Goal: Task Accomplishment & Management: Contribute content

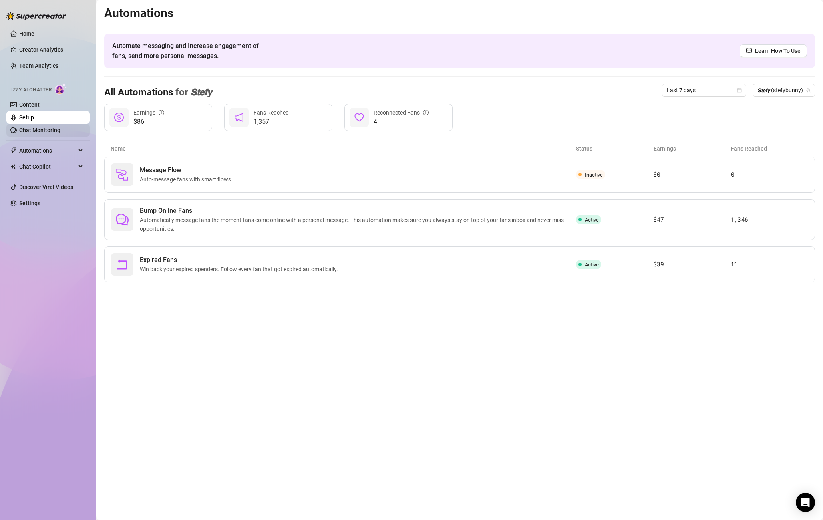
click at [33, 131] on link "Chat Monitoring" at bounding box center [39, 130] width 41 height 6
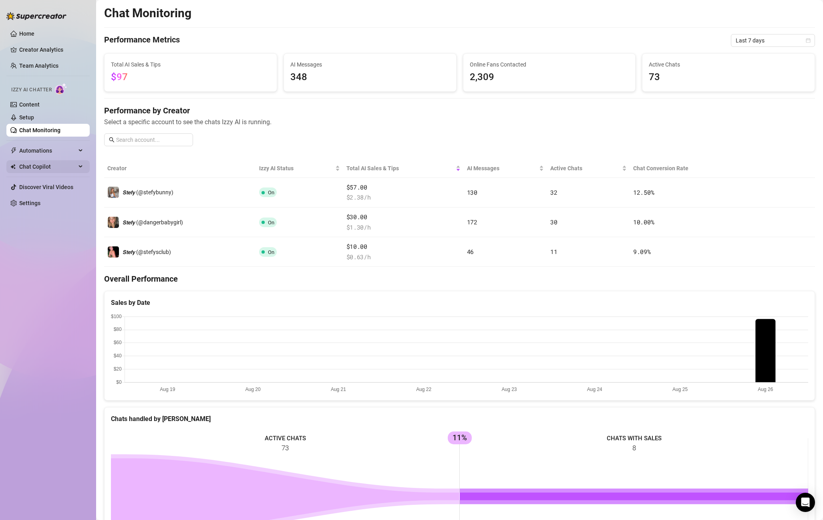
click at [27, 165] on span "Chat Copilot" at bounding box center [47, 166] width 57 height 13
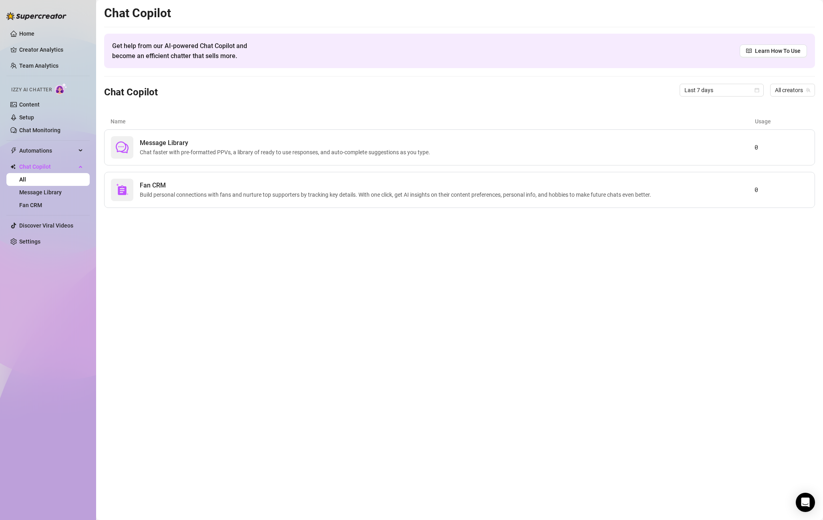
click at [34, 142] on ul "Home Creator Analytics Team Analytics Izzy AI Chatter Content Setup Chat Monito…" at bounding box center [47, 137] width 83 height 227
click at [26, 153] on span "Automations" at bounding box center [47, 150] width 57 height 13
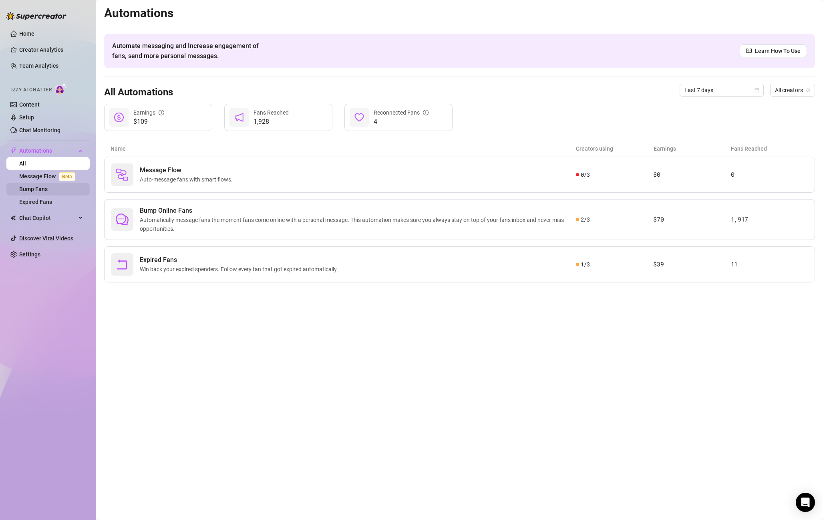
click at [26, 186] on link "Bump Fans" at bounding box center [33, 189] width 28 height 6
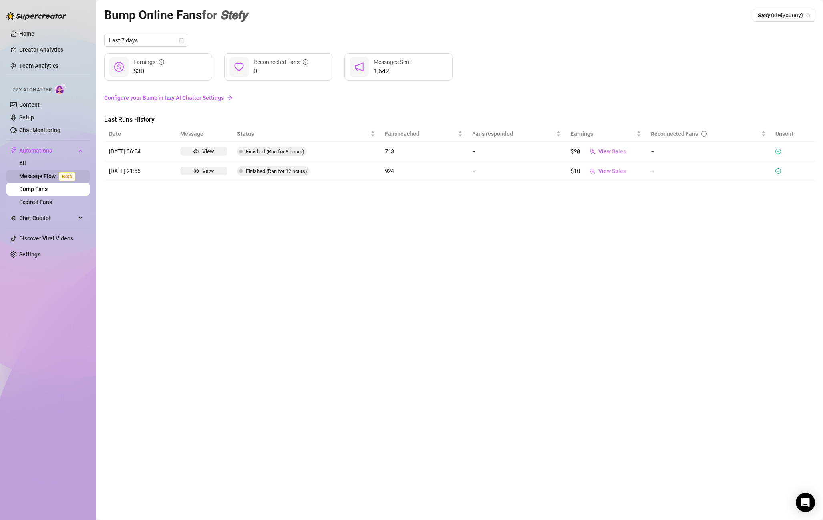
click at [28, 176] on link "Message Flow Beta" at bounding box center [48, 176] width 59 height 6
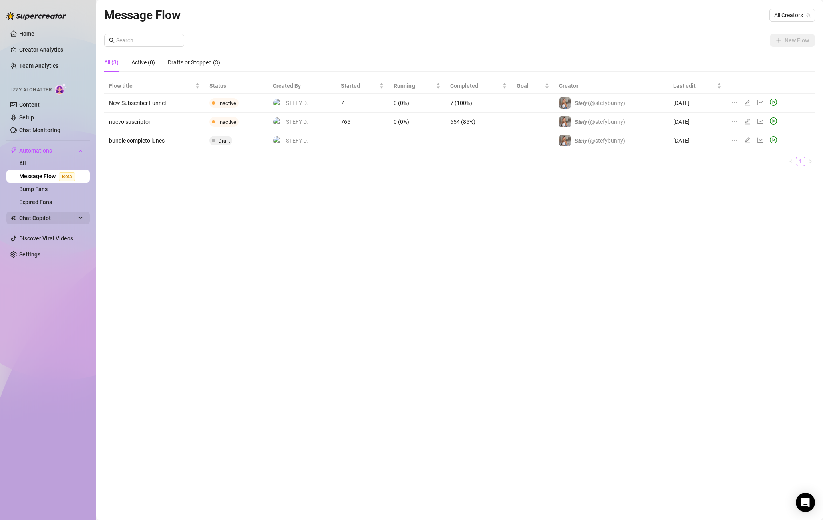
click at [36, 213] on span "Chat Copilot" at bounding box center [47, 217] width 57 height 13
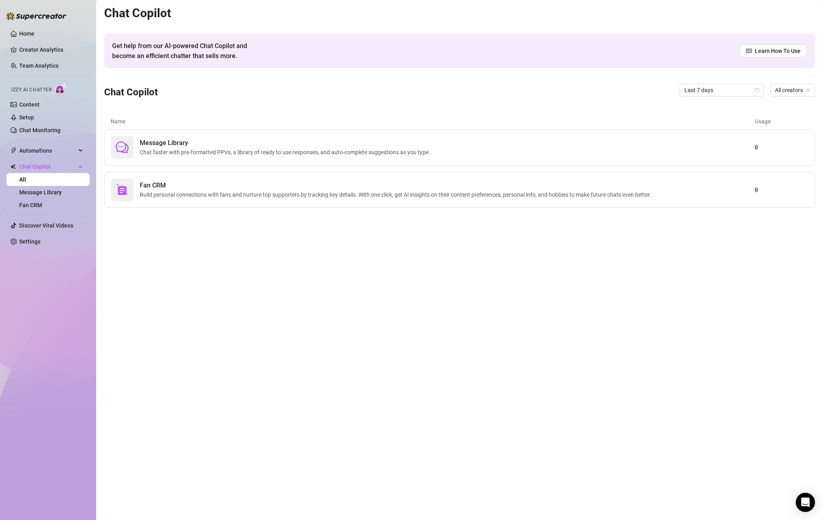
click at [187, 171] on div "Message Library Chat faster with pre-formatted PPVs, a library of ready to use …" at bounding box center [459, 168] width 711 height 78
click at [195, 154] on span "Chat faster with pre-formatted PPVs, a library of ready to use responses, and a…" at bounding box center [286, 152] width 293 height 9
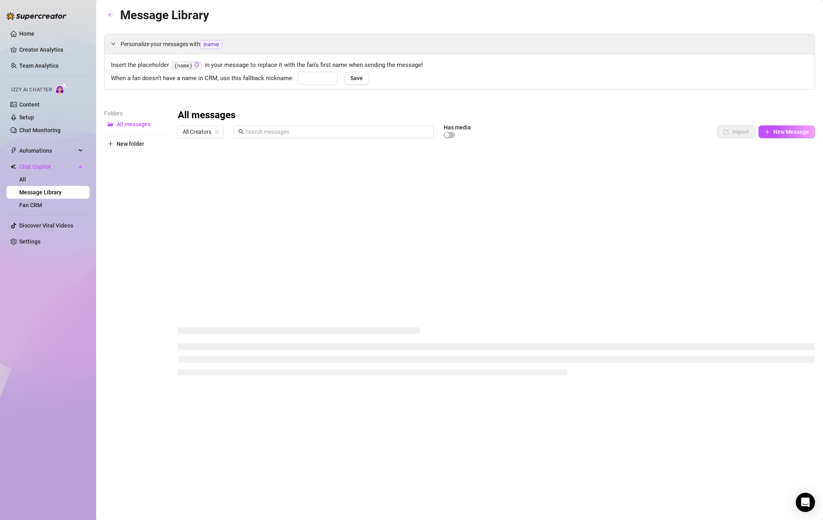
type input "babe"
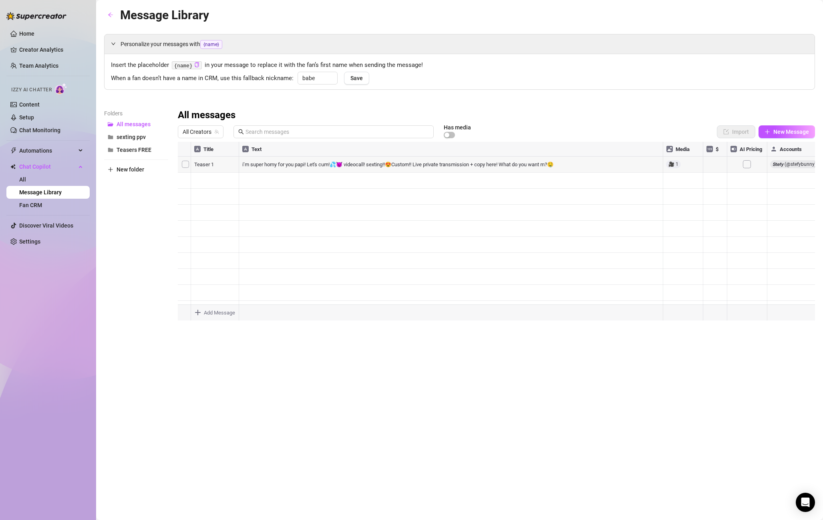
click at [781, 169] on div at bounding box center [496, 231] width 637 height 179
click at [784, 164] on div at bounding box center [496, 231] width 637 height 179
click at [797, 148] on div at bounding box center [496, 231] width 637 height 179
click at [789, 165] on div at bounding box center [496, 231] width 637 height 179
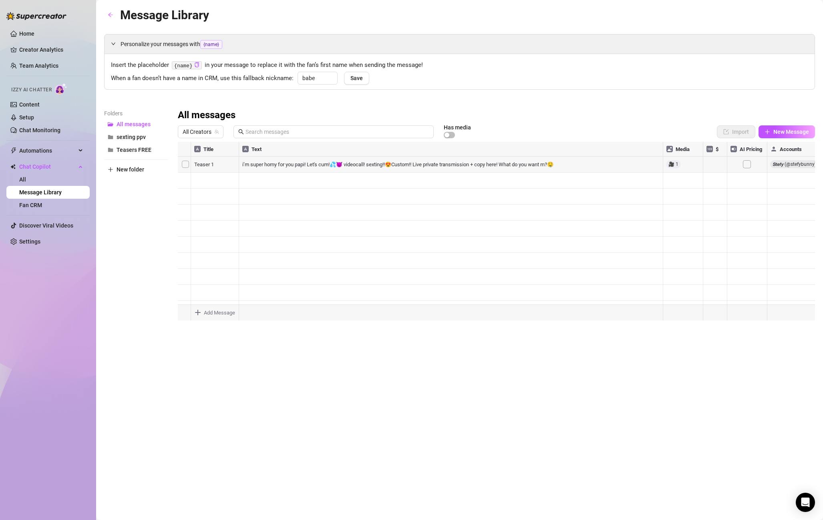
click at [789, 165] on div at bounding box center [496, 231] width 637 height 179
click at [771, 160] on div at bounding box center [496, 231] width 637 height 179
click at [212, 132] on span "All Creators" at bounding box center [201, 132] width 36 height 12
click at [217, 159] on span "( stefybunny )" at bounding box center [229, 161] width 32 height 9
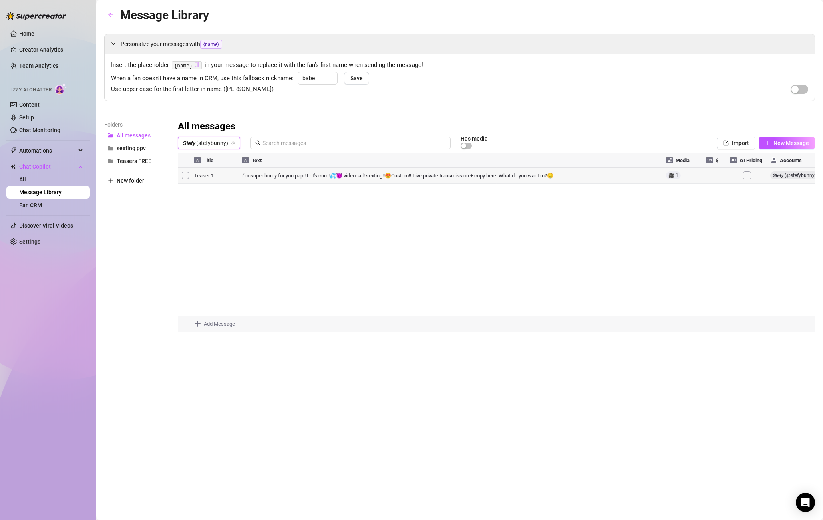
click at [346, 210] on div at bounding box center [496, 242] width 637 height 179
click at [139, 163] on span "Teasers FREE" at bounding box center [133, 161] width 35 height 6
click at [215, 312] on div at bounding box center [496, 242] width 637 height 179
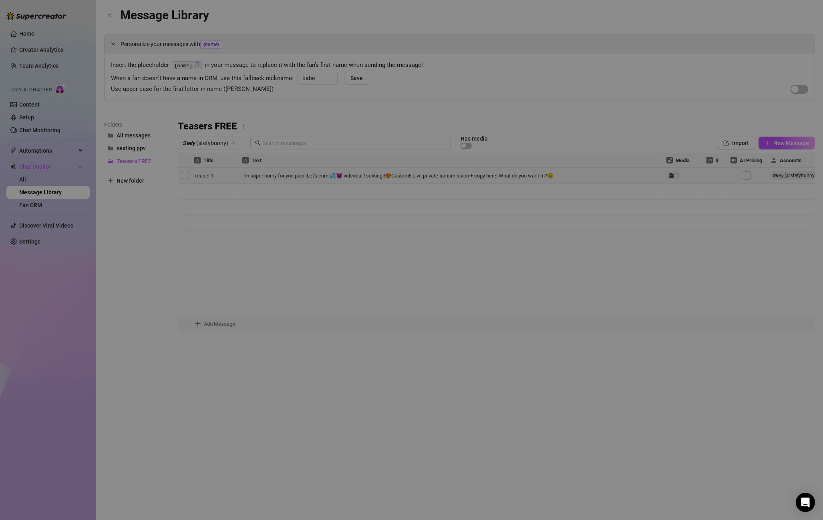
click at [230, 319] on body "Home Creator Analytics Team Analytics Izzy AI Chatter Content Setup Chat Monito…" at bounding box center [411, 260] width 823 height 520
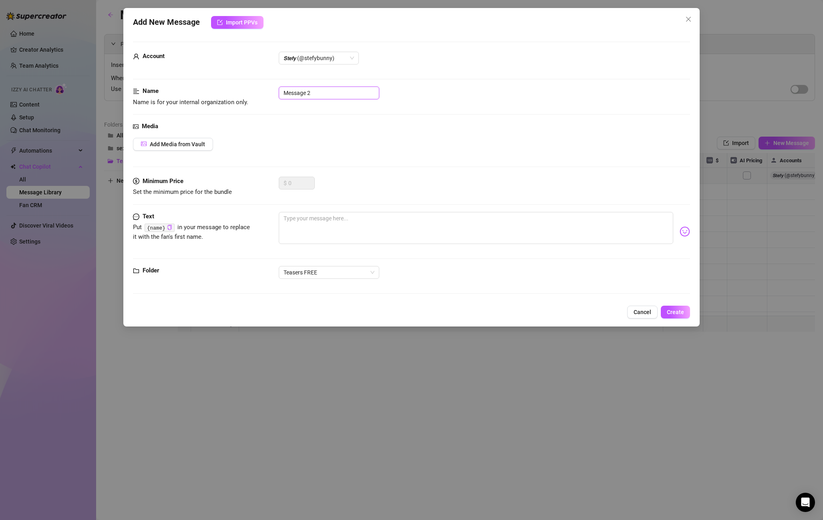
click at [334, 91] on input "Message 2" at bounding box center [329, 92] width 100 height 13
drag, startPoint x: 333, startPoint y: 94, endPoint x: 257, endPoint y: 88, distance: 76.4
click at [257, 88] on div "Name Name is for your internal organization only. Message 2" at bounding box center [411, 96] width 557 height 20
click at [343, 132] on div "Media Add Media from Vault" at bounding box center [411, 149] width 557 height 55
click at [333, 221] on textarea at bounding box center [476, 228] width 394 height 32
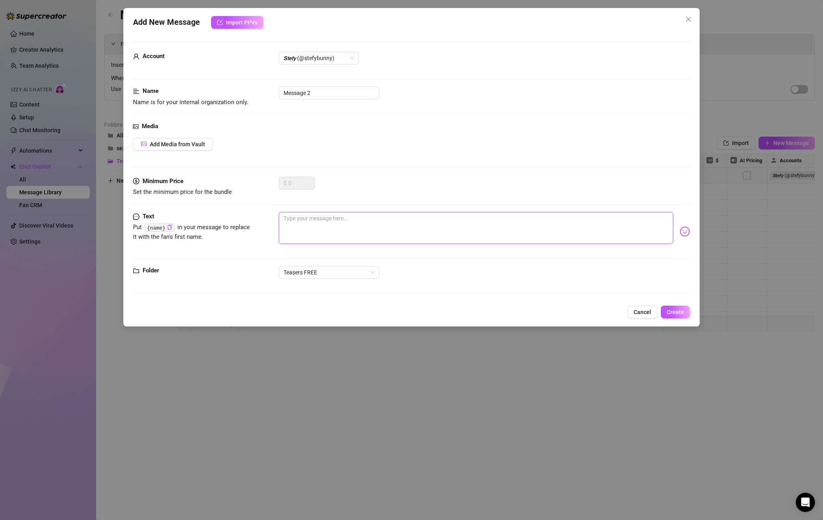
paste textarea "Can i take your custom video?🥵 i have a disccount for you"
type textarea "Can i take your custom video?🥵 i have a disccount for you"
click at [177, 131] on div "Media Add Media from Vault" at bounding box center [411, 149] width 557 height 55
click at [175, 141] on span "Add Media from Vault" at bounding box center [177, 144] width 55 height 6
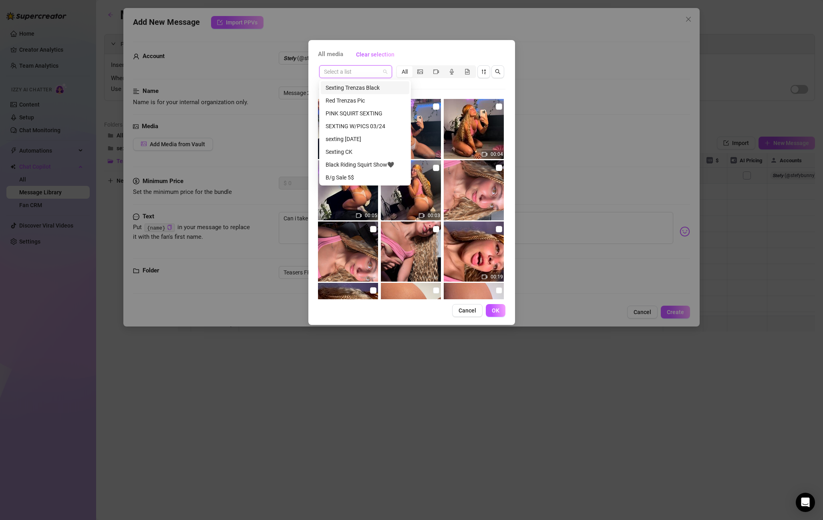
click at [377, 71] on input "search" at bounding box center [352, 72] width 56 height 12
click at [352, 99] on div "Red Trenzas Pic" at bounding box center [364, 100] width 79 height 9
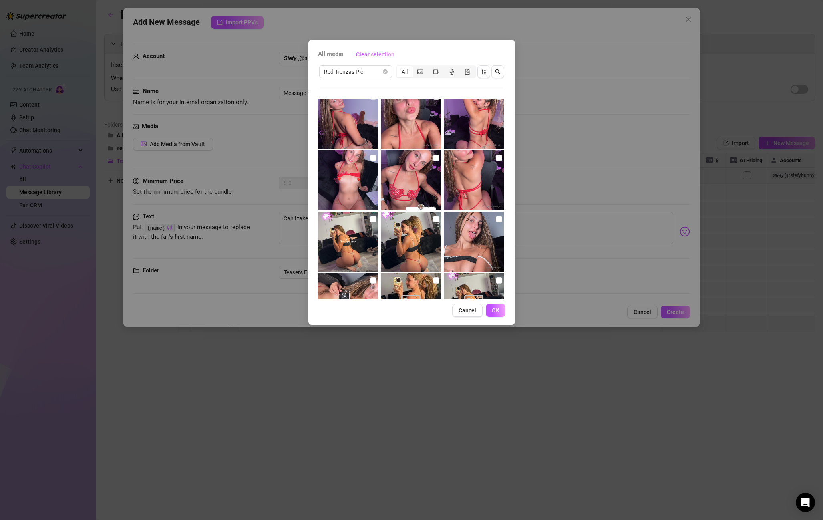
scroll to position [322, 0]
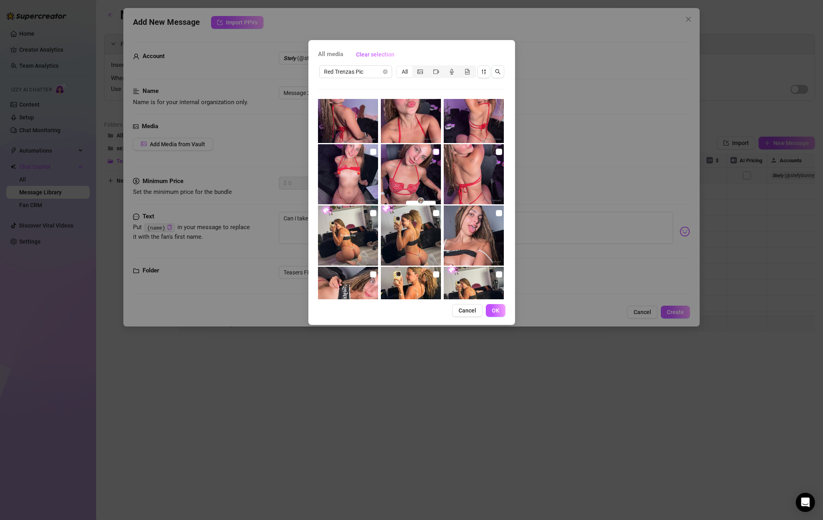
click at [436, 152] on input "checkbox" at bounding box center [436, 152] width 6 height 6
checkbox input "true"
click at [501, 152] on input "checkbox" at bounding box center [499, 152] width 6 height 6
checkbox input "true"
click at [495, 309] on span "OK" at bounding box center [496, 310] width 8 height 6
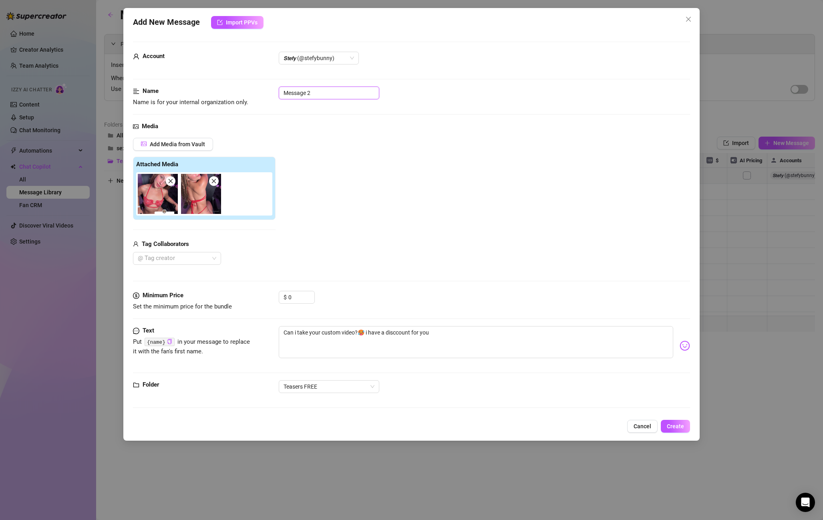
click at [317, 95] on input "Message 2" at bounding box center [329, 92] width 100 height 13
drag, startPoint x: 317, startPoint y: 95, endPoint x: 216, endPoint y: 83, distance: 102.0
click at [216, 83] on form "Account 𝙎𝙩𝙚𝙛𝙮 (@stefybunny) Name Name is for your internal organization only. M…" at bounding box center [411, 228] width 557 height 373
type input "custom"
click at [669, 428] on span "Create" at bounding box center [675, 426] width 17 height 6
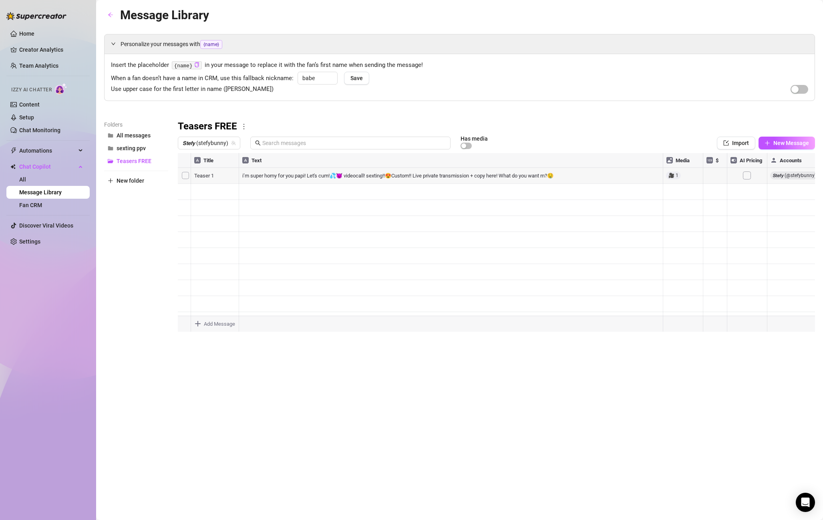
click at [205, 190] on div at bounding box center [496, 242] width 637 height 179
click at [212, 190] on div at bounding box center [496, 242] width 637 height 179
drag, startPoint x: 214, startPoint y: 189, endPoint x: 157, endPoint y: 184, distance: 57.0
click at [229, 189] on textarea "Teaser 1" at bounding box center [214, 188] width 49 height 7
click at [230, 203] on div at bounding box center [496, 242] width 637 height 179
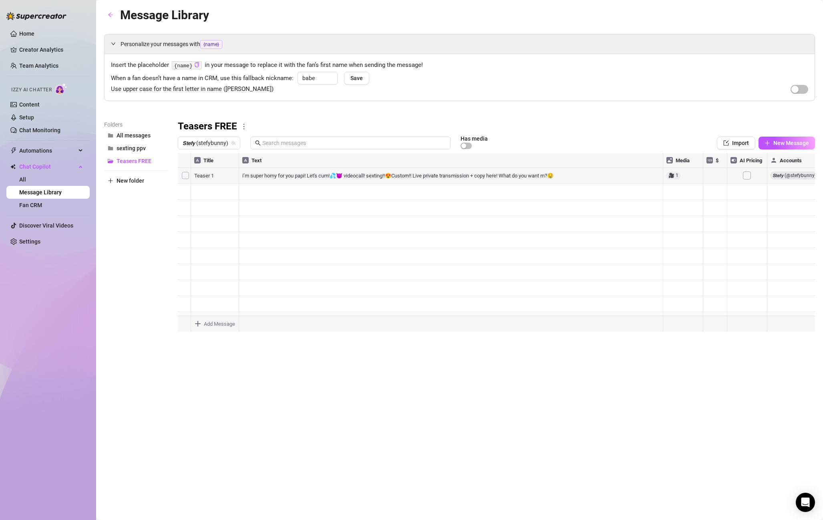
click at [213, 192] on div at bounding box center [496, 242] width 637 height 179
click at [215, 189] on textarea "custom" at bounding box center [214, 188] width 49 height 7
type textarea "custom 1"
click at [240, 259] on div at bounding box center [496, 242] width 637 height 179
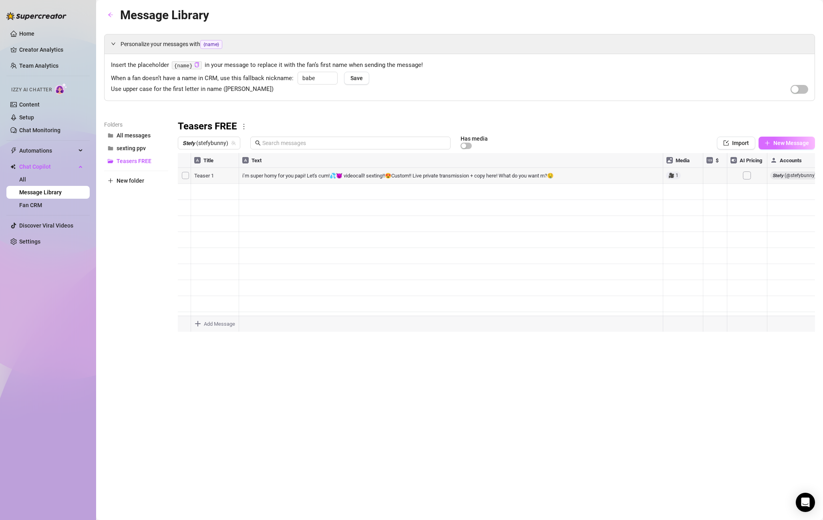
click at [782, 145] on span "New Message" at bounding box center [791, 143] width 36 height 6
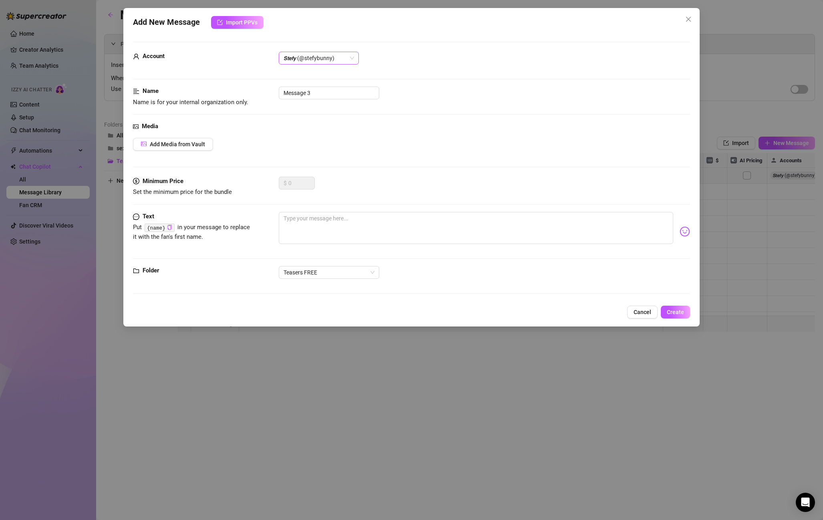
click at [329, 55] on span "𝙎𝙩𝙚𝙛𝙮 (@stefybunny)" at bounding box center [318, 58] width 70 height 12
click at [315, 103] on div "𝙎𝙩𝙚𝙛𝙮 (@stefysclub)" at bounding box center [318, 99] width 67 height 9
click at [645, 310] on span "Cancel" at bounding box center [642, 312] width 18 height 6
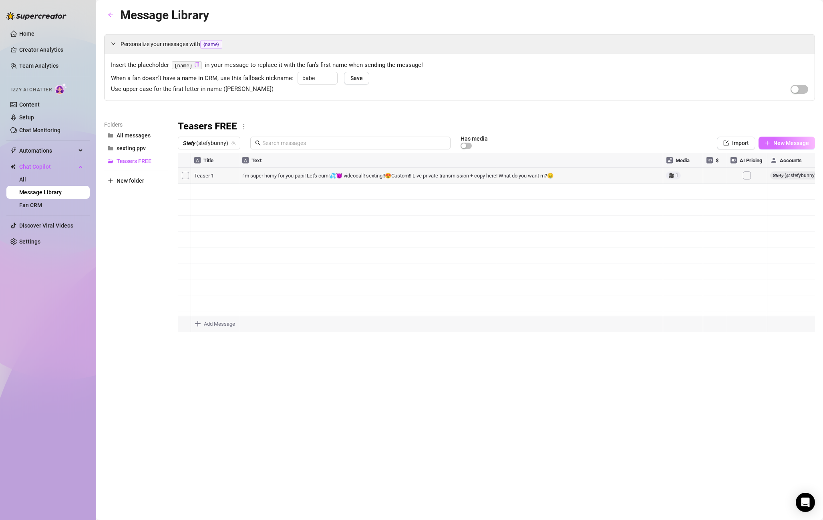
click at [766, 143] on icon "plus" at bounding box center [767, 143] width 4 height 0
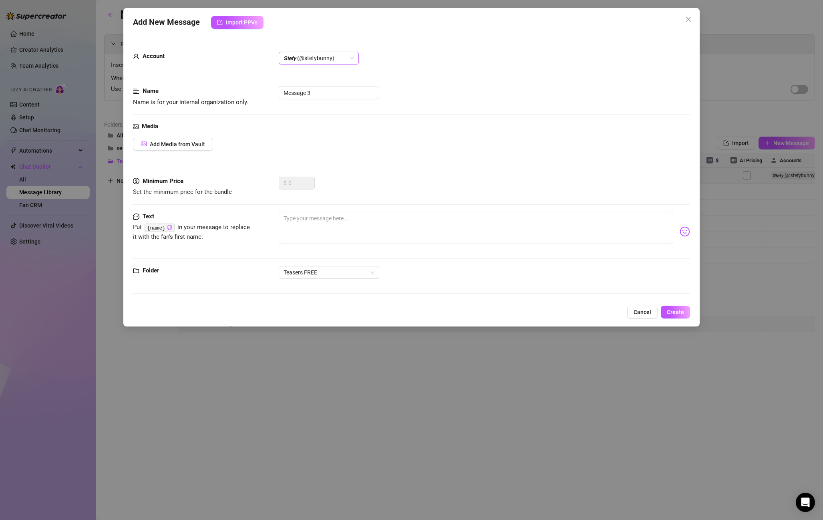
click at [340, 54] on span "𝙎𝙩𝙚𝙛𝙮 (@stefybunny)" at bounding box center [318, 58] width 70 height 12
click at [294, 219] on textarea at bounding box center [476, 228] width 394 height 32
paste textarea "Pics and videos at the moment with you on snap!!😈 Interested?"
type textarea "Pics and videos at the moment with you on snap!!😈 Interested?"
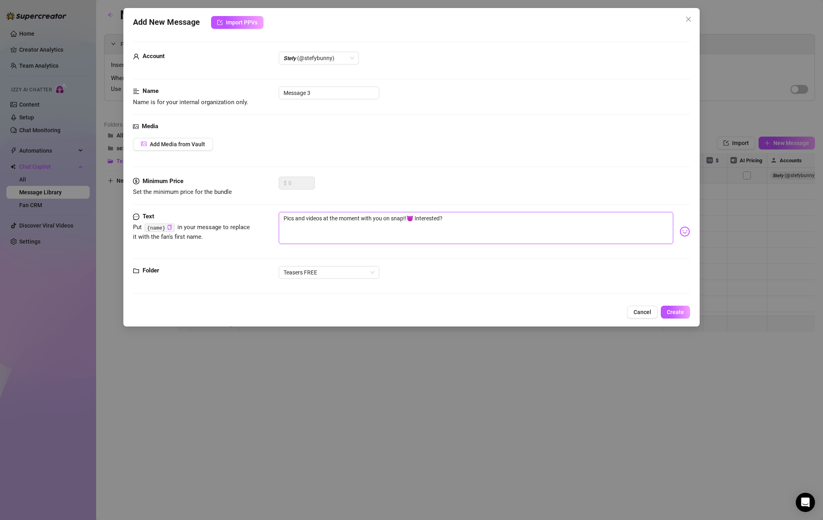
click at [333, 217] on textarea "Pics and videos at the moment with you on snap!!😈 Interested?" at bounding box center [476, 228] width 394 height 32
type textarea "Pics and videos at the moment with you on snap!!😈 Interested?"
click at [173, 145] on span "Add Media from Vault" at bounding box center [177, 144] width 55 height 6
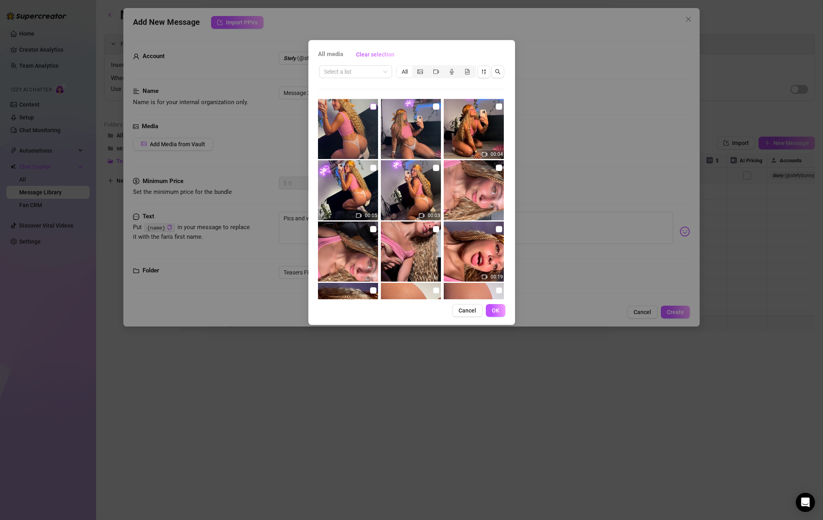
click at [375, 105] on input "checkbox" at bounding box center [373, 106] width 6 height 6
checkbox input "true"
click at [494, 309] on span "OK" at bounding box center [496, 310] width 8 height 6
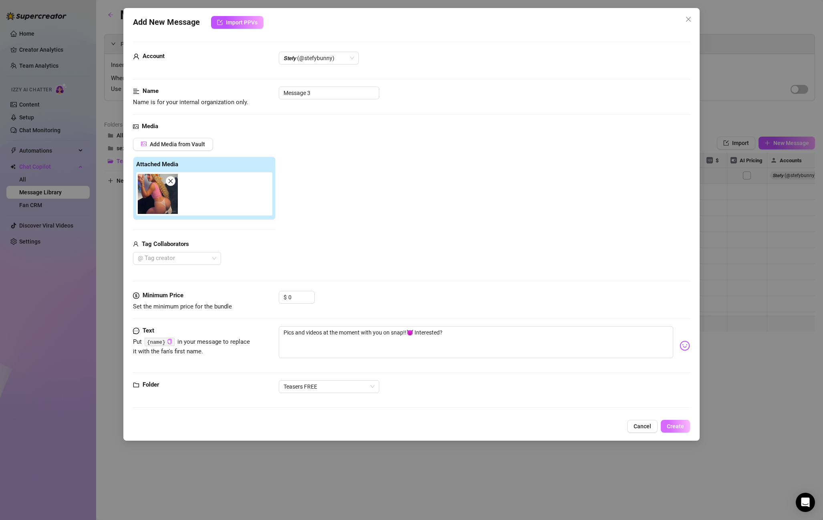
click at [683, 426] on span "Create" at bounding box center [675, 426] width 17 height 6
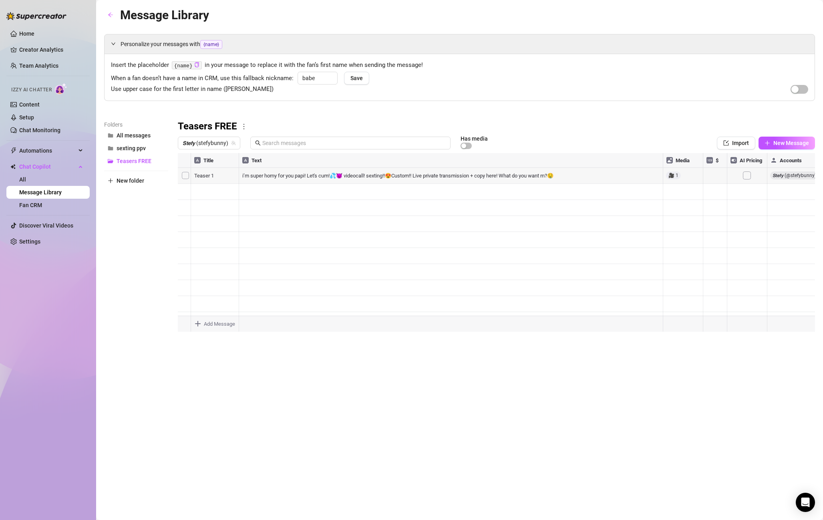
click at [207, 173] on div at bounding box center [496, 242] width 637 height 179
click at [210, 171] on div at bounding box center [496, 242] width 637 height 179
click at [269, 174] on div at bounding box center [496, 242] width 637 height 179
drag, startPoint x: 252, startPoint y: 249, endPoint x: 235, endPoint y: 199, distance: 53.7
click at [251, 247] on div at bounding box center [496, 242] width 637 height 179
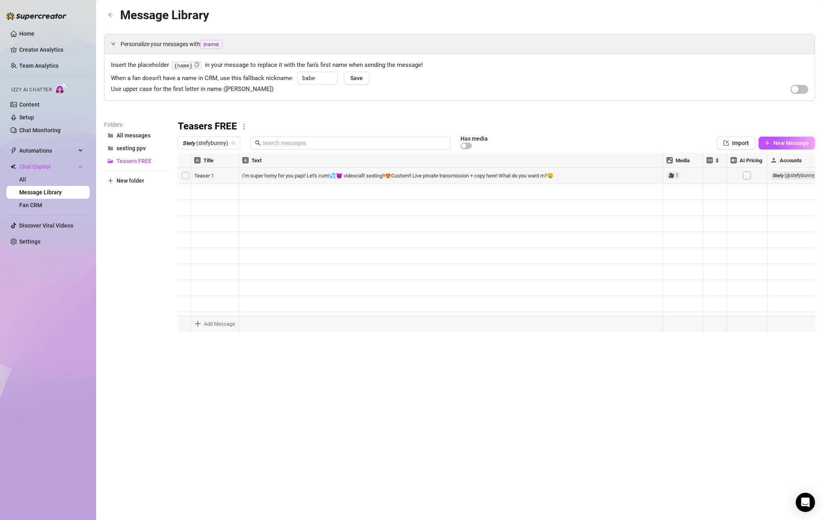
scroll to position [0, 0]
click at [238, 175] on div at bounding box center [496, 242] width 637 height 179
click at [224, 174] on div at bounding box center [496, 242] width 637 height 179
click at [224, 174] on textarea "Teaser 1" at bounding box center [214, 172] width 49 height 7
drag, startPoint x: 224, startPoint y: 174, endPoint x: 176, endPoint y: 171, distance: 48.5
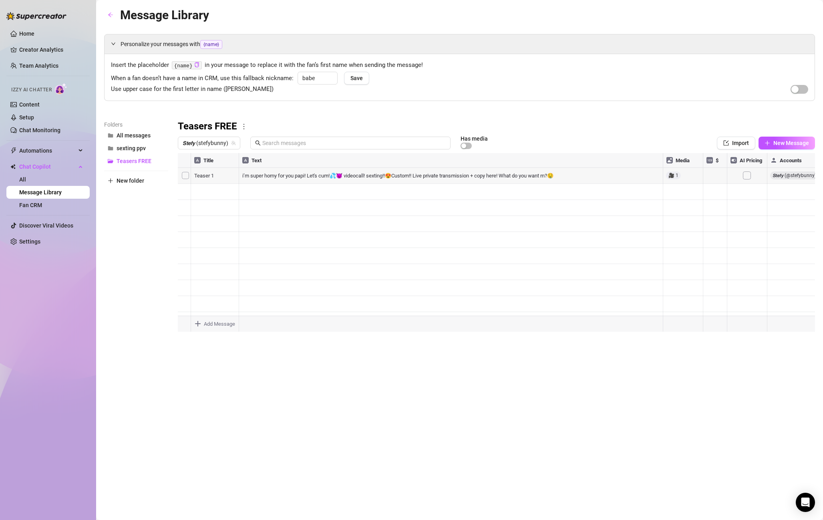
click at [245, 233] on div at bounding box center [496, 242] width 637 height 179
click at [207, 327] on body "Home Creator Analytics Team Analytics Izzy AI Chatter Content Setup Chat Monito…" at bounding box center [411, 260] width 823 height 520
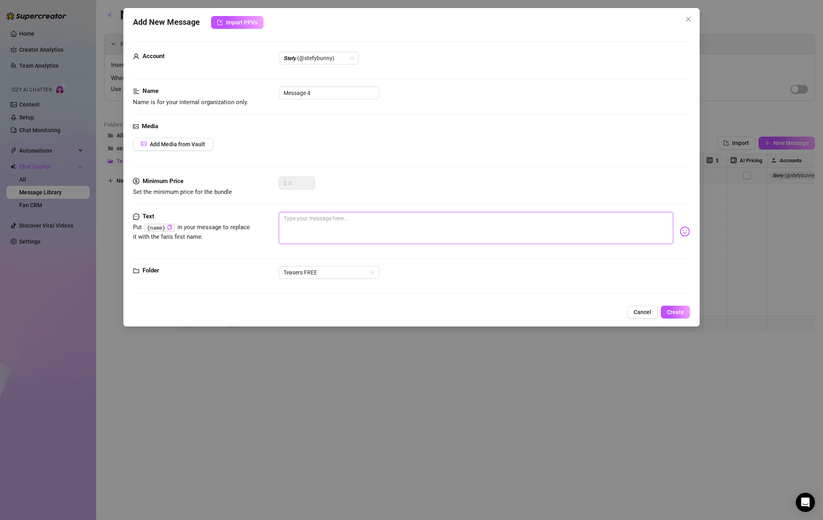
click at [301, 233] on textarea at bounding box center [476, 228] width 394 height 32
paste textarea "Live sexting on SNAP still right now 😘 don’t miss out on the fun.. Deal ends in…"
type textarea "Live sexting on SNAP still right now 😘 don’t miss out on the fun.. Deal ends in…"
click at [152, 145] on span "Add Media from Vault" at bounding box center [177, 144] width 55 height 6
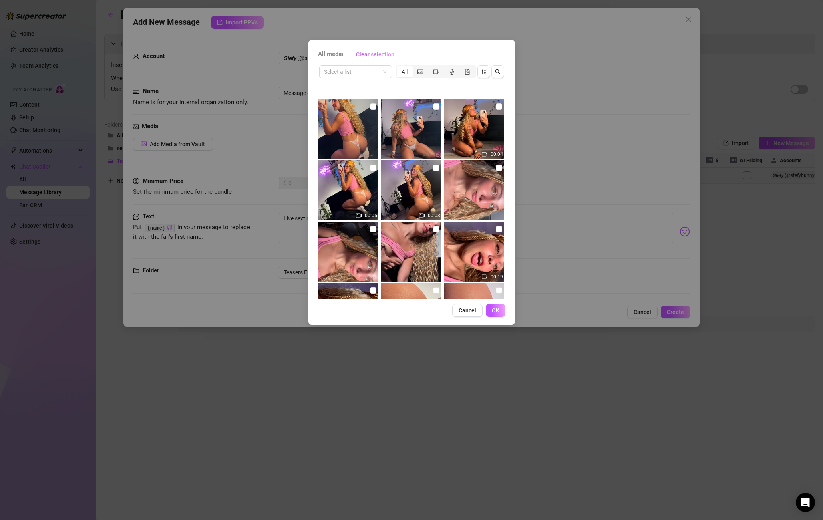
click at [372, 78] on div "Select a list All" at bounding box center [411, 71] width 187 height 15
click at [373, 72] on input "search" at bounding box center [352, 72] width 56 height 12
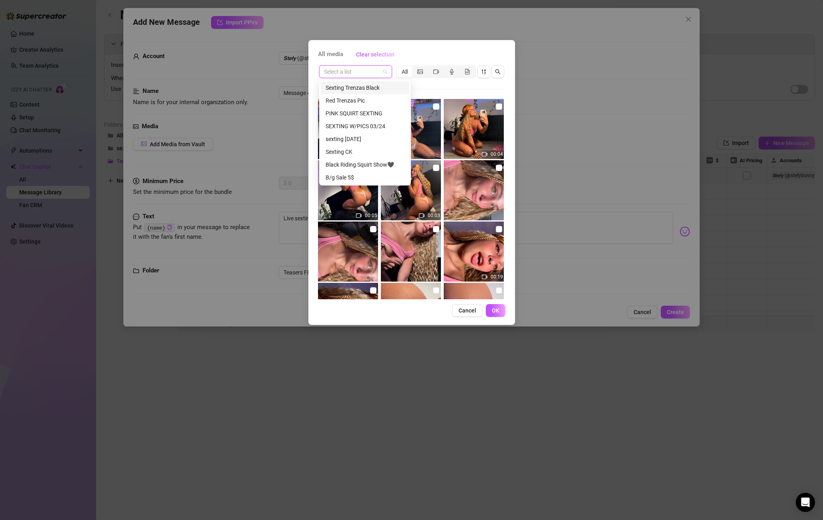
click at [370, 90] on div "Sexting Trenzas Black" at bounding box center [364, 87] width 79 height 9
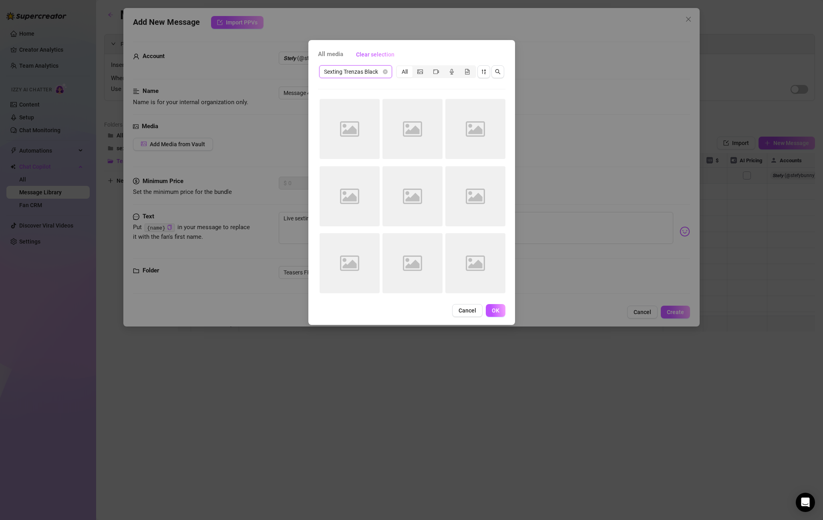
click at [371, 69] on span "Sexting Trenzas Black" at bounding box center [355, 72] width 63 height 12
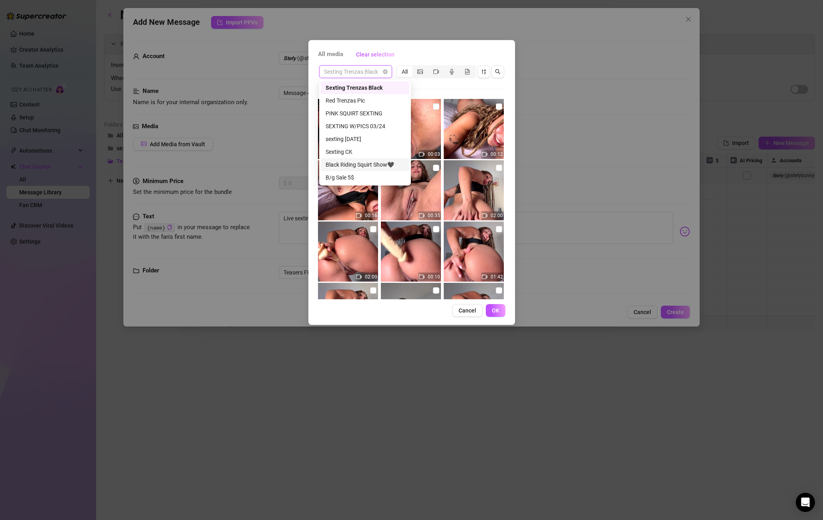
scroll to position [26, 0]
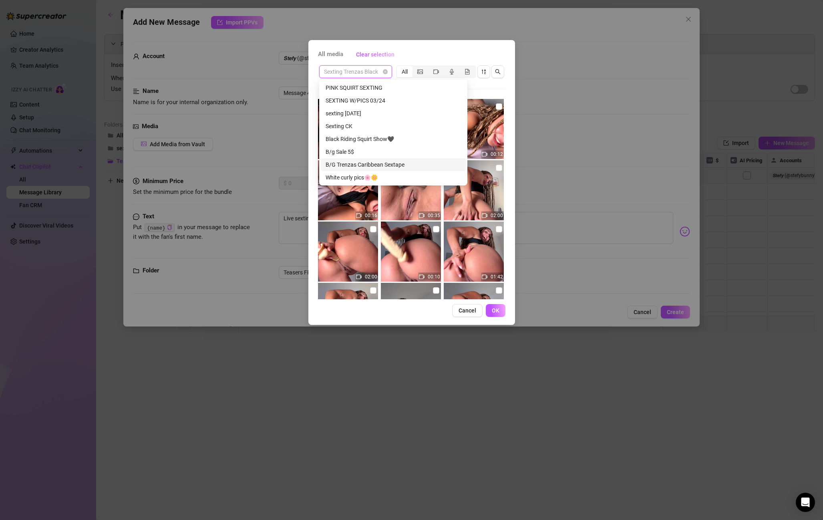
click at [379, 164] on div "B/G Trenzas Caribbean Sextape" at bounding box center [392, 164] width 135 height 9
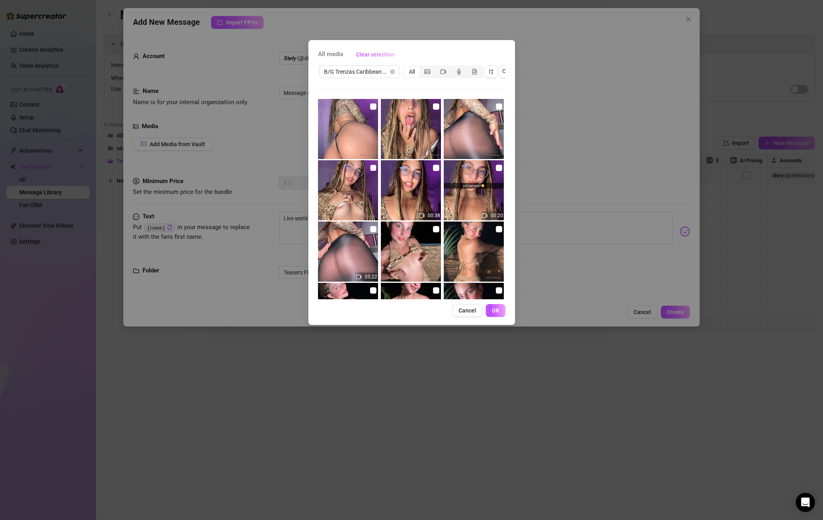
click at [373, 169] on input "checkbox" at bounding box center [373, 168] width 6 height 6
checkbox input "true"
click at [370, 106] on input "checkbox" at bounding box center [373, 106] width 6 height 6
click at [371, 106] on input "checkbox" at bounding box center [373, 106] width 6 height 6
checkbox input "false"
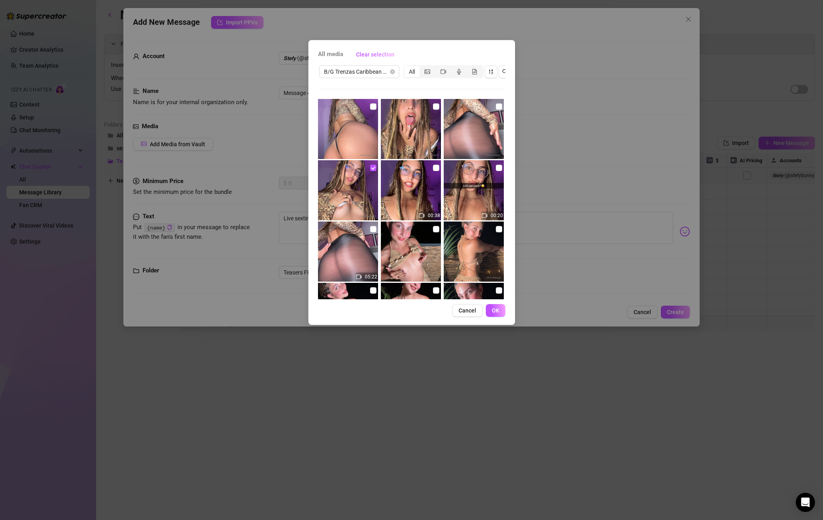
scroll to position [1, 0]
click at [496, 104] on input "checkbox" at bounding box center [499, 105] width 6 height 6
checkbox input "true"
click at [490, 309] on button "OK" at bounding box center [496, 310] width 20 height 13
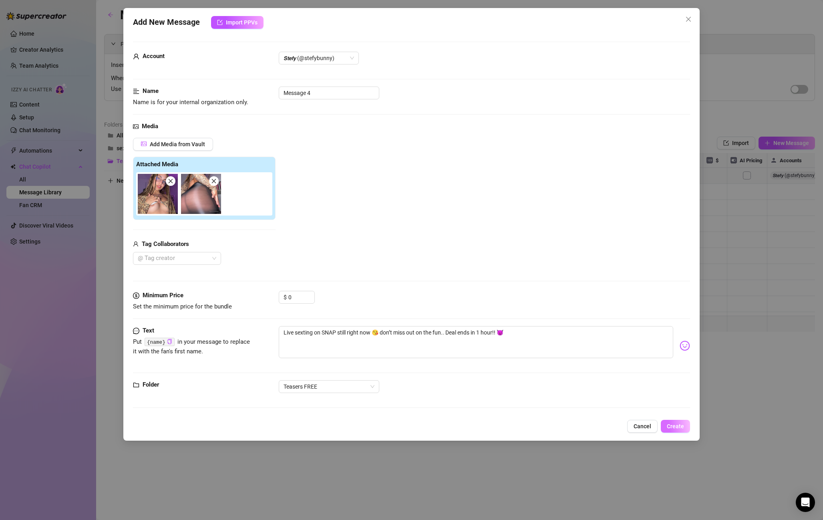
click at [675, 428] on span "Create" at bounding box center [675, 426] width 17 height 6
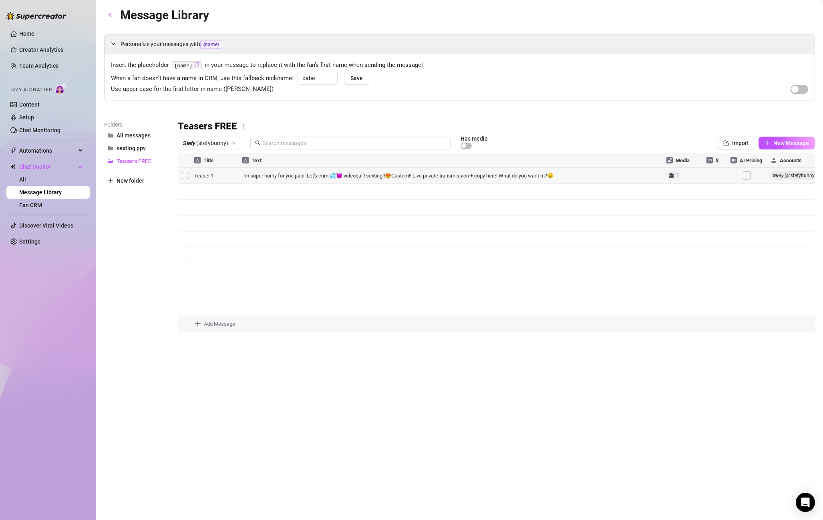
click at [205, 208] on div at bounding box center [496, 242] width 637 height 179
click at [219, 206] on div at bounding box center [496, 242] width 637 height 179
click at [241, 255] on div at bounding box center [496, 242] width 637 height 179
click at [206, 211] on div at bounding box center [496, 242] width 637 height 179
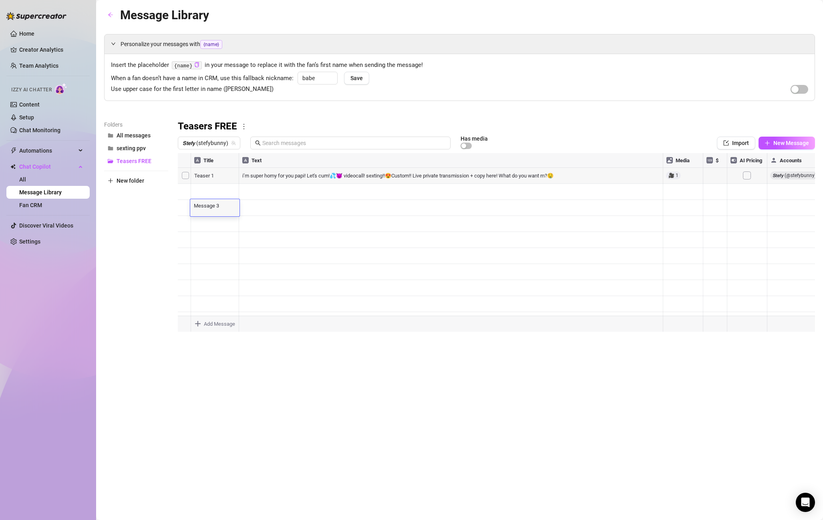
drag, startPoint x: 227, startPoint y: 205, endPoint x: 174, endPoint y: 205, distance: 52.8
drag, startPoint x: 231, startPoint y: 206, endPoint x: 177, endPoint y: 201, distance: 54.3
click at [227, 207] on textarea "Message 3" at bounding box center [214, 204] width 49 height 7
click at [210, 173] on div at bounding box center [496, 242] width 637 height 179
click at [214, 175] on div at bounding box center [496, 242] width 637 height 179
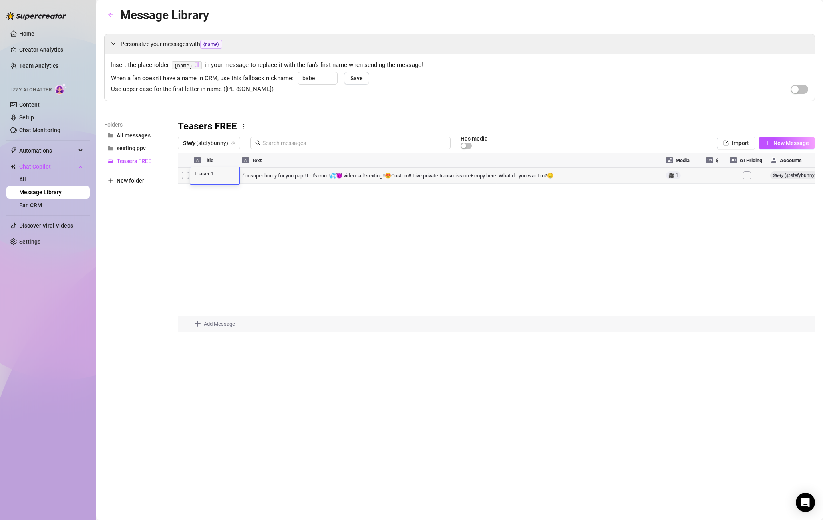
click at [214, 175] on textarea "Teaser 1" at bounding box center [214, 172] width 49 height 7
click at [224, 174] on textarea "Teaser 1" at bounding box center [214, 172] width 49 height 7
drag, startPoint x: 224, startPoint y: 174, endPoint x: 189, endPoint y: 171, distance: 35.3
click at [189, 171] on div "Title Text Media $ AI Pricing Accounts Teaser 1 i’m super horny for you papi! L…" at bounding box center [496, 242] width 637 height 179
click at [211, 174] on textarea "Teaser 1" at bounding box center [214, 172] width 49 height 7
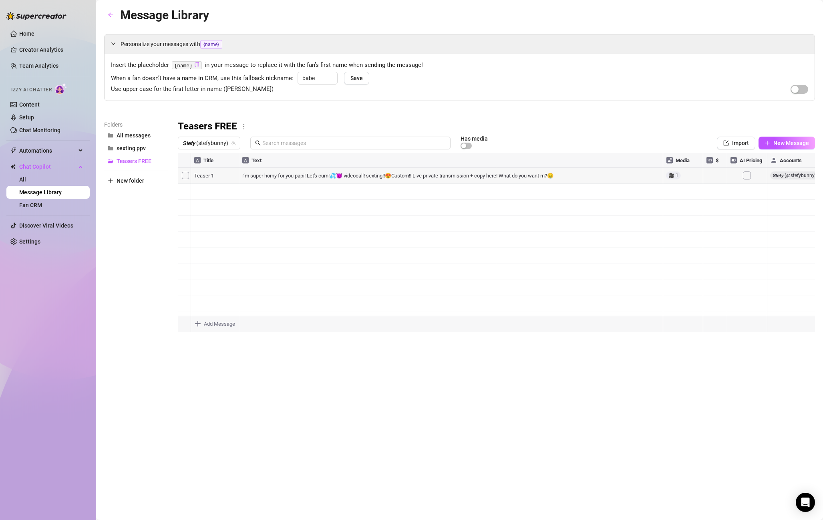
click at [214, 191] on div at bounding box center [496, 242] width 637 height 179
click at [221, 191] on div at bounding box center [496, 242] width 637 height 179
click at [221, 191] on textarea "custom 1" at bounding box center [214, 188] width 49 height 7
click at [217, 179] on div at bounding box center [496, 242] width 637 height 179
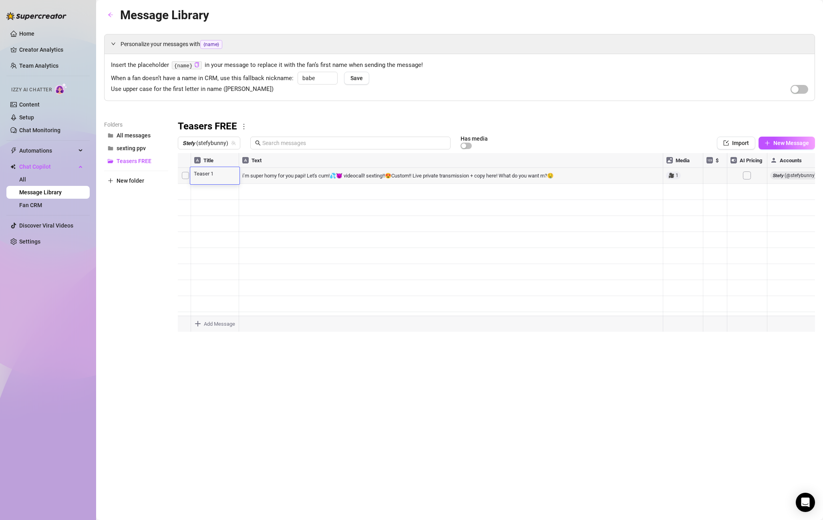
click at [221, 175] on textarea "Teaser 1" at bounding box center [214, 172] width 49 height 7
drag, startPoint x: 221, startPoint y: 175, endPoint x: 172, endPoint y: 175, distance: 48.8
drag, startPoint x: 218, startPoint y: 173, endPoint x: 187, endPoint y: 174, distance: 30.8
click at [187, 174] on div "Title Text Media $ AI Pricing Accounts Teaser 1 i’m super horny for you papi! L…" at bounding box center [496, 242] width 637 height 179
click at [231, 173] on textarea "Teaser 1" at bounding box center [214, 172] width 49 height 7
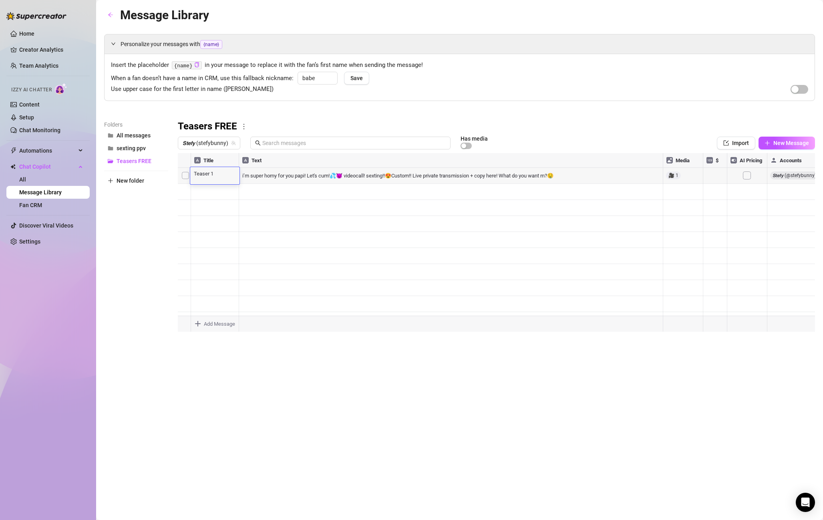
click at [220, 191] on div at bounding box center [496, 242] width 637 height 179
click at [220, 191] on textarea "custom 1" at bounding box center [214, 188] width 49 height 7
drag, startPoint x: 220, startPoint y: 190, endPoint x: 145, endPoint y: 184, distance: 75.5
type textarea "Teaser 2 custom"
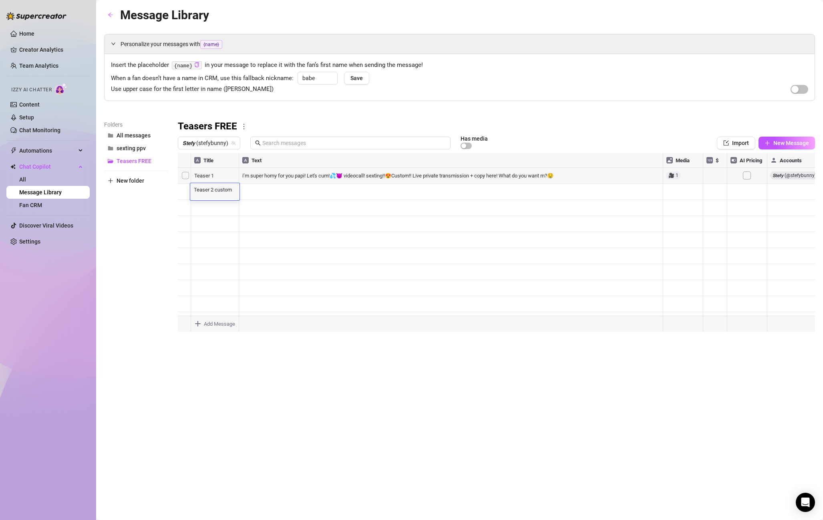
click at [219, 210] on div at bounding box center [496, 242] width 637 height 179
click at [217, 207] on textarea "Message 3" at bounding box center [214, 204] width 49 height 7
drag, startPoint x: 217, startPoint y: 207, endPoint x: 170, endPoint y: 203, distance: 47.4
type textarea "Teaser 1Message 3"
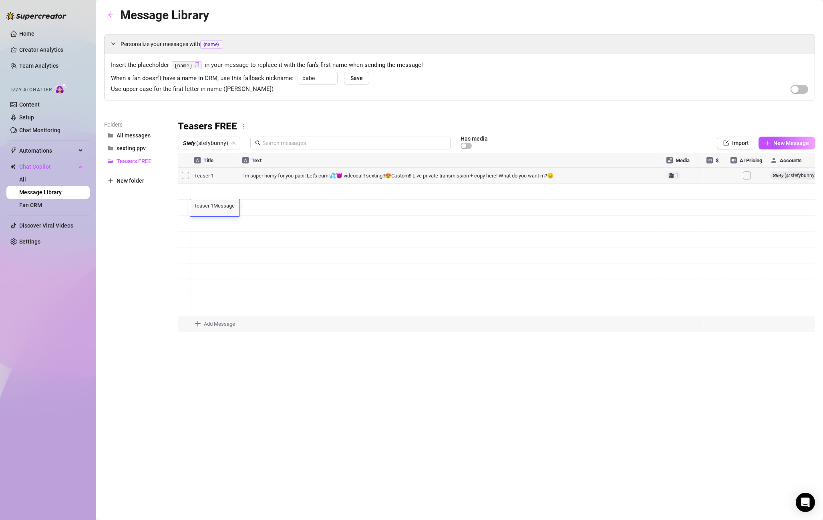
click at [206, 205] on textarea "Teaser 1Message 3" at bounding box center [214, 204] width 49 height 7
drag, startPoint x: 211, startPoint y: 204, endPoint x: 265, endPoint y: 206, distance: 54.5
click at [265, 206] on div "Title Text Media $ AI Pricing Accounts Teaser 1 i’m super horny for you papi! L…" at bounding box center [496, 242] width 637 height 179
type textarea "Teaser 3"
click at [233, 206] on textarea "Teaser 3" at bounding box center [214, 204] width 49 height 7
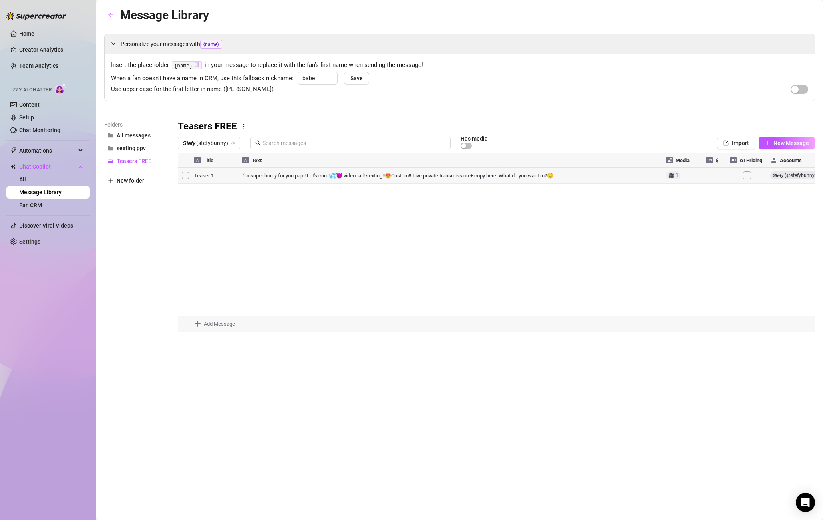
click at [226, 188] on div at bounding box center [496, 242] width 637 height 179
click at [228, 191] on div at bounding box center [496, 242] width 637 height 179
click at [228, 191] on textarea "Teaser 2 custom" at bounding box center [214, 188] width 49 height 7
click at [219, 189] on textarea "Teaser 2 custom" at bounding box center [214, 188] width 49 height 7
drag, startPoint x: 215, startPoint y: 191, endPoint x: 232, endPoint y: 190, distance: 17.2
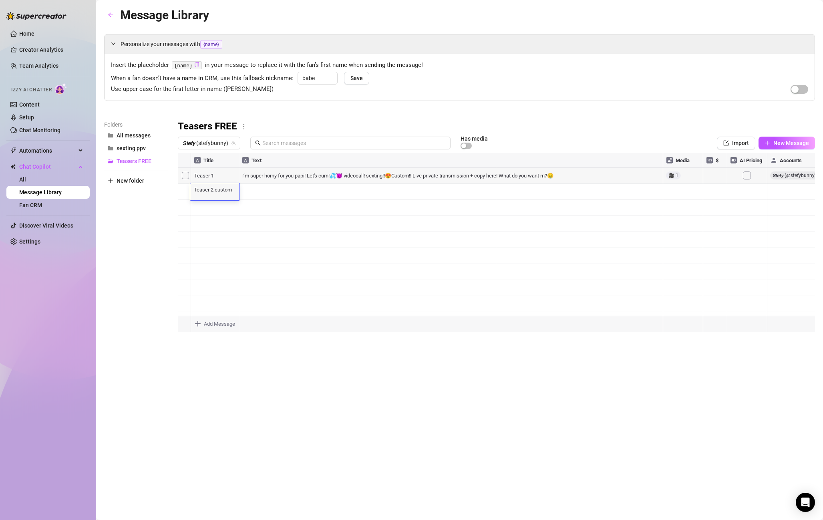
click at [232, 190] on textarea "Teaser 2 custom" at bounding box center [214, 188] width 49 height 7
click at [222, 205] on div at bounding box center [496, 242] width 637 height 179
click at [221, 208] on div at bounding box center [496, 242] width 637 height 179
click at [223, 207] on textarea "Teaser 3" at bounding box center [214, 204] width 49 height 7
type textarea "Teaser 3"
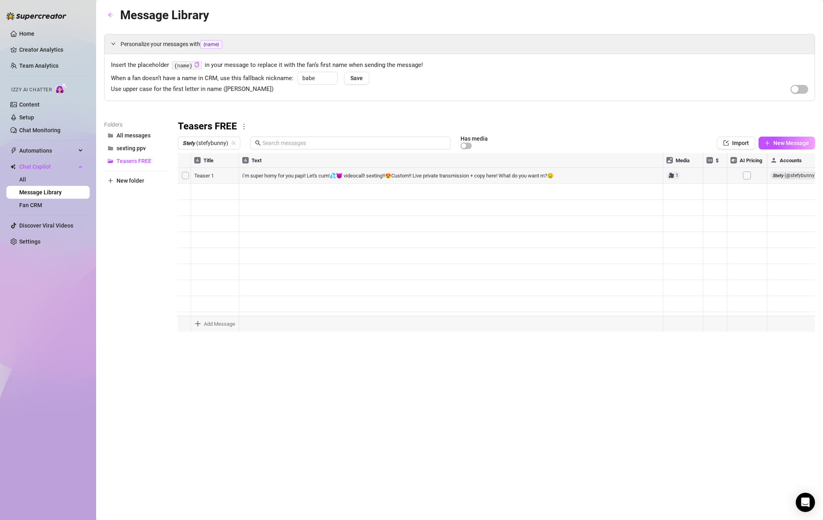
click at [217, 229] on div at bounding box center [496, 242] width 637 height 179
click at [210, 226] on div "Teaser 1 Teaser 1" at bounding box center [214, 223] width 49 height 17
click at [223, 224] on textarea "Teaser 1" at bounding box center [214, 220] width 49 height 7
type textarea "Teaser 4"
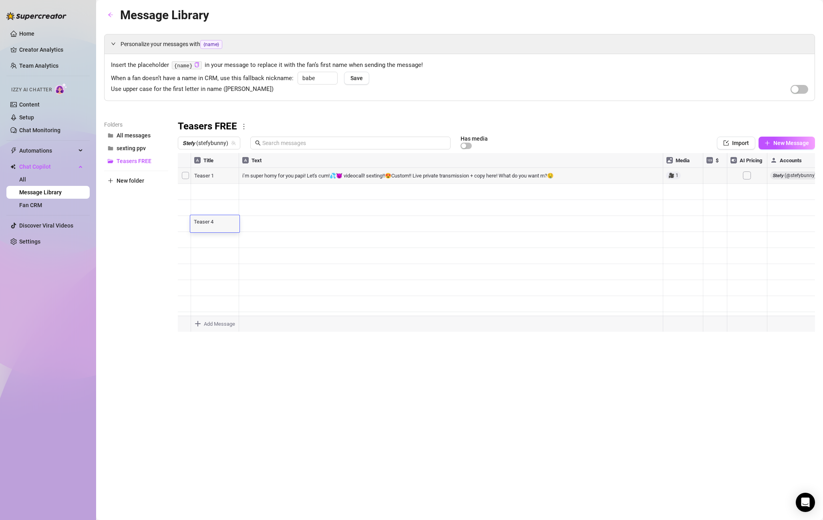
click at [231, 256] on div at bounding box center [496, 242] width 637 height 179
click at [207, 224] on div at bounding box center [496, 242] width 637 height 179
click at [213, 221] on textarea "Teaser 4" at bounding box center [214, 220] width 49 height 7
drag, startPoint x: 219, startPoint y: 221, endPoint x: 186, endPoint y: 219, distance: 32.9
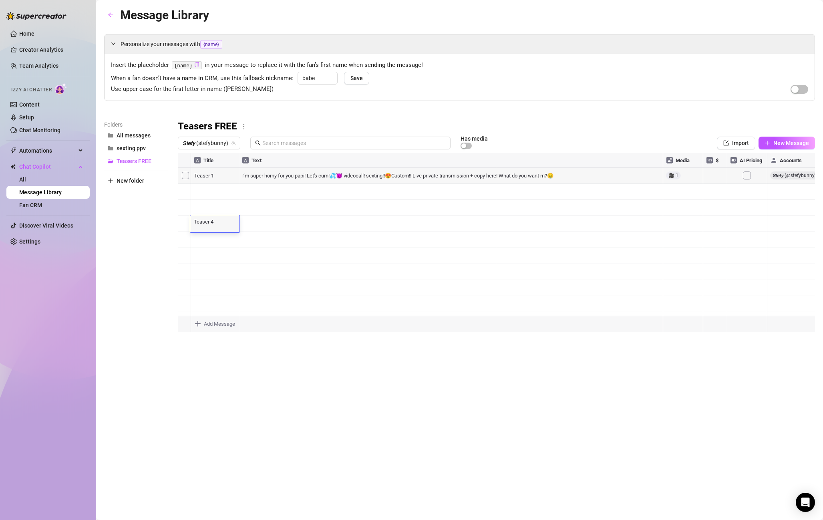
click at [186, 219] on div "Title Text Media $ AI Pricing Accounts Teaser 1 i’m super horny for you papi! L…" at bounding box center [496, 242] width 637 height 179
drag, startPoint x: 265, startPoint y: 310, endPoint x: 191, endPoint y: 193, distance: 138.0
click at [260, 301] on div at bounding box center [496, 242] width 637 height 179
click at [185, 176] on div at bounding box center [496, 242] width 637 height 179
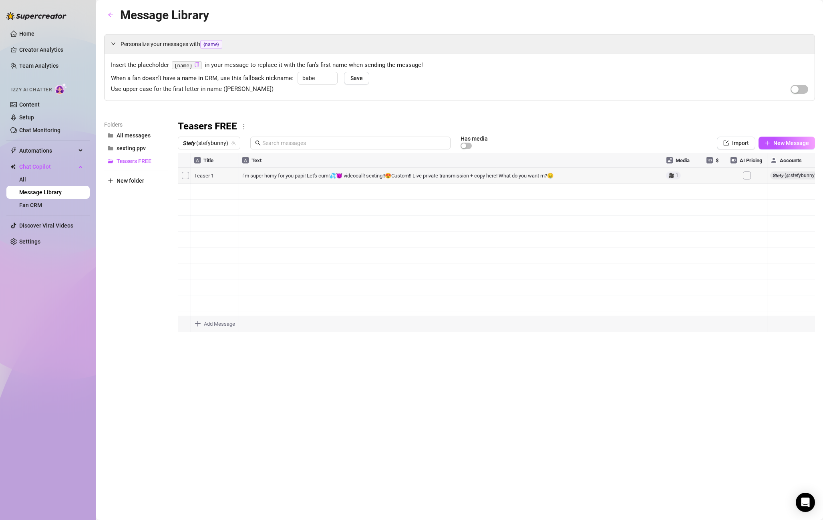
type textarea "Type your message here..."
click at [203, 326] on body "Home Creator Analytics Team Analytics Izzy AI Chatter Content Setup Chat Monito…" at bounding box center [411, 260] width 823 height 520
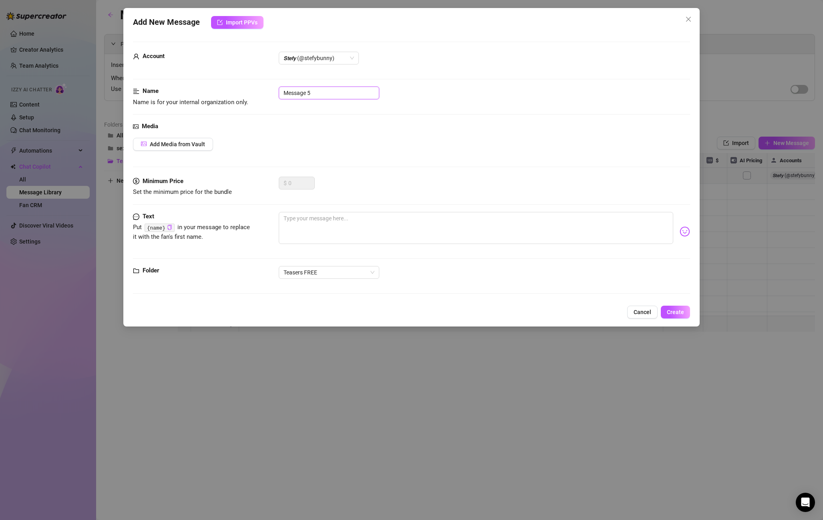
click at [332, 89] on input "Message 5" at bounding box center [329, 92] width 100 height 13
drag, startPoint x: 308, startPoint y: 93, endPoint x: 265, endPoint y: 85, distance: 44.4
click at [265, 85] on form "Account 𝙎𝙩𝙚𝙛𝙮 (@stefybunny) Name Name is for your internal organization only. M…" at bounding box center [411, 171] width 557 height 259
paste input "Teaser 4"
type input "Teaser 5"
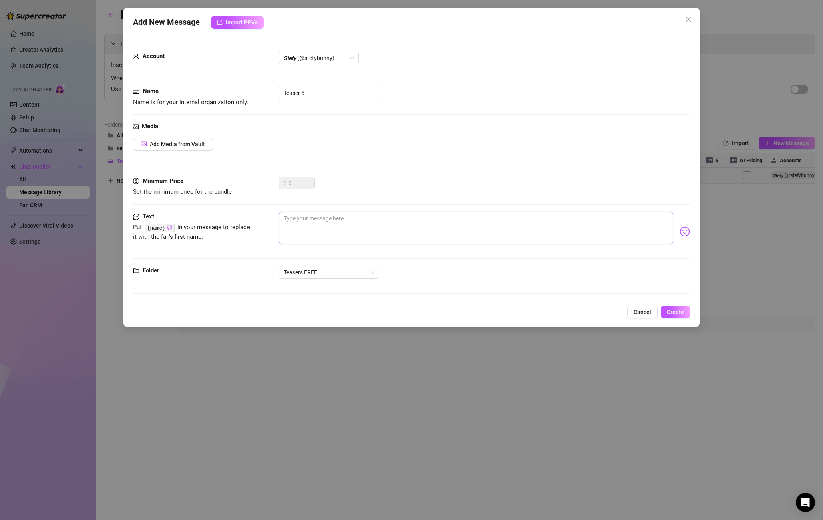
click at [332, 227] on textarea at bounding box center [476, 228] width 394 height 32
paste textarea "Let’s snap? Sexting live or Videocall? 💕😘"
type textarea "Let’s snap? Sexting live or Videocall? 💕😘"
drag, startPoint x: 300, startPoint y: 90, endPoint x: 253, endPoint y: 90, distance: 46.4
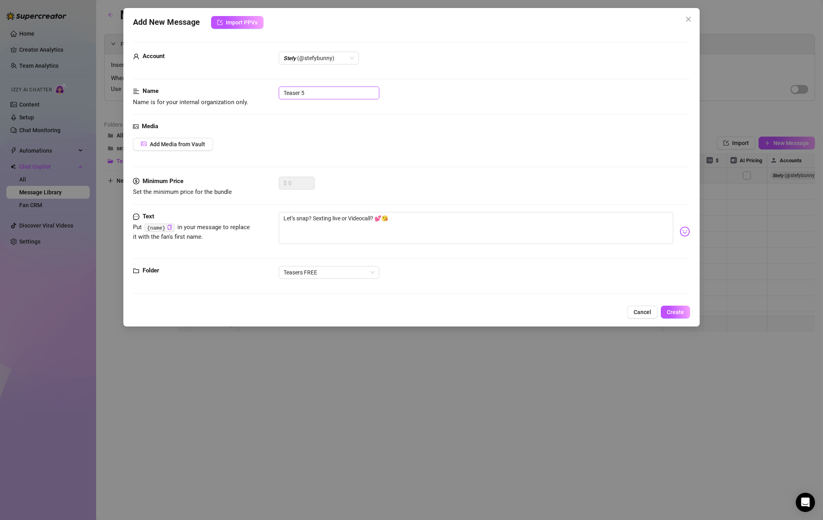
click at [253, 90] on div "Name Name is for your internal organization only. Teaser 5" at bounding box center [411, 96] width 557 height 20
click at [683, 313] on span "Create" at bounding box center [675, 312] width 17 height 6
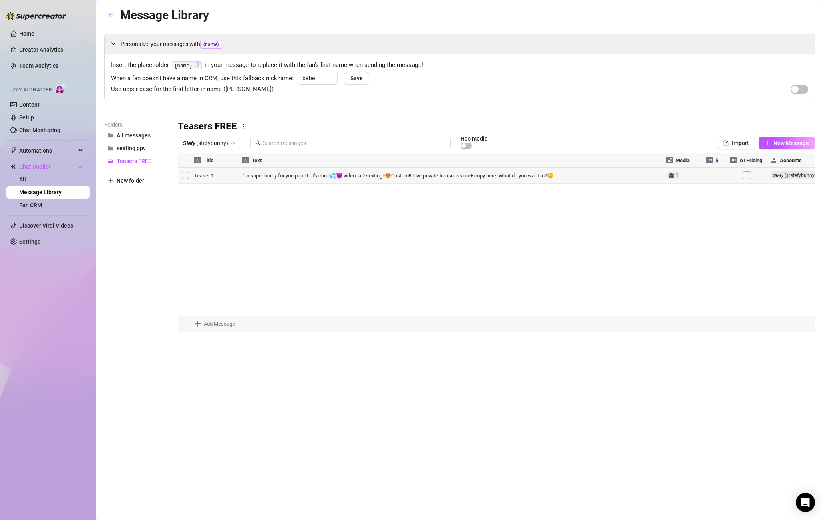
type textarea "Type your message here..."
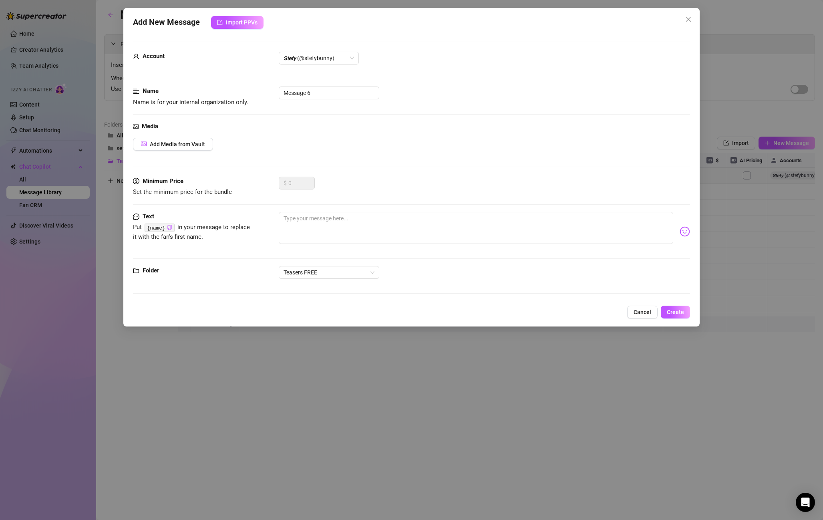
click at [216, 319] on body "Home Creator Analytics Team Analytics Izzy AI Chatter Content Setup Chat Monito…" at bounding box center [411, 260] width 823 height 520
click at [330, 91] on input "Message 6" at bounding box center [329, 92] width 100 height 13
drag, startPoint x: 309, startPoint y: 92, endPoint x: 268, endPoint y: 90, distance: 40.4
click at [268, 90] on div "Name Name is for your internal organization only. Message 6" at bounding box center [411, 96] width 557 height 20
paste input "Teaser"
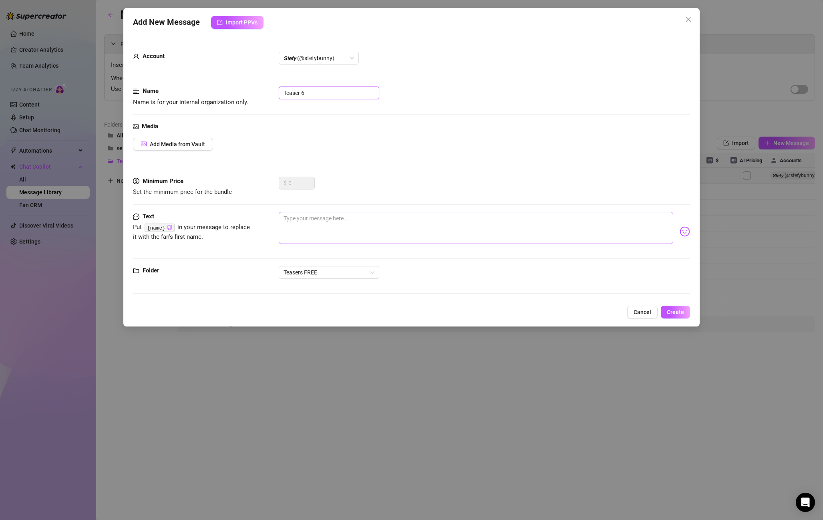
type input "Teaser 6"
click at [311, 228] on textarea at bounding box center [476, 228] width 394 height 32
click at [319, 216] on textarea at bounding box center [476, 228] width 394 height 32
paste textarea "Papiiii im Available for the best VCall and live Sexting videos on Snap, custom…"
type textarea "Papiiii im Available for the best VCall and live Sexting videos on Snap, custom…"
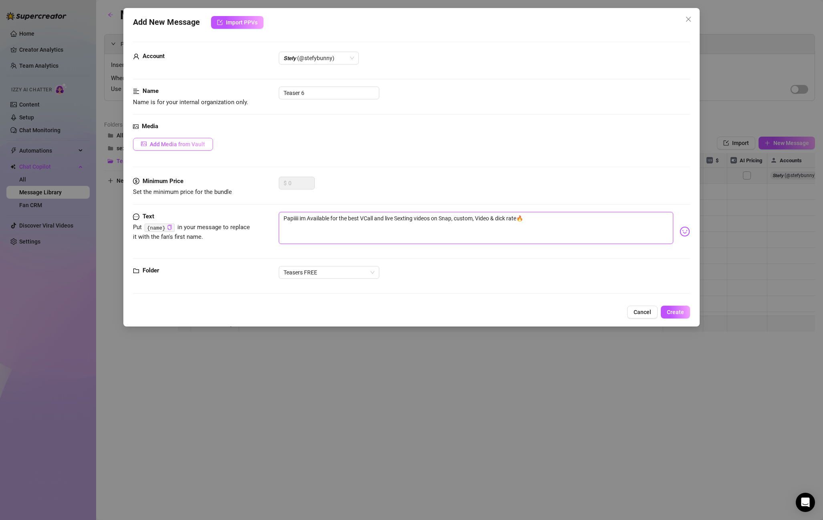
type textarea "Papiiii im Available for the best VCall and live Sexting videos on Snap, custom…"
click at [165, 141] on span "Add Media from Vault" at bounding box center [177, 144] width 55 height 6
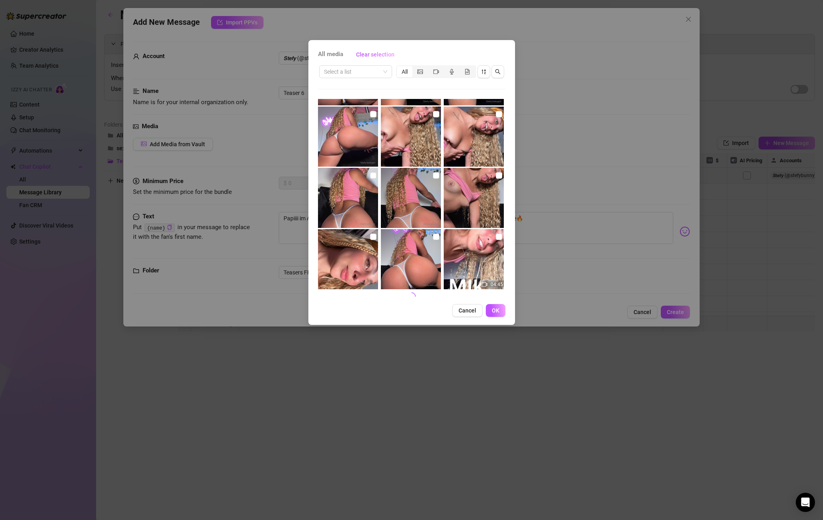
scroll to position [302, 0]
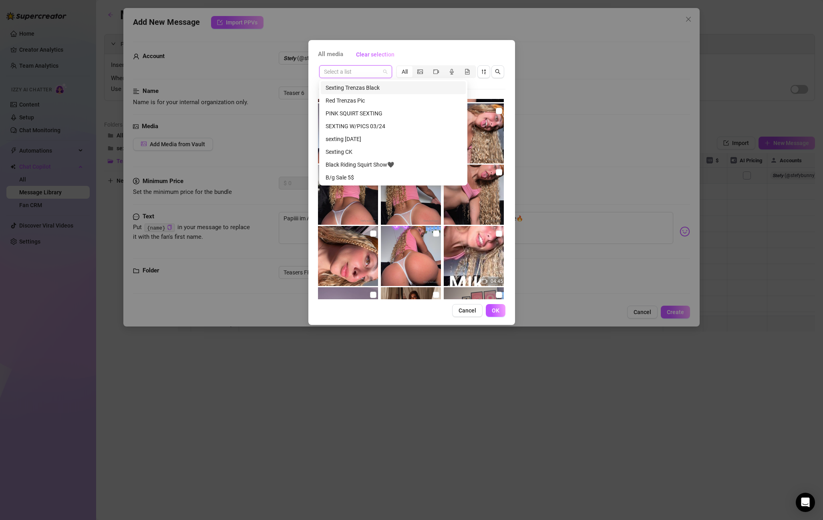
click at [350, 72] on input "search" at bounding box center [352, 72] width 56 height 12
click at [356, 151] on div "Green Trenzas pic" at bounding box center [392, 149] width 135 height 9
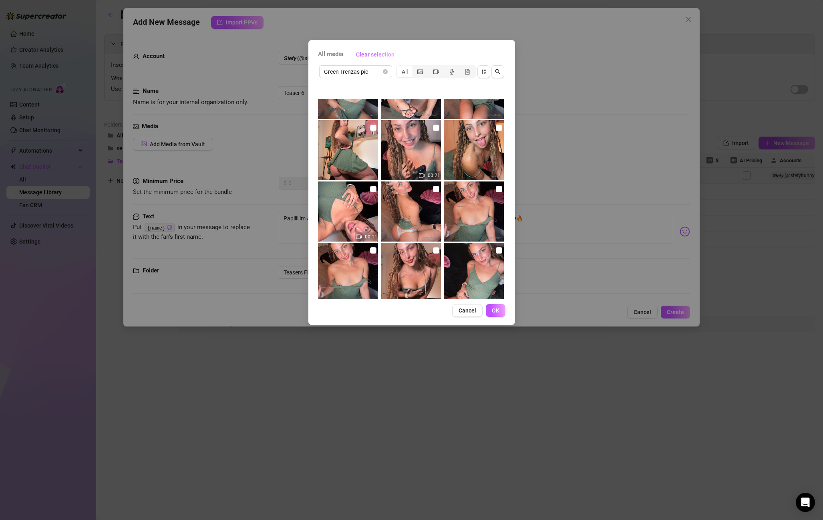
scroll to position [223, 0]
click at [497, 190] on input "checkbox" at bounding box center [499, 190] width 6 height 6
checkbox input "true"
click at [436, 189] on input "checkbox" at bounding box center [436, 190] width 6 height 6
checkbox input "true"
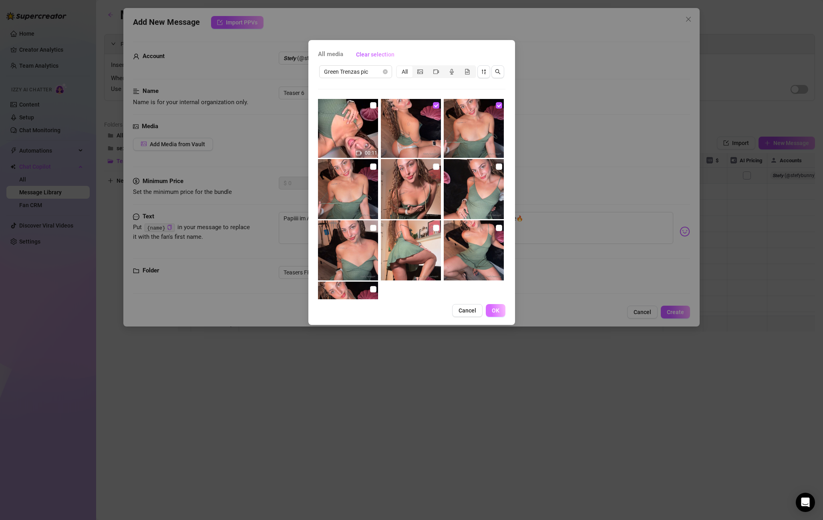
scroll to position [308, 0]
click at [434, 225] on input "checkbox" at bounding box center [436, 227] width 6 height 6
checkbox input "true"
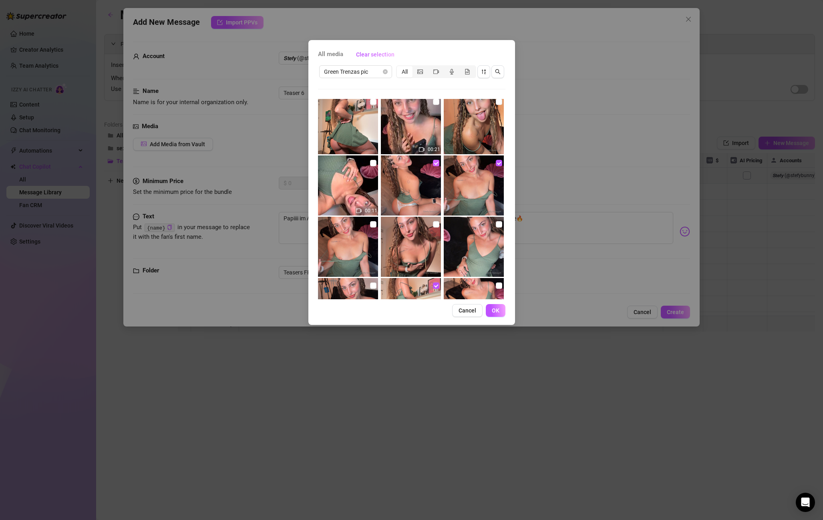
click at [437, 167] on label at bounding box center [436, 163] width 6 height 9
click at [437, 166] on input "checkbox" at bounding box center [436, 163] width 6 height 6
checkbox input "false"
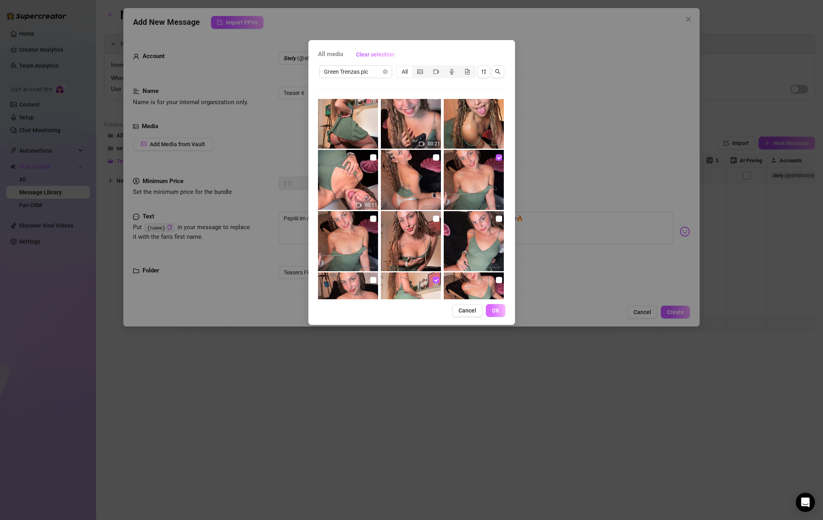
scroll to position [254, 0]
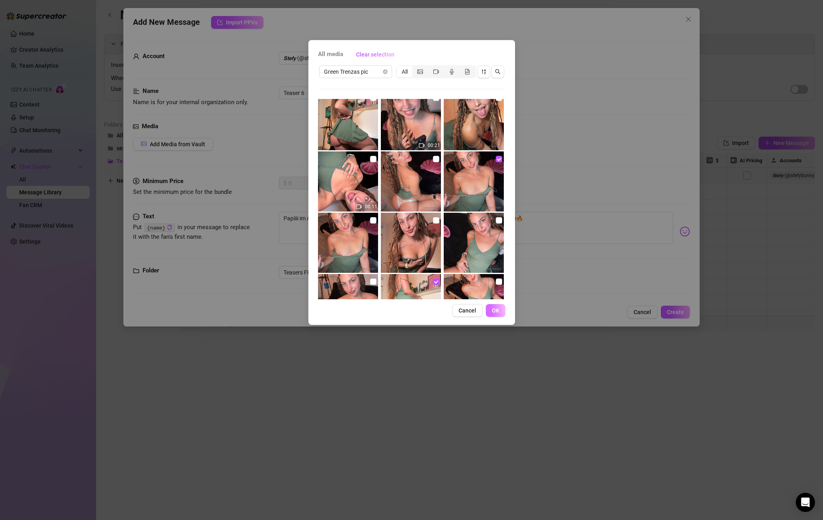
click at [496, 310] on span "OK" at bounding box center [496, 310] width 8 height 6
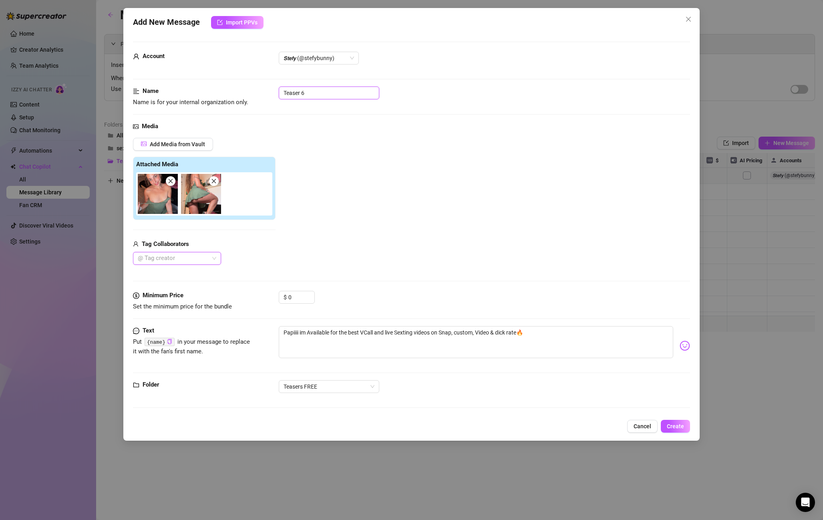
click at [297, 92] on input "Teaser 6" at bounding box center [329, 92] width 100 height 13
drag, startPoint x: 301, startPoint y: 92, endPoint x: 279, endPoint y: 92, distance: 21.6
click at [279, 92] on input "Teaser 6" at bounding box center [329, 92] width 100 height 13
click at [699, 426] on div "Add New Message Import PPVs Account 𝙎𝙩𝙚𝙛𝙮 (@stefybunny) Name Name is for your i…" at bounding box center [411, 224] width 576 height 432
click at [693, 426] on div "Add New Message Import PPVs Account 𝙎𝙩𝙚𝙛𝙮 (@stefybunny) Name Name is for your i…" at bounding box center [411, 224] width 576 height 432
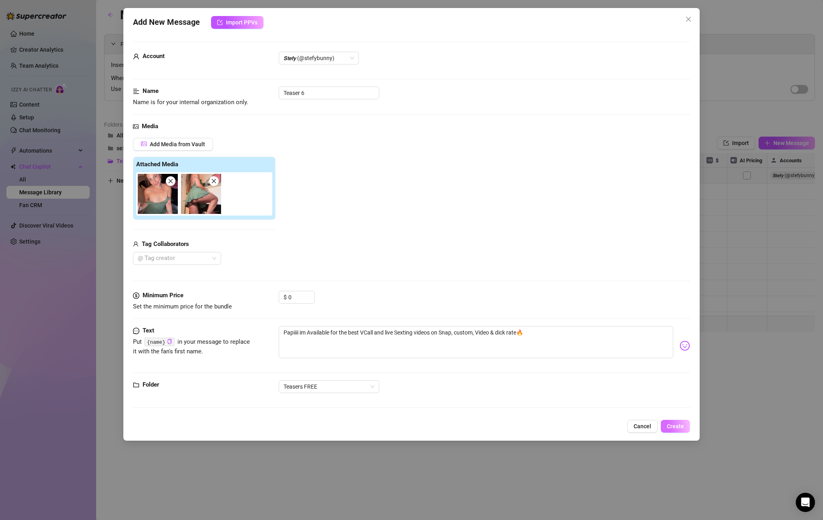
click at [682, 425] on span "Create" at bounding box center [675, 426] width 17 height 6
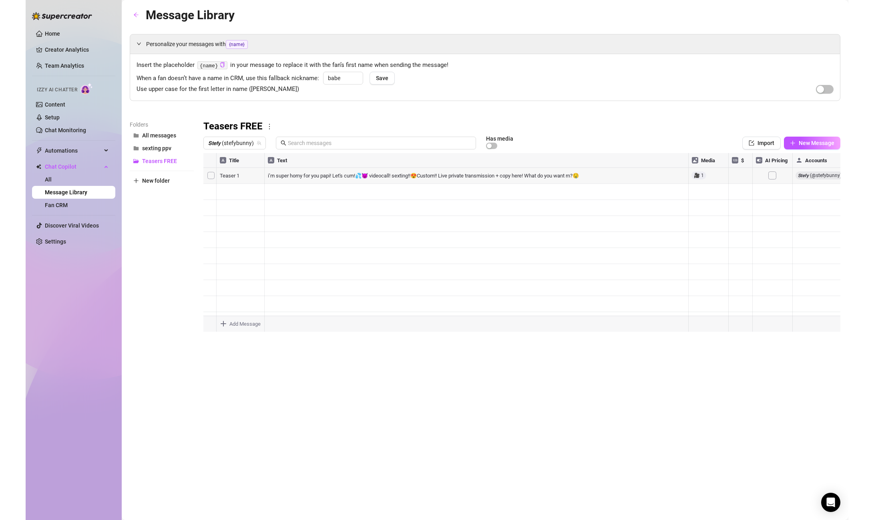
scroll to position [0, 0]
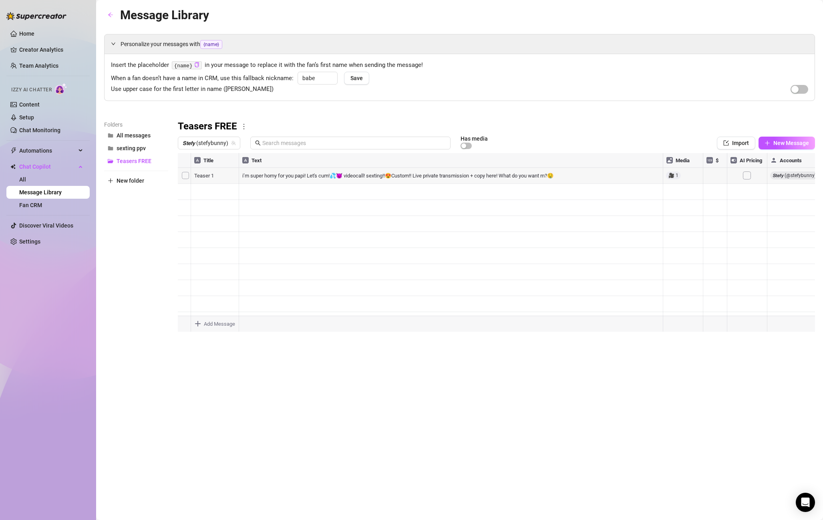
click at [263, 241] on div at bounding box center [496, 242] width 637 height 179
drag, startPoint x: 674, startPoint y: 245, endPoint x: 671, endPoint y: 237, distance: 8.3
click at [674, 244] on div at bounding box center [496, 242] width 637 height 179
click at [671, 237] on div at bounding box center [496, 242] width 637 height 179
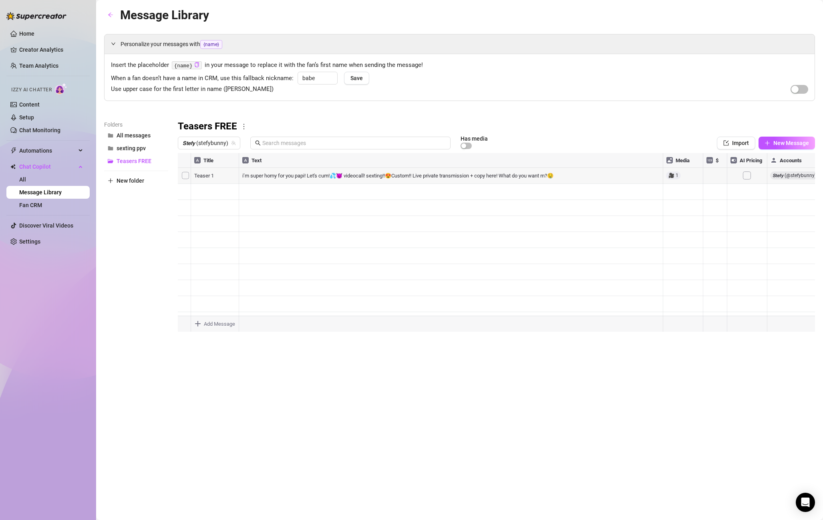
click at [671, 241] on div at bounding box center [496, 242] width 637 height 179
drag, startPoint x: 671, startPoint y: 241, endPoint x: 657, endPoint y: 240, distance: 13.7
click at [668, 241] on div at bounding box center [496, 242] width 637 height 179
click at [345, 226] on div at bounding box center [496, 242] width 637 height 179
click at [334, 231] on div at bounding box center [496, 242] width 637 height 179
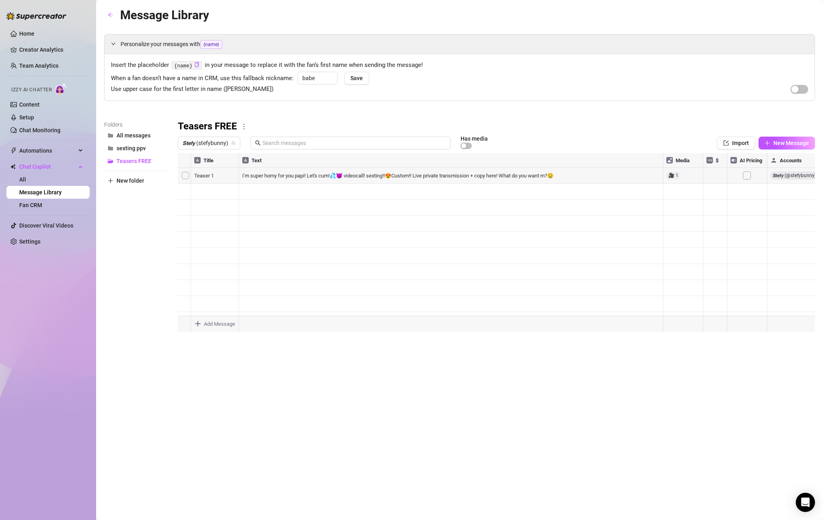
click at [686, 271] on div at bounding box center [496, 242] width 637 height 179
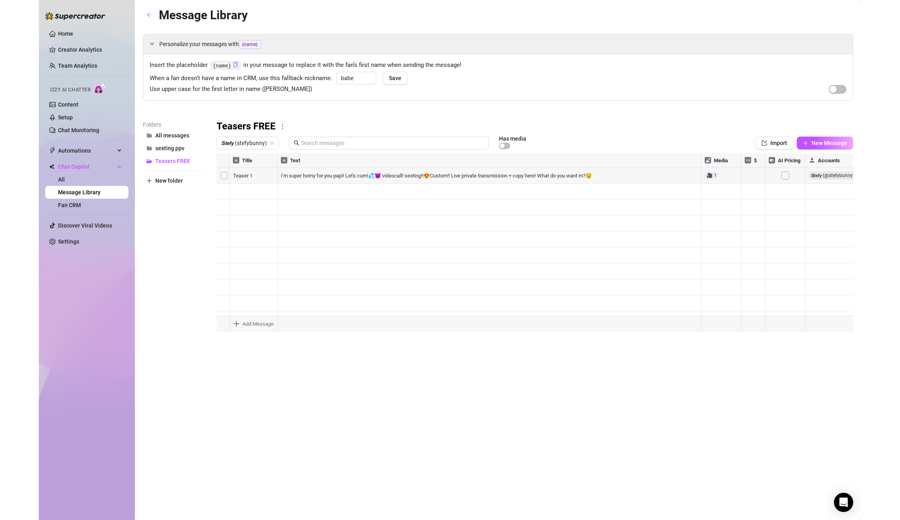
scroll to position [0, 0]
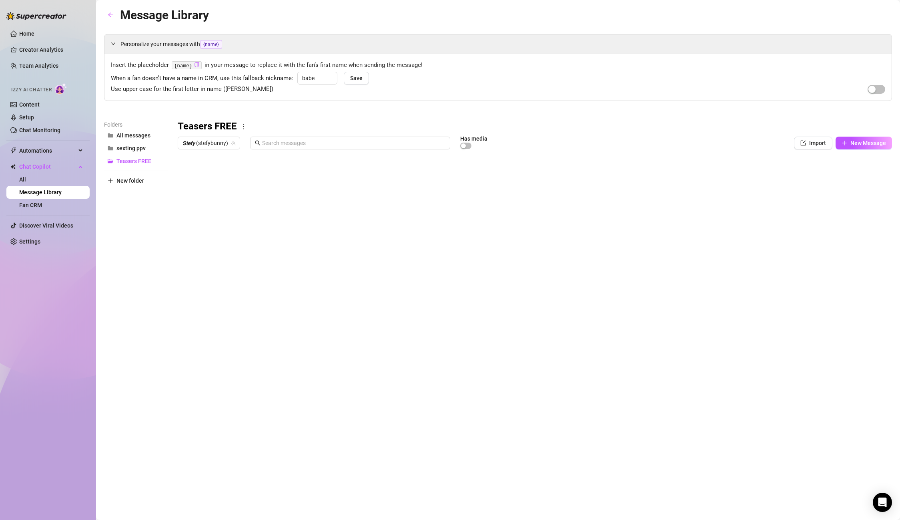
click at [195, 239] on div at bounding box center [535, 242] width 715 height 179
click at [249, 239] on div at bounding box center [535, 242] width 715 height 179
click at [217, 240] on div at bounding box center [535, 242] width 715 height 179
click at [195, 241] on div at bounding box center [535, 242] width 715 height 179
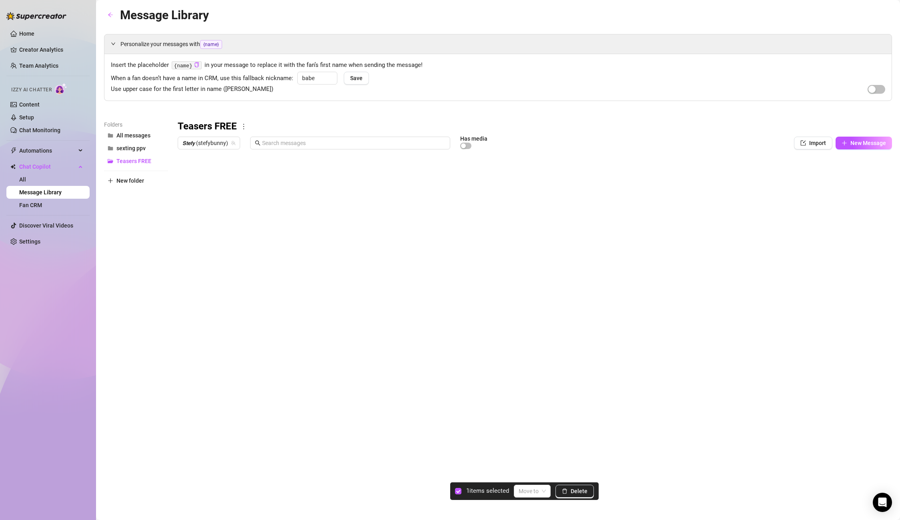
click at [185, 239] on div at bounding box center [535, 242] width 715 height 179
click at [518, 491] on div "Move to" at bounding box center [532, 490] width 37 height 13
click at [477, 490] on article "1 items selected" at bounding box center [487, 491] width 43 height 10
click at [358, 365] on div "Message Library Personalize your messages with {name} Insert the placeholder {n…" at bounding box center [498, 251] width 788 height 490
click at [803, 237] on div at bounding box center [535, 242] width 715 height 179
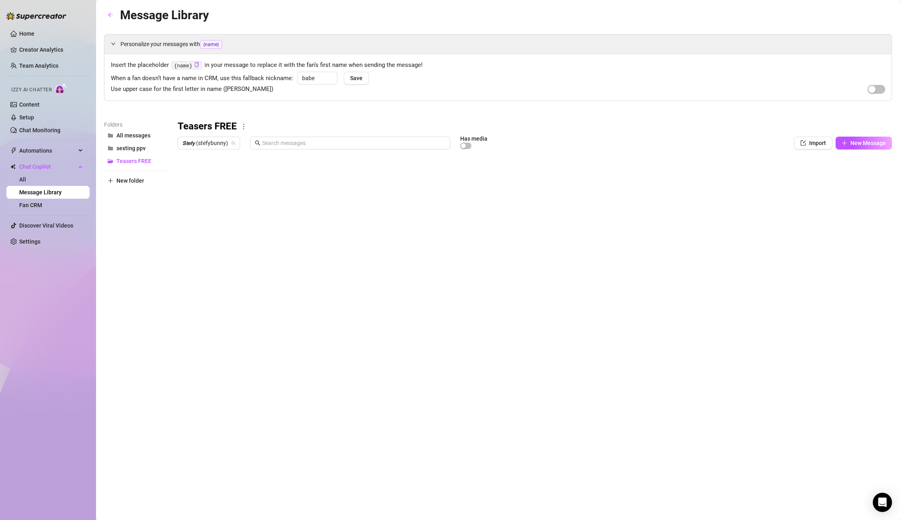
click at [778, 242] on div at bounding box center [535, 242] width 715 height 179
click at [758, 241] on div at bounding box center [535, 242] width 715 height 179
click at [750, 165] on div at bounding box center [535, 242] width 715 height 179
click at [751, 161] on div at bounding box center [535, 242] width 715 height 179
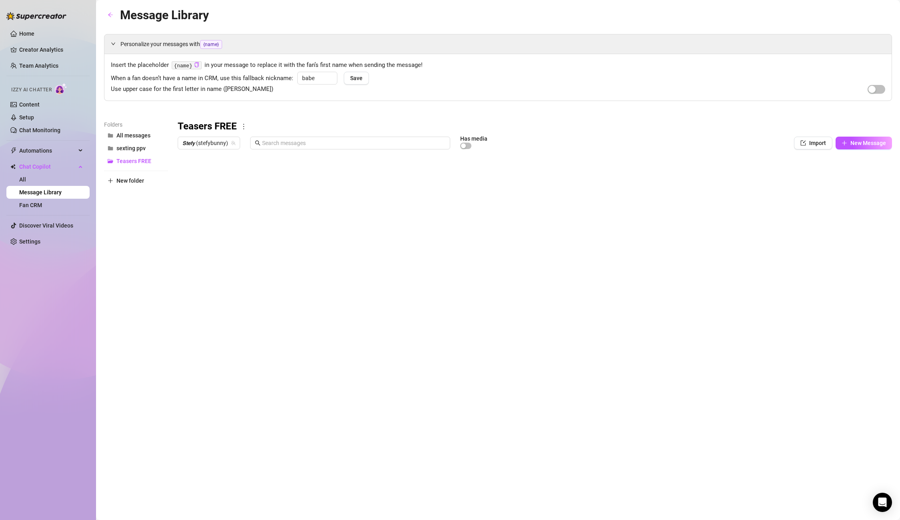
click at [751, 161] on div at bounding box center [535, 242] width 715 height 179
click at [466, 144] on span "button" at bounding box center [465, 146] width 11 height 6
click at [466, 144] on div "button" at bounding box center [468, 145] width 5 height 5
click at [278, 238] on div at bounding box center [535, 242] width 715 height 179
click at [757, 241] on div at bounding box center [535, 242] width 715 height 179
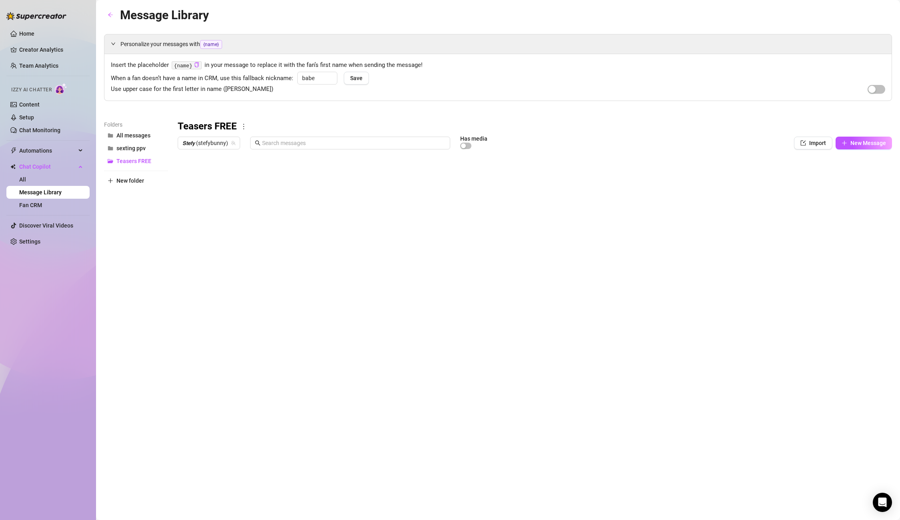
click at [751, 241] on div at bounding box center [535, 242] width 715 height 179
click at [203, 255] on div at bounding box center [535, 242] width 715 height 179
click at [215, 257] on div at bounding box center [535, 242] width 715 height 179
click at [215, 257] on div "Teaser 6 Teaser 6" at bounding box center [214, 255] width 49 height 17
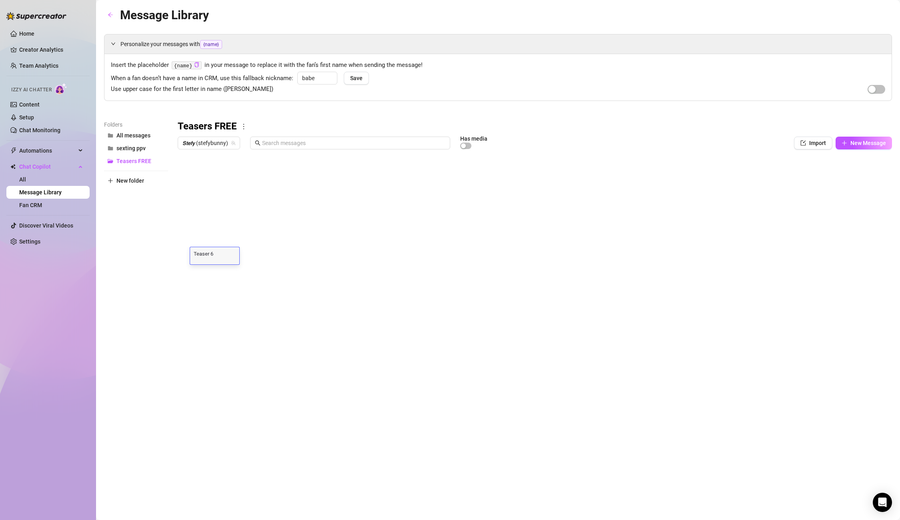
click at [215, 254] on textarea "Teaser 6" at bounding box center [214, 252] width 49 height 7
type textarea "Teaser 5"
click at [239, 291] on div at bounding box center [535, 242] width 715 height 179
click at [220, 243] on div at bounding box center [535, 242] width 715 height 179
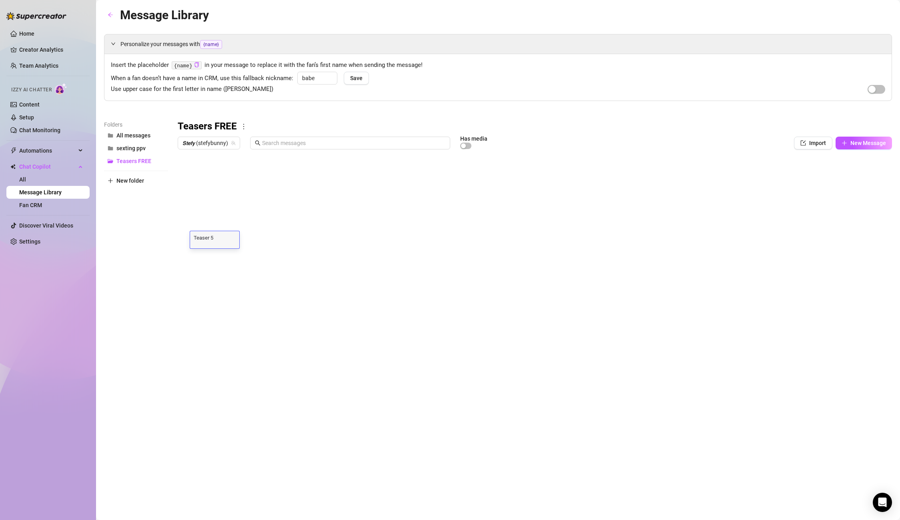
click at [219, 238] on textarea "Teaser 5" at bounding box center [214, 236] width 49 height 7
click at [187, 242] on div at bounding box center [535, 242] width 715 height 179
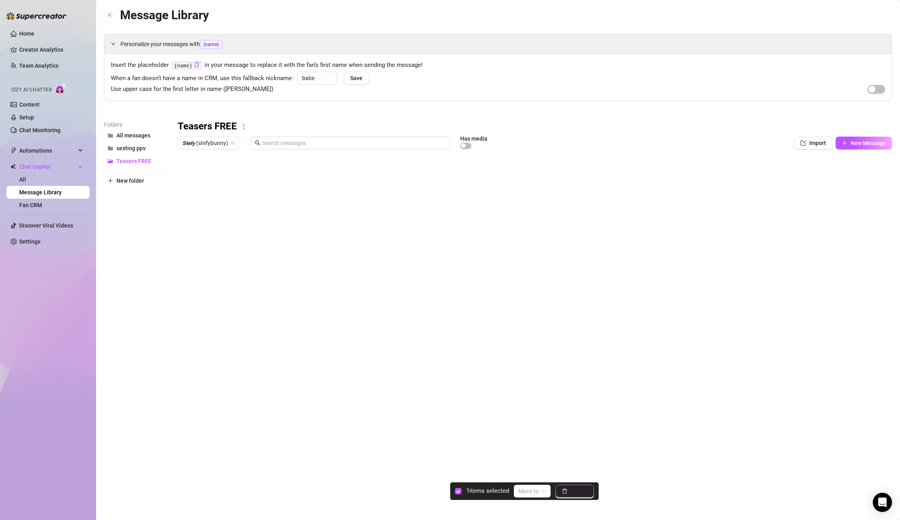
click at [584, 494] on span "Delete" at bounding box center [579, 491] width 17 height 6
type textarea "Type your message here..."
click at [210, 321] on body "Home Creator Analytics Team Analytics Izzy AI Chatter Content Setup Chat Monito…" at bounding box center [450, 260] width 900 height 520
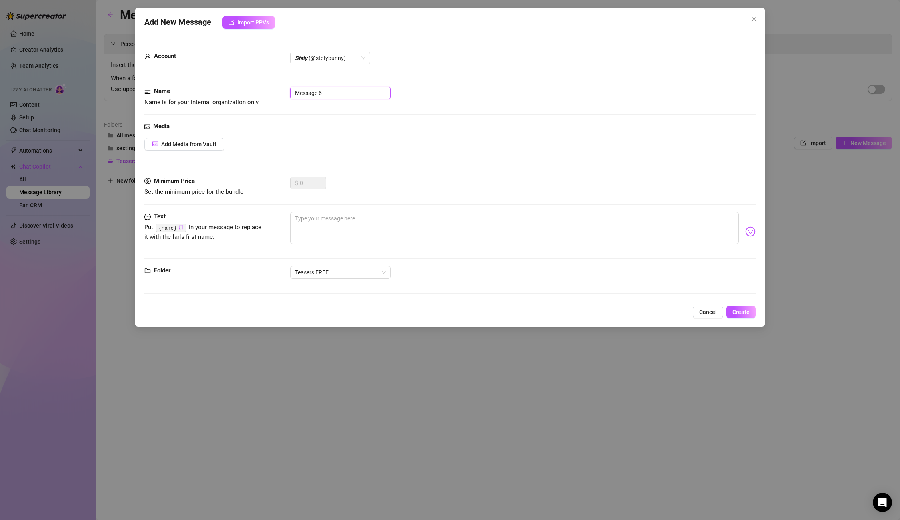
drag, startPoint x: 320, startPoint y: 93, endPoint x: 275, endPoint y: 90, distance: 45.3
click at [275, 90] on div "Name Name is for your internal organization only. Message 6" at bounding box center [450, 96] width 611 height 20
paste input "Teaser"
type input "Teaser 6"
click at [315, 223] on textarea at bounding box center [514, 228] width 448 height 32
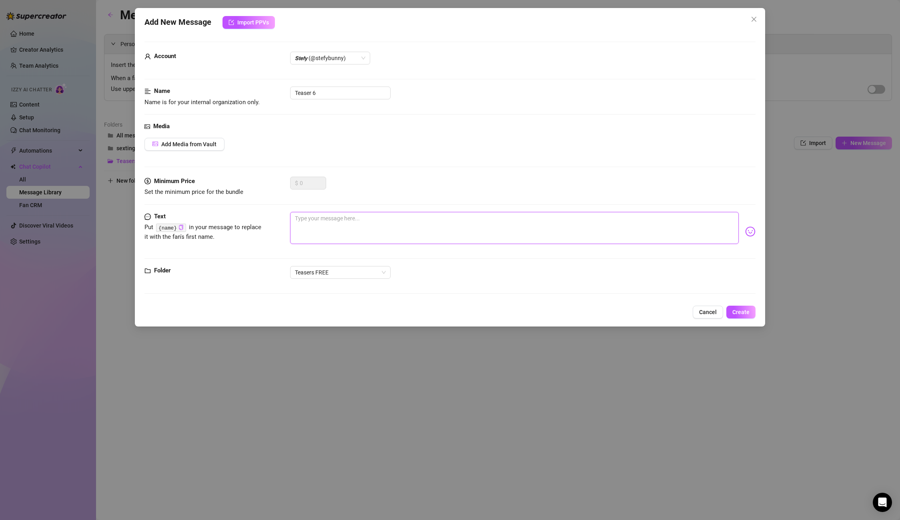
paste textarea "❤ do you have snapchat? we could play something personal😈"
type textarea "❤ do you have snapchat? we could play something personal😈"
click at [181, 147] on span "Add Media from Vault" at bounding box center [188, 144] width 55 height 6
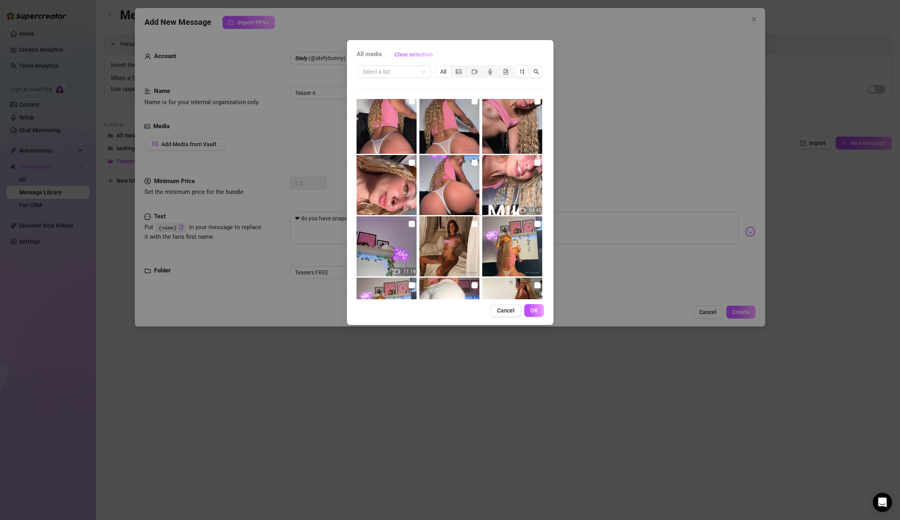
scroll to position [325, 0]
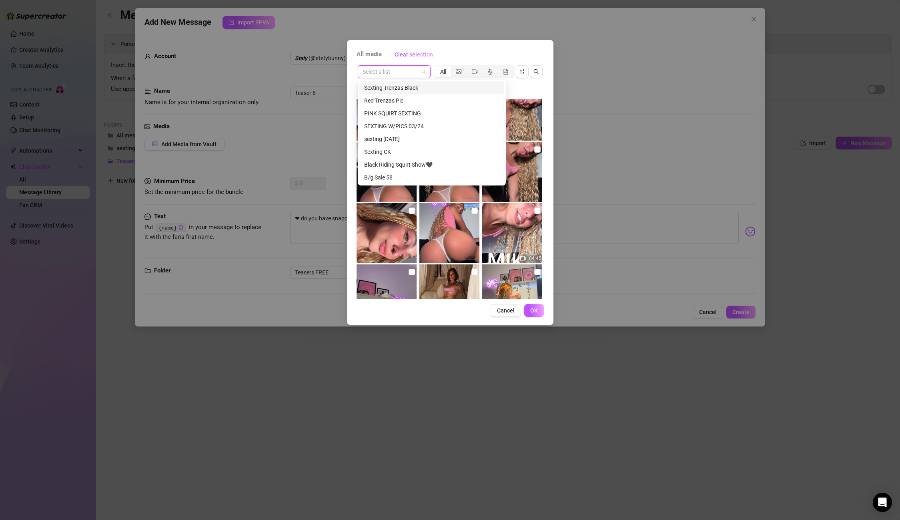
click at [382, 70] on input "search" at bounding box center [391, 72] width 56 height 12
click at [416, 135] on div "Black Purple Body Trenzas Pics" at bounding box center [431, 135] width 135 height 9
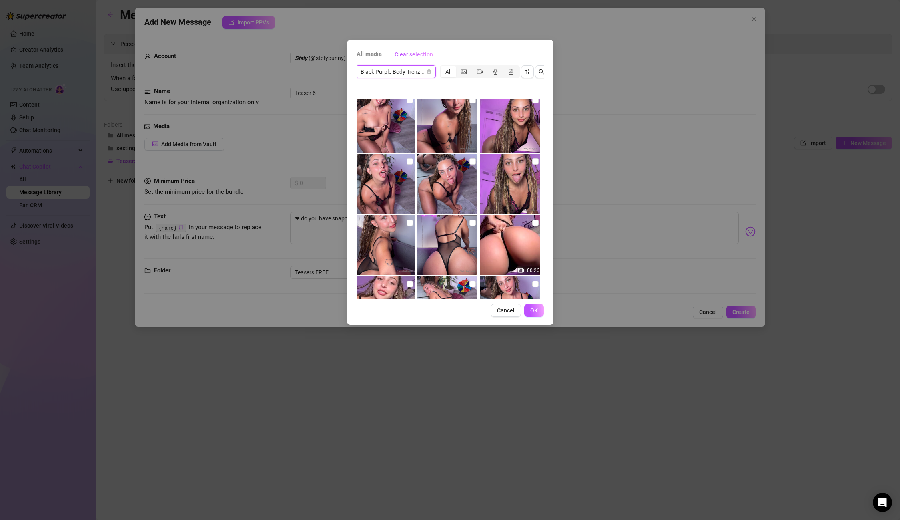
scroll to position [0, 6]
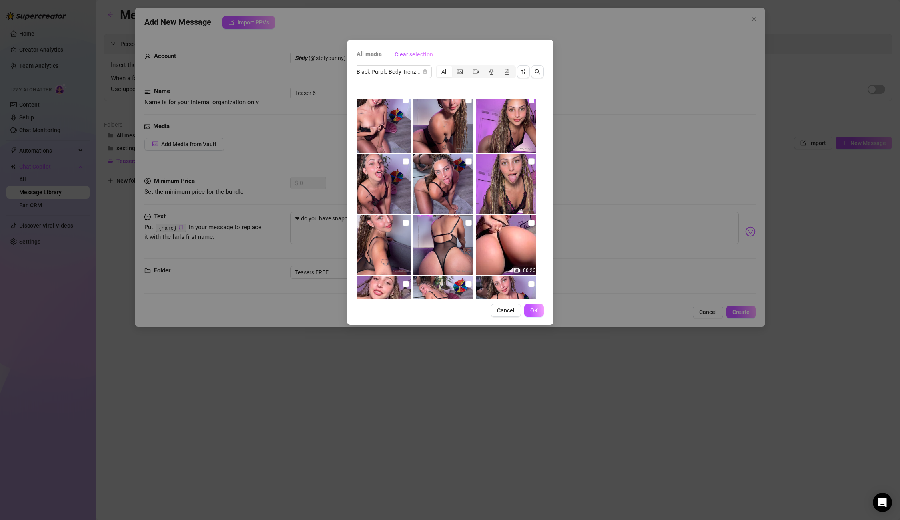
click at [530, 101] on input "checkbox" at bounding box center [531, 100] width 6 height 6
checkbox input "true"
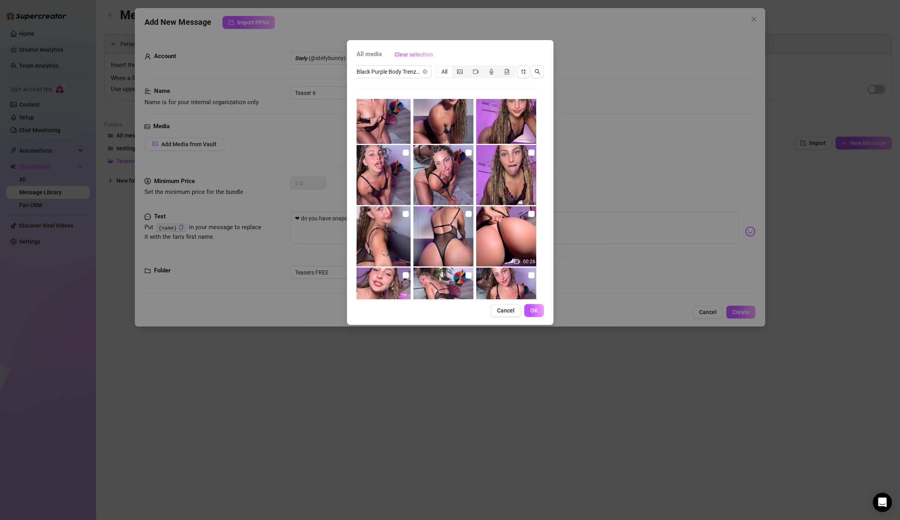
scroll to position [383, 0]
click at [528, 211] on input "checkbox" at bounding box center [531, 213] width 6 height 6
checkbox input "true"
click at [537, 312] on span "OK" at bounding box center [534, 310] width 8 height 6
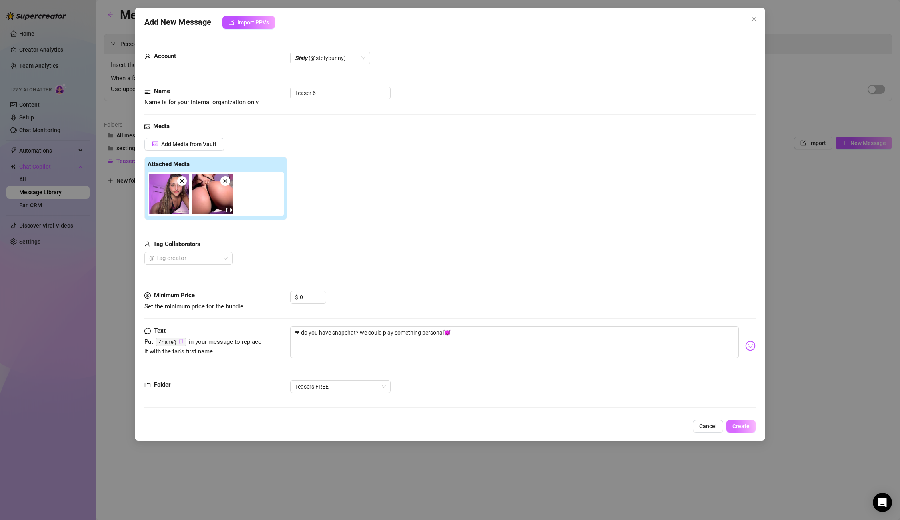
click at [742, 428] on span "Create" at bounding box center [741, 426] width 17 height 6
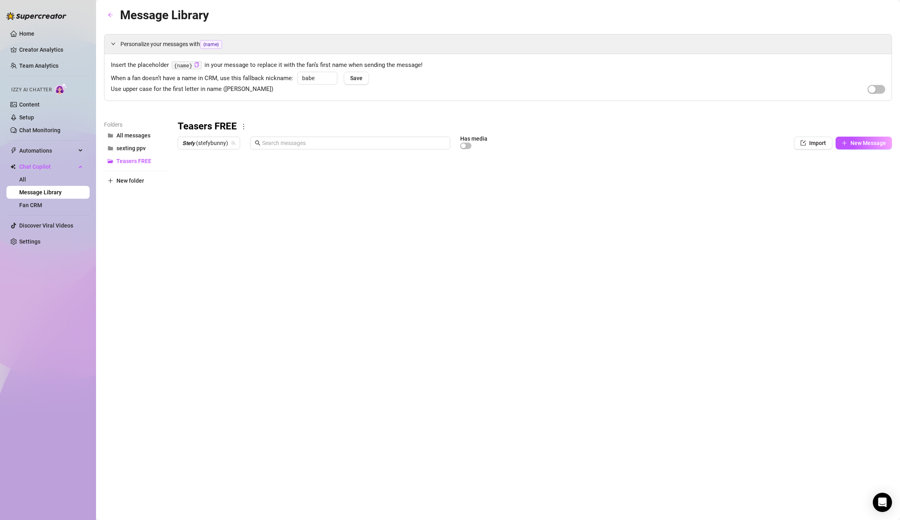
click at [180, 126] on h3 "Teasers FREE" at bounding box center [207, 126] width 59 height 13
drag, startPoint x: 179, startPoint y: 126, endPoint x: 234, endPoint y: 126, distance: 55.2
click at [245, 124] on div "Teasers FREE" at bounding box center [535, 126] width 715 height 13
copy div "Teasers FREE"
click at [147, 114] on div "Personalize your messages with {name} Insert the placeholder {name} in your mes…" at bounding box center [498, 182] width 788 height 297
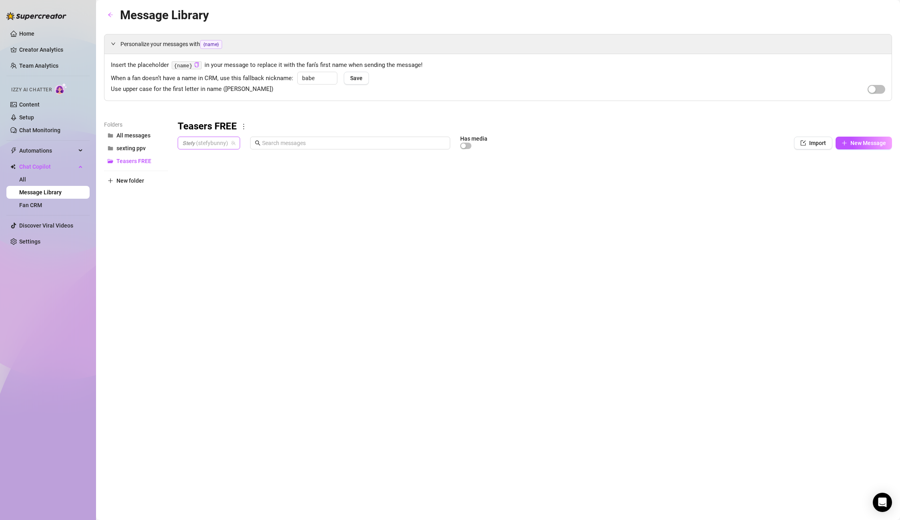
click at [195, 140] on span "𝙎𝙩𝙚𝙛𝙮 (stefybunny)" at bounding box center [209, 143] width 53 height 12
click at [220, 188] on span "( stefysclub )" at bounding box center [228, 185] width 30 height 9
click at [822, 147] on button "New Message" at bounding box center [864, 143] width 56 height 13
type textarea "Type your message here..."
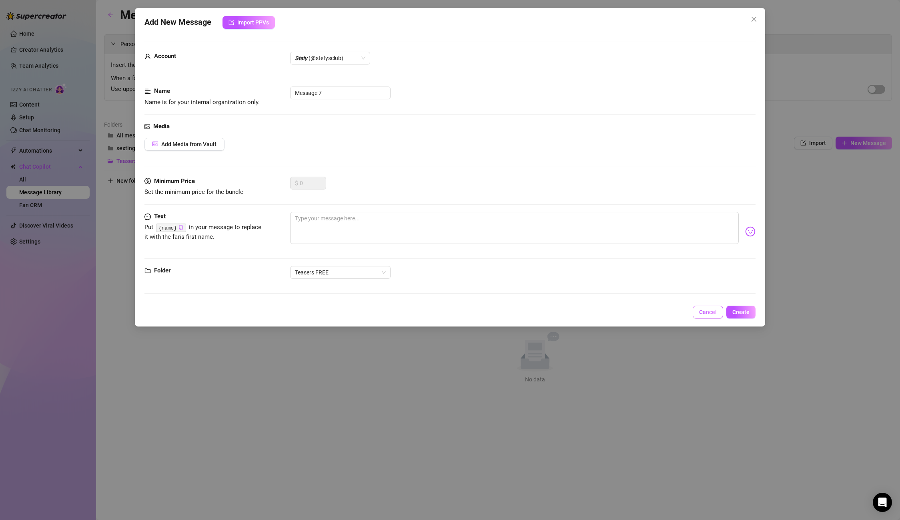
click at [717, 317] on button "Cancel" at bounding box center [708, 311] width 30 height 13
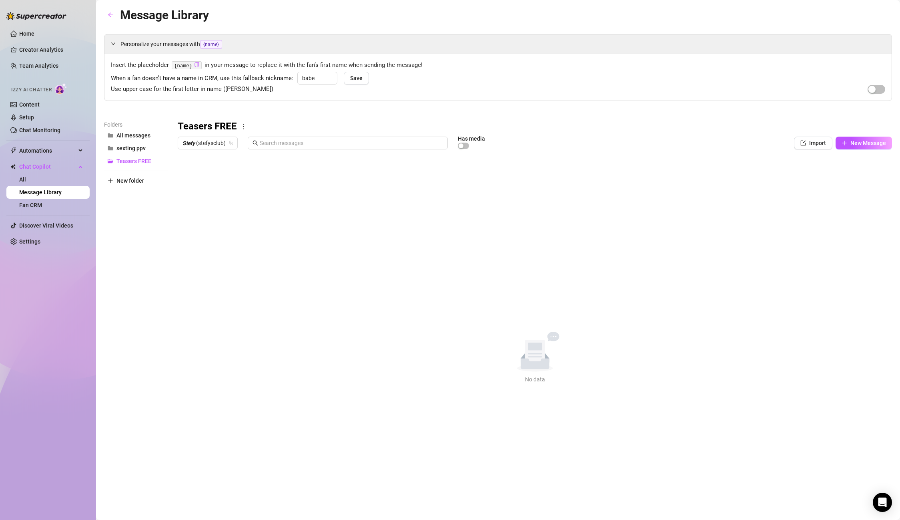
click at [299, 223] on div "Teasers FREE 𝙎𝙩𝙚𝙛𝙮 (stefysclub) Has media Import New Message Title Text Media $…" at bounding box center [535, 251] width 715 height 263
click at [137, 148] on span "sexting ppv" at bounding box center [130, 148] width 29 height 6
click at [130, 160] on span "Teasers FREE" at bounding box center [133, 161] width 35 height 6
click at [822, 149] on button "New Message" at bounding box center [864, 143] width 56 height 13
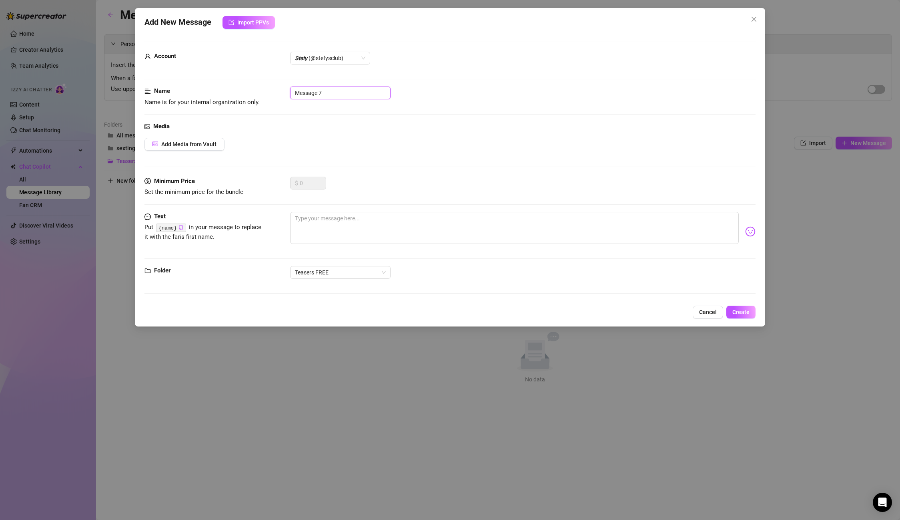
click at [326, 97] on input "Message 7" at bounding box center [340, 92] width 100 height 13
click at [261, 84] on form "Account 𝙎𝙩𝙚𝙛𝙮 (@stefysclub) Name Name is for your internal organization only. M…" at bounding box center [450, 171] width 611 height 259
paste input "Teasers FREE"
drag, startPoint x: 317, startPoint y: 94, endPoint x: 339, endPoint y: 92, distance: 22.9
click at [339, 92] on input "Teasers FREE" at bounding box center [340, 92] width 100 height 13
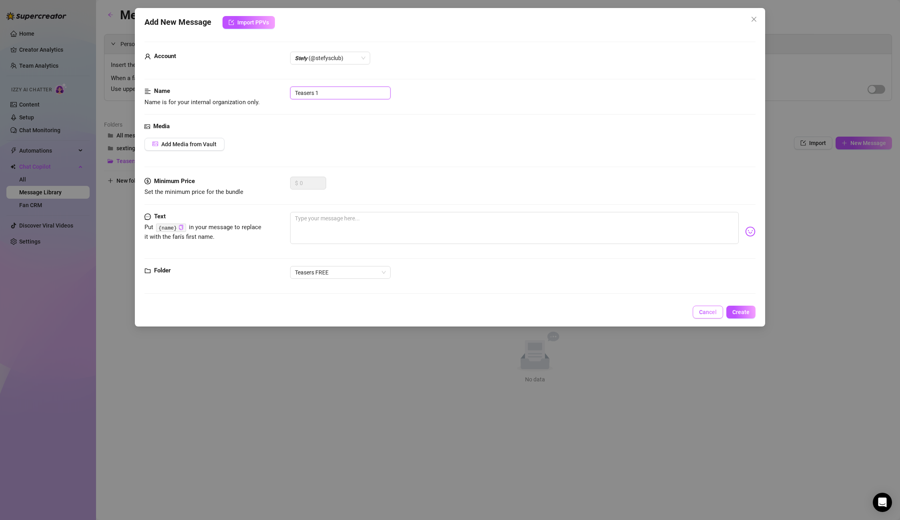
type input "Teasers 1"
click at [705, 311] on span "Cancel" at bounding box center [708, 312] width 18 height 6
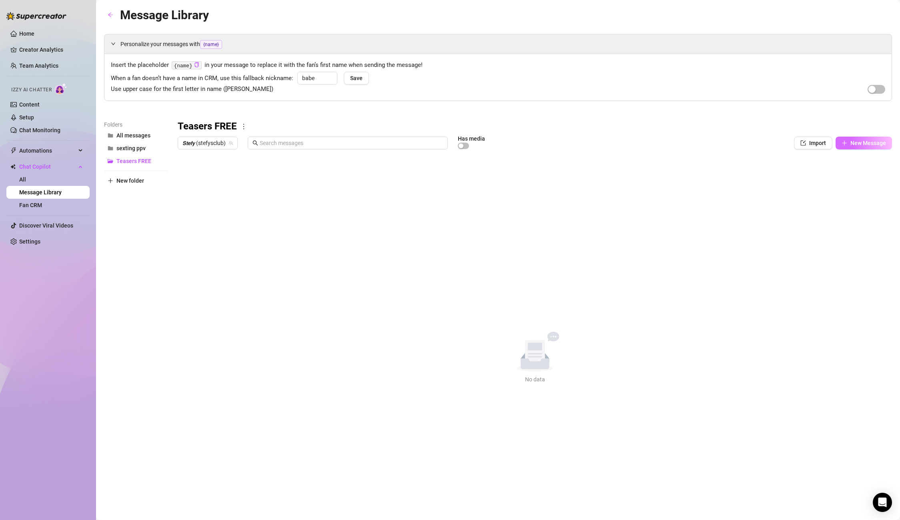
click at [822, 137] on button "New Message" at bounding box center [864, 143] width 56 height 13
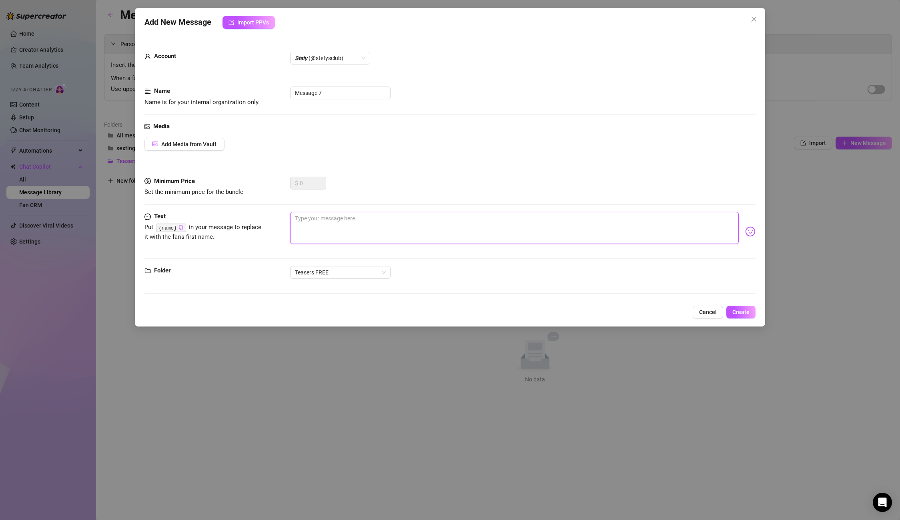
click at [331, 225] on textarea at bounding box center [514, 228] width 448 height 32
paste textarea "VIDEOCALL, SEXTING and CUSTOM VIDEO'S HOURSSS honey😏!!! 😍😍😍I am waiting you to …"
type textarea "VIDEOCALL, SEXTING and CUSTOM VIDEO'S HOURSSS honey😏!!! 😍😍😍I am waiting you to …"
click at [169, 146] on span "Add Media from Vault" at bounding box center [188, 144] width 55 height 6
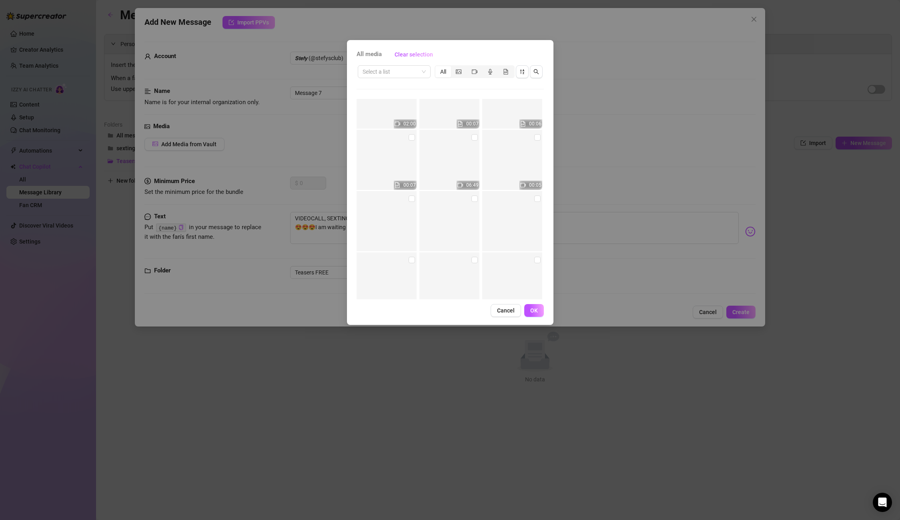
scroll to position [3469, 0]
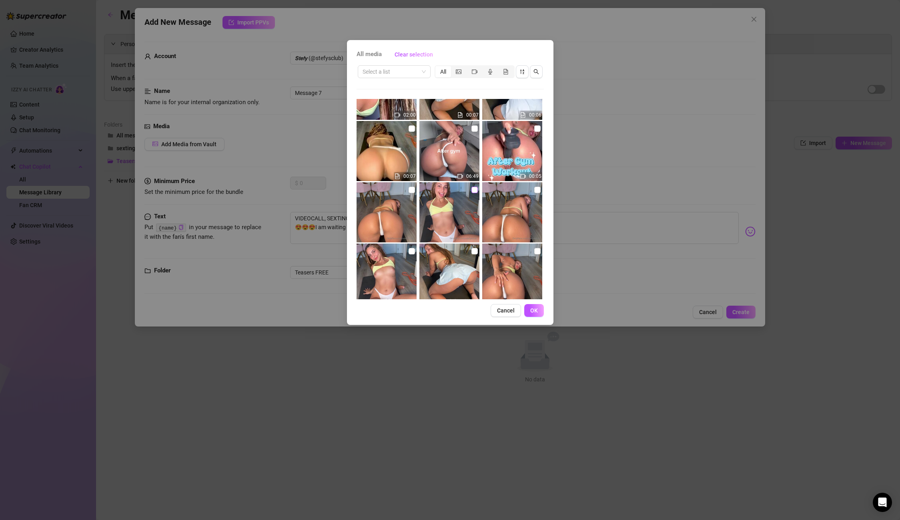
click at [475, 191] on input "checkbox" at bounding box center [475, 190] width 6 height 6
checkbox input "true"
click at [538, 192] on input "checkbox" at bounding box center [537, 190] width 6 height 6
checkbox input "true"
click at [534, 309] on span "OK" at bounding box center [534, 310] width 8 height 6
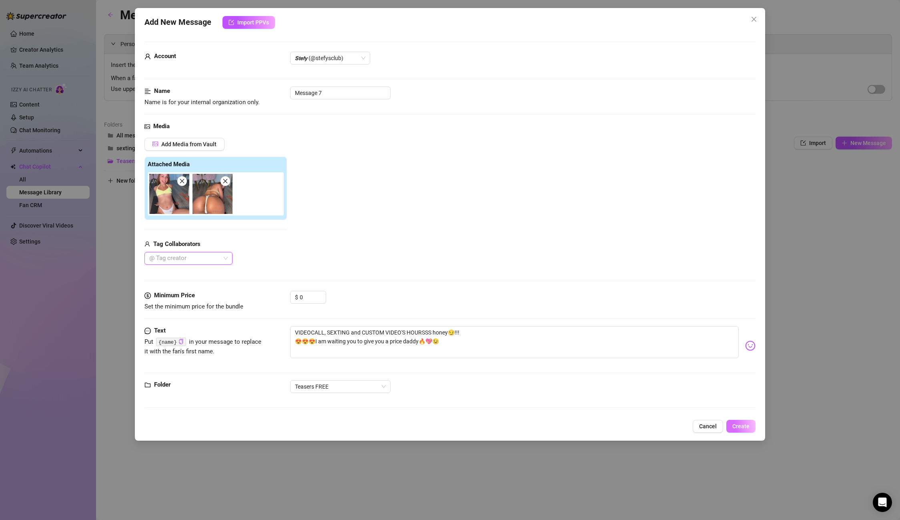
click at [744, 427] on span "Create" at bounding box center [741, 426] width 17 height 6
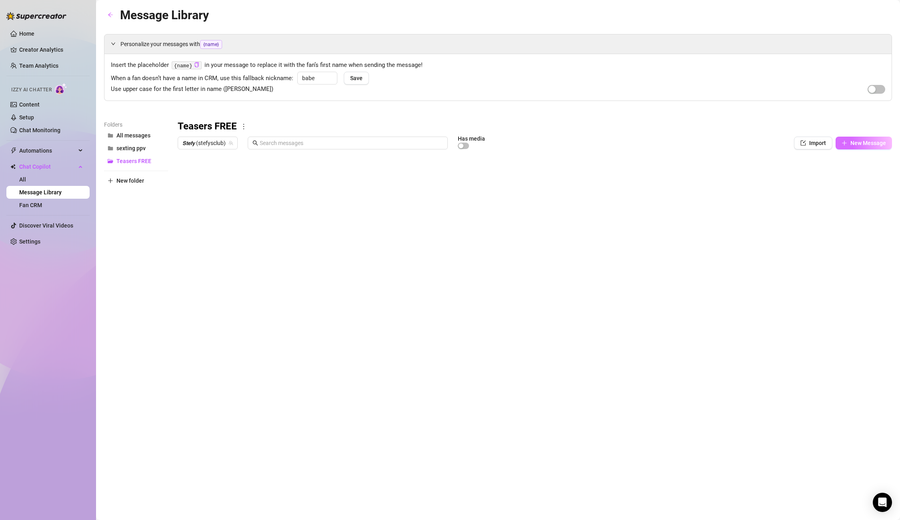
click at [822, 148] on button "New Message" at bounding box center [864, 143] width 56 height 13
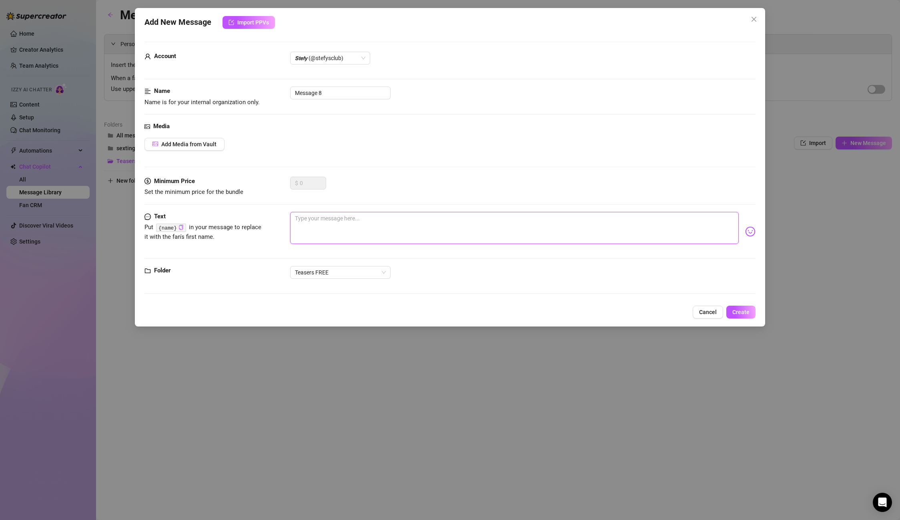
click at [315, 219] on textarea at bounding box center [514, 228] width 448 height 32
paste textarea "Filming custom videos and Custom dick rateee 😍😍 If you would like one message m…"
type textarea "Filming custom videos and Custom dick rateee 😍😍 If you would like one message m…"
click at [211, 142] on span "Add Media from Vault" at bounding box center [188, 144] width 55 height 6
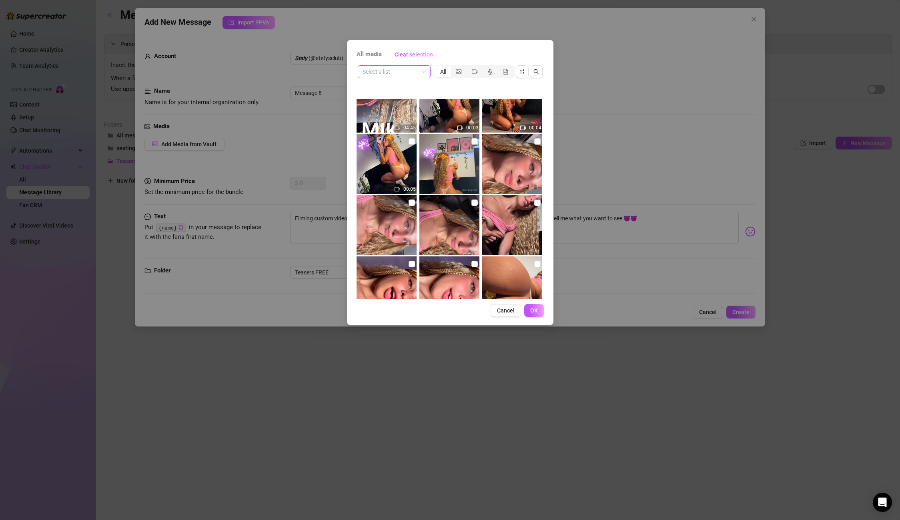
scroll to position [32, 0]
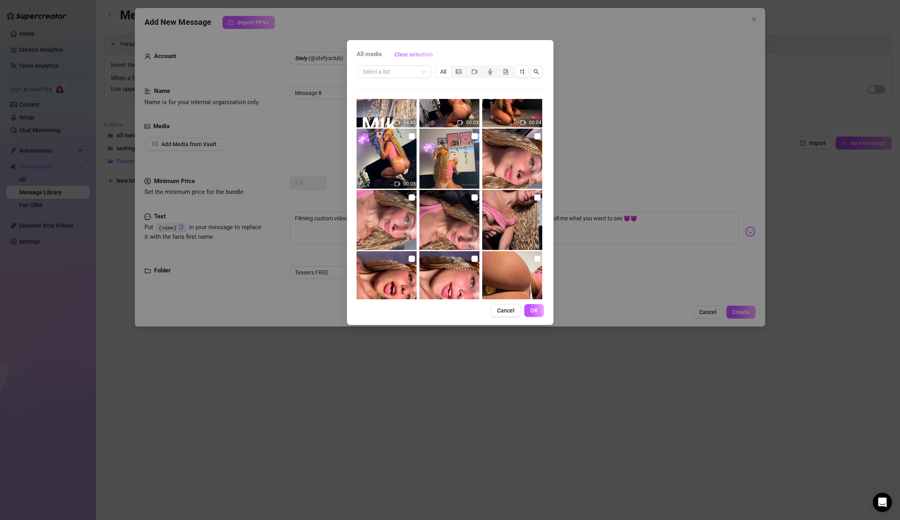
click at [393, 78] on div "Select a list All" at bounding box center [450, 71] width 187 height 15
click at [396, 72] on input "search" at bounding box center [391, 72] width 56 height 12
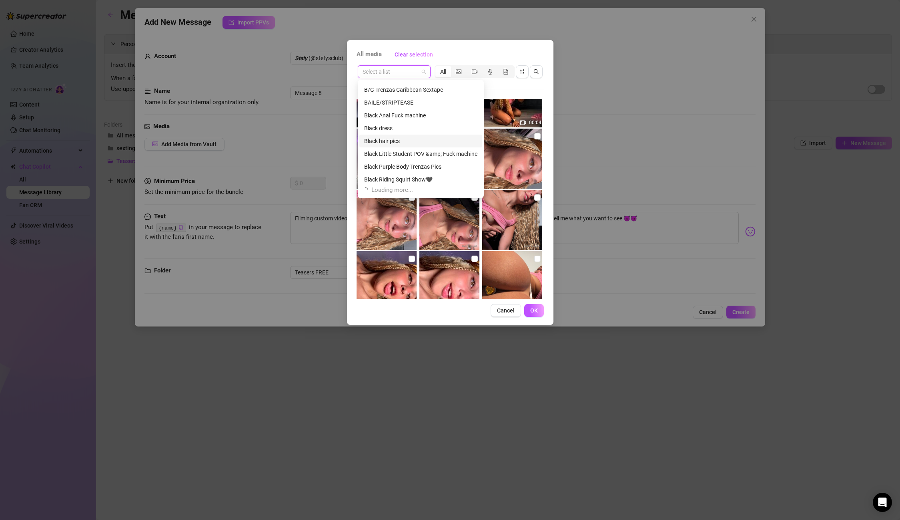
scroll to position [26, 0]
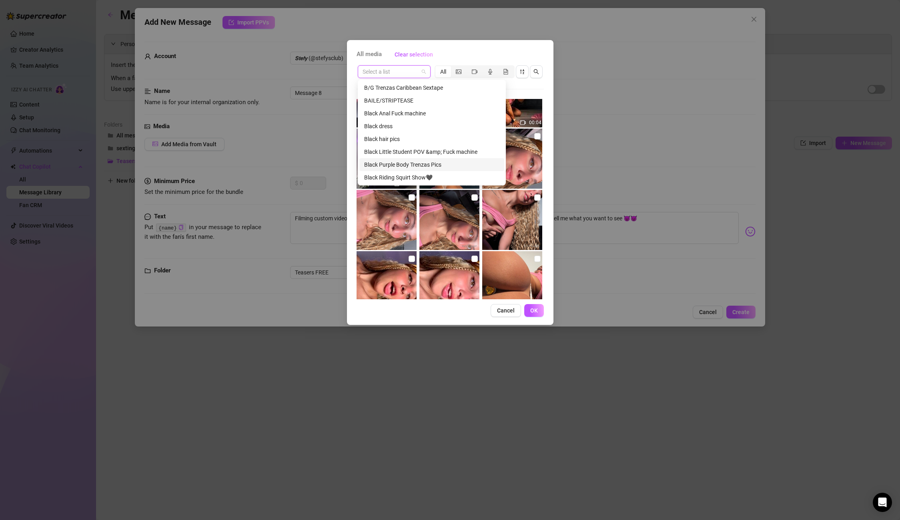
click at [421, 166] on div "Black Purple Body Trenzas Pics" at bounding box center [431, 164] width 135 height 9
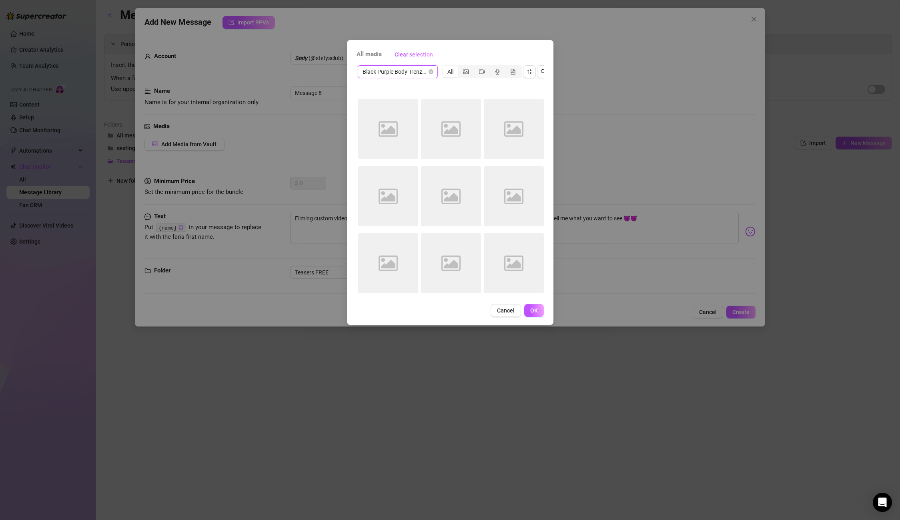
scroll to position [0, 0]
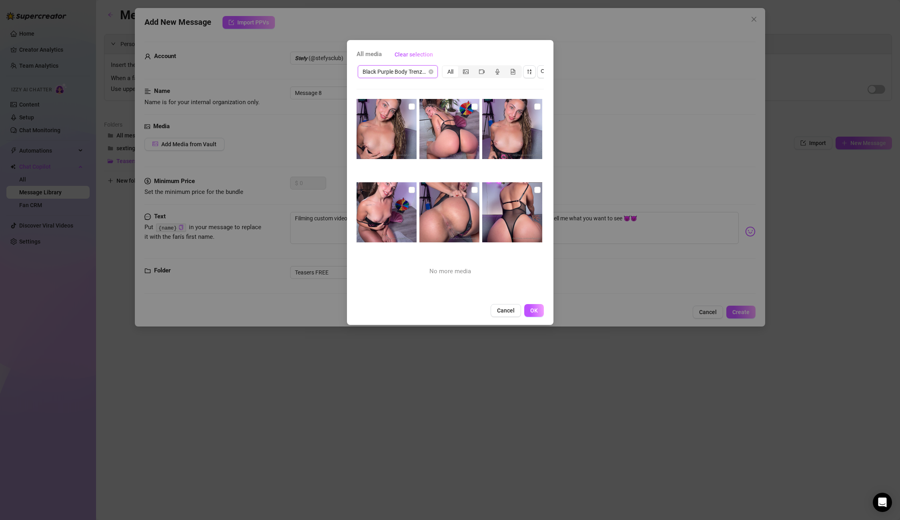
click at [546, 104] on div "All media Clear selection Black Purple Body Trenzas Pics Black Purple Body Tren…" at bounding box center [450, 182] width 207 height 285
click at [541, 104] on img at bounding box center [512, 129] width 60 height 60
click at [533, 108] on img at bounding box center [512, 129] width 60 height 60
click at [535, 107] on input "checkbox" at bounding box center [537, 106] width 6 height 6
checkbox input "true"
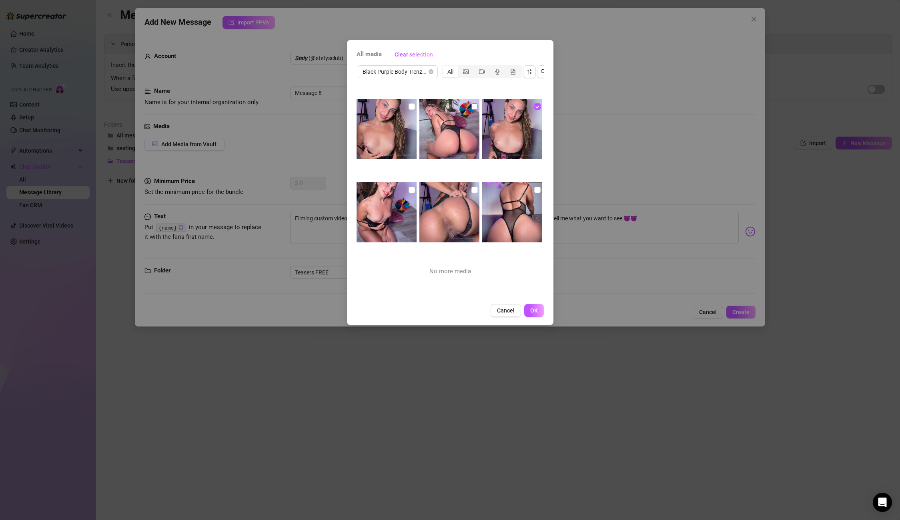
click at [475, 106] on input "checkbox" at bounding box center [475, 106] width 6 height 6
checkbox input "true"
click at [536, 310] on span "OK" at bounding box center [534, 310] width 8 height 6
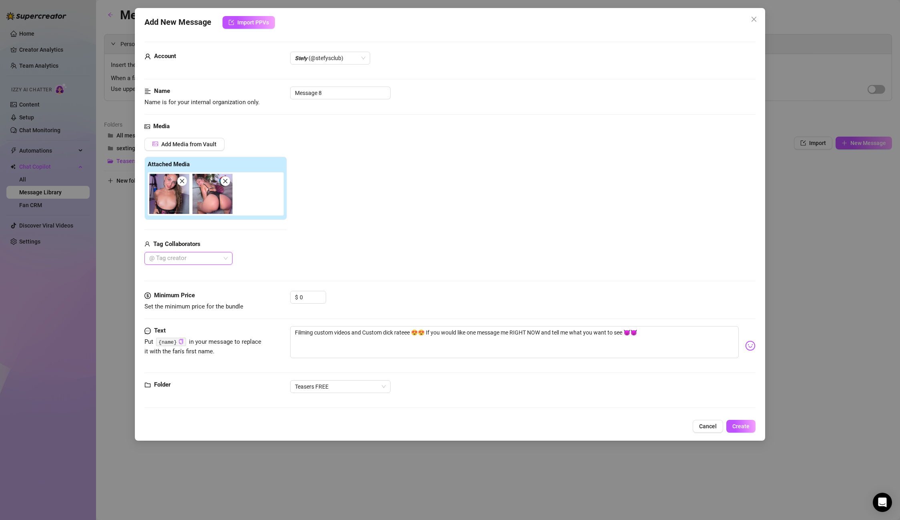
click at [739, 413] on div "Folder Teasers FREE" at bounding box center [450, 397] width 611 height 35
click at [741, 426] on span "Create" at bounding box center [741, 426] width 17 height 6
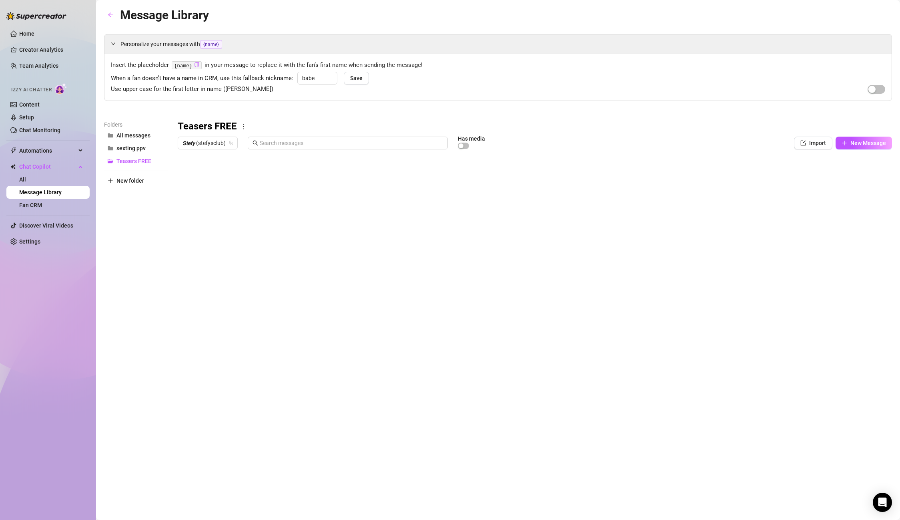
click at [784, 171] on div at bounding box center [535, 242] width 715 height 179
click at [822, 147] on button "New Message" at bounding box center [864, 143] width 56 height 13
type textarea "Type your message here..."
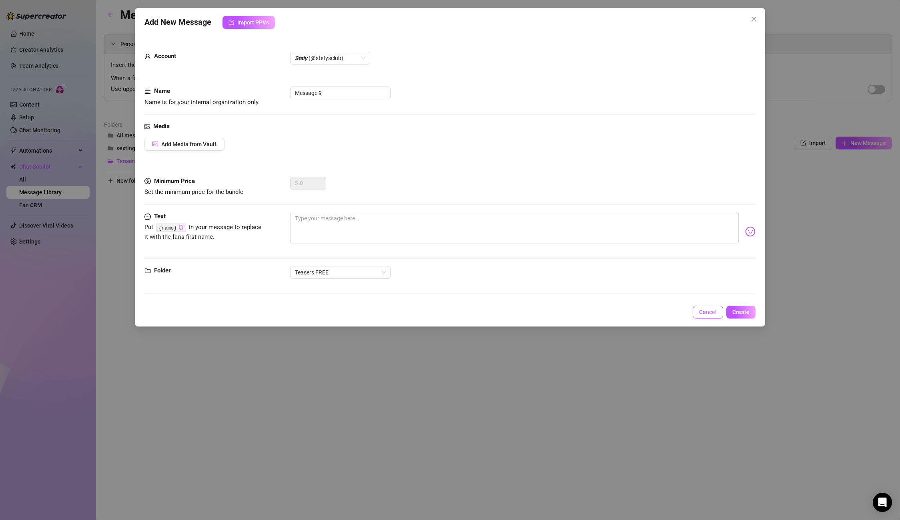
click at [713, 313] on span "Cancel" at bounding box center [708, 312] width 18 height 6
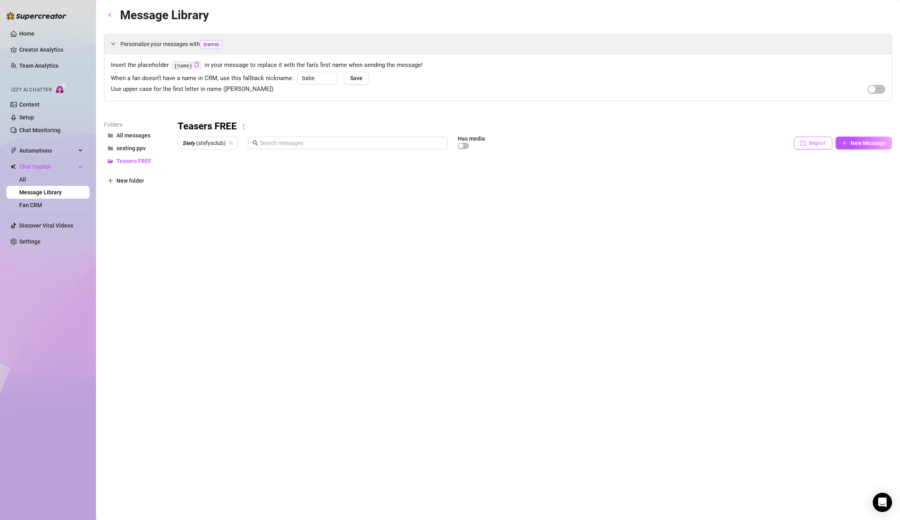
click at [806, 143] on icon "import" at bounding box center [803, 142] width 5 height 5
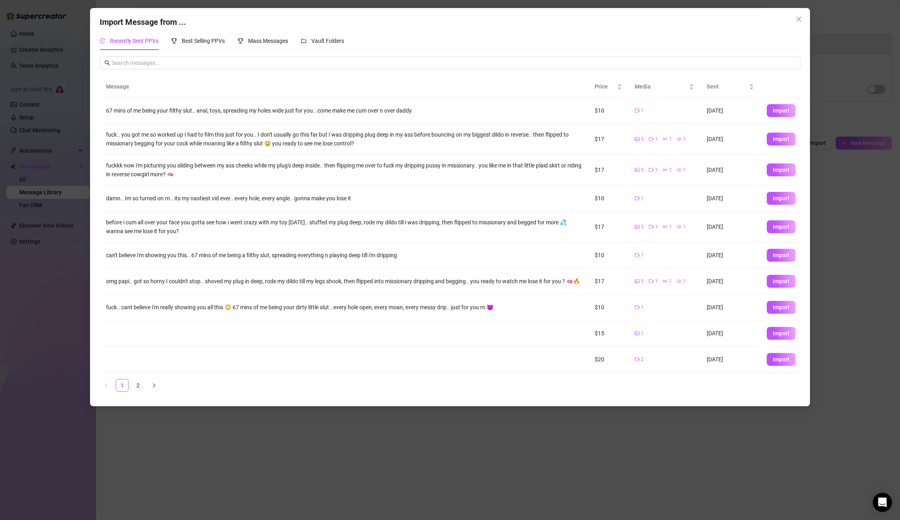
click at [731, 453] on div "Import Message from ... Recently Sent PPVs Best Selling PPVs Mass Messages Vaul…" at bounding box center [450, 260] width 900 height 520
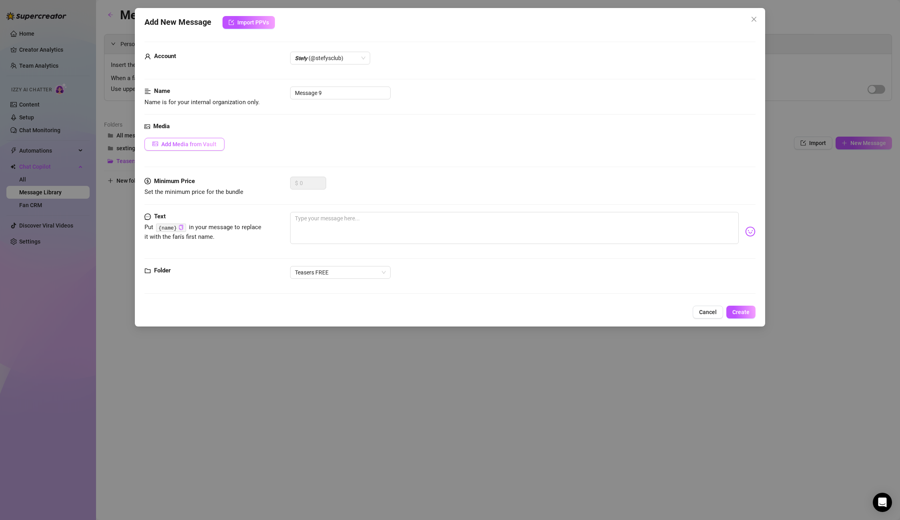
click at [163, 142] on span "Add Media from Vault" at bounding box center [188, 144] width 55 height 6
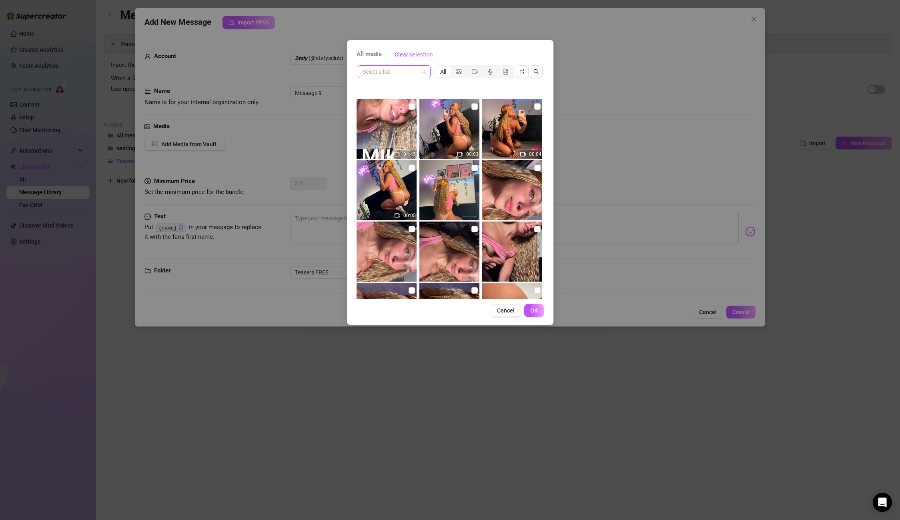
click at [397, 74] on input "search" at bounding box center [391, 72] width 56 height 12
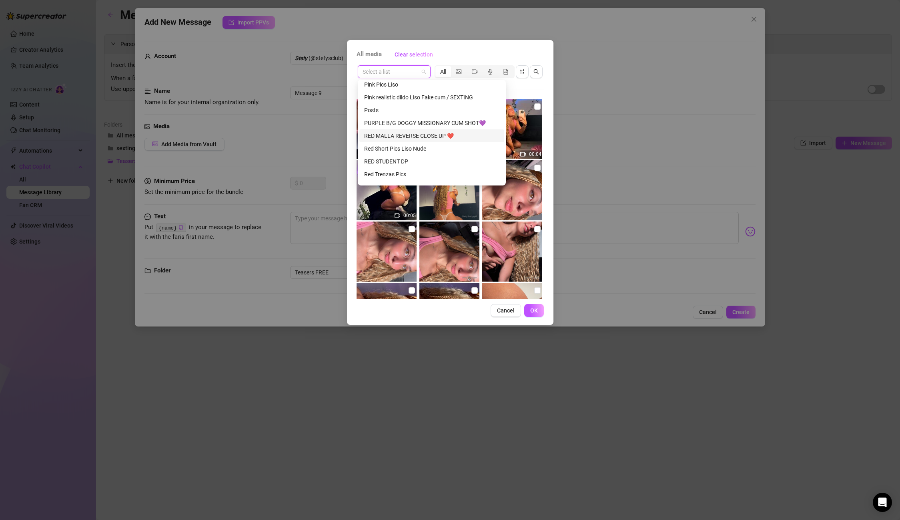
scroll to position [410, 0]
click at [403, 153] on div "Red Trenzas Pics" at bounding box center [431, 151] width 135 height 9
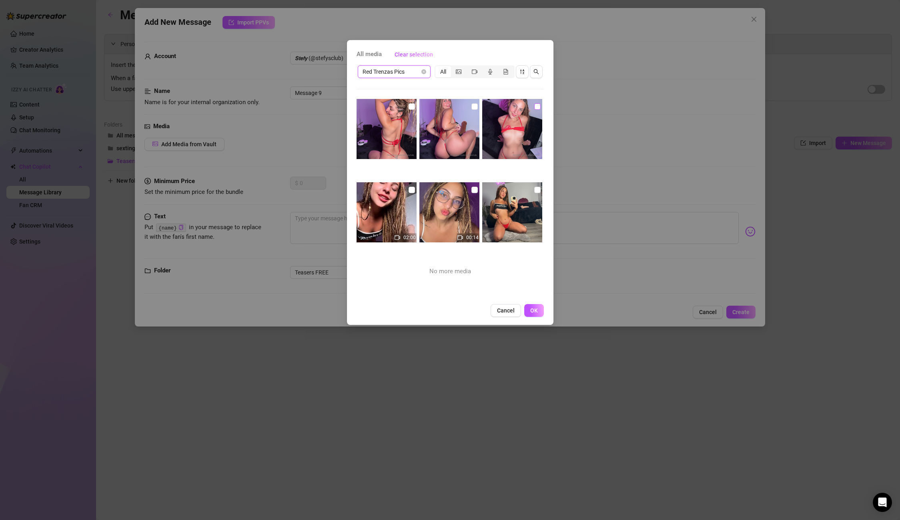
click at [539, 106] on input "checkbox" at bounding box center [537, 106] width 6 height 6
checkbox input "true"
click at [533, 310] on span "OK" at bounding box center [534, 310] width 8 height 6
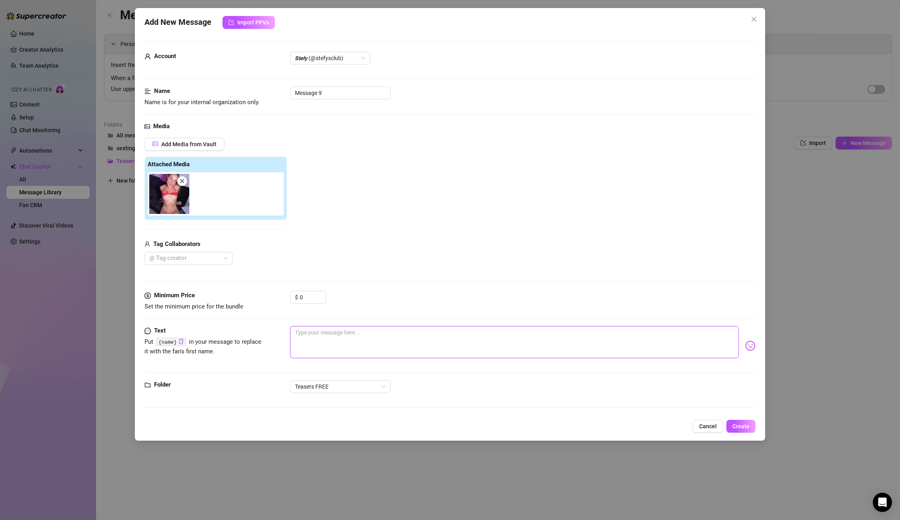
click at [351, 334] on textarea at bounding box center [514, 342] width 448 height 32
paste textarea "I'm free right now, wanna call me? 🙊❤️ a tip will make you cum like never befor…"
type textarea "I'm free right now, wanna call me? 🙊❤️ a tip will make you cum like never befor…"
click at [735, 423] on span "Create" at bounding box center [741, 426] width 17 height 6
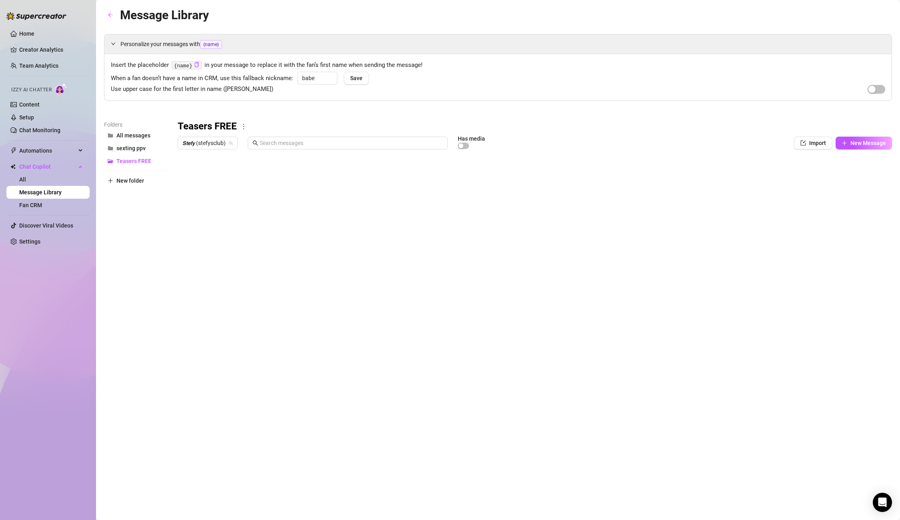
click at [211, 320] on body "Home Creator Analytics Team Analytics Izzy AI Chatter Content Setup Chat Monito…" at bounding box center [450, 260] width 900 height 520
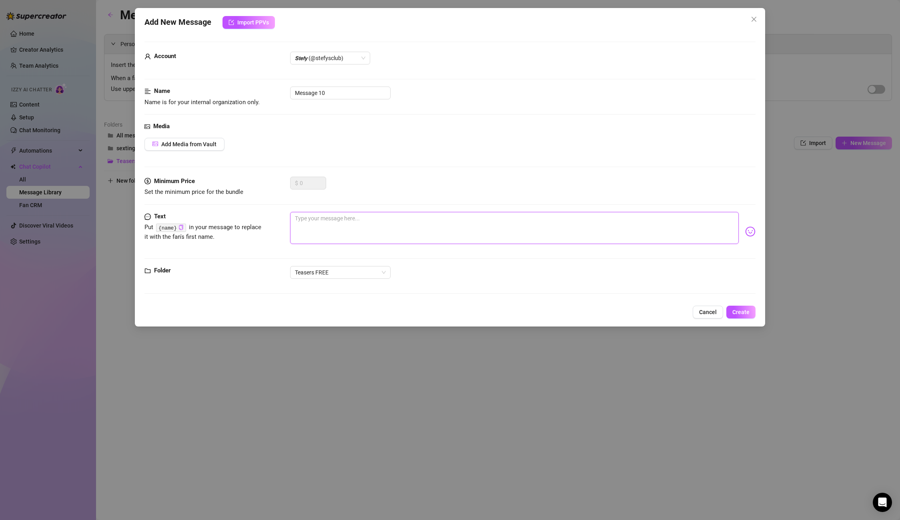
click at [315, 219] on textarea at bounding box center [514, 228] width 448 height 32
paste textarea "I still haven't cum [DATE] baby! can we try it together?😮‍💨 here or snap? Daddy…"
type textarea "I still haven't cum [DATE] baby! can we try it together?😮‍💨 here or snap? Daddy…"
click at [201, 147] on span "Add Media from Vault" at bounding box center [188, 144] width 55 height 6
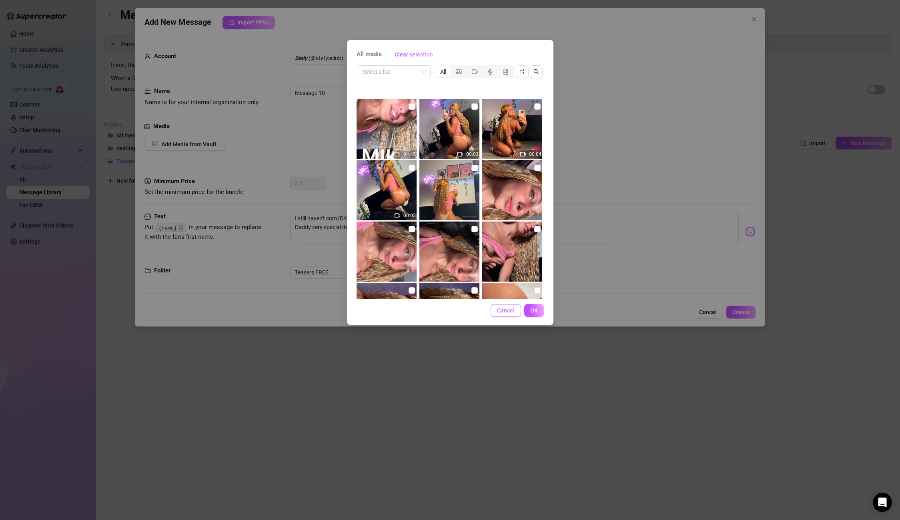
click at [505, 309] on span "Cancel" at bounding box center [506, 310] width 18 height 6
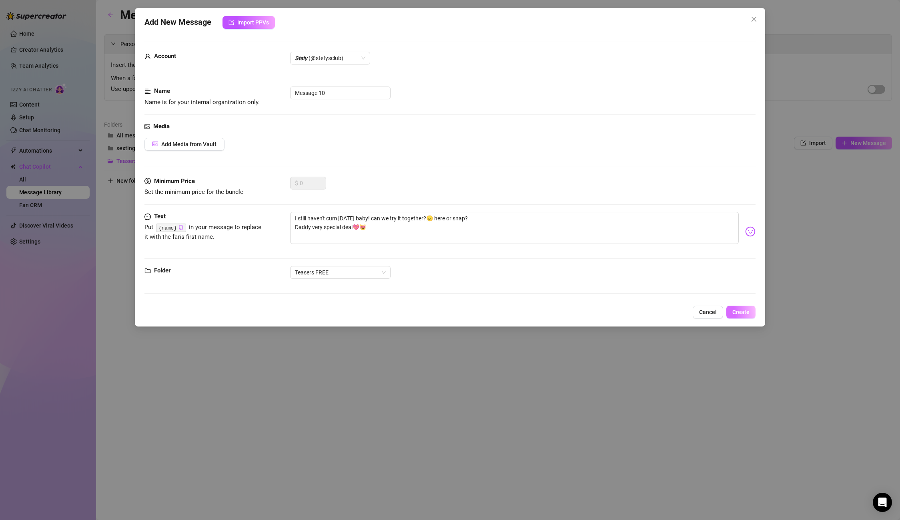
click at [741, 310] on span "Create" at bounding box center [741, 312] width 17 height 6
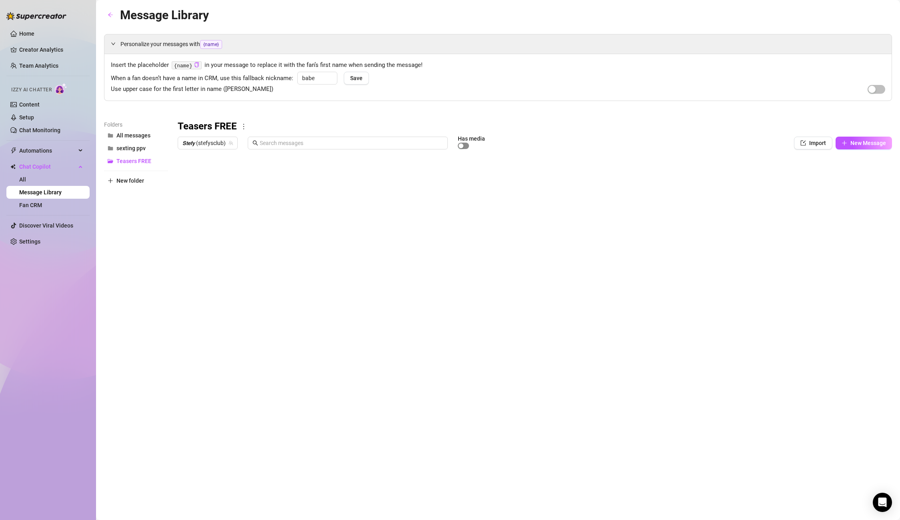
click at [468, 147] on span "button" at bounding box center [463, 146] width 11 height 6
click at [669, 331] on div "Message Library Personalize your messages with {name} Insert the placeholder {n…" at bounding box center [498, 251] width 788 height 490
click at [822, 147] on button "New Message" at bounding box center [864, 143] width 56 height 13
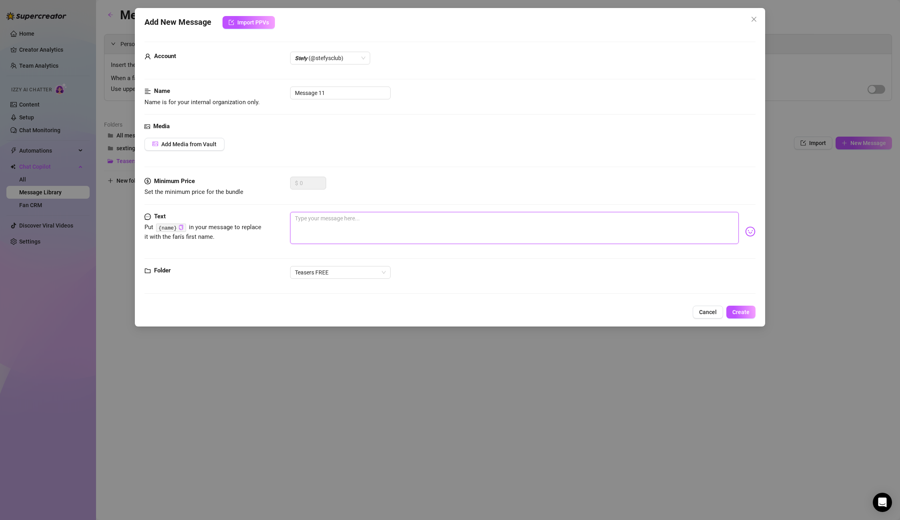
click at [321, 228] on textarea at bounding box center [514, 228] width 448 height 32
paste textarea "Filming custom videos tonight 😍😍 If you would like one message me RIGHT NOW and…"
type textarea "Filming custom videos tonight 😍😍 If you would like one message me RIGHT NOW and…"
click at [184, 145] on span "Add Media from Vault" at bounding box center [188, 144] width 55 height 6
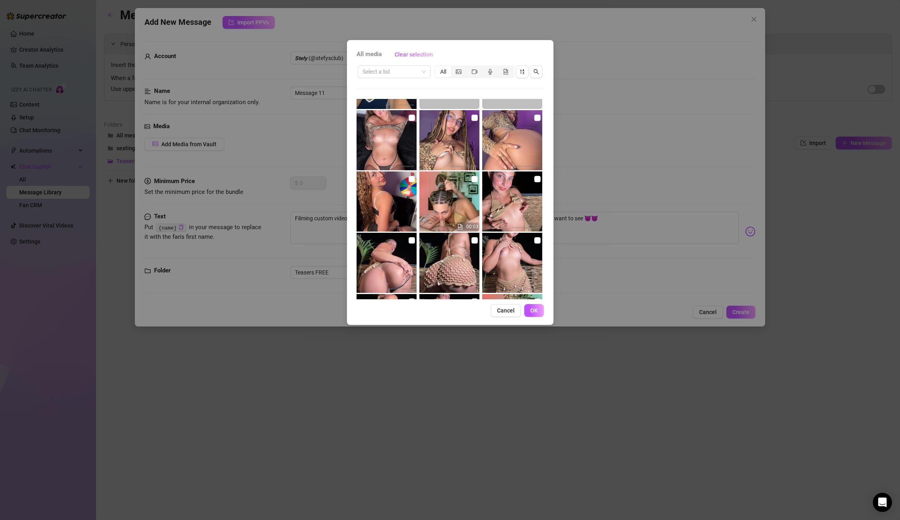
scroll to position [2612, 0]
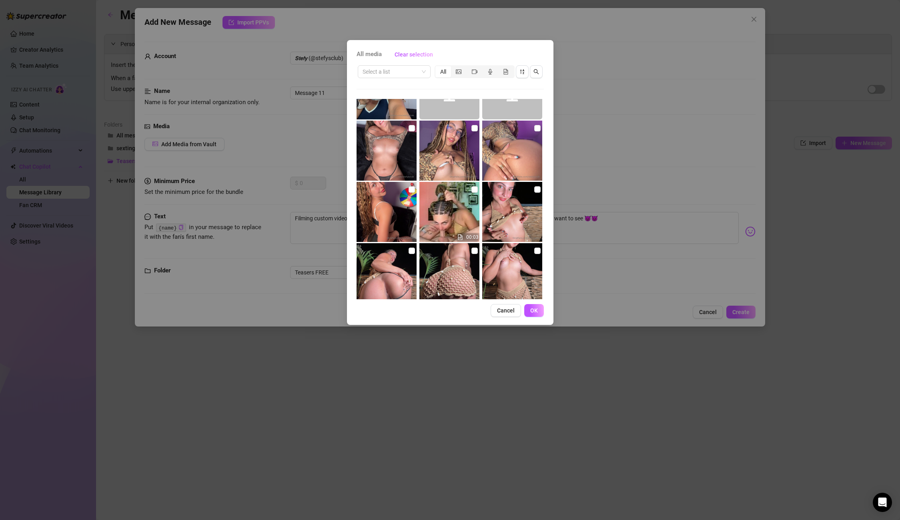
click at [388, 158] on img at bounding box center [387, 150] width 60 height 60
click at [409, 187] on input "checkbox" at bounding box center [412, 189] width 6 height 6
checkbox input "true"
click at [413, 125] on input "checkbox" at bounding box center [412, 128] width 6 height 6
click at [407, 127] on img at bounding box center [387, 150] width 60 height 60
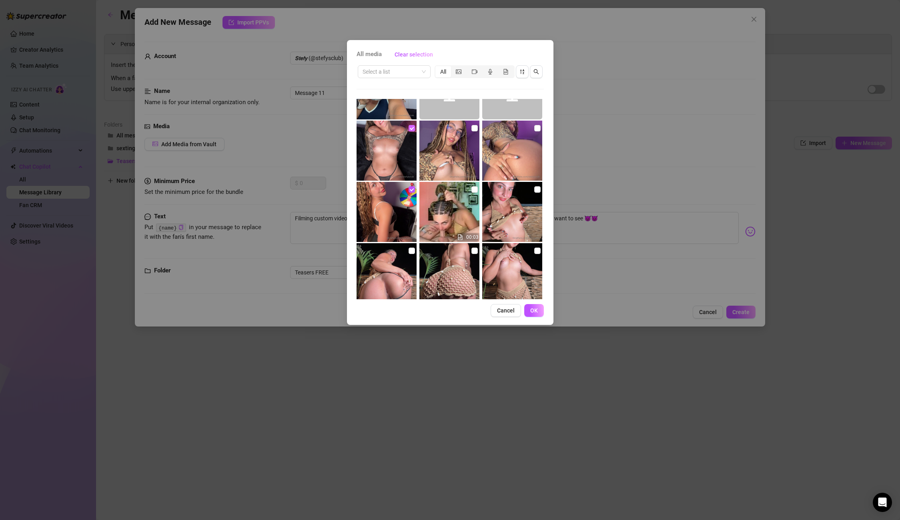
click at [411, 128] on input "checkbox" at bounding box center [412, 128] width 6 height 6
checkbox input "false"
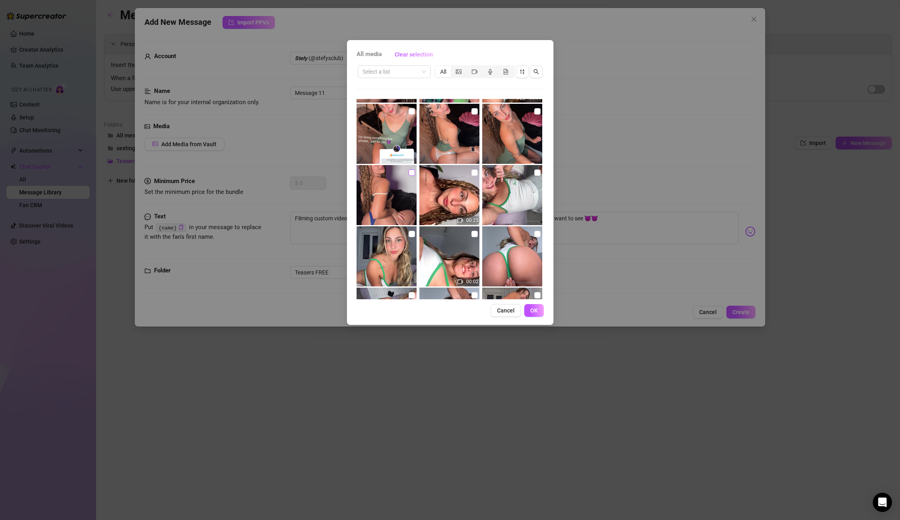
scroll to position [5628, 0]
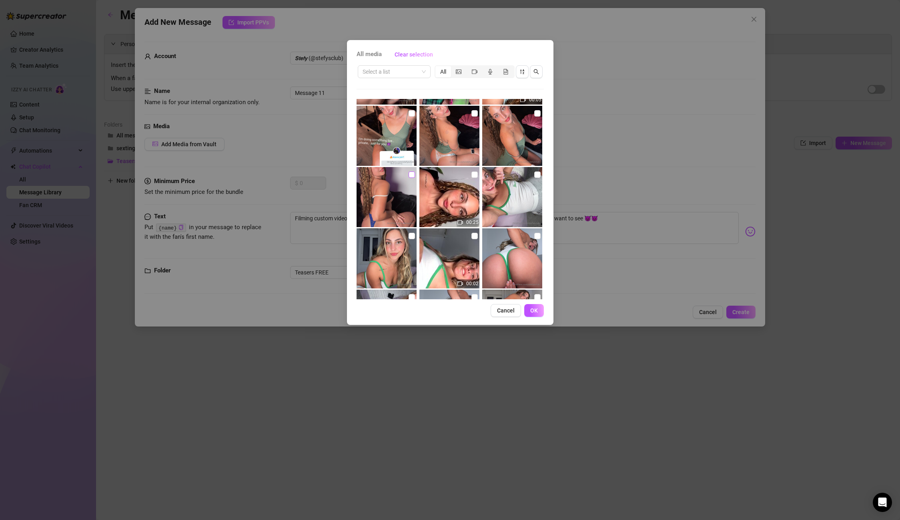
click at [415, 176] on input "checkbox" at bounding box center [412, 174] width 6 height 6
checkbox input "true"
click at [539, 311] on button "OK" at bounding box center [534, 310] width 20 height 13
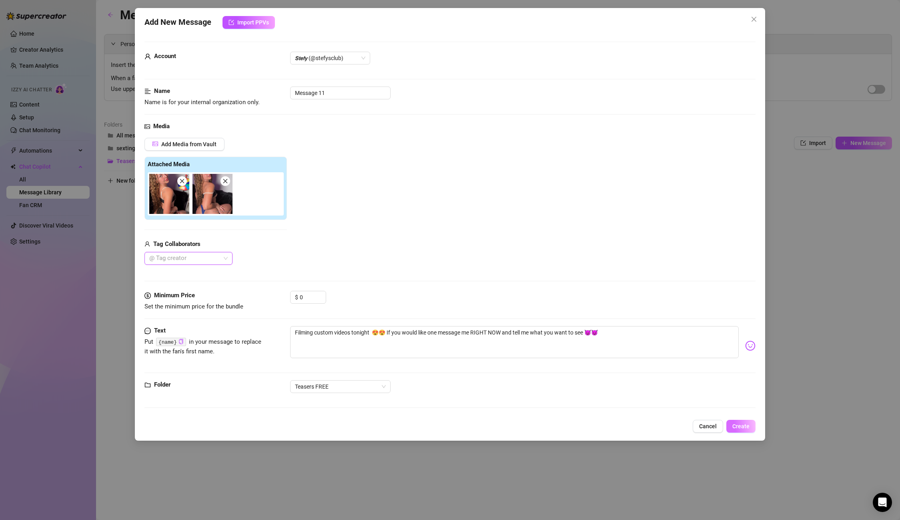
click at [728, 428] on button "Create" at bounding box center [741, 426] width 29 height 13
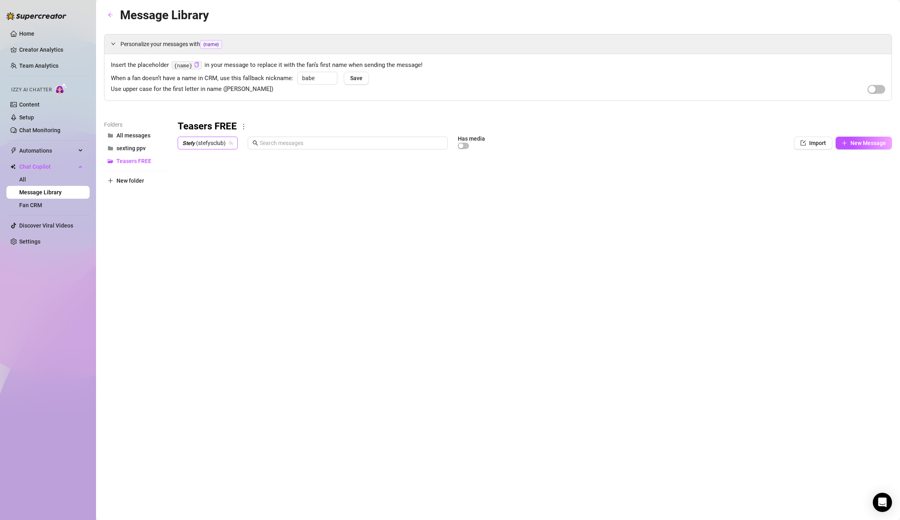
click at [198, 145] on span "𝙎𝙩𝙚𝙛𝙮 (stefysclub)" at bounding box center [208, 143] width 50 height 12
click at [237, 201] on span "( dangerbabygirl )" at bounding box center [234, 199] width 42 height 9
click at [822, 144] on button "New Message" at bounding box center [864, 143] width 56 height 13
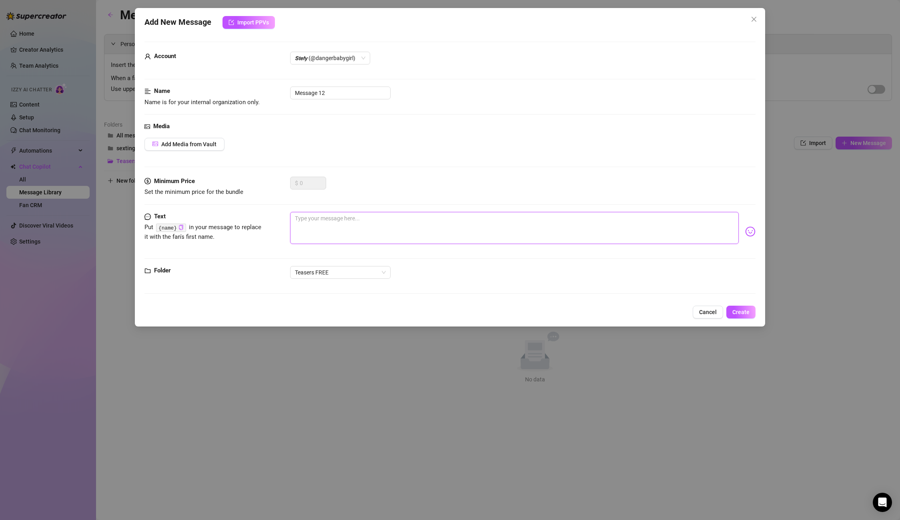
click at [337, 229] on textarea at bounding box center [514, 228] width 448 height 32
paste textarea "custom Videos for Righ Now, and custom NAME videos😳😈💦!😈 Tell me you naughty ide…"
type textarea "custom Videos for Righ Now, and custom NAME videos😳😈💦!😈 Tell me you naughty ide…"
click at [202, 147] on span "Add Media from Vault" at bounding box center [188, 144] width 55 height 6
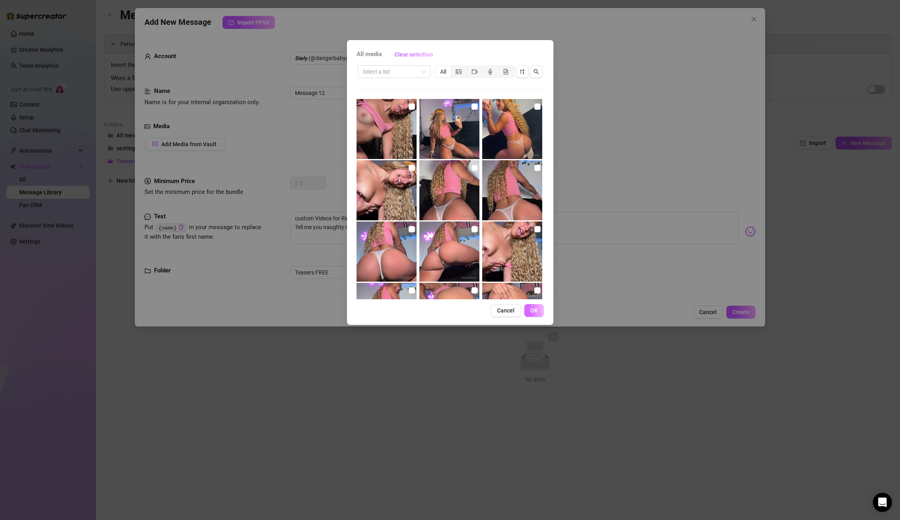
click at [534, 309] on span "OK" at bounding box center [534, 310] width 8 height 6
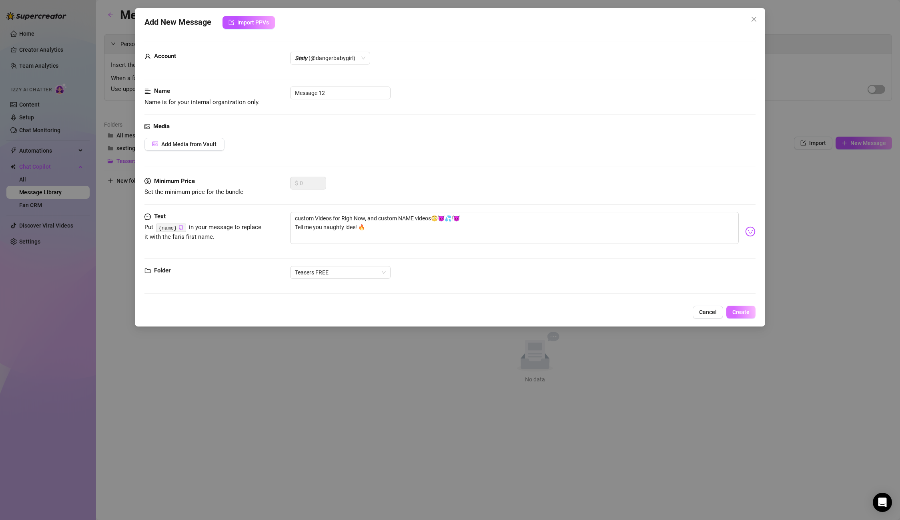
click at [748, 309] on span "Create" at bounding box center [741, 312] width 17 height 6
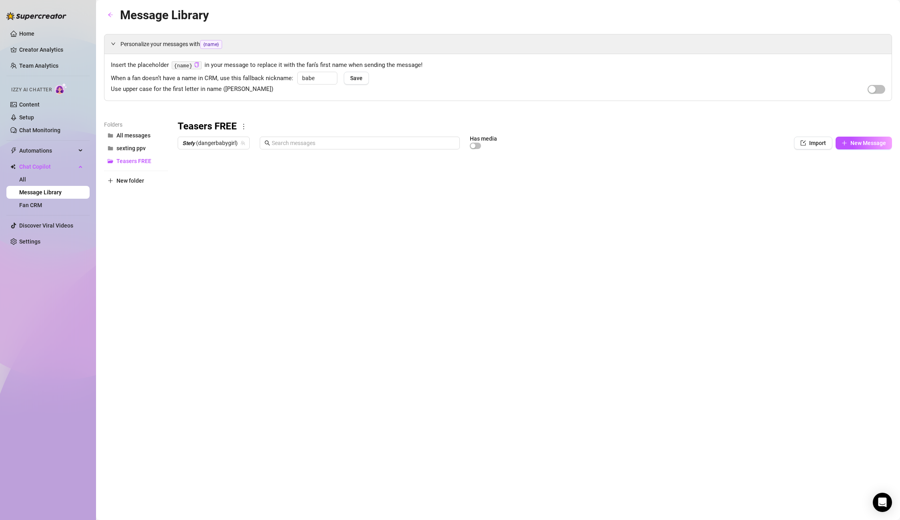
click at [212, 327] on body "Home Creator Analytics Team Analytics Izzy AI Chatter Content Setup Chat Monito…" at bounding box center [450, 260] width 900 height 520
type textarea "Type your message here..."
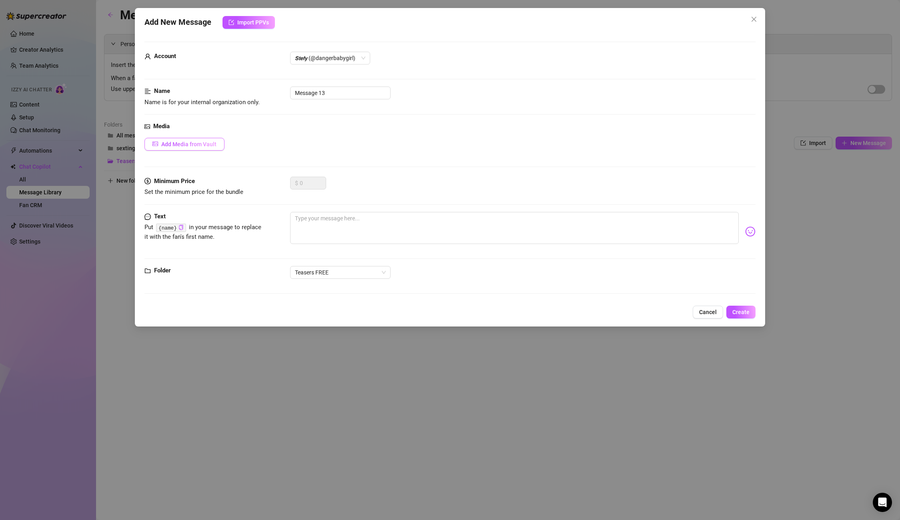
click at [168, 141] on span "Add Media from Vault" at bounding box center [188, 144] width 55 height 6
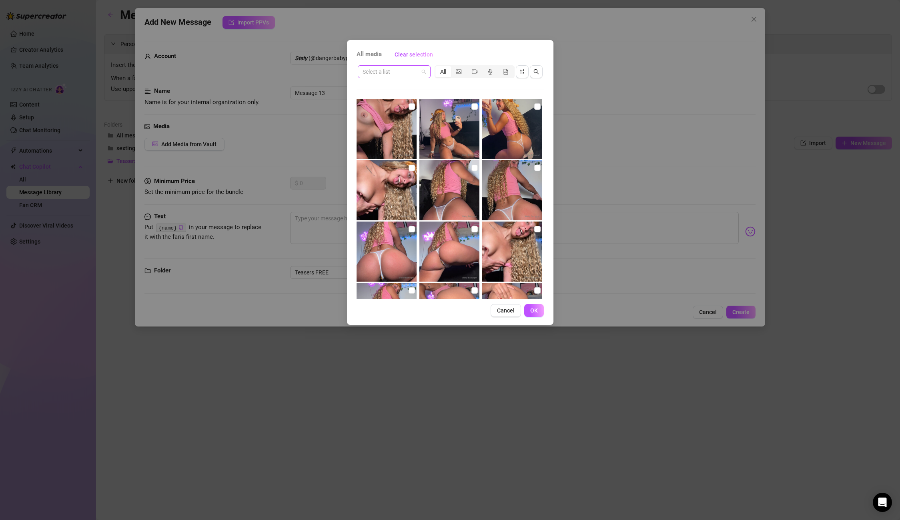
click at [400, 75] on input "search" at bounding box center [391, 72] width 56 height 12
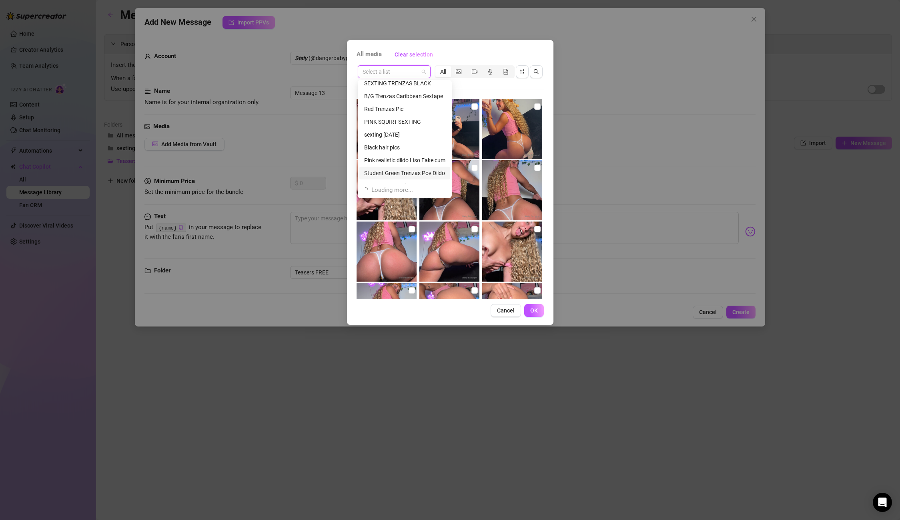
scroll to position [0, 0]
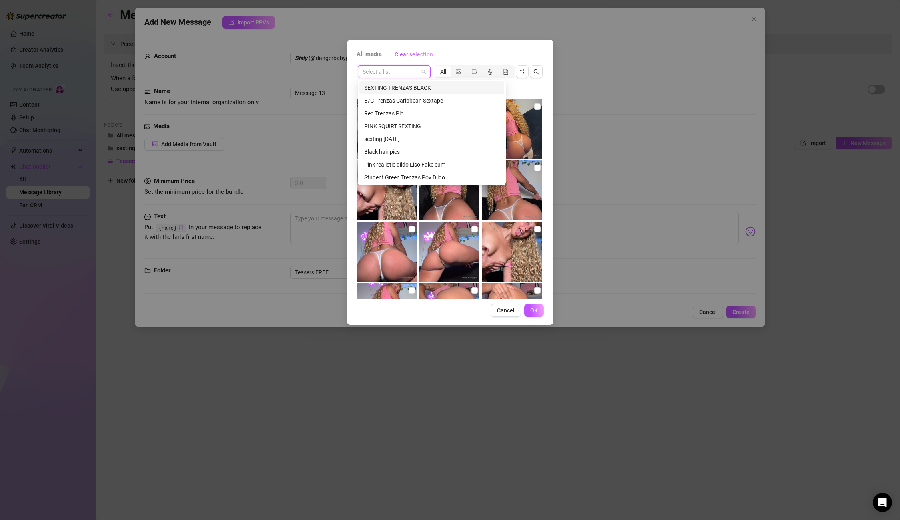
click at [404, 85] on div "SEXTING TRENZAS BLACK" at bounding box center [431, 87] width 135 height 9
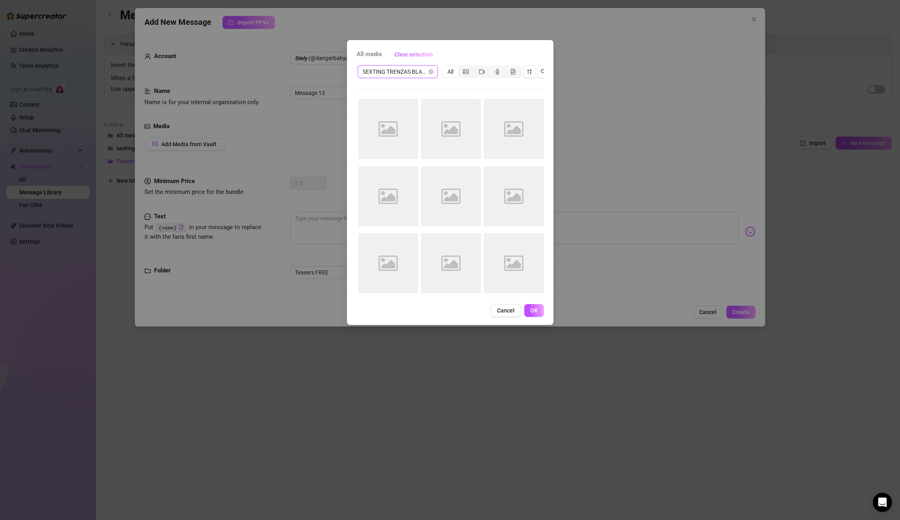
click at [403, 75] on span "SEXTING TRENZAS BLACK" at bounding box center [398, 72] width 70 height 12
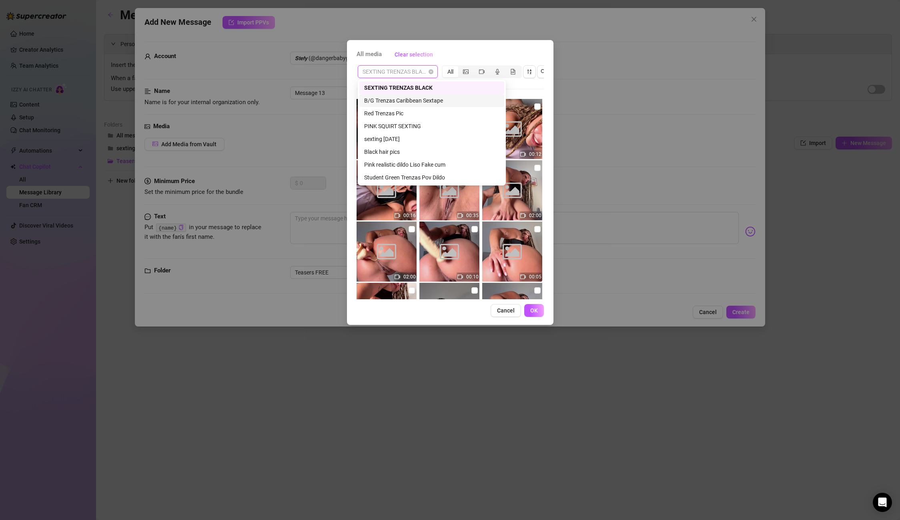
click at [412, 101] on div "B/G Trenzas Caribbean Sextape" at bounding box center [431, 100] width 135 height 9
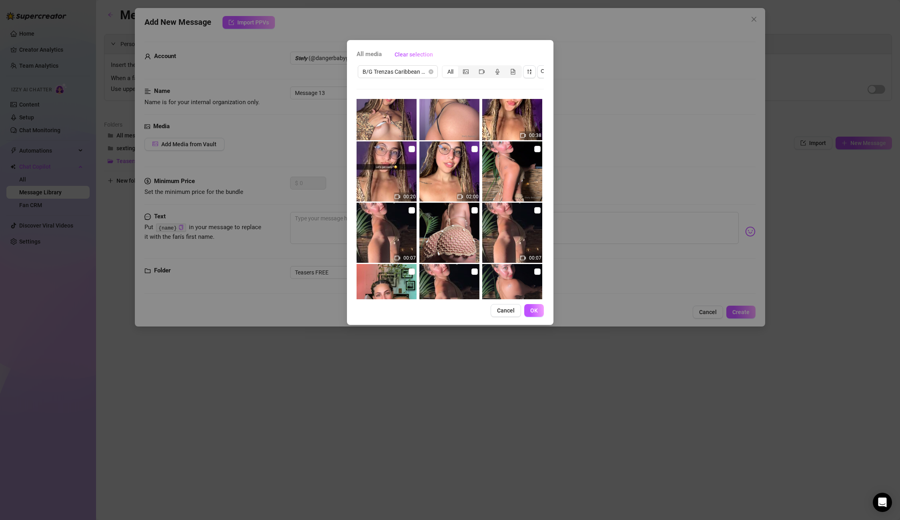
scroll to position [76, 0]
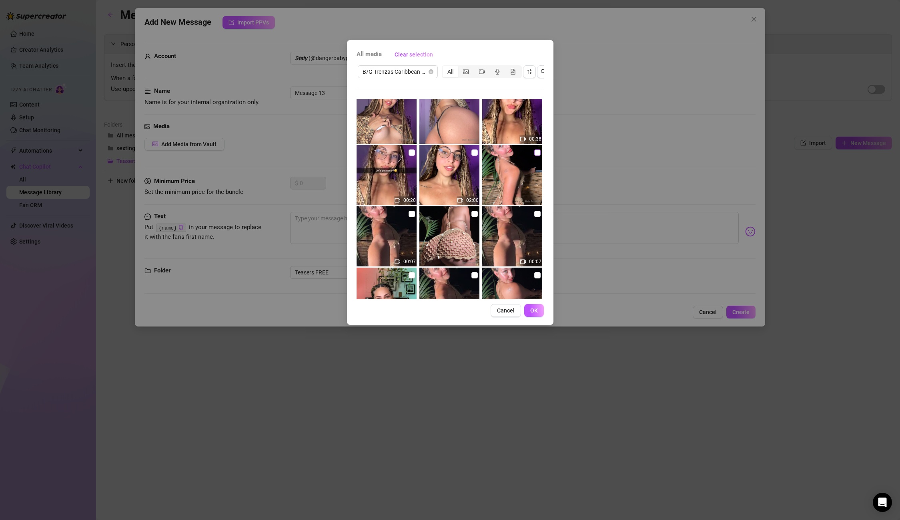
click at [536, 152] on input "checkbox" at bounding box center [537, 152] width 6 height 6
checkbox input "true"
click at [409, 213] on input "checkbox" at bounding box center [412, 214] width 6 height 6
checkbox input "true"
click at [538, 310] on button "OK" at bounding box center [534, 310] width 20 height 13
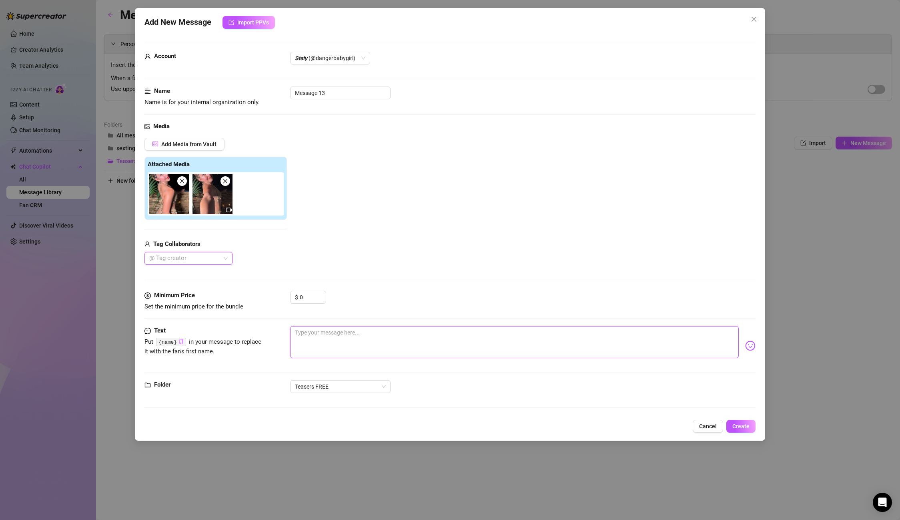
click at [334, 326] on textarea at bounding box center [514, 342] width 448 height 32
paste textarea "😍Babe I’m available for calls‼️custom videos 🔥or sexting 💧let me drain your bal…"
type textarea "😍Babe I’m available for calls‼️custom videos 🔥or sexting 💧let me drain your bal…"
click at [176, 340] on code "{name}" at bounding box center [171, 341] width 30 height 8
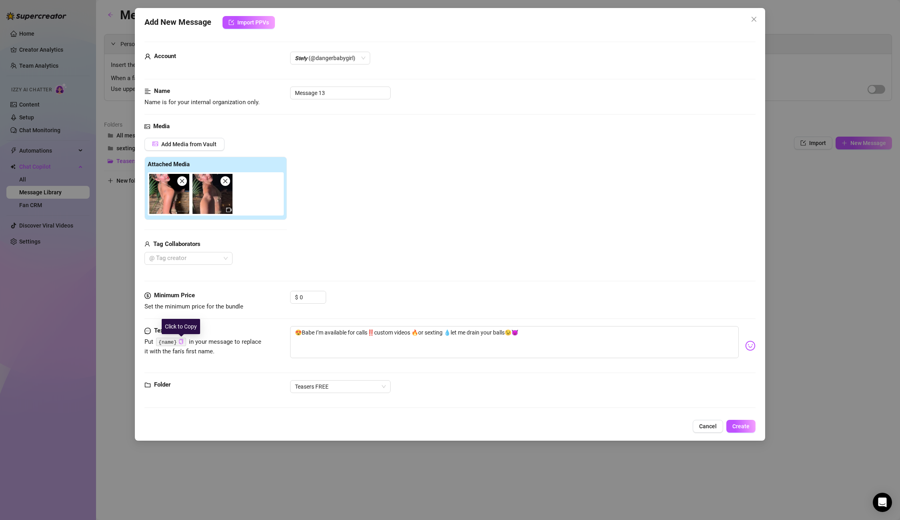
click at [180, 341] on icon "copy" at bounding box center [181, 341] width 5 height 5
click at [316, 343] on textarea "😍Babe I’m available for calls‼️custom videos 🔥or sexting 💧let me drain your bal…" at bounding box center [514, 342] width 448 height 32
paste textarea "{name}"
type textarea "😍Babe {name}I’m available for calls‼️custom videos 🔥or sexting 💧let me drain yo…"
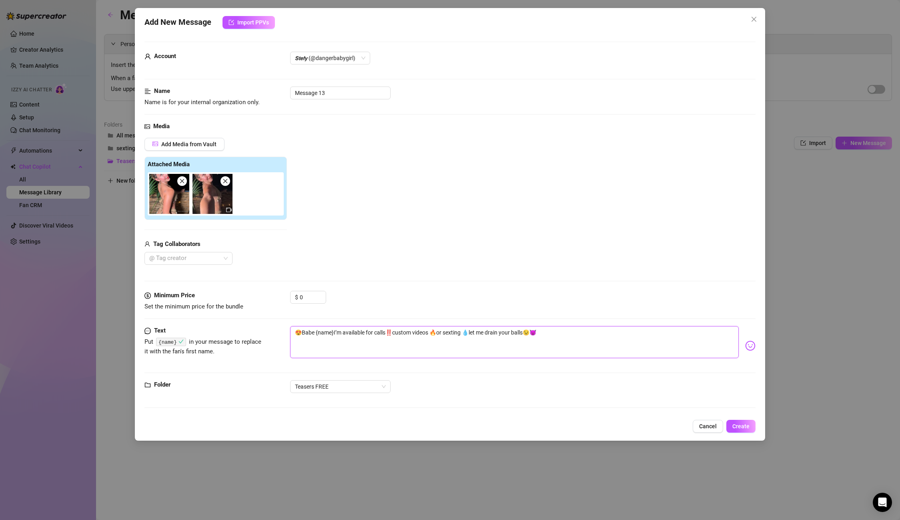
type textarea "😍Babe {name} I’m available for calls‼️custom videos 🔥or sexting 💧let me drain y…"
drag, startPoint x: 334, startPoint y: 340, endPoint x: 316, endPoint y: 343, distance: 18.2
click at [316, 343] on textarea "😍Babe {name} I’m available for calls‼️custom videos 🔥or sexting 💧let me drain y…" at bounding box center [514, 342] width 448 height 32
type textarea "😍Babe I’m available for calls‼️custom videos 🔥or sexting 💧let me drain your bal…"
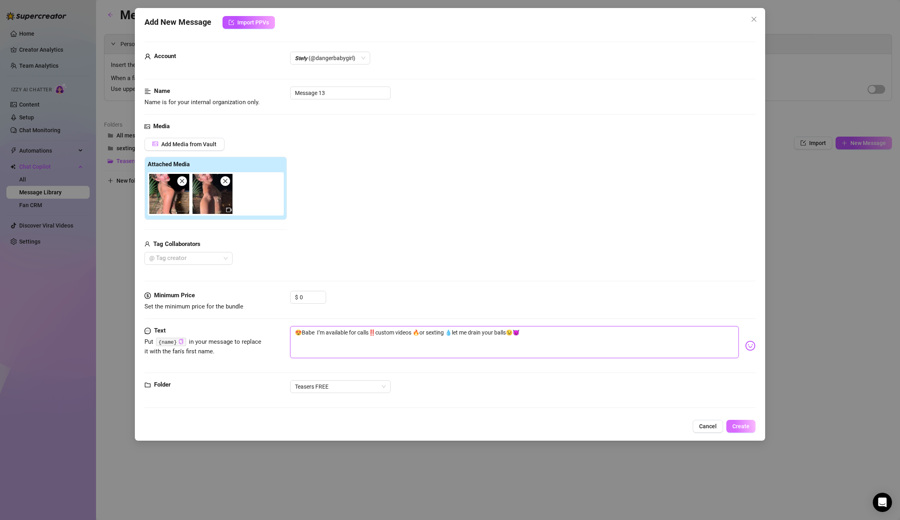
type textarea "😍Babe I’m available for calls‼️custom videos 🔥or sexting 💧let me drain your bal…"
click at [742, 423] on span "Create" at bounding box center [741, 426] width 17 height 6
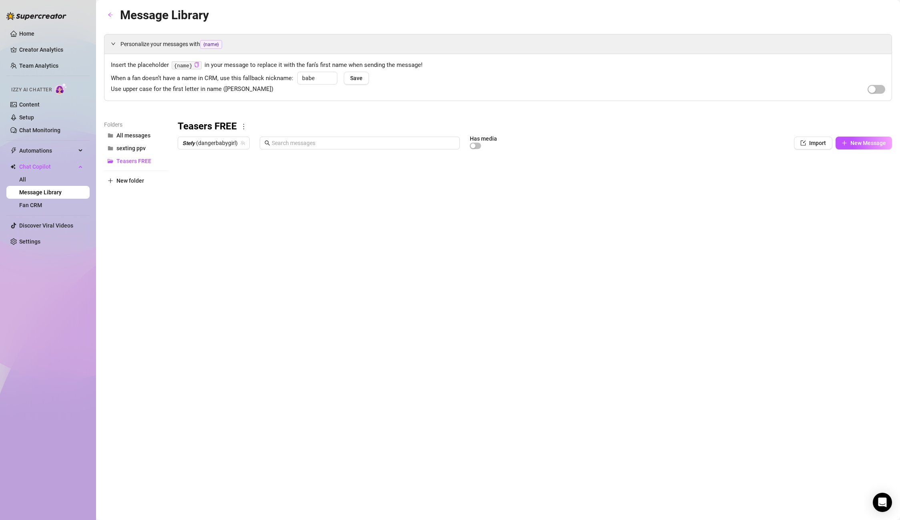
click at [226, 324] on body "Home Creator Analytics Team Analytics Izzy AI Chatter Content Setup Chat Monito…" at bounding box center [450, 260] width 900 height 520
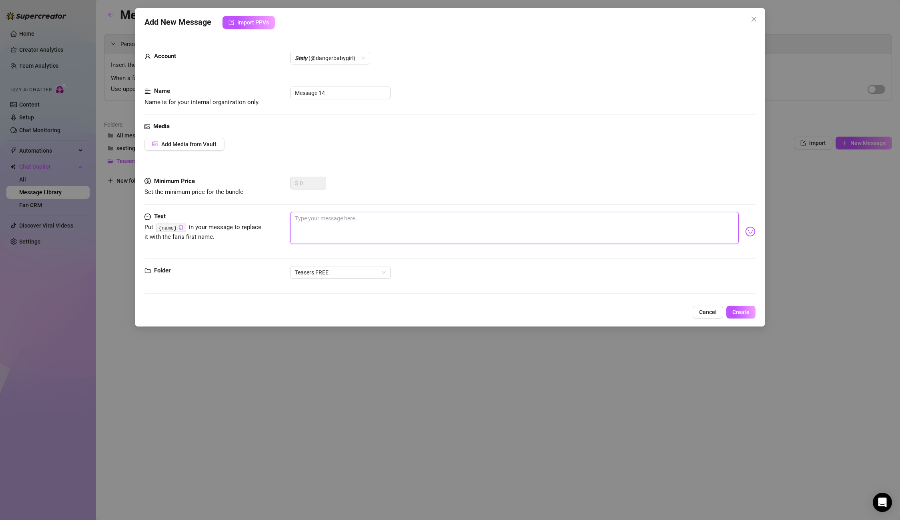
click at [313, 232] on textarea at bounding box center [514, 228] width 448 height 32
paste textarea "YOU CAN WITH ME?😈 naughty, alone, horny and tight Let’s play then! Doing Videoc…"
type textarea "YOU CAN WITH ME?😈 naughty, alone, horny and tight Let’s play then! Doing Videoc…"
click at [191, 149] on button "Add Media from Vault" at bounding box center [185, 144] width 80 height 13
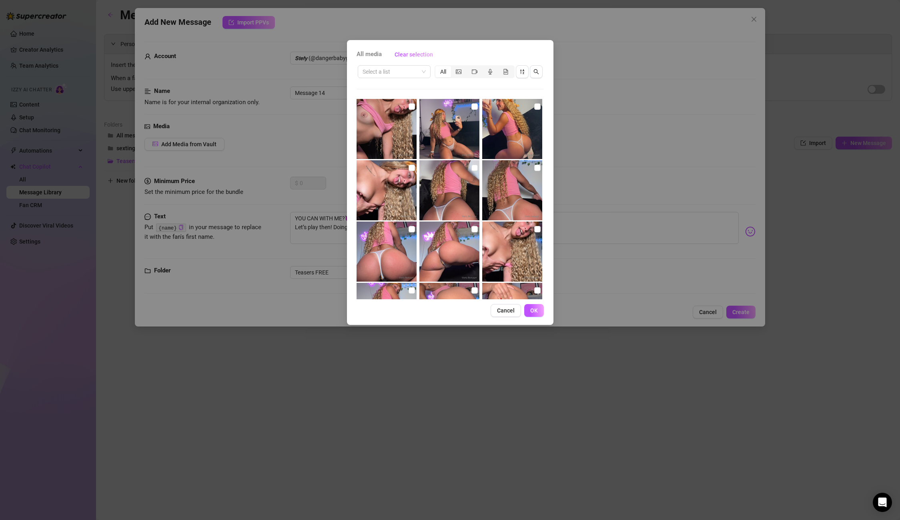
scroll to position [24, 0]
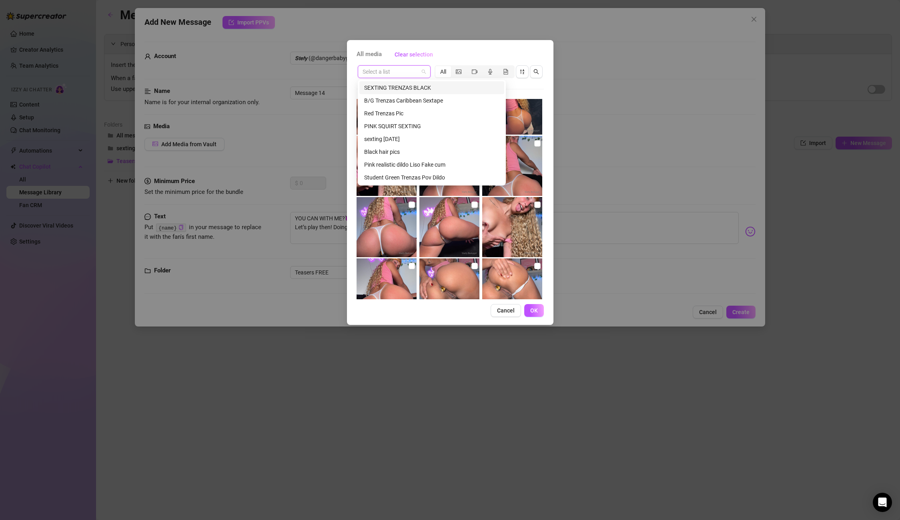
click at [394, 70] on input "search" at bounding box center [391, 72] width 56 height 12
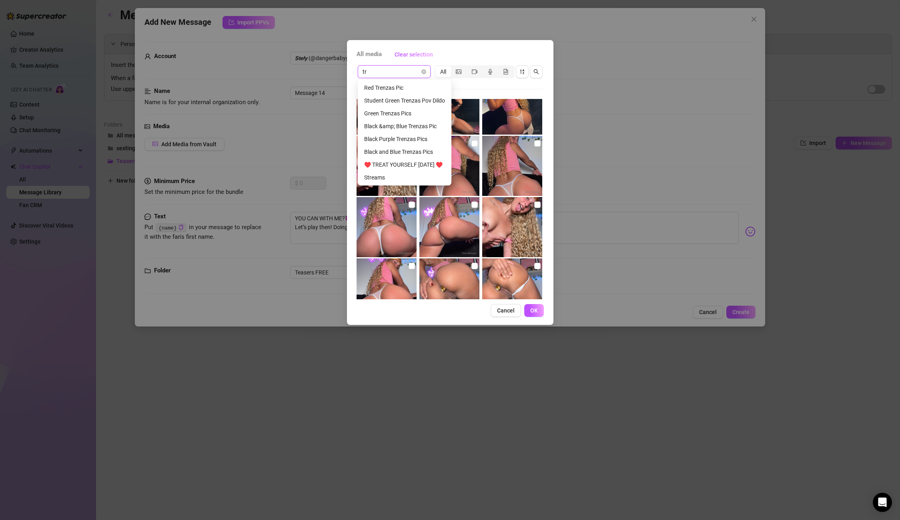
scroll to position [26, 0]
type input "tren"
click at [395, 126] on div "Student Green Trenzas Pov Dildo" at bounding box center [404, 126] width 81 height 9
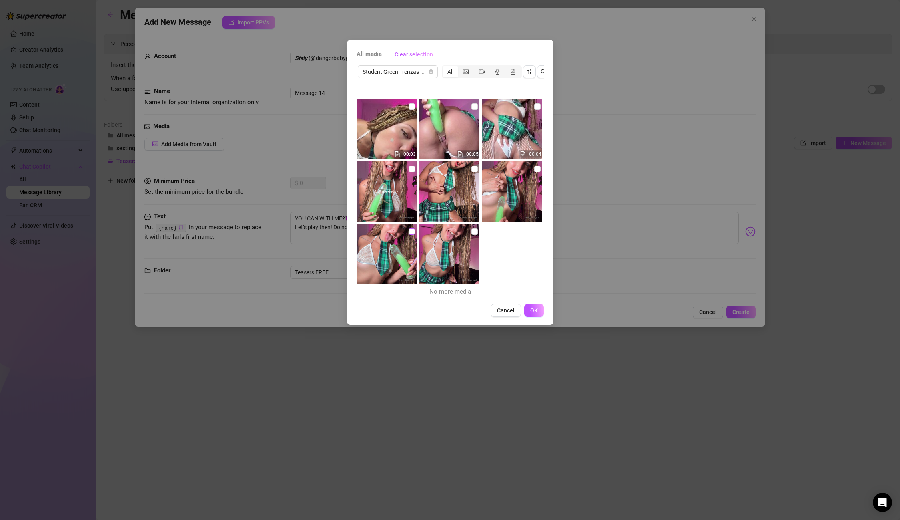
click at [413, 232] on input "checkbox" at bounding box center [412, 231] width 6 height 6
checkbox input "true"
click at [473, 168] on input "checkbox" at bounding box center [475, 169] width 6 height 6
checkbox input "true"
click at [527, 315] on button "OK" at bounding box center [534, 310] width 20 height 13
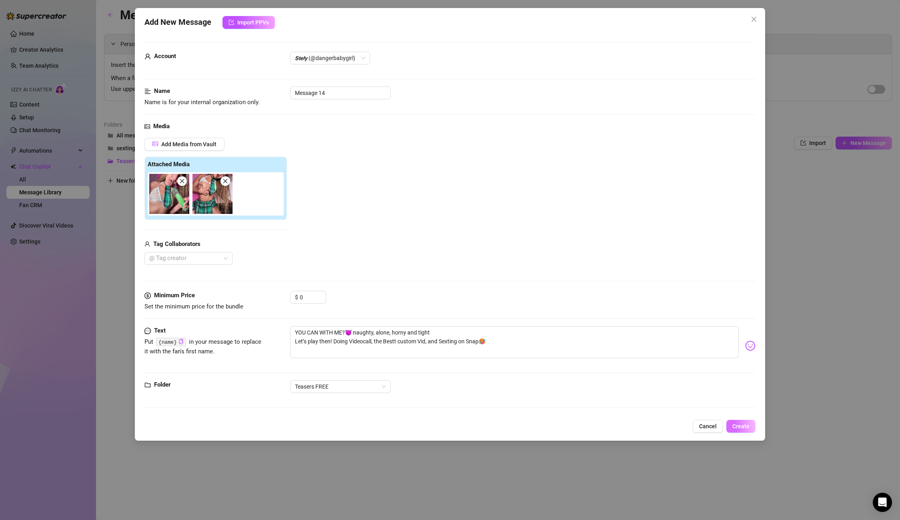
click at [739, 428] on span "Create" at bounding box center [741, 426] width 17 height 6
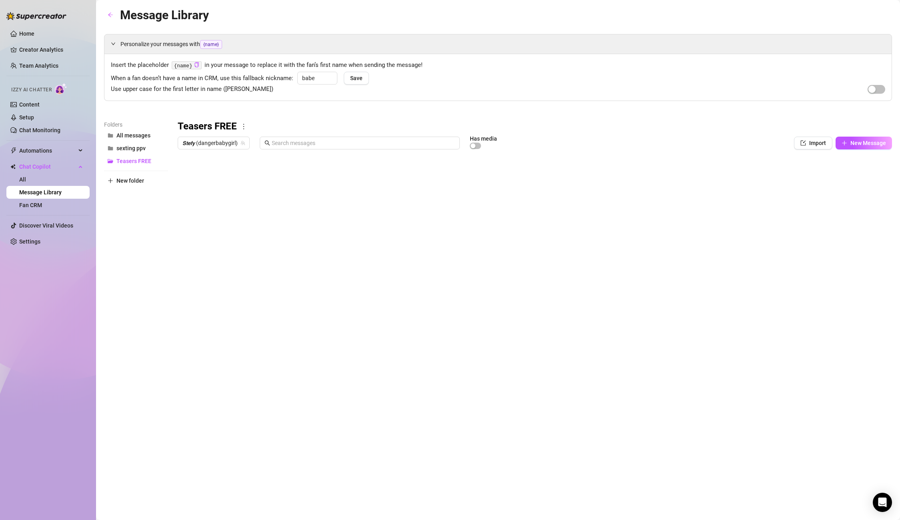
click at [197, 321] on body "Home Creator Analytics Team Analytics Izzy AI Chatter Content Setup Chat Monito…" at bounding box center [450, 260] width 900 height 520
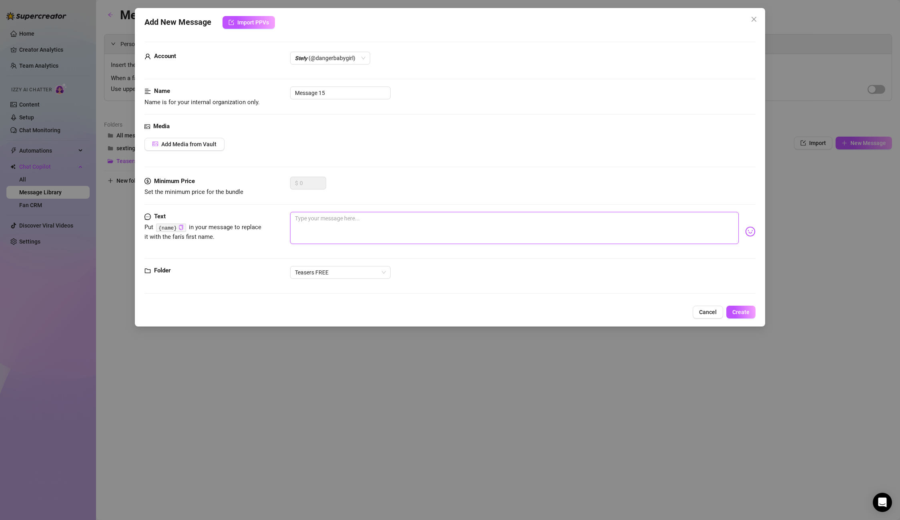
click at [330, 218] on textarea at bounding box center [514, 228] width 448 height 32
paste textarea "Baby I’m online! 🔥Hit me up if you are down for a videocall, sexting, custom or…"
type textarea "Baby I’m online! 🔥Hit me up if you are down for a videocall, sexting, custom or…"
click at [744, 315] on span "Create" at bounding box center [741, 312] width 17 height 6
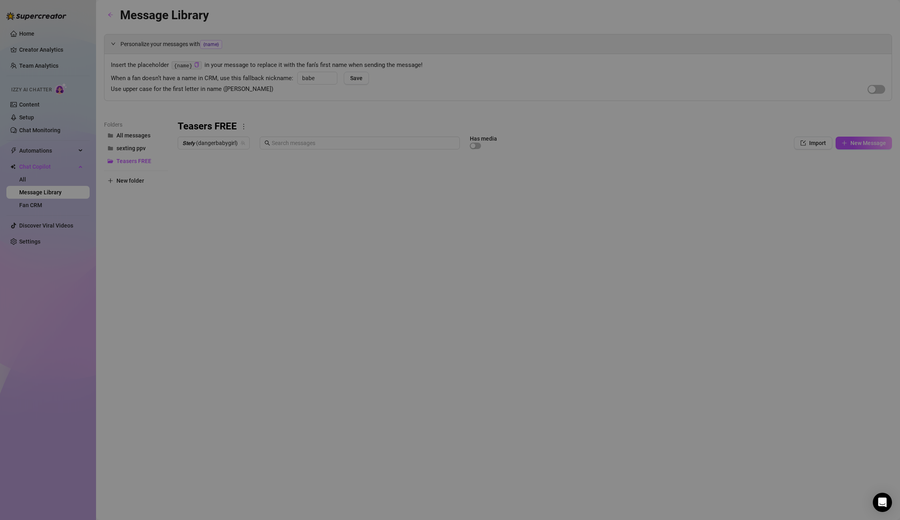
click at [209, 327] on body "Home Creator Analytics Team Analytics Izzy AI Chatter Content Setup Chat Monito…" at bounding box center [450, 260] width 900 height 520
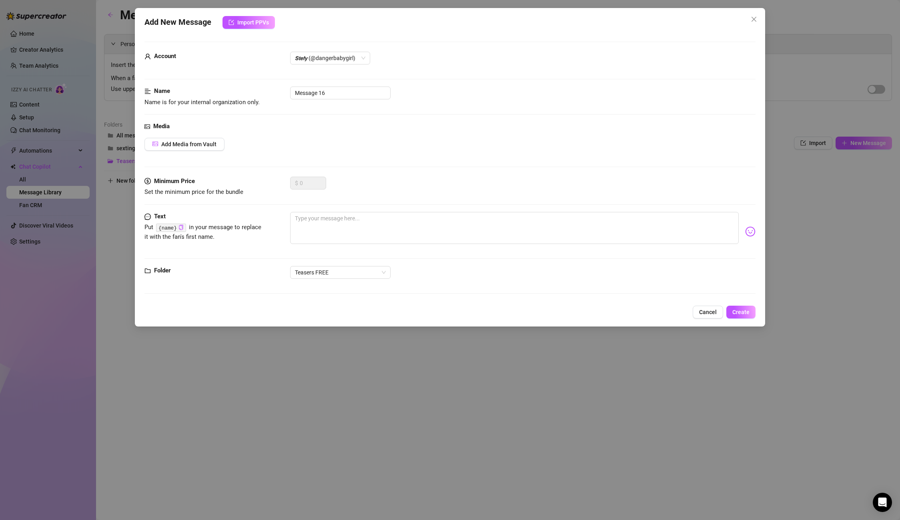
click at [317, 209] on div "Minimum Price Set the minimum price for the bundle $ 0" at bounding box center [450, 194] width 611 height 35
click at [315, 217] on textarea at bounding box center [514, 228] width 448 height 32
paste textarea "can I show u my pussy on snap daddy? 🥰. We can have naughty sexting live there?…"
type textarea "can I show u my pussy on snap daddy? 🥰. We can have naughty sexting live there?…"
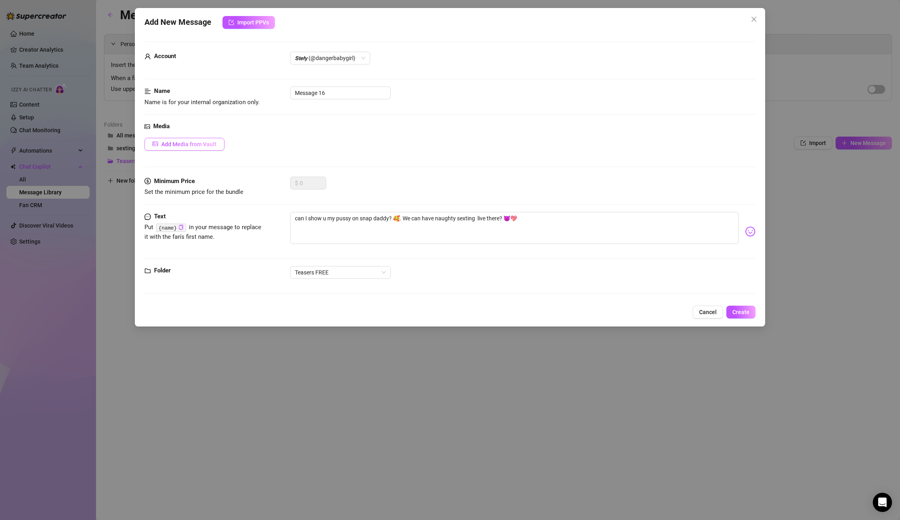
click at [210, 149] on button "Add Media from Vault" at bounding box center [185, 144] width 80 height 13
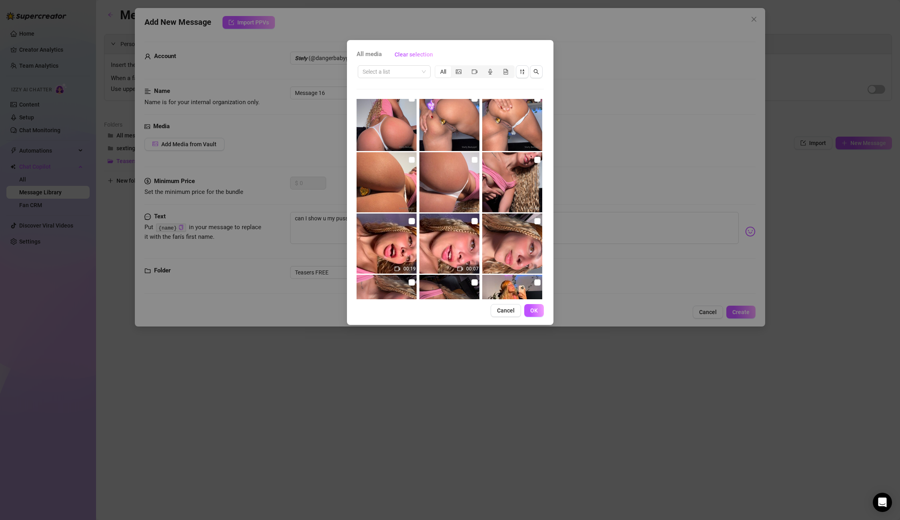
scroll to position [302, 0]
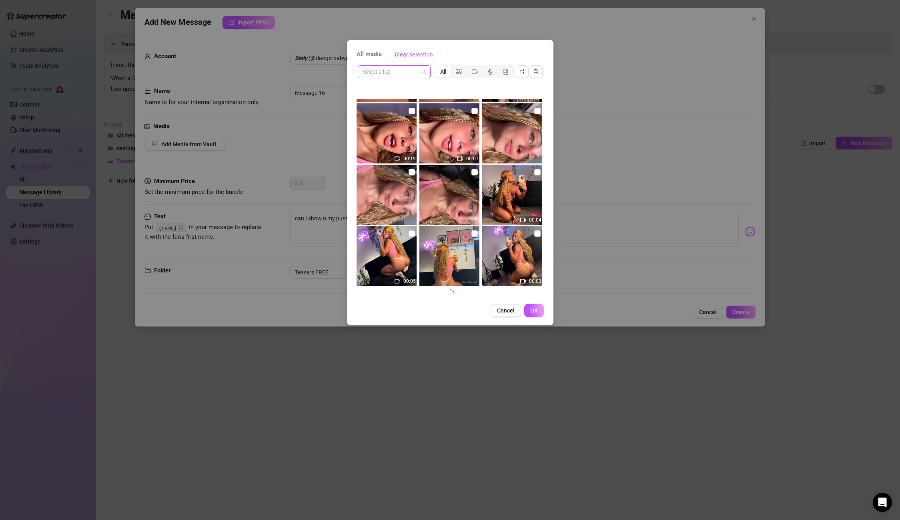
click at [379, 67] on input "search" at bounding box center [391, 72] width 56 height 12
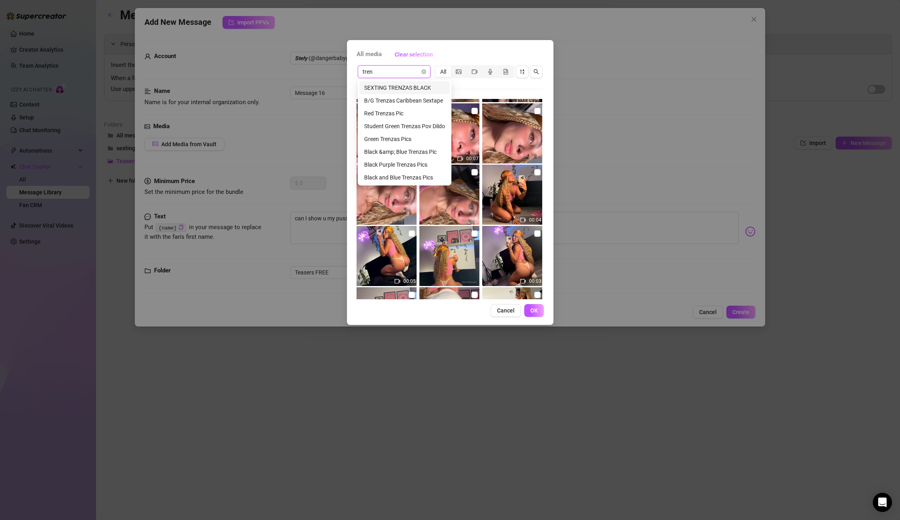
type input "trenz"
click at [399, 140] on div "Green Trenzas Pics" at bounding box center [404, 139] width 81 height 9
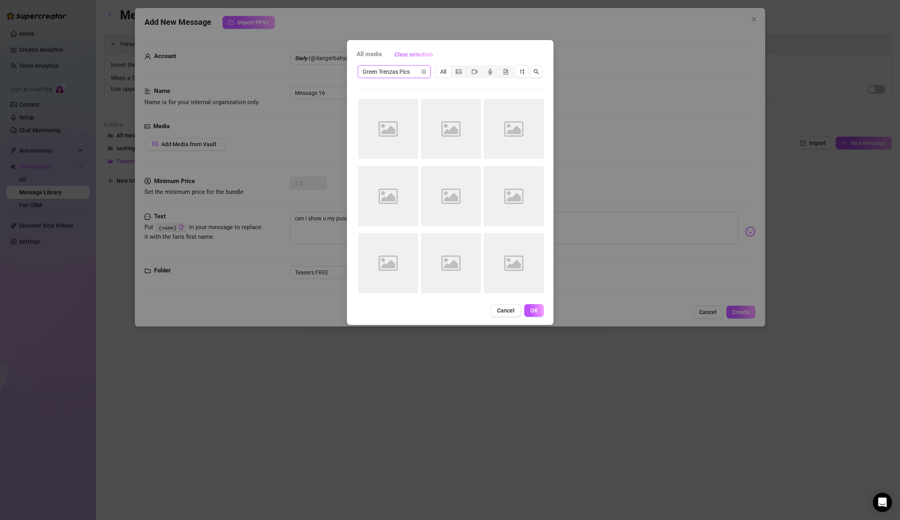
scroll to position [0, 0]
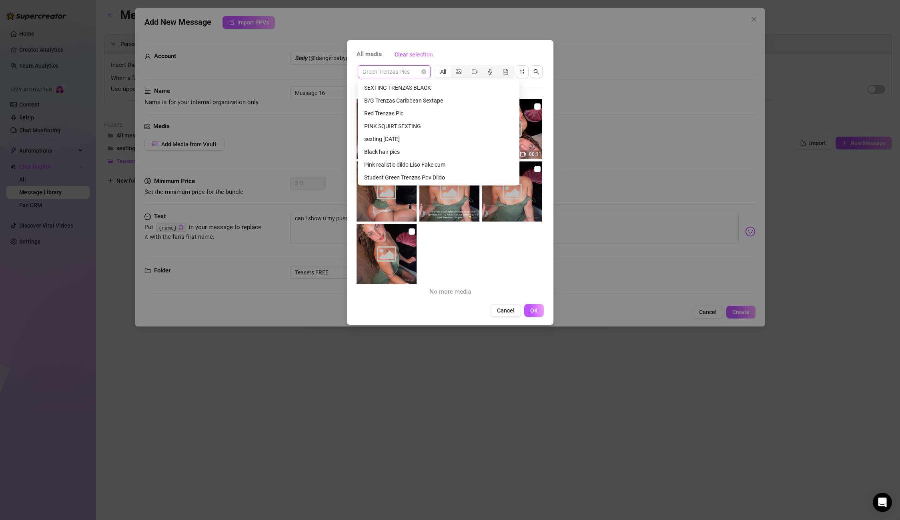
click at [402, 77] on span "Green Trenzas Pics" at bounding box center [394, 72] width 63 height 12
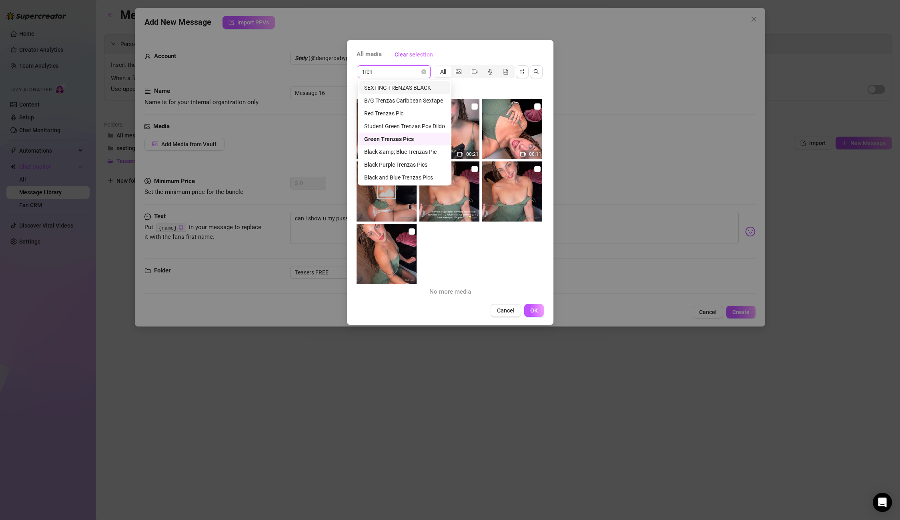
type input "trenz"
click at [412, 176] on div "Black and Blue Trenzas Pics" at bounding box center [404, 177] width 81 height 9
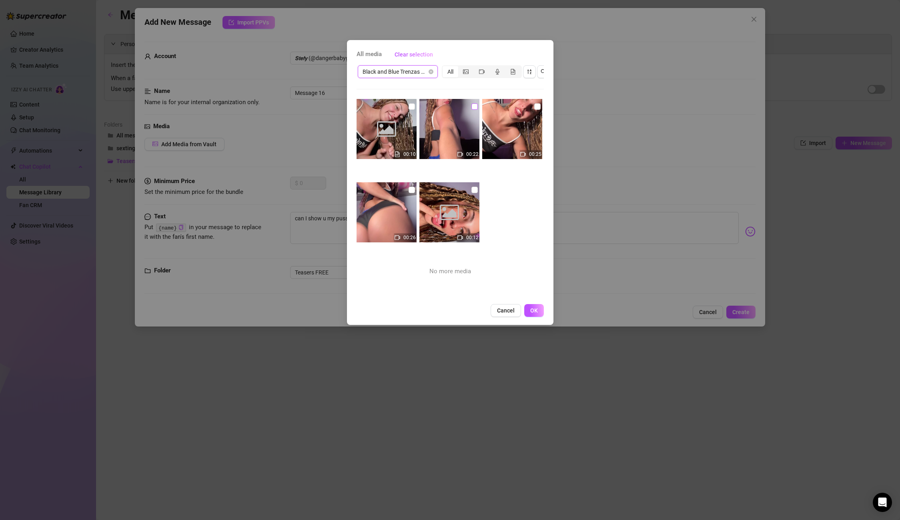
click at [475, 108] on input "checkbox" at bounding box center [475, 106] width 6 height 6
checkbox input "true"
click at [536, 316] on button "OK" at bounding box center [534, 310] width 20 height 13
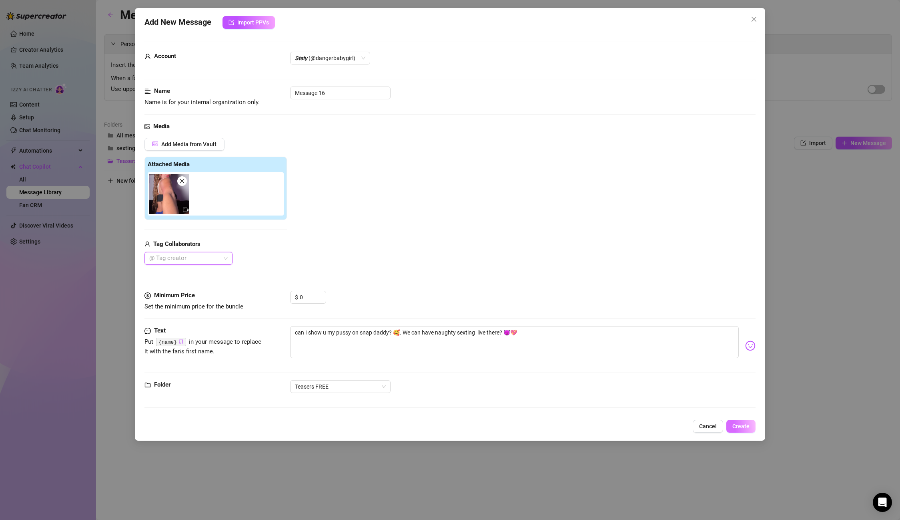
click at [731, 430] on button "Create" at bounding box center [741, 426] width 29 height 13
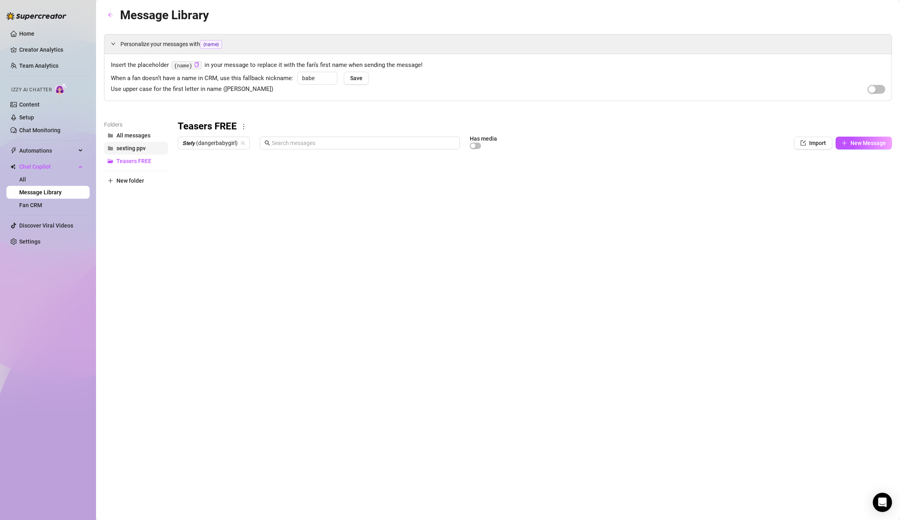
click at [124, 153] on button "sexting ppv" at bounding box center [136, 148] width 64 height 13
click at [119, 44] on div at bounding box center [116, 43] width 10 height 9
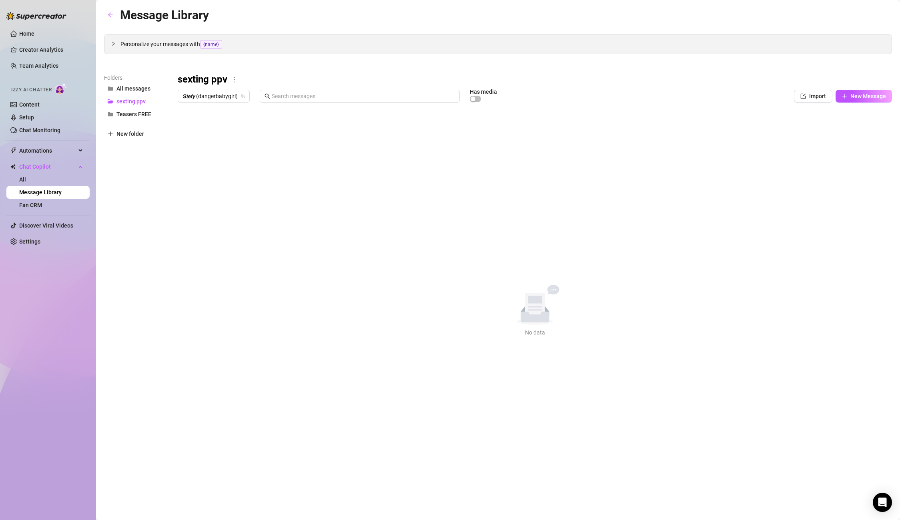
click at [119, 44] on div at bounding box center [116, 43] width 10 height 9
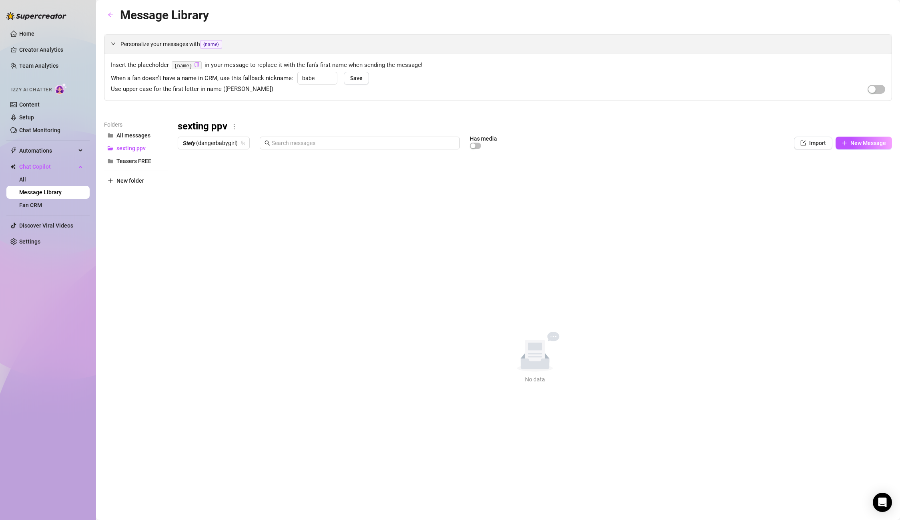
click at [119, 44] on div at bounding box center [116, 43] width 10 height 9
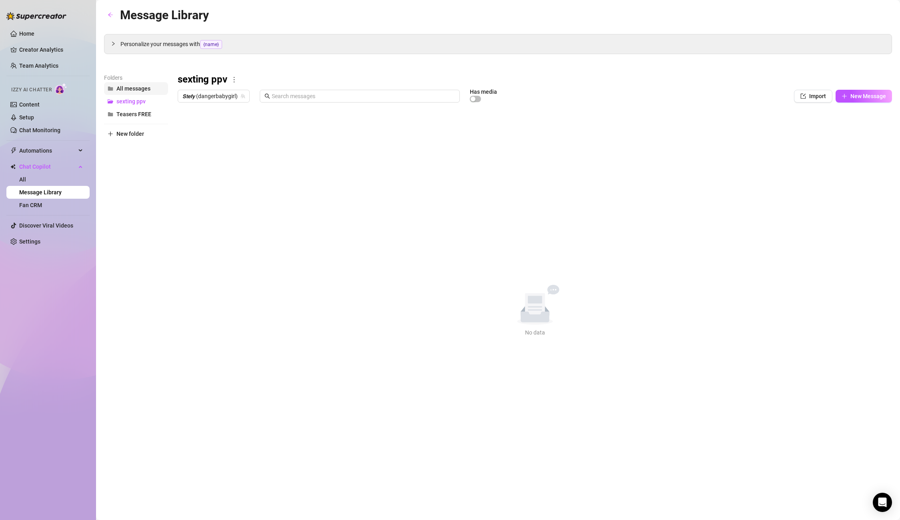
click at [120, 88] on span "All messages" at bounding box center [133, 88] width 34 height 6
click at [224, 95] on span "𝙎𝙩𝙚𝙛𝙮 (dangerbabygirl)" at bounding box center [214, 96] width 62 height 12
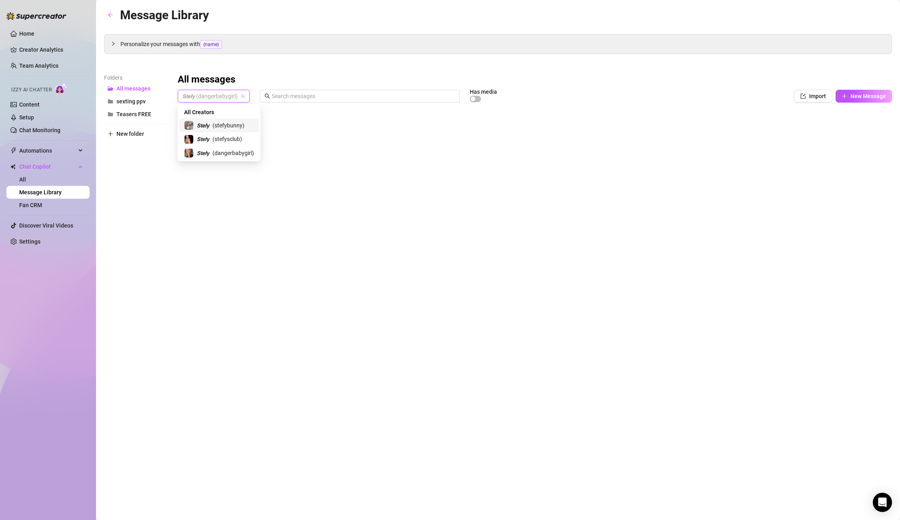
click at [215, 124] on span "( stefybunny )" at bounding box center [229, 125] width 32 height 9
click at [796, 155] on div at bounding box center [535, 195] width 715 height 179
drag, startPoint x: 791, startPoint y: 181, endPoint x: 790, endPoint y: 196, distance: 14.4
click at [791, 182] on div at bounding box center [535, 195] width 715 height 179
click at [789, 206] on div at bounding box center [535, 195] width 715 height 179
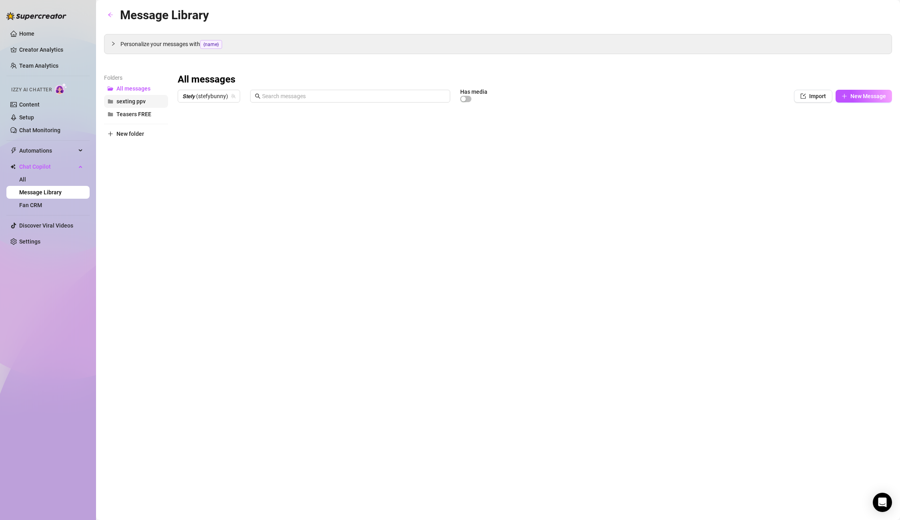
click at [123, 100] on span "sexting ppv" at bounding box center [130, 101] width 29 height 6
click at [822, 98] on span "New Message" at bounding box center [869, 96] width 36 height 6
type textarea "Type your message here..."
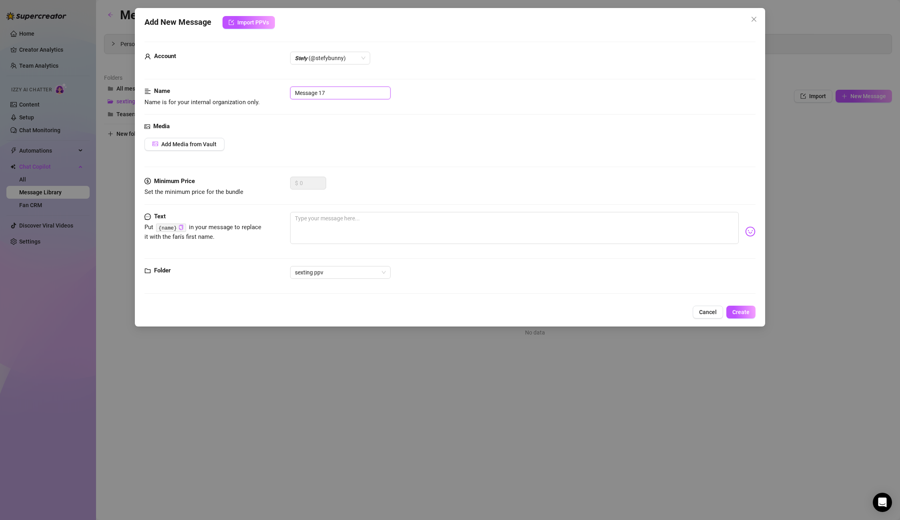
click at [333, 87] on input "Message 17" at bounding box center [340, 92] width 100 height 13
drag, startPoint x: 343, startPoint y: 97, endPoint x: 258, endPoint y: 84, distance: 85.4
click at [258, 84] on form "Account 𝙎𝙩𝙚𝙛𝙮 (@stefybunny) Name Name is for your internal organization only. M…" at bounding box center [450, 171] width 611 height 259
click at [323, 99] on input "Message 17" at bounding box center [340, 92] width 100 height 13
drag, startPoint x: 331, startPoint y: 96, endPoint x: 270, endPoint y: 90, distance: 61.2
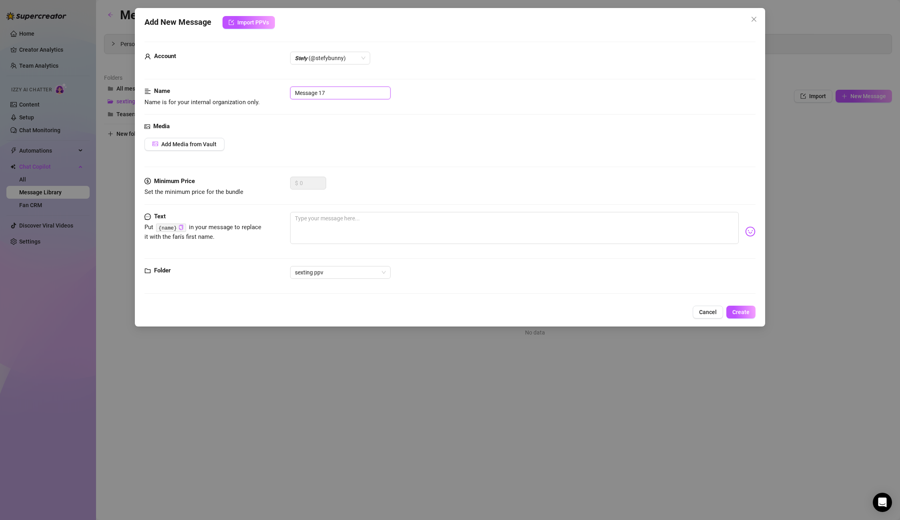
click at [270, 90] on div "Name Name is for your internal organization only. Message 17" at bounding box center [450, 96] width 611 height 20
paste input "Trenzas sexting black"
type input "Trenzas sexting black 1"
click at [337, 215] on textarea at bounding box center [514, 228] width 448 height 32
click at [359, 225] on textarea at bounding box center [514, 228] width 448 height 32
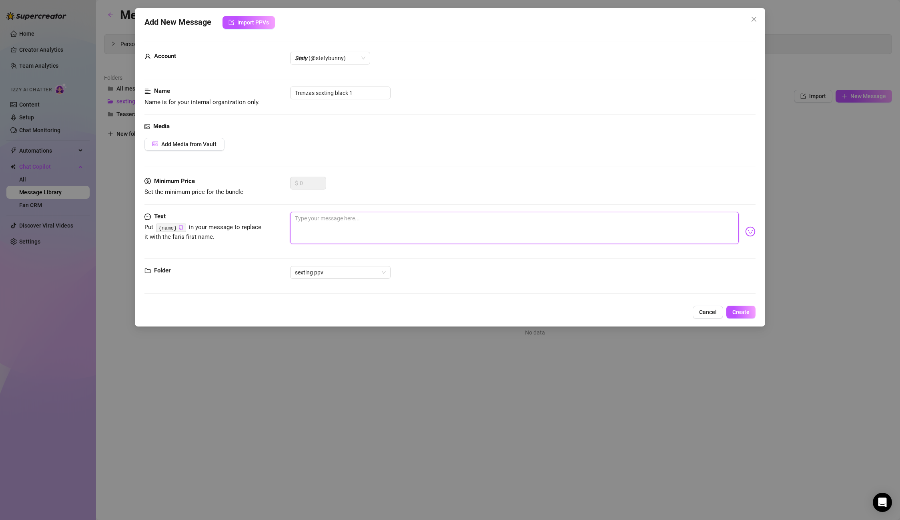
paste textarea "here in bed lying down! listening to some music! u? 😳🙈"
type textarea "here in bed lying down! listening to some music! u? 😳🙈"
click at [223, 150] on div "Add Media from Vault" at bounding box center [185, 144] width 80 height 13
click at [191, 142] on span "Add Media from Vault" at bounding box center [188, 144] width 55 height 6
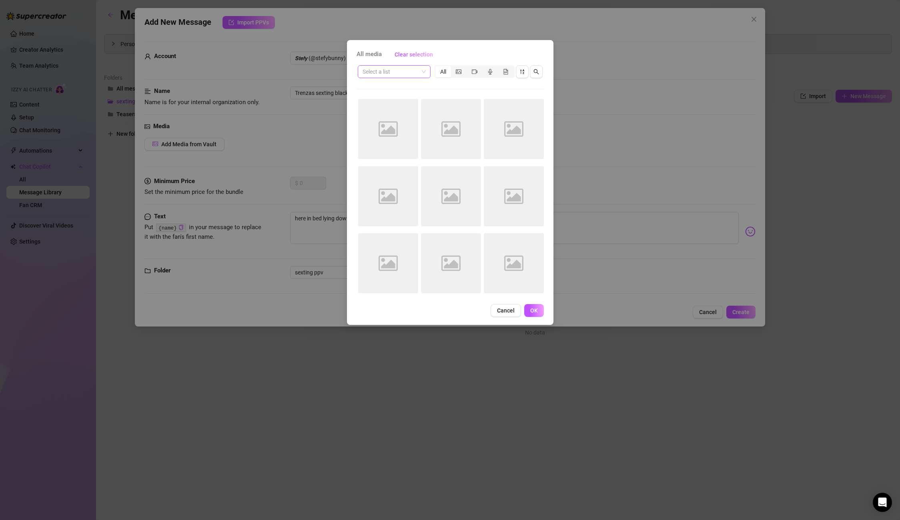
click at [395, 77] on input "search" at bounding box center [391, 72] width 56 height 12
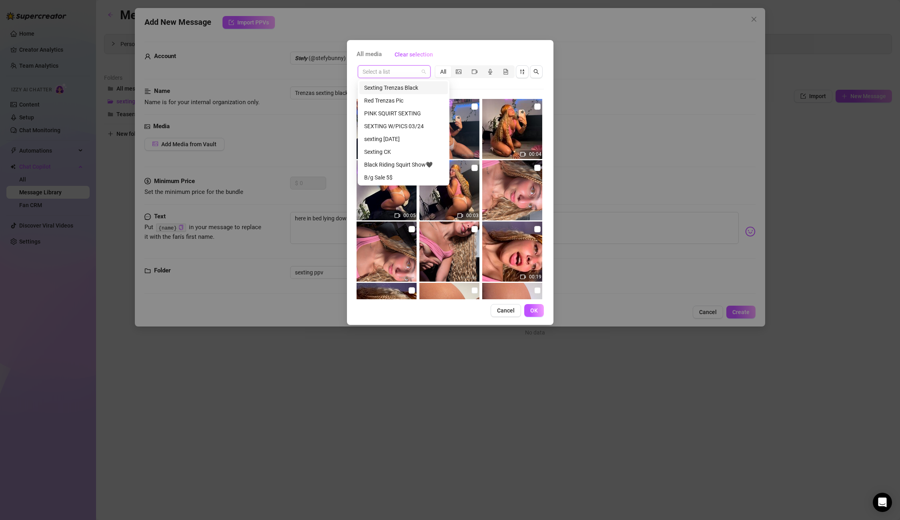
click at [406, 90] on div "Sexting Trenzas Black" at bounding box center [403, 87] width 79 height 9
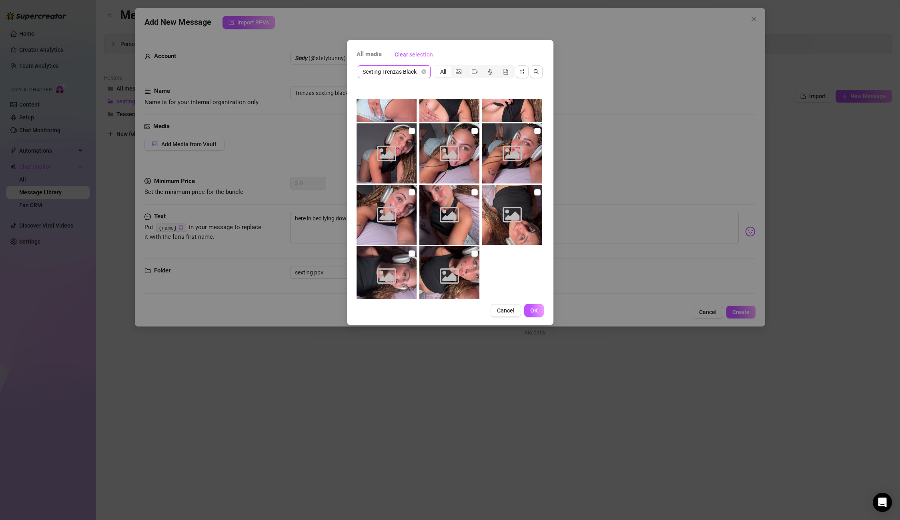
scroll to position [976, 0]
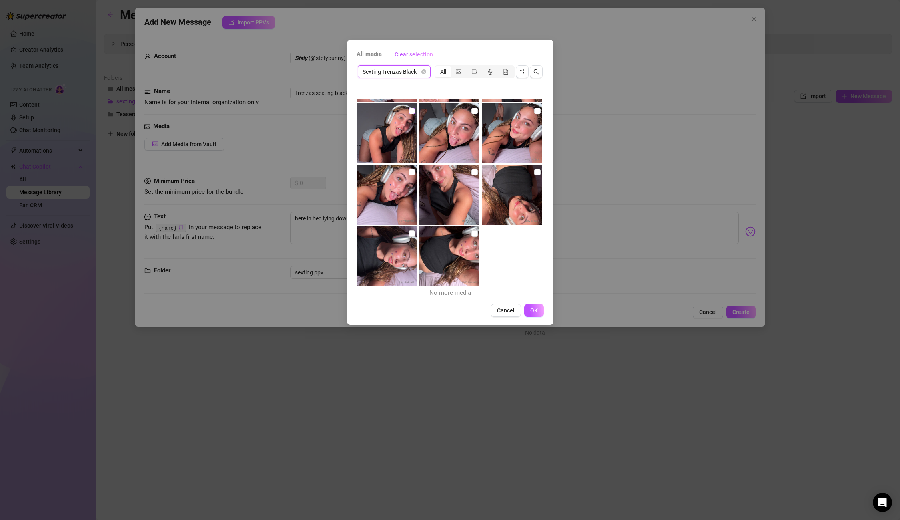
click at [412, 110] on input "checkbox" at bounding box center [412, 111] width 6 height 6
checkbox input "true"
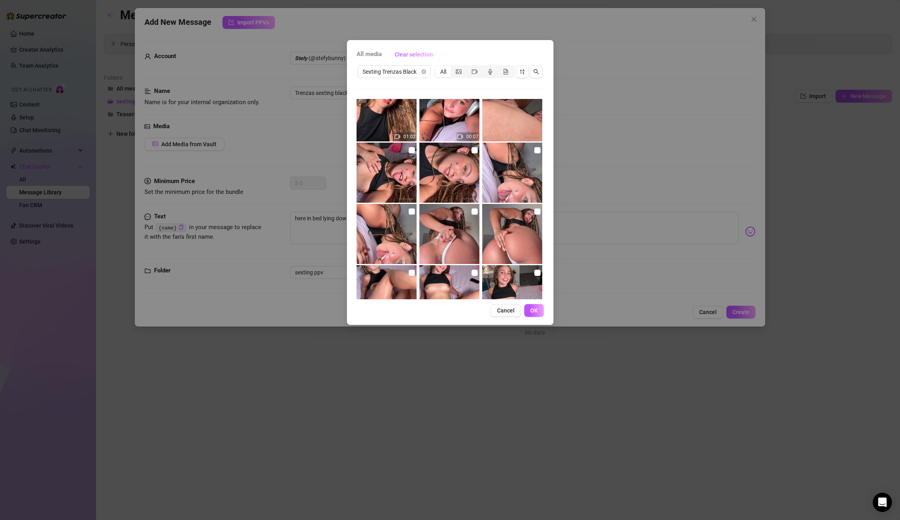
scroll to position [477, 0]
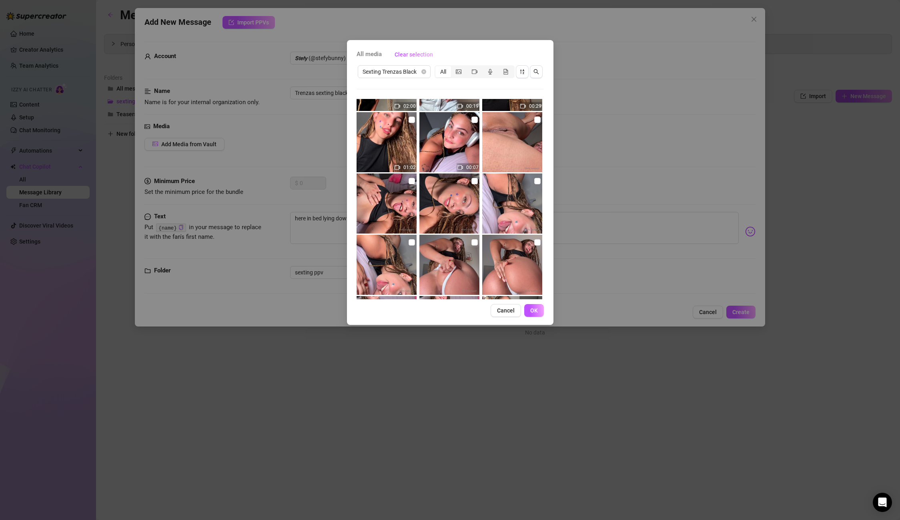
click at [541, 181] on img at bounding box center [512, 203] width 60 height 60
click at [540, 182] on input "checkbox" at bounding box center [537, 181] width 6 height 6
checkbox input "true"
click at [535, 312] on span "OK" at bounding box center [534, 310] width 8 height 6
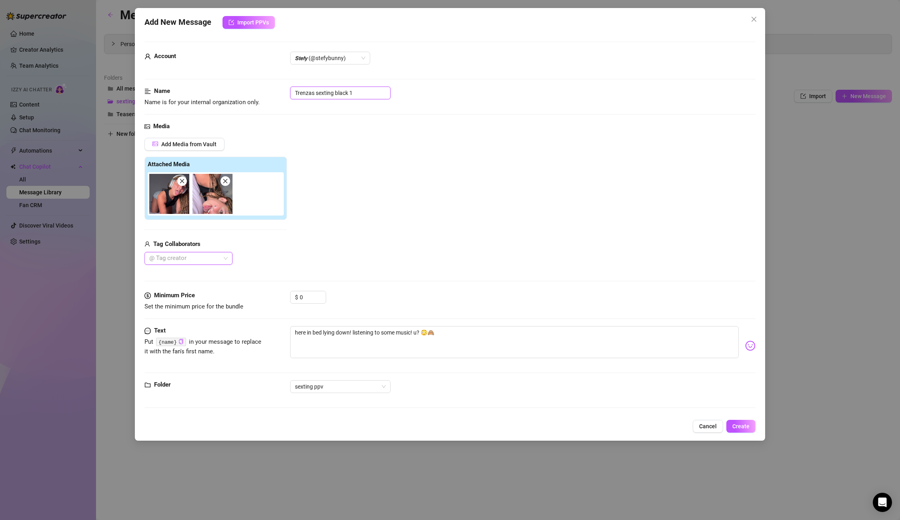
click at [365, 94] on input "Trenzas sexting black 1" at bounding box center [340, 92] width 100 height 13
drag, startPoint x: 365, startPoint y: 94, endPoint x: 268, endPoint y: 86, distance: 96.8
click at [268, 86] on form "Account 𝙎𝙩𝙚𝙛𝙮 (@stefybunny) Name Name is for your internal organization only. T…" at bounding box center [450, 228] width 611 height 373
click at [746, 425] on span "Create" at bounding box center [741, 426] width 17 height 6
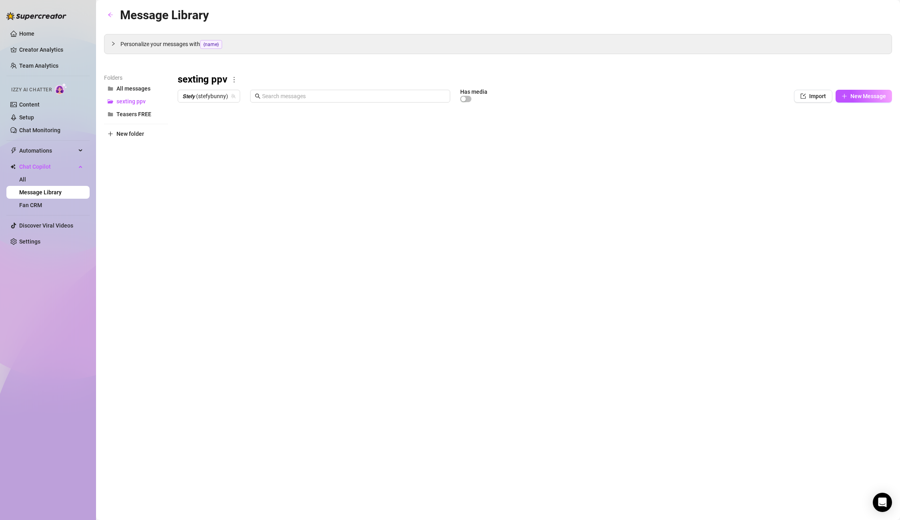
click at [205, 279] on body "Home Creator Analytics Team Analytics Izzy AI Chatter Content Setup Chat Monito…" at bounding box center [450, 260] width 900 height 520
type textarea "Type your message here..."
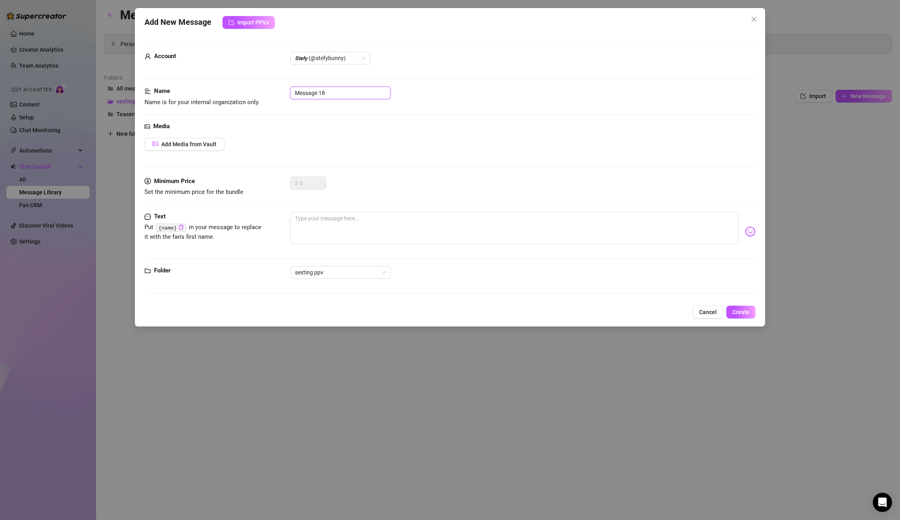
drag, startPoint x: 338, startPoint y: 94, endPoint x: 253, endPoint y: 85, distance: 85.4
click at [253, 85] on form "Account 𝙎𝙩𝙚𝙛𝙮 (@stefybunny) Name Name is for your internal organization only. M…" at bounding box center [450, 171] width 611 height 259
paste input "Trenzas sexting black 1"
type input "Trenzas sexting black 2"
click at [189, 142] on span "Add Media from Vault" at bounding box center [188, 144] width 55 height 6
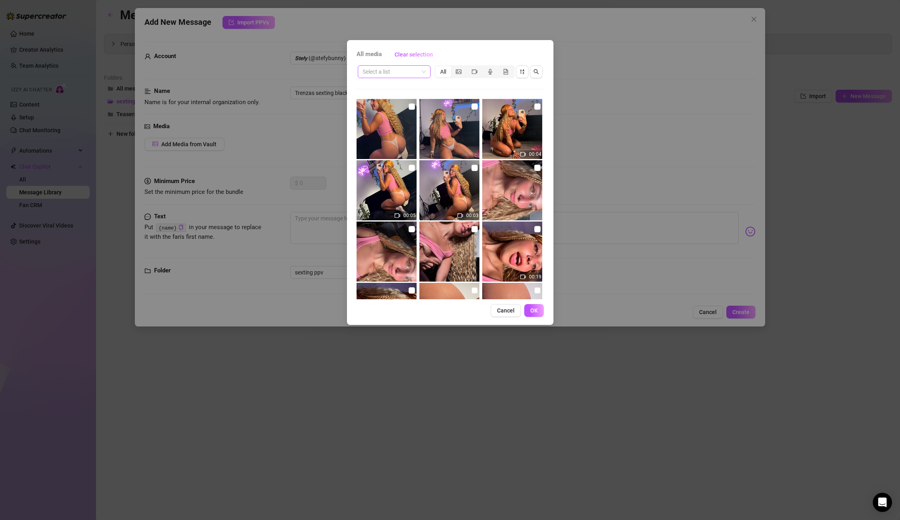
click at [408, 74] on input "search" at bounding box center [391, 72] width 56 height 12
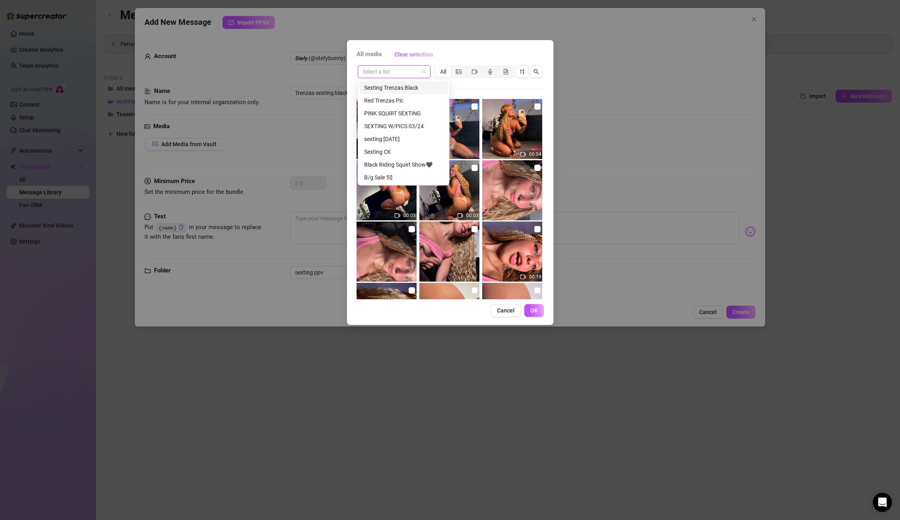
click at [396, 89] on div "Sexting Trenzas Black" at bounding box center [403, 87] width 79 height 9
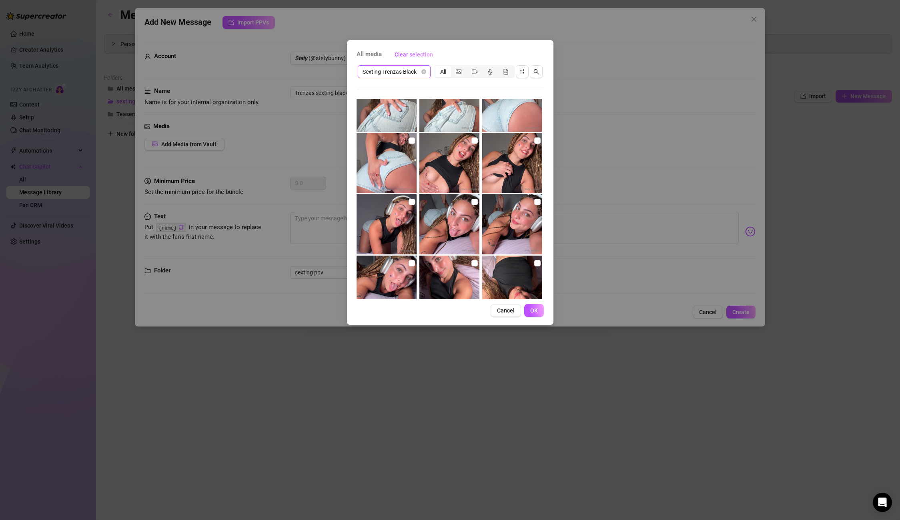
scroll to position [976, 0]
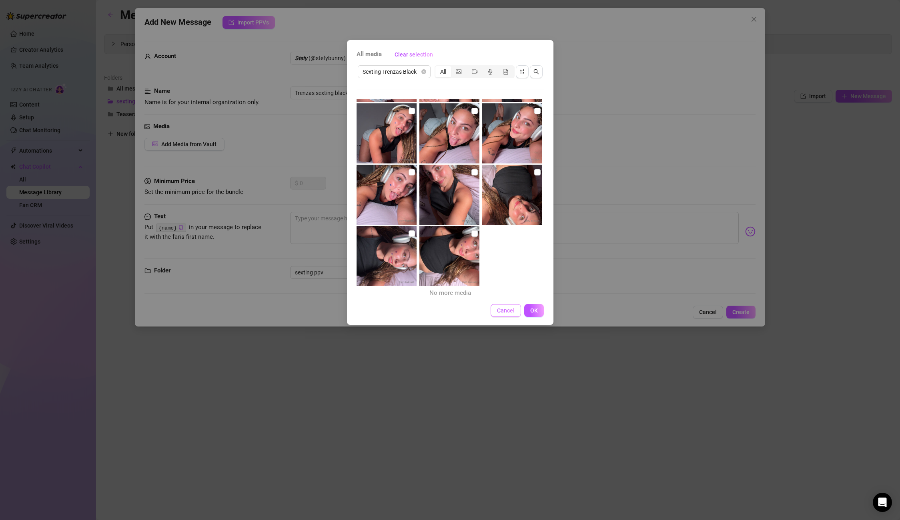
click at [510, 311] on span "Cancel" at bounding box center [506, 310] width 18 height 6
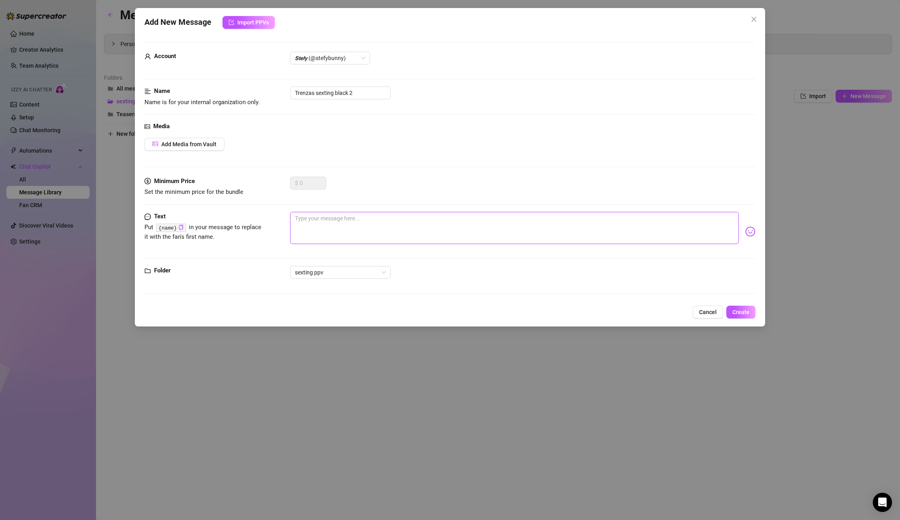
click at [333, 218] on textarea at bounding box center [514, 228] width 448 height 32
paste textarea "Mmmm if you're here talking to me, it means you're super horny! 🙈 why are we go…"
type textarea "Mmmm if you're here talking to me, it means you're super horny! 🙈 why are we go…"
click at [365, 90] on input "Trenzas sexting black 2" at bounding box center [340, 92] width 100 height 13
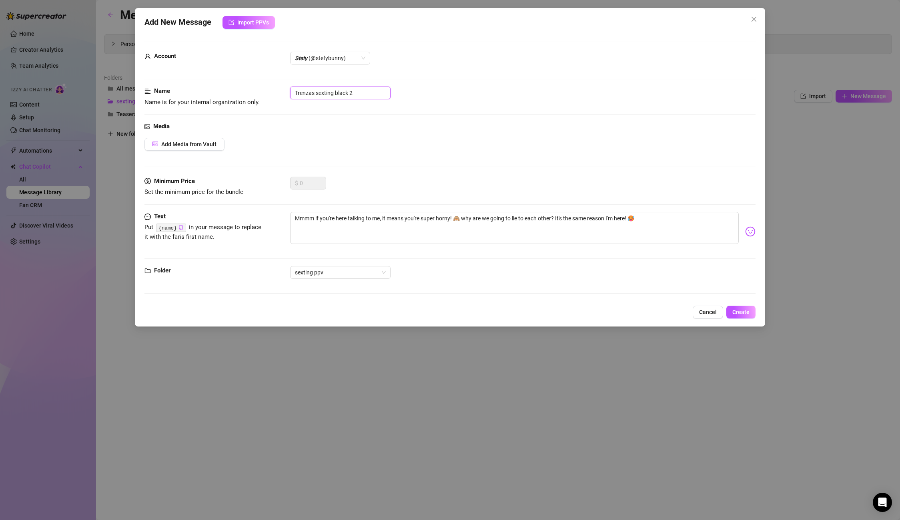
drag, startPoint x: 365, startPoint y: 90, endPoint x: 317, endPoint y: 84, distance: 48.0
click at [317, 84] on form "Account 𝙎𝙩𝙚𝙛𝙮 (@stefybunny) Name Name is for your internal organization only. T…" at bounding box center [450, 171] width 611 height 259
click at [749, 315] on button "Create" at bounding box center [741, 311] width 29 height 13
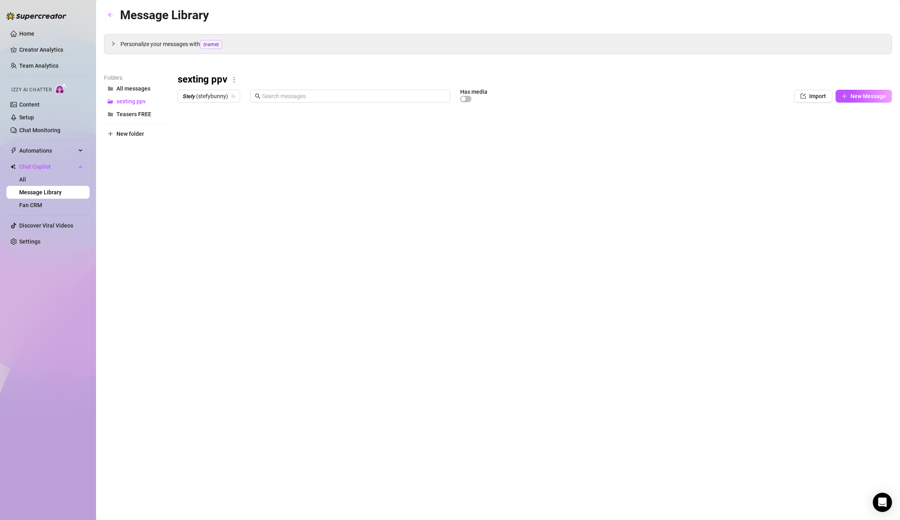
click at [214, 279] on body "Home Creator Analytics Team Analytics Izzy AI Chatter Content Setup Chat Monito…" at bounding box center [450, 260] width 900 height 520
type textarea "Type your message here..."
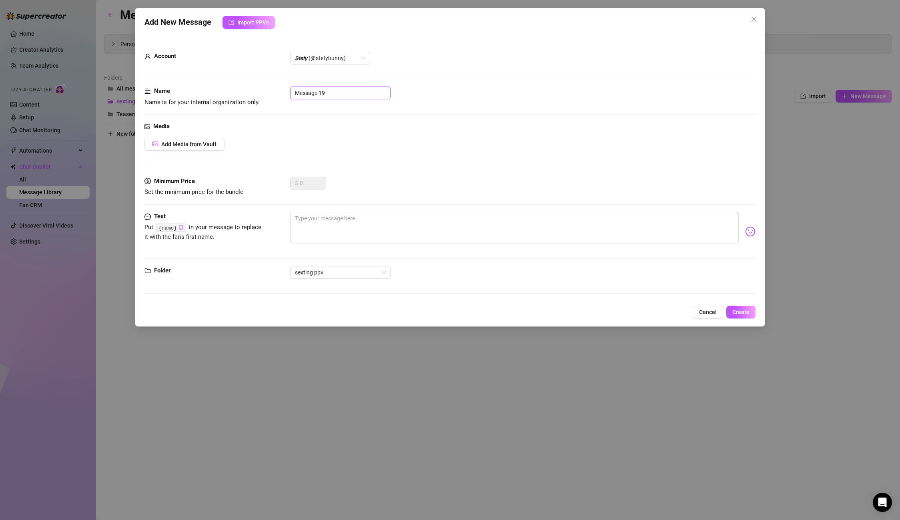
drag, startPoint x: 335, startPoint y: 92, endPoint x: 225, endPoint y: 83, distance: 111.3
click at [225, 83] on form "Account 𝙎𝙩𝙚𝙛𝙮 (@stefybunny) Name Name is for your internal organization only. M…" at bounding box center [450, 171] width 611 height 259
paste input "Trenzas sexting black 2"
type input "Trenzas sexting black 3"
click at [190, 145] on span "Add Media from Vault" at bounding box center [188, 144] width 55 height 6
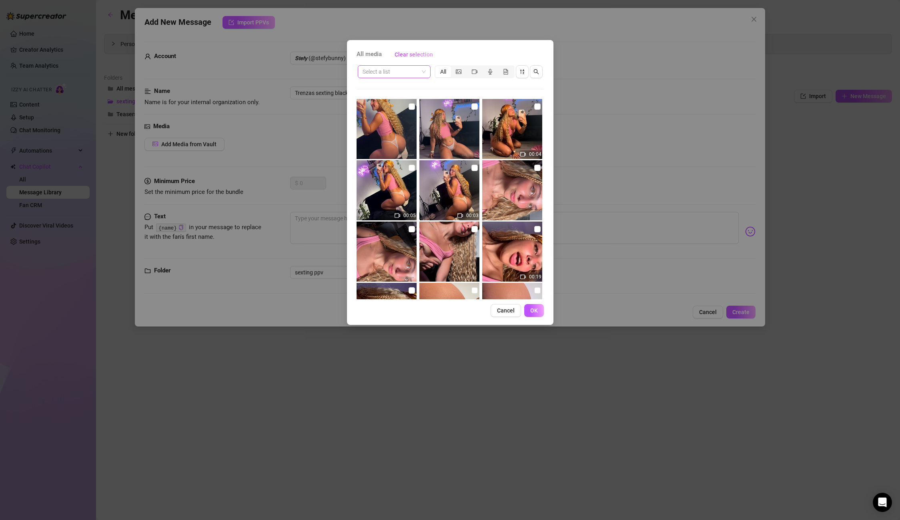
click at [399, 76] on input "search" at bounding box center [391, 72] width 56 height 12
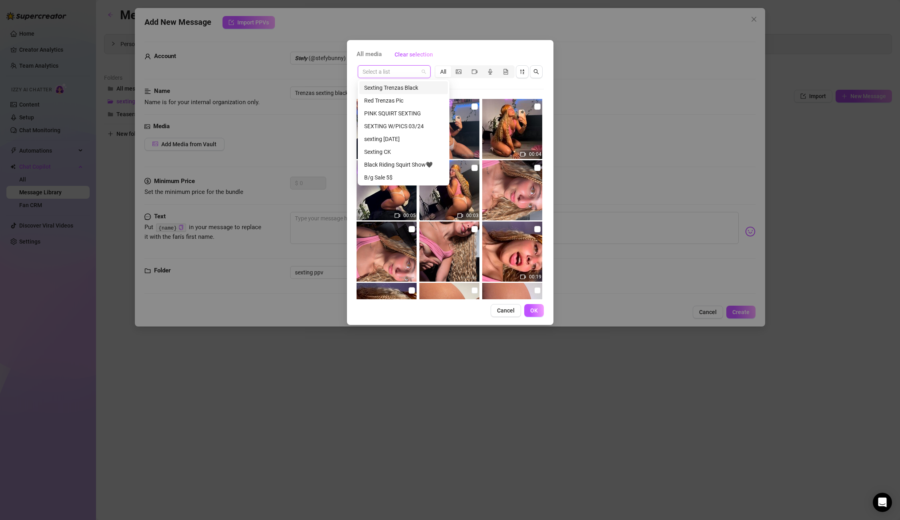
click at [359, 86] on div "Sexting Trenzas Black" at bounding box center [403, 87] width 88 height 13
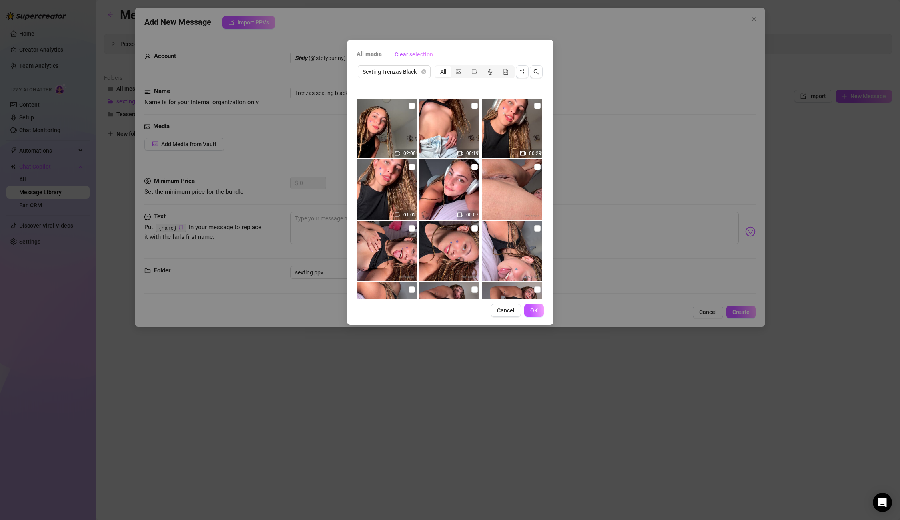
scroll to position [412, 0]
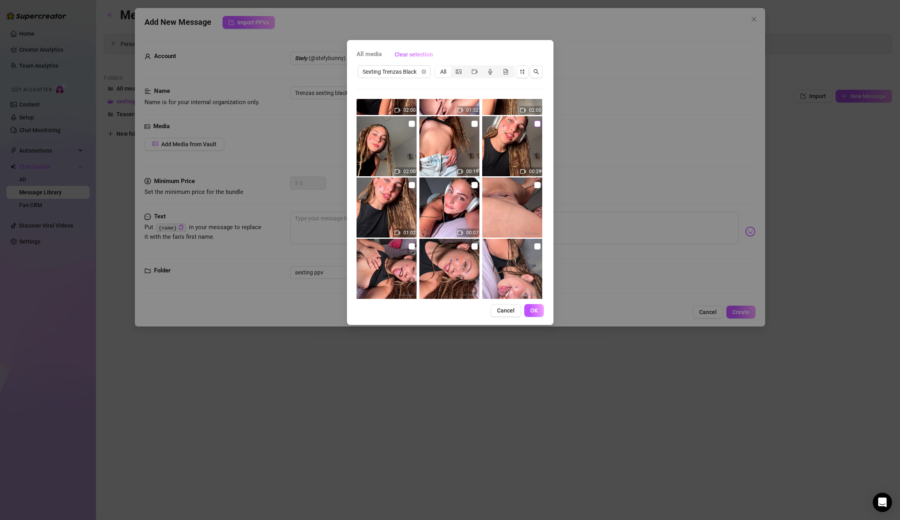
click at [536, 125] on input "checkbox" at bounding box center [537, 123] width 6 height 6
checkbox input "true"
click at [477, 125] on input "checkbox" at bounding box center [475, 123] width 6 height 6
checkbox input "true"
click at [537, 311] on span "OK" at bounding box center [534, 310] width 8 height 6
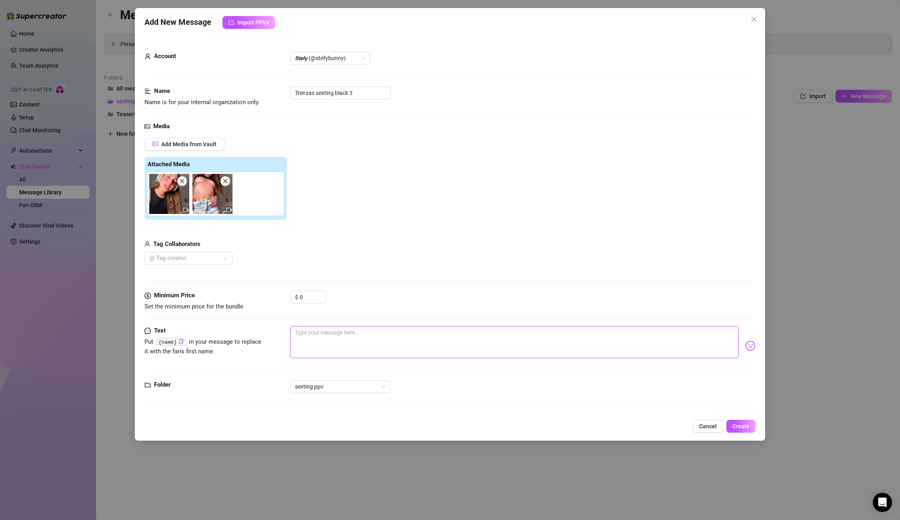
click at [351, 335] on textarea at bounding box center [514, 342] width 448 height 32
paste textarea "Do you think we could be naughty together? 😈 How nice! I'd love to feel your ha…"
type textarea "Do you think we could be naughty together? 😈 How nice! I'd love to feel your ha…"
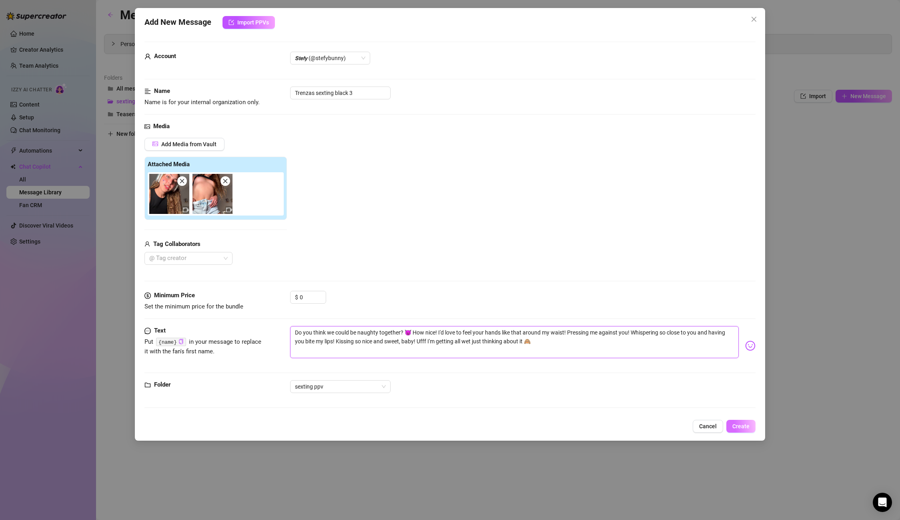
type textarea "Do you think we could be naughty together? 😈 How nice! I'd love to feel your ha…"
click at [746, 428] on span "Create" at bounding box center [741, 426] width 17 height 6
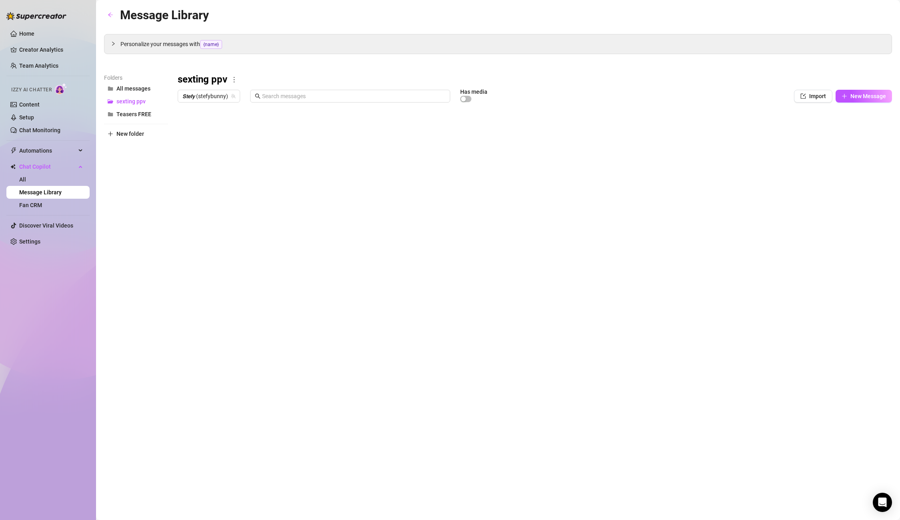
click at [208, 161] on div at bounding box center [535, 195] width 715 height 179
click at [208, 161] on textarea "Trenzas sexting black 3" at bounding box center [217, 158] width 54 height 7
drag, startPoint x: 203, startPoint y: 266, endPoint x: 205, endPoint y: 275, distance: 9.7
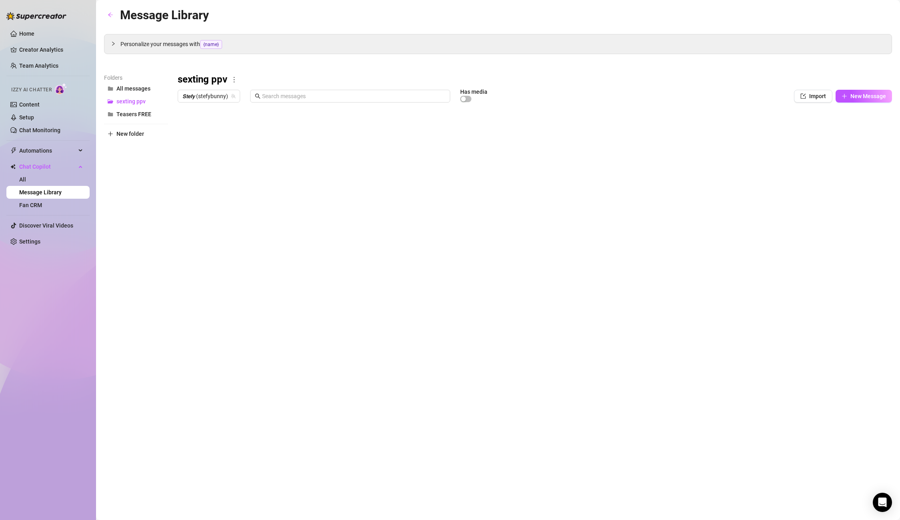
click at [204, 273] on div at bounding box center [535, 195] width 715 height 179
type textarea "Type your message here..."
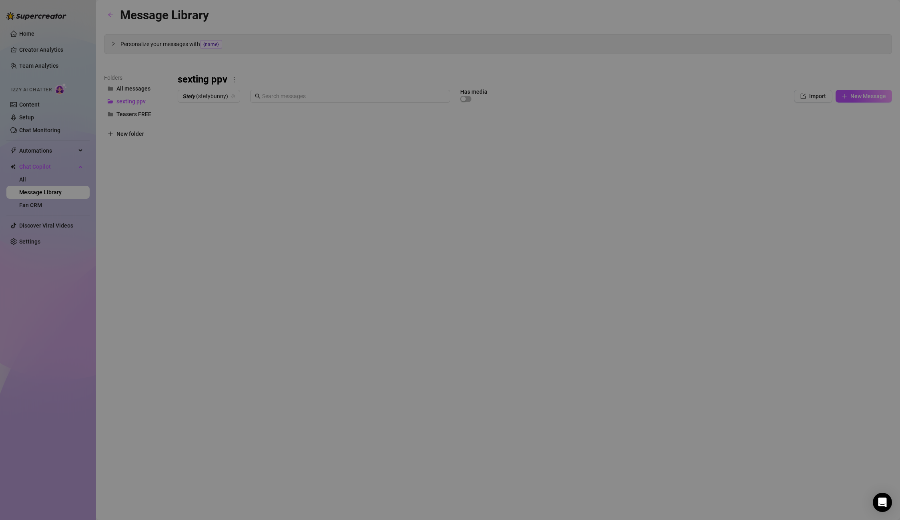
click at [205, 275] on body "Home Creator Analytics Team Analytics Izzy AI Chatter Content Setup Chat Monito…" at bounding box center [450, 260] width 900 height 520
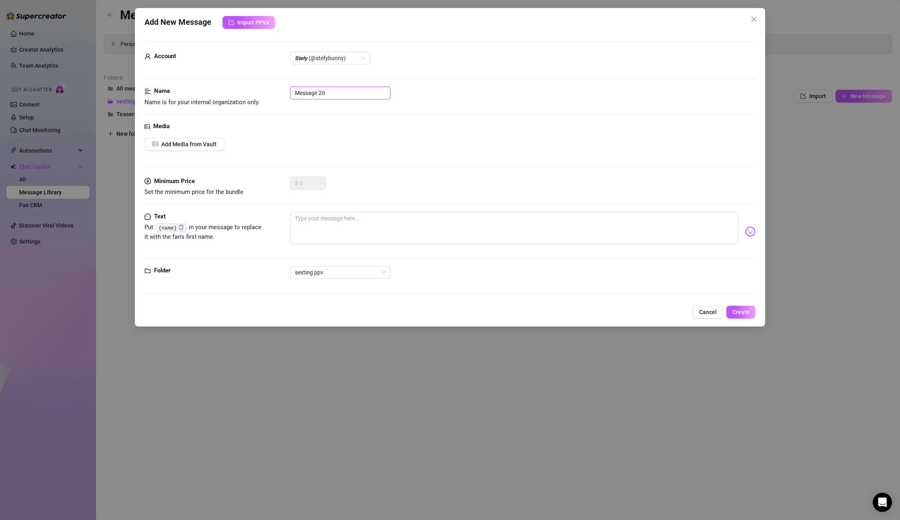
click at [335, 97] on input "Message 20" at bounding box center [340, 92] width 100 height 13
drag, startPoint x: 335, startPoint y: 96, endPoint x: 273, endPoint y: 89, distance: 62.9
click at [273, 89] on div "Name Name is for your internal organization only. Message 20" at bounding box center [450, 96] width 611 height 20
paste input "Trenzas sexting black 3"
type input "Trenzas sexting black 4"
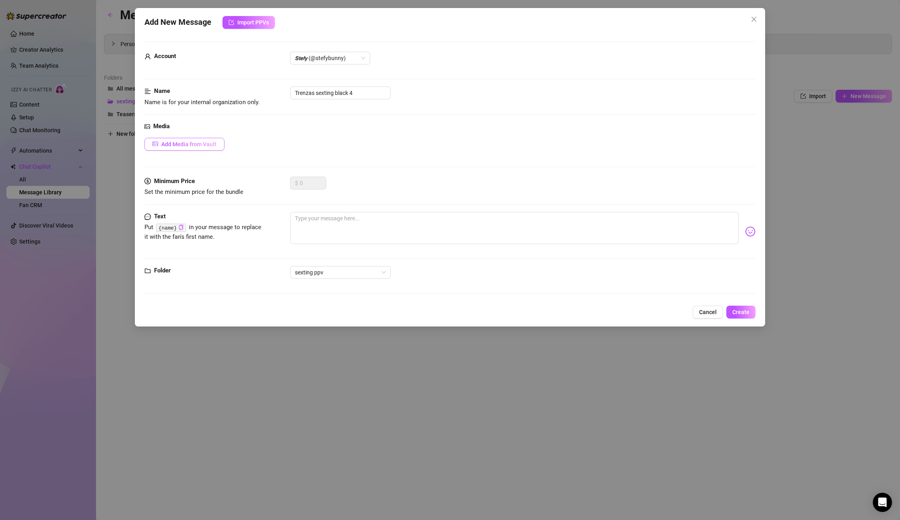
click at [171, 147] on span "Add Media from Vault" at bounding box center [188, 144] width 55 height 6
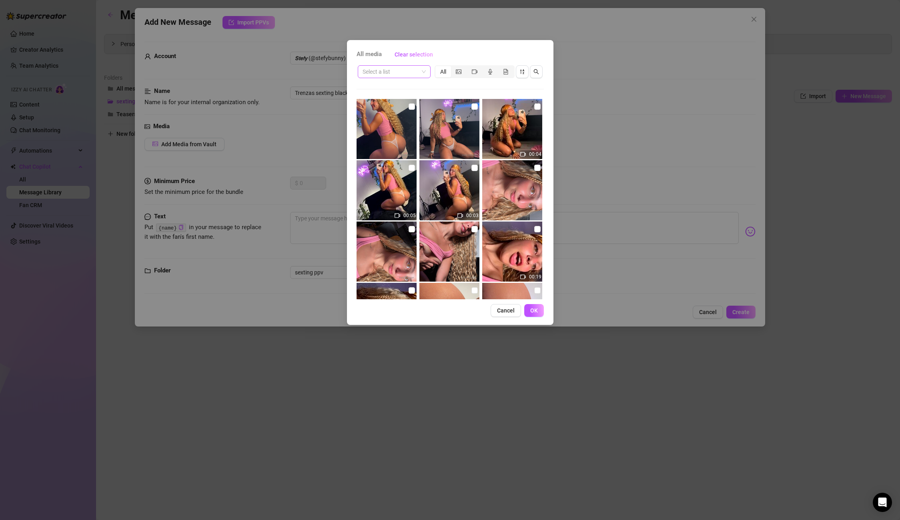
click at [401, 76] on input "search" at bounding box center [391, 72] width 56 height 12
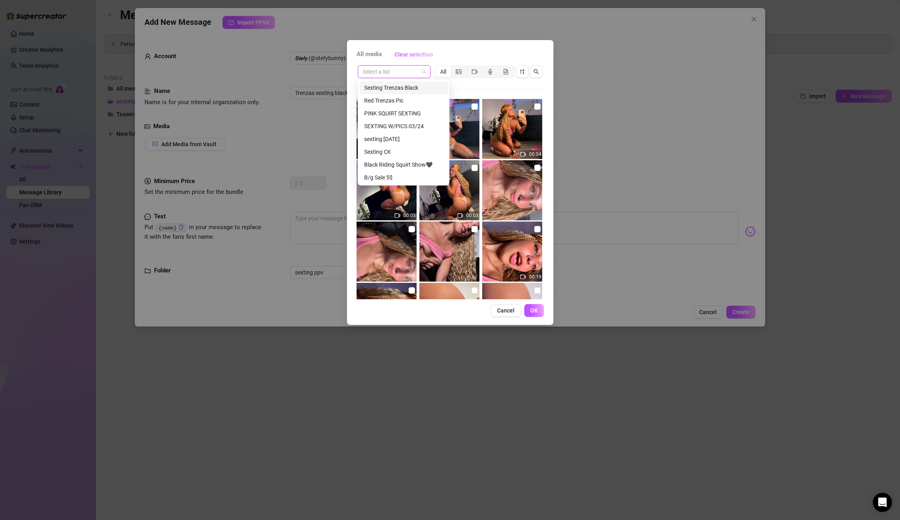
click at [403, 88] on div "Sexting Trenzas Black" at bounding box center [403, 87] width 79 height 9
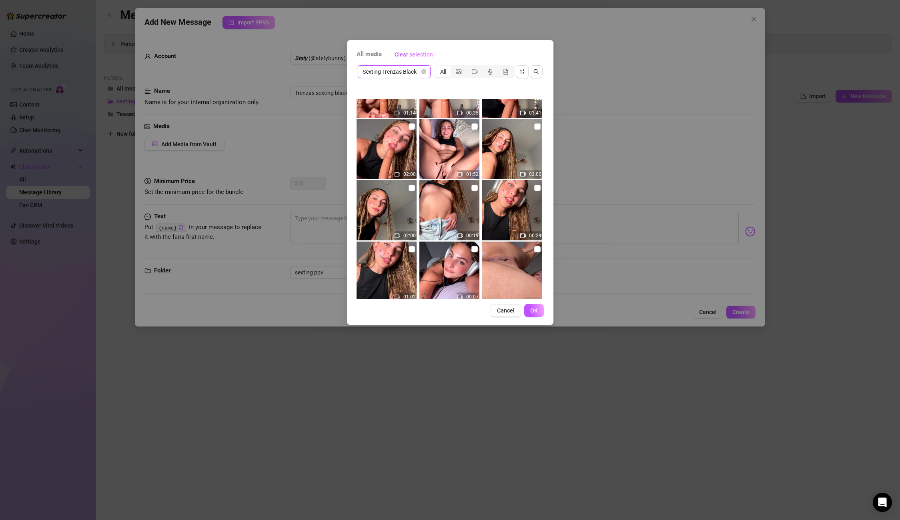
scroll to position [345, 0]
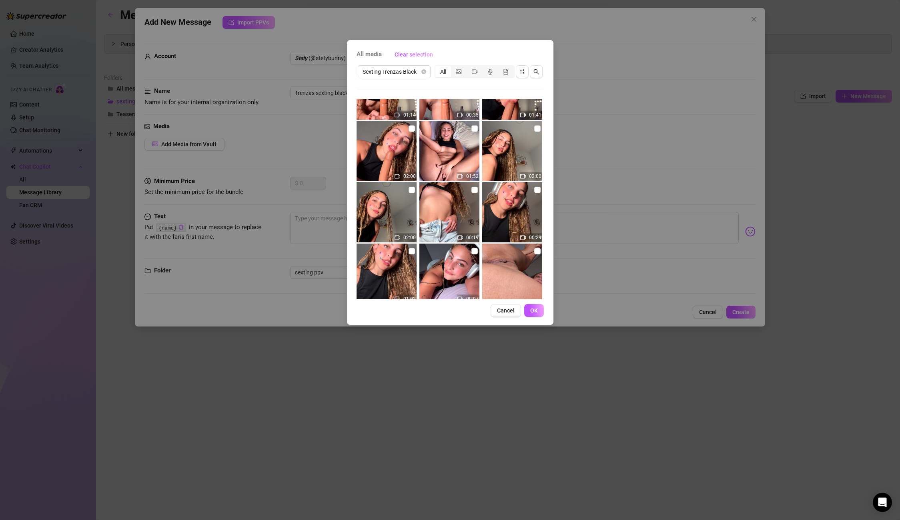
click at [593, 148] on div "All media Clear selection Sexting Trenzas Black All 00:03 00:03 00:12 00:16 00:…" at bounding box center [450, 260] width 900 height 520
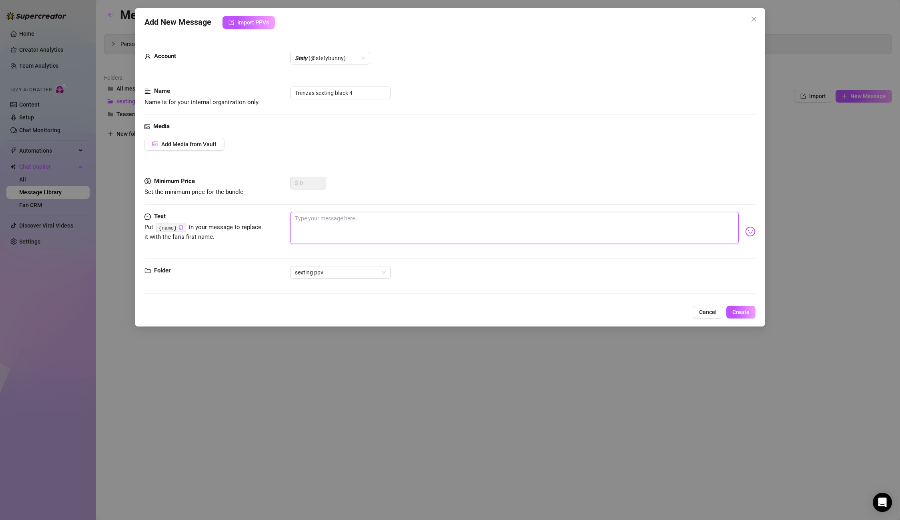
click at [321, 222] on textarea at bounding box center [514, 228] width 448 height 32
paste textarea "Fuck, I'm dying to put these perfect little tits in your face! Would you like t…"
type textarea "Fuck, I'm dying to put these perfect little tits in your face! Would you like t…"
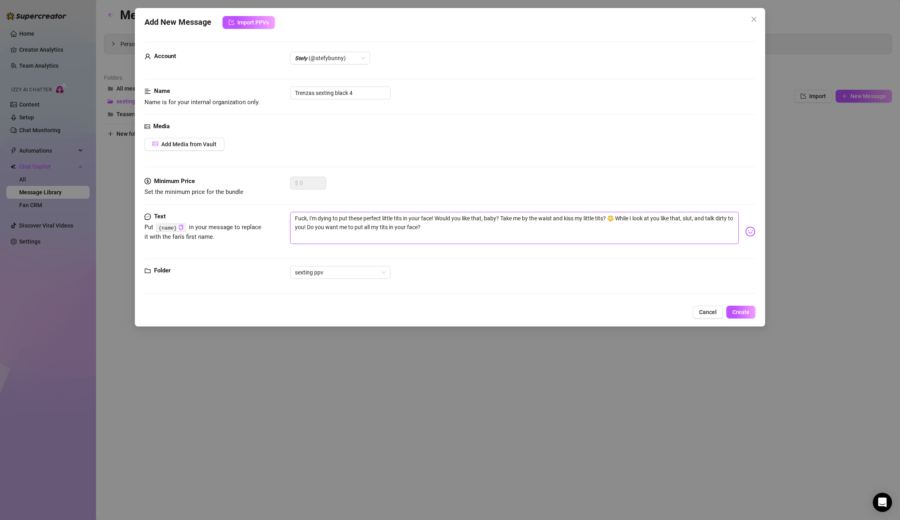
type textarea "Fuck, I'm dying to put these perfect little tits in your face! Would you like t…"
drag, startPoint x: 361, startPoint y: 100, endPoint x: 329, endPoint y: 96, distance: 32.2
click at [329, 96] on div "Name Name is for your internal organization only. Trenzas sexting black 4" at bounding box center [450, 96] width 611 height 20
drag, startPoint x: 354, startPoint y: 91, endPoint x: 262, endPoint y: 86, distance: 92.2
click at [262, 86] on div "Name Name is for your internal organization only. Trenzas sexting black 4" at bounding box center [450, 96] width 611 height 20
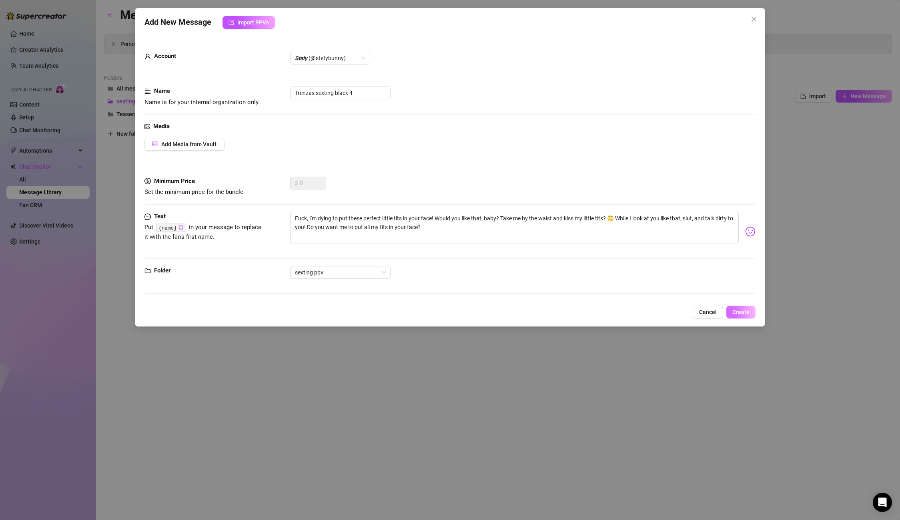
click at [739, 310] on span "Create" at bounding box center [741, 312] width 17 height 6
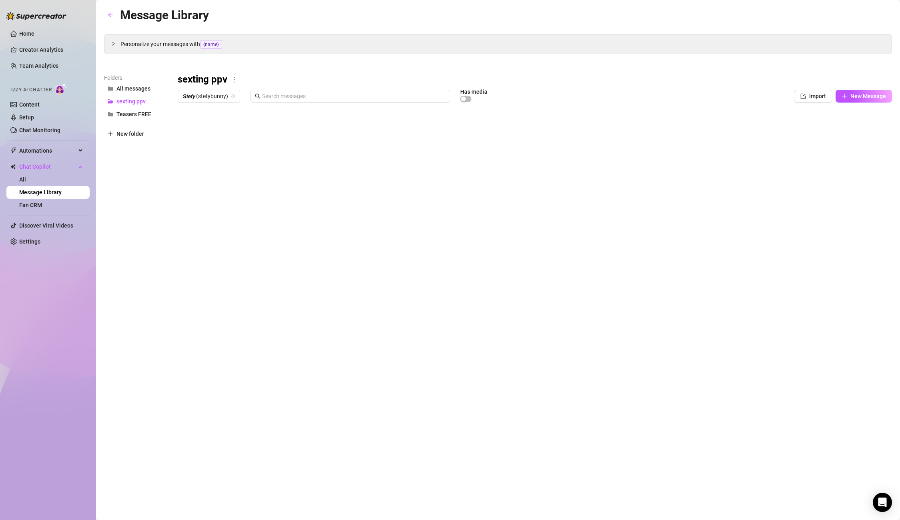
type textarea "Type your message here..."
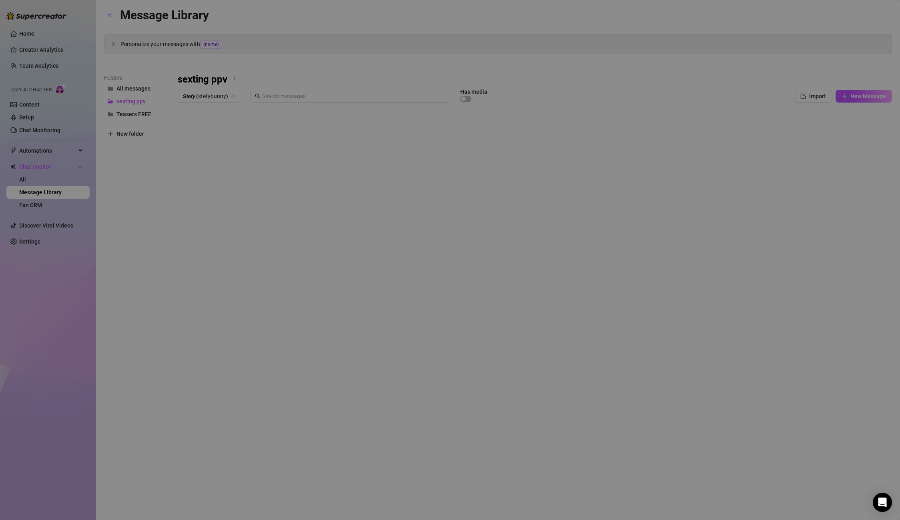
click at [204, 277] on body "Home Creator Analytics Team Analytics Izzy AI Chatter Content Setup Chat Monito…" at bounding box center [450, 260] width 900 height 520
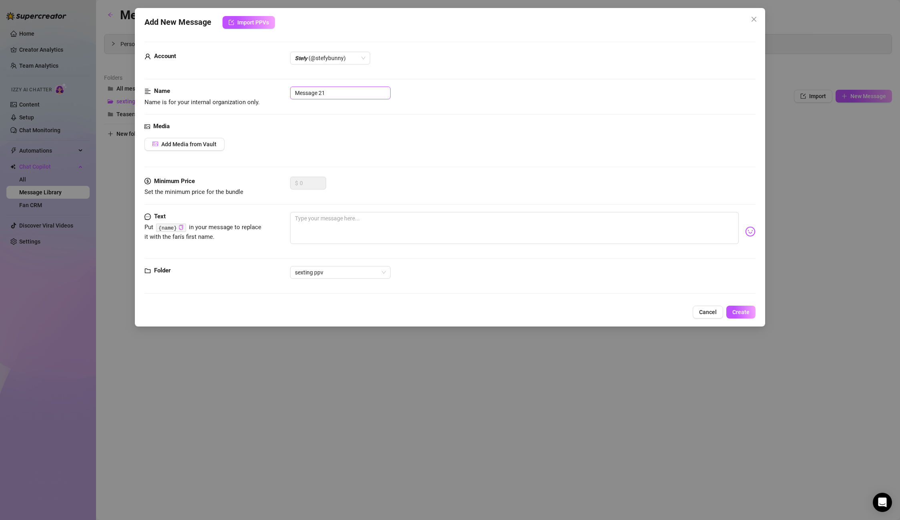
drag, startPoint x: 329, startPoint y: 100, endPoint x: 336, endPoint y: 93, distance: 10.2
click at [329, 99] on div "Name Name is for your internal organization only. Message 21" at bounding box center [450, 96] width 611 height 20
drag, startPoint x: 324, startPoint y: 91, endPoint x: 269, endPoint y: 87, distance: 55.0
click at [269, 87] on div "Name Name is for your internal organization only. Message 21" at bounding box center [450, 96] width 611 height 20
paste input "Trenzas sexting black 4"
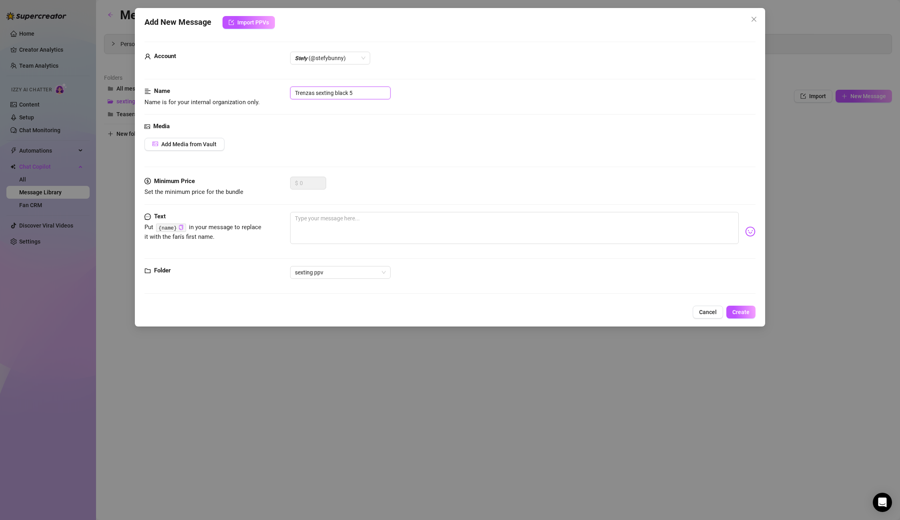
drag, startPoint x: 348, startPoint y: 92, endPoint x: 237, endPoint y: 85, distance: 111.5
click at [237, 85] on form "Account 𝙎𝙩𝙚𝙛𝙮 (@stefybunny) Name Name is for your internal organization only. T…" at bounding box center [450, 171] width 611 height 259
type input "Trenzas sexting black 5"
click at [386, 202] on div "Minimum Price Set the minimum price for the bundle $ 0" at bounding box center [450, 194] width 611 height 35
click at [333, 228] on textarea at bounding box center [514, 228] width 448 height 32
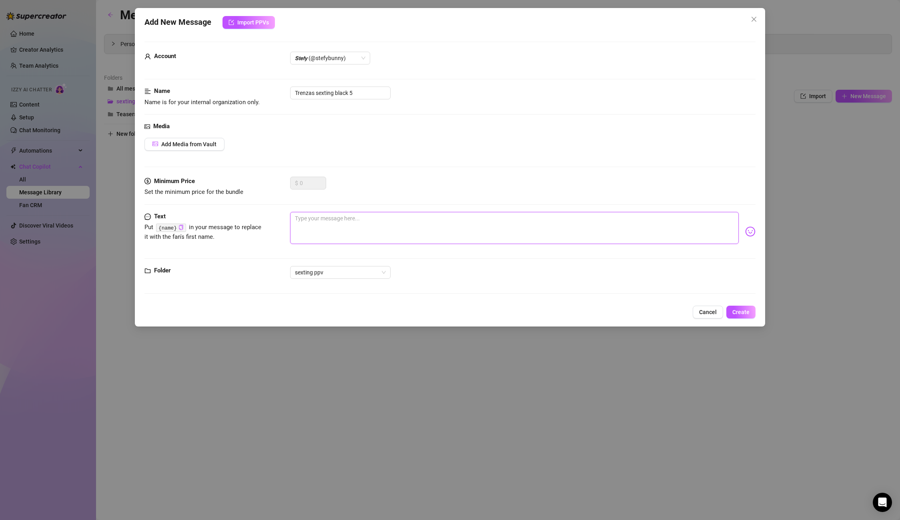
paste textarea "Are you going to leave that tongue around my nipples? God, I'm dying to show yo…"
type textarea "Are you going to leave that tongue around my nipples? God, I'm dying to show yo…"
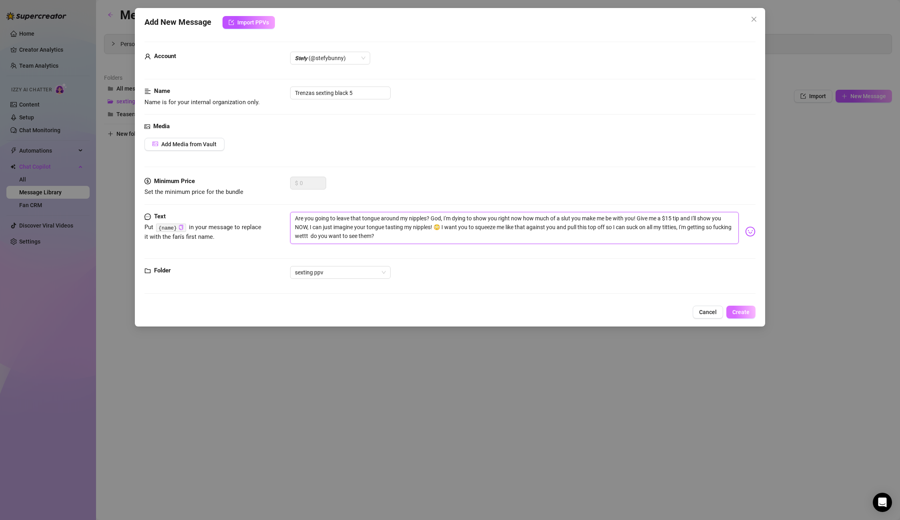
type textarea "Are you going to leave that tongue around my nipples? God, I'm dying to show yo…"
click at [737, 315] on span "Create" at bounding box center [741, 312] width 17 height 6
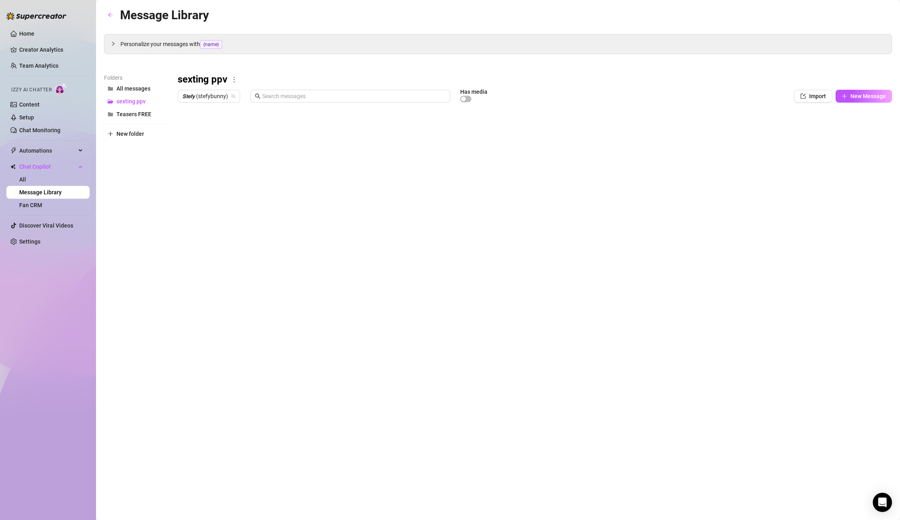
type textarea "Type your message here..."
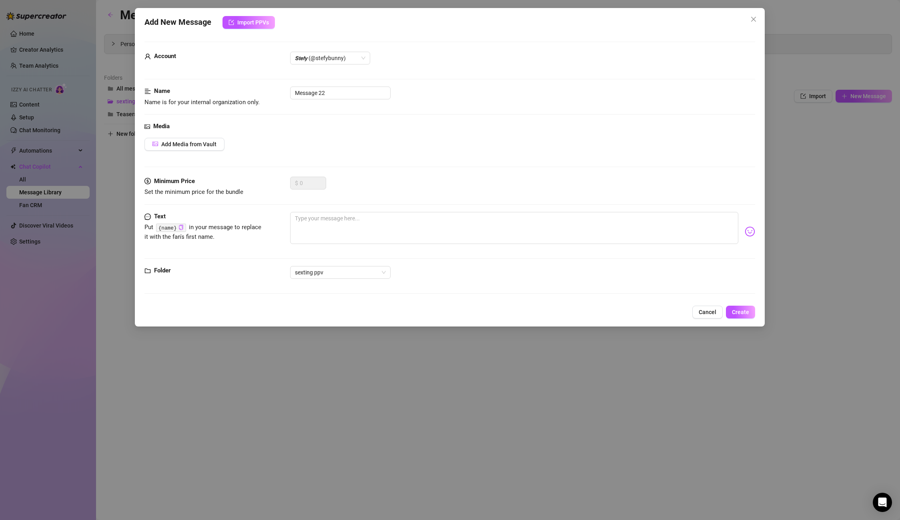
click at [213, 283] on body "Home Creator Analytics Team Analytics Izzy AI Chatter Content Setup Chat Monito…" at bounding box center [450, 260] width 900 height 520
drag, startPoint x: 339, startPoint y: 98, endPoint x: 339, endPoint y: 93, distance: 5.6
click at [339, 98] on input "Message 22" at bounding box center [340, 92] width 100 height 13
drag, startPoint x: 333, startPoint y: 92, endPoint x: 248, endPoint y: 84, distance: 85.6
click at [248, 84] on form "Account 𝙎𝙩𝙚𝙛𝙮 (@stefybunny) Name Name is for your internal organization only. M…" at bounding box center [450, 171] width 611 height 259
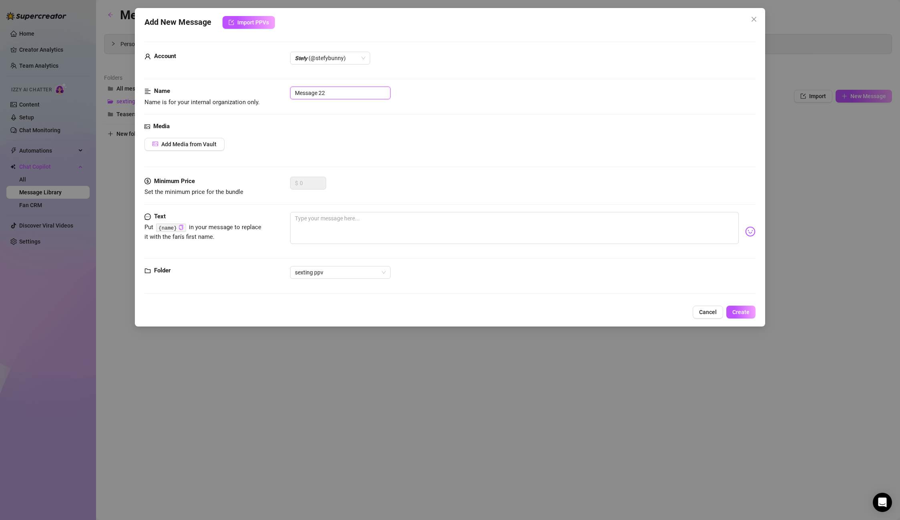
paste input "Trenzas sexting black"
type input "Trenzas sexting black 6"
click at [335, 218] on textarea at bounding box center [514, 228] width 448 height 32
paste textarea "Mmm come closer honeeey this is just the sound I want! the sound of your wet li…"
type textarea "Mmm come closer honeeey this is just the sound I want! the sound of your wet li…"
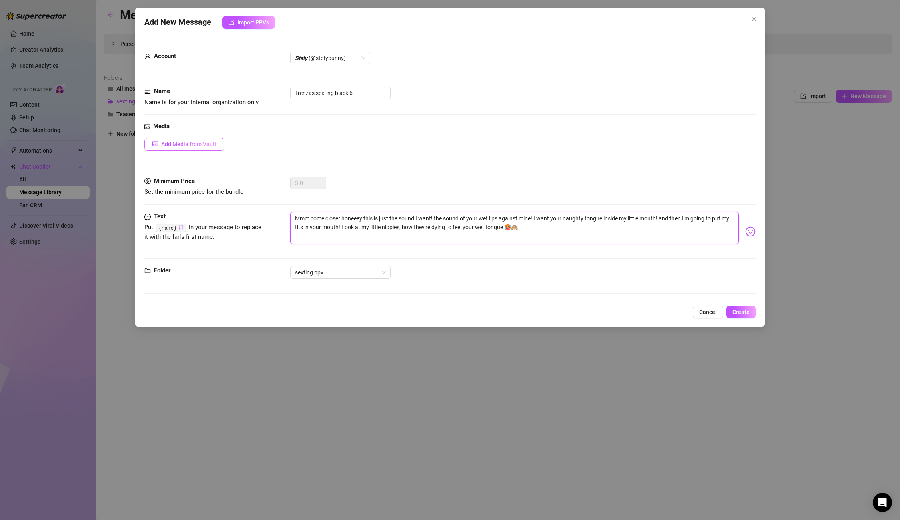
type textarea "Mmm come closer honeeey this is just the sound I want! the sound of your wet li…"
click at [175, 140] on button "Add Media from Vault" at bounding box center [185, 144] width 80 height 13
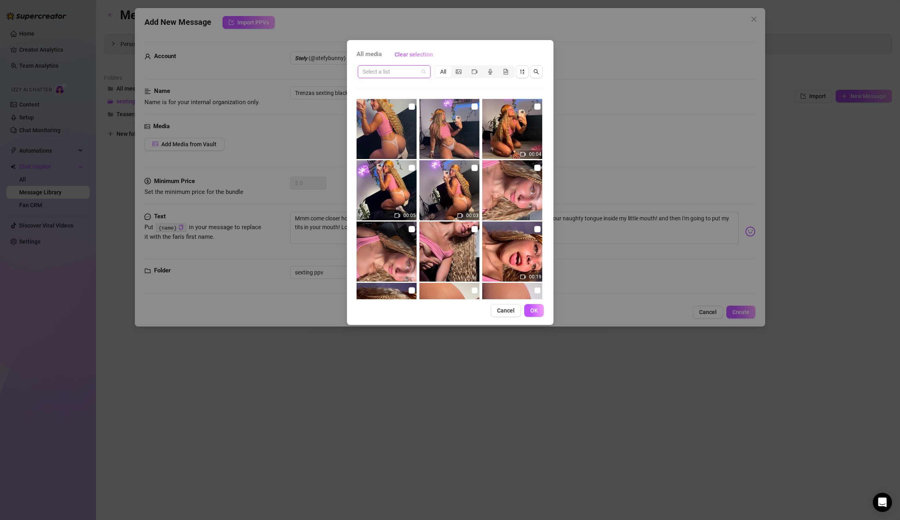
click at [392, 75] on input "search" at bounding box center [391, 72] width 56 height 12
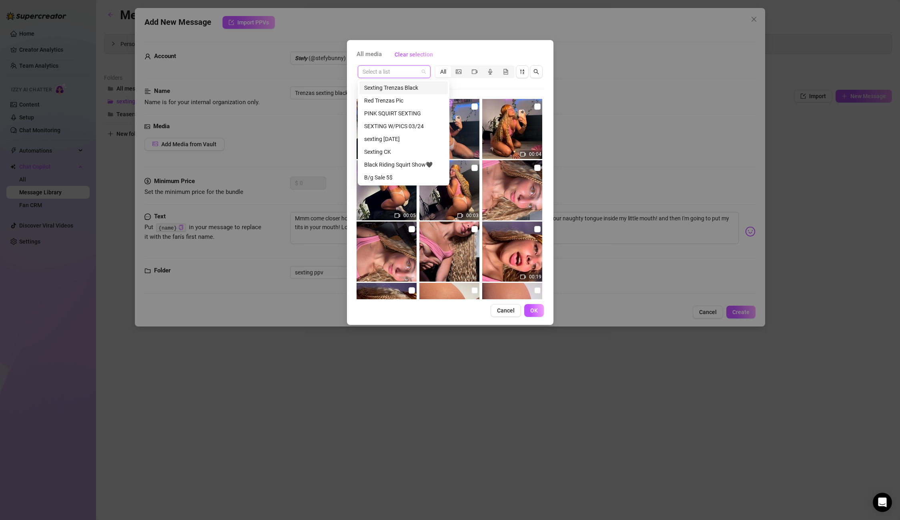
click at [393, 88] on div "Sexting Trenzas Black" at bounding box center [403, 87] width 79 height 9
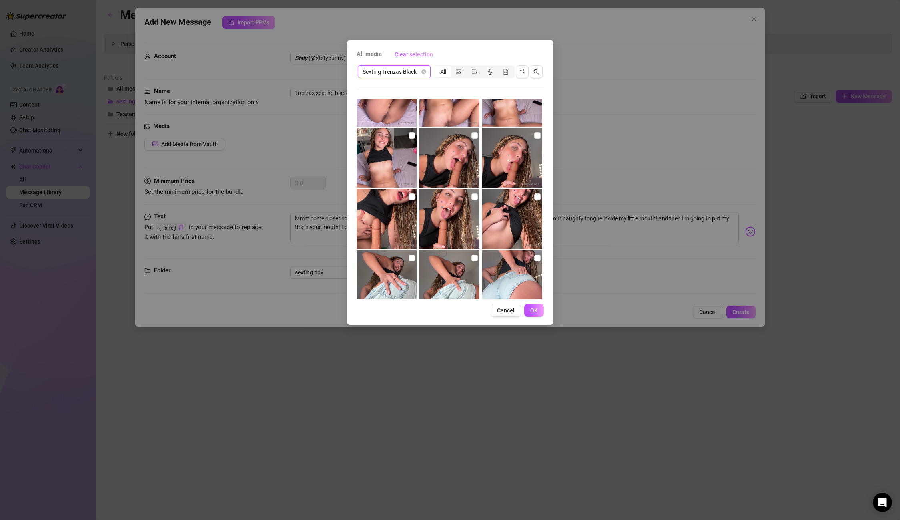
scroll to position [710, 0]
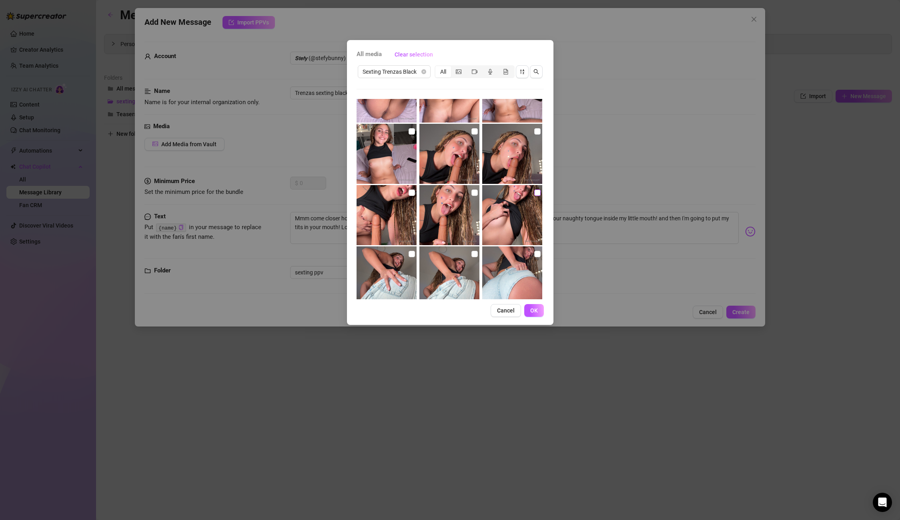
click at [536, 193] on input "checkbox" at bounding box center [537, 192] width 6 height 6
checkbox input "true"
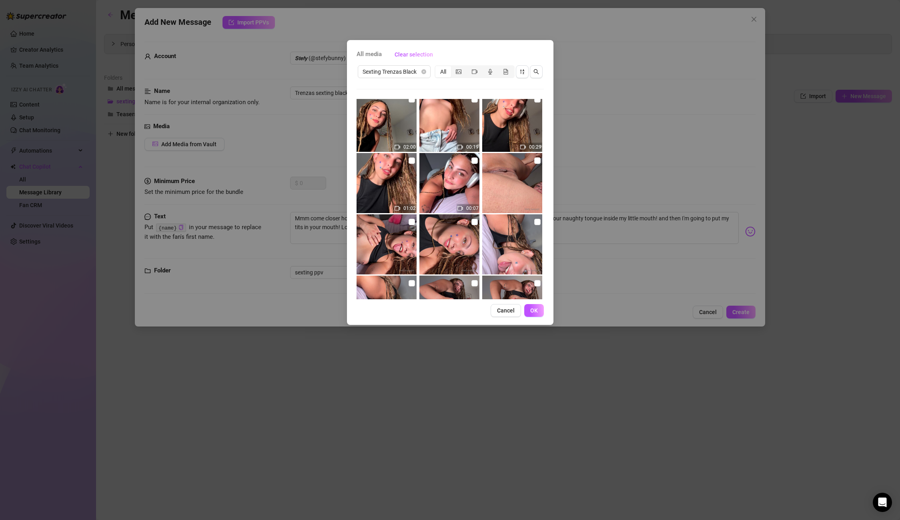
scroll to position [420, 0]
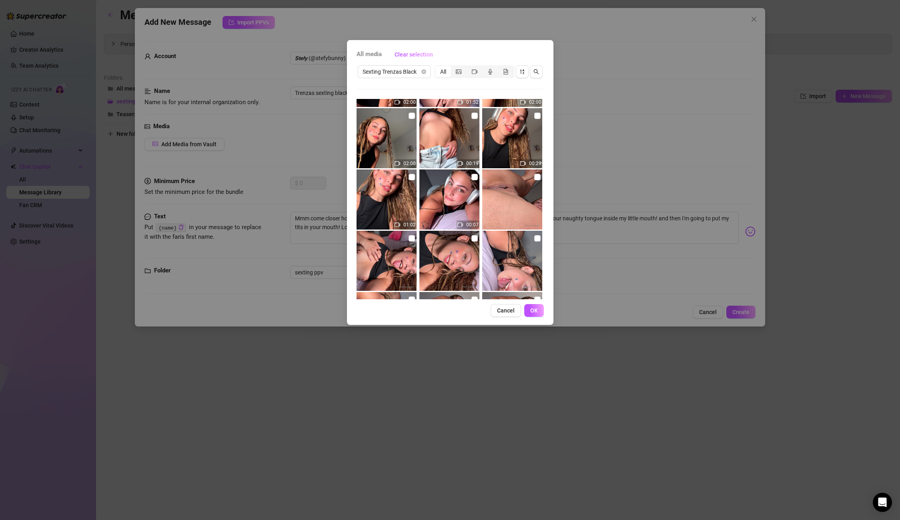
click at [408, 182] on img at bounding box center [387, 199] width 60 height 60
click at [408, 181] on img at bounding box center [387, 199] width 60 height 60
click at [413, 179] on input "checkbox" at bounding box center [412, 177] width 6 height 6
checkbox input "true"
click at [411, 239] on input "checkbox" at bounding box center [412, 238] width 6 height 6
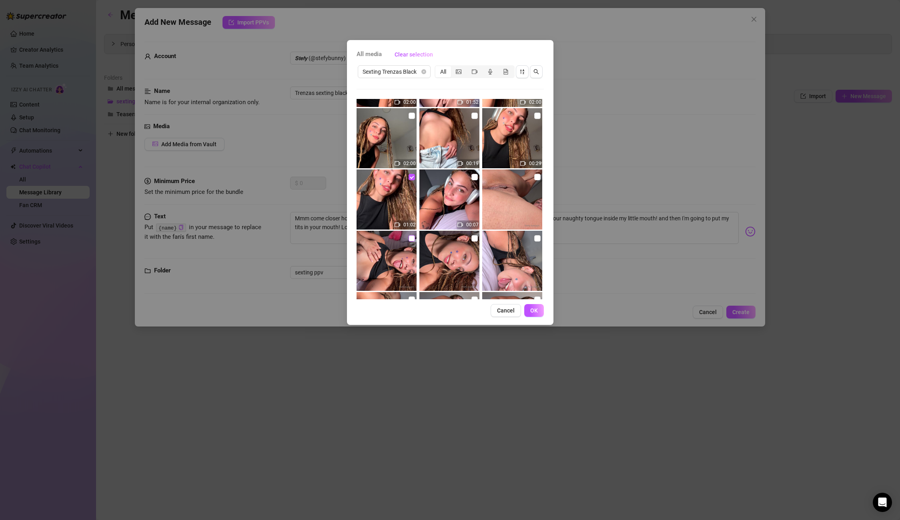
checkbox input "true"
click at [538, 310] on span "OK" at bounding box center [534, 310] width 8 height 6
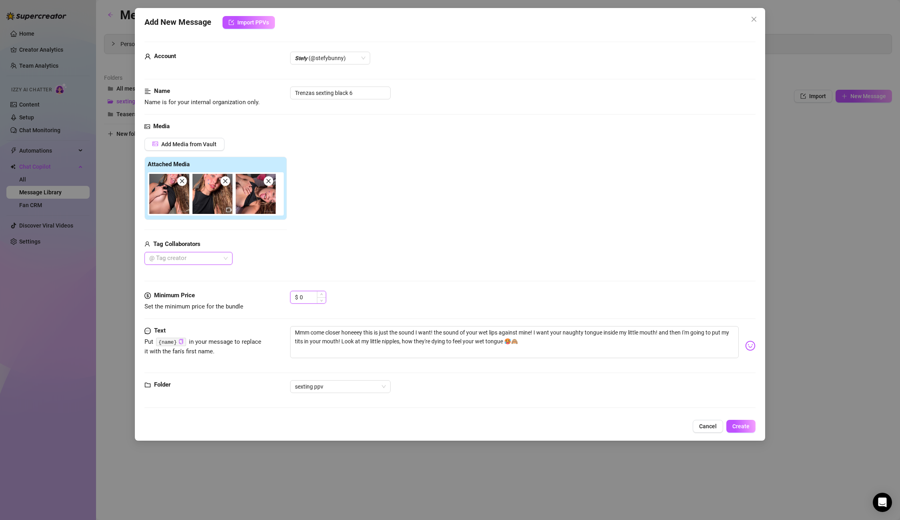
click at [310, 298] on input "0" at bounding box center [313, 297] width 26 height 12
drag, startPoint x: 310, startPoint y: 298, endPoint x: 280, endPoint y: 294, distance: 30.3
click at [280, 294] on div "Minimum Price Set the minimum price for the bundle $ 0" at bounding box center [450, 301] width 611 height 20
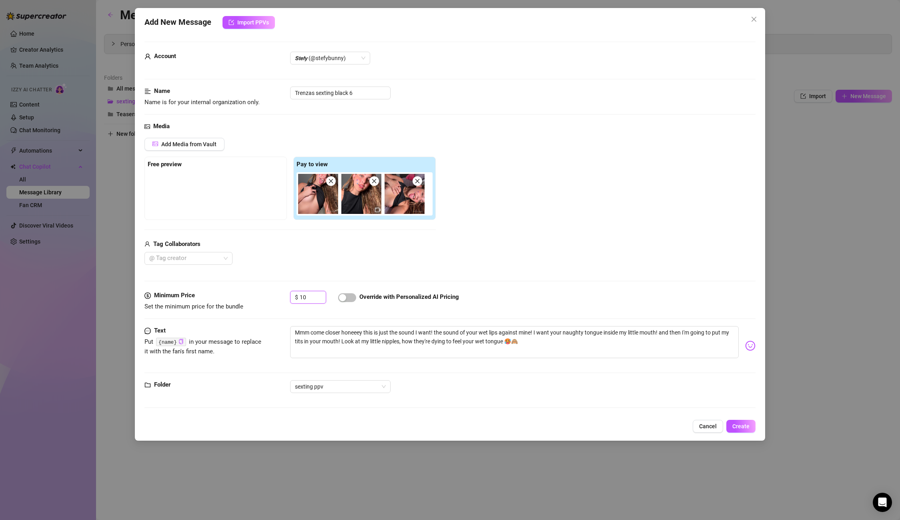
drag, startPoint x: 313, startPoint y: 297, endPoint x: 278, endPoint y: 297, distance: 35.2
click at [278, 297] on div "Minimum Price Set the minimum price for the bundle $ 10 Override with Personali…" at bounding box center [450, 301] width 611 height 20
click at [337, 299] on div "$ 10 Override with Personalized AI Pricing" at bounding box center [522, 301] width 465 height 20
click at [345, 298] on div "button" at bounding box center [342, 297] width 7 height 7
click at [314, 299] on input "10" at bounding box center [313, 297] width 26 height 12
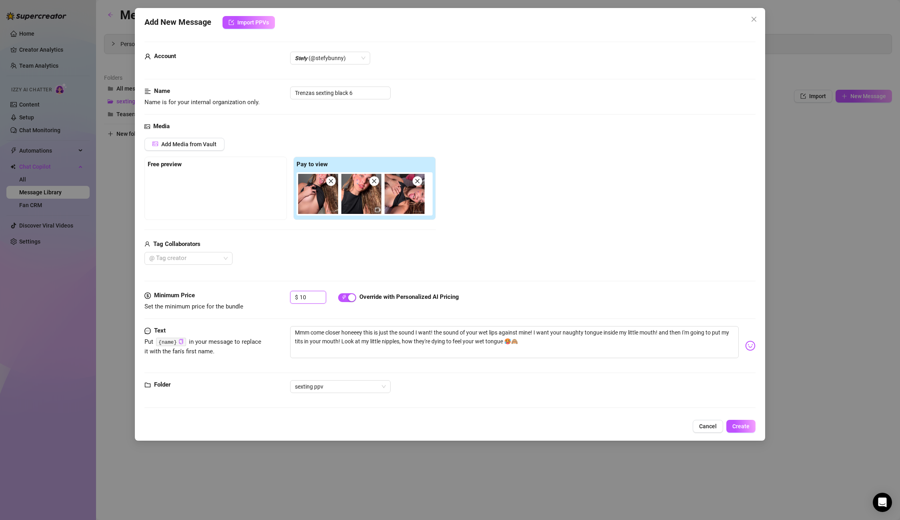
drag, startPoint x: 314, startPoint y: 299, endPoint x: 267, endPoint y: 291, distance: 47.1
click at [267, 291] on div "Minimum Price Set the minimum price for the bundle $ 10 Override with Personali…" at bounding box center [450, 301] width 611 height 20
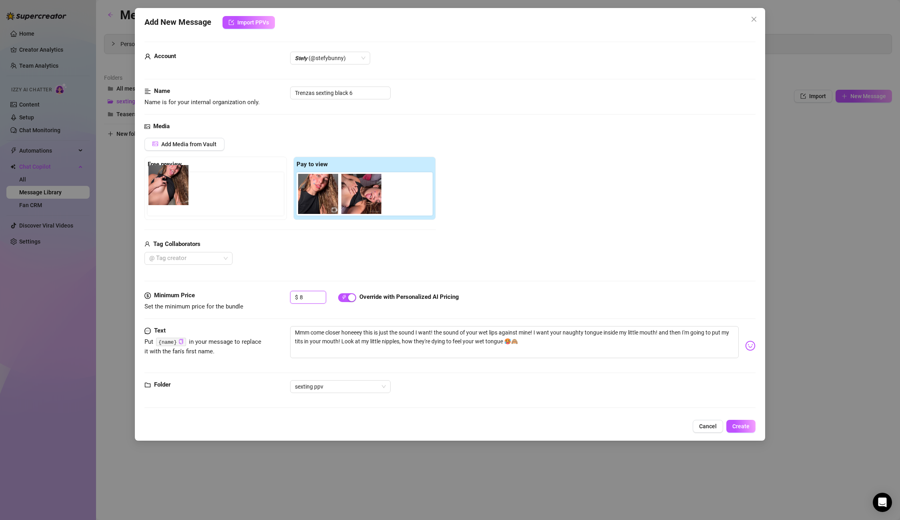
drag, startPoint x: 317, startPoint y: 197, endPoint x: 159, endPoint y: 188, distance: 158.4
click at [159, 188] on div "Free preview Pay to view" at bounding box center [290, 188] width 291 height 63
type input "8"
click at [743, 425] on span "Create" at bounding box center [741, 426] width 17 height 6
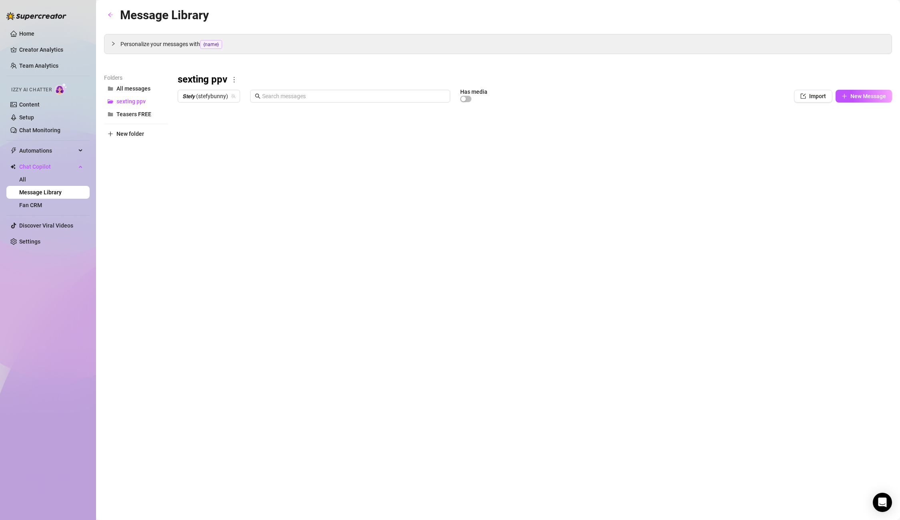
click at [215, 277] on body "Home Creator Analytics Team Analytics Izzy AI Chatter Content Setup Chat Monito…" at bounding box center [450, 260] width 900 height 520
type textarea "Type your message here..."
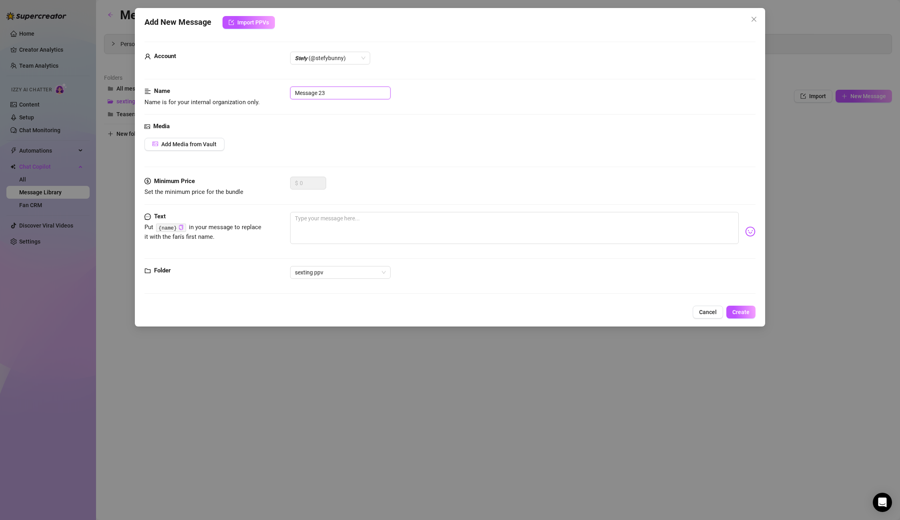
drag, startPoint x: 333, startPoint y: 96, endPoint x: 237, endPoint y: 90, distance: 95.8
click at [237, 90] on div "Name Name is for your internal organization only. Message 23" at bounding box center [450, 96] width 611 height 20
paste input "Trenzas sexting black"
type input "Trenzas sexting black 7"
click at [318, 239] on textarea at bounding box center [514, 228] width 448 height 32
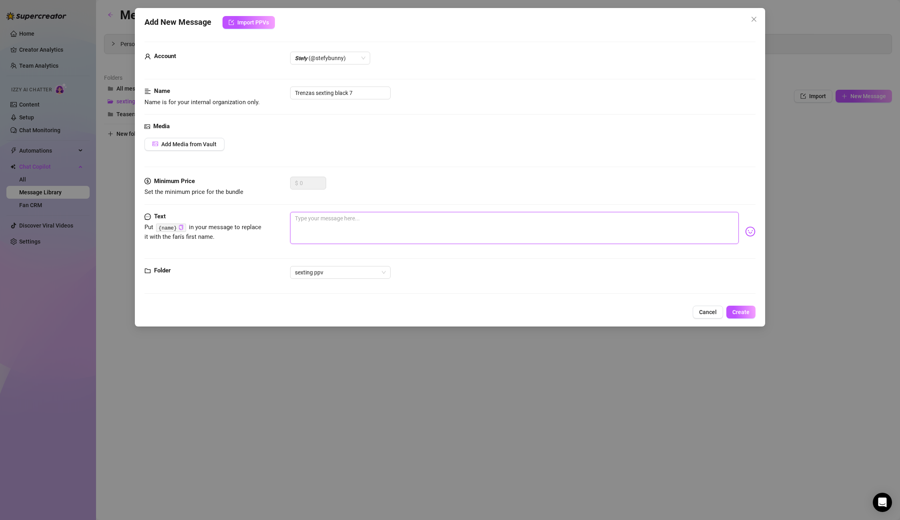
paste textarea "Mmmm I know I can drive you crazy in seconds, daddy! 😳 Look how you turn me on,…"
type textarea "Mmmm I know I can drive you crazy in seconds, daddy! 😳 Look how you turn me on,…"
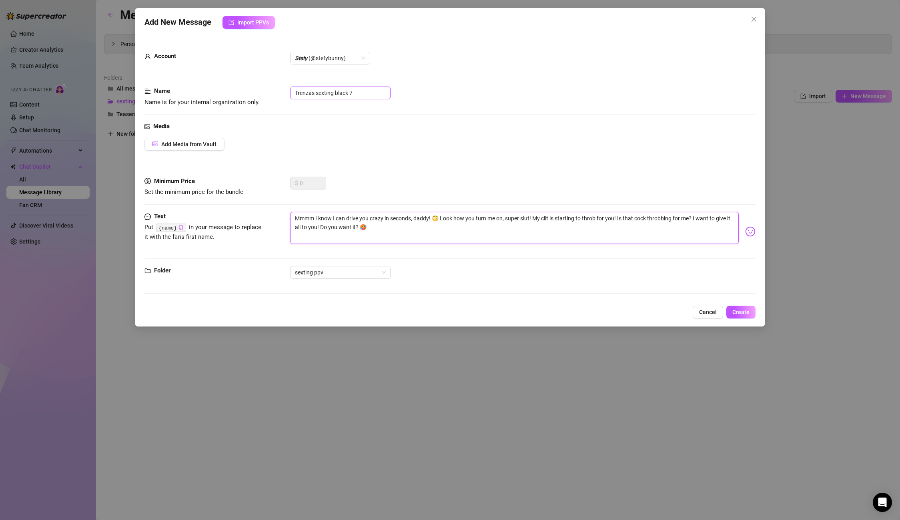
type textarea "Mmmm I know I can drive you crazy in seconds, daddy! 😳 Look how you turn me on,…"
click at [361, 93] on input "Trenzas sexting black 7" at bounding box center [340, 92] width 100 height 13
drag, startPoint x: 361, startPoint y: 93, endPoint x: 262, endPoint y: 86, distance: 98.7
click at [262, 86] on div "Name Name is for your internal organization only. Trenzas sexting black 7" at bounding box center [450, 96] width 611 height 20
click at [740, 307] on button "Create" at bounding box center [741, 311] width 29 height 13
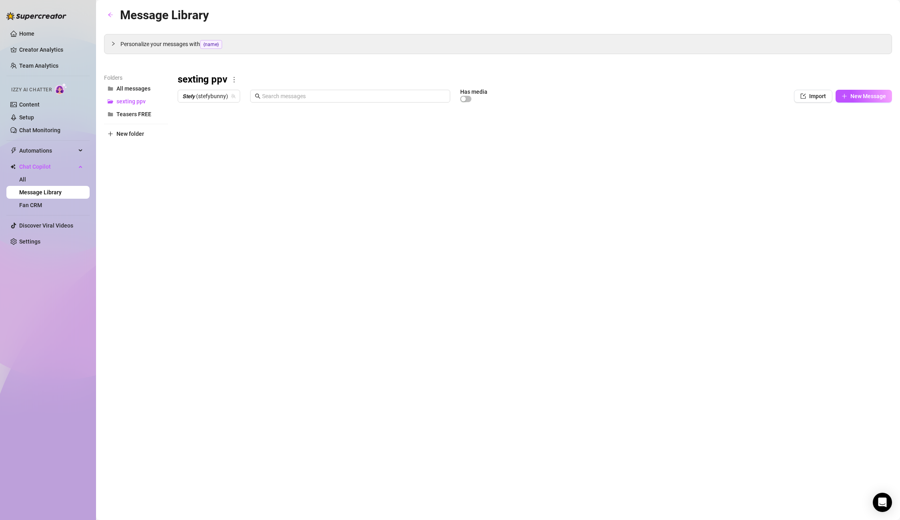
click at [207, 282] on body "Home Creator Analytics Team Analytics Izzy AI Chatter Content Setup Chat Monito…" at bounding box center [450, 260] width 900 height 520
type textarea "Type your message here..."
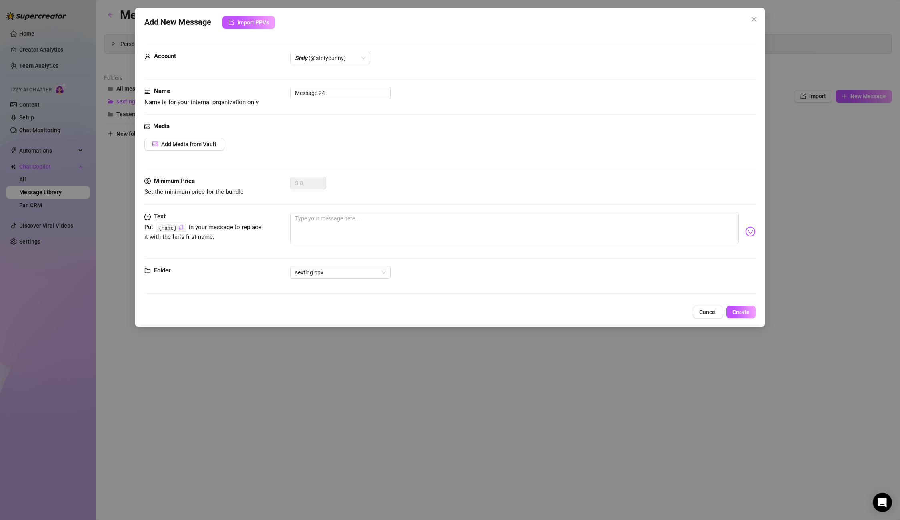
drag, startPoint x: 323, startPoint y: 104, endPoint x: 327, endPoint y: 100, distance: 6.0
click at [323, 103] on div "Name Name is for your internal organization only. Message 24" at bounding box center [450, 96] width 611 height 20
drag, startPoint x: 332, startPoint y: 97, endPoint x: 213, endPoint y: 85, distance: 119.9
click at [213, 85] on form "Account 𝙎𝙩𝙚𝙛𝙮 (@stefybunny) Name Name is for your internal organization only. M…" at bounding box center [450, 171] width 611 height 259
paste input "Trenzas sexting black 7"
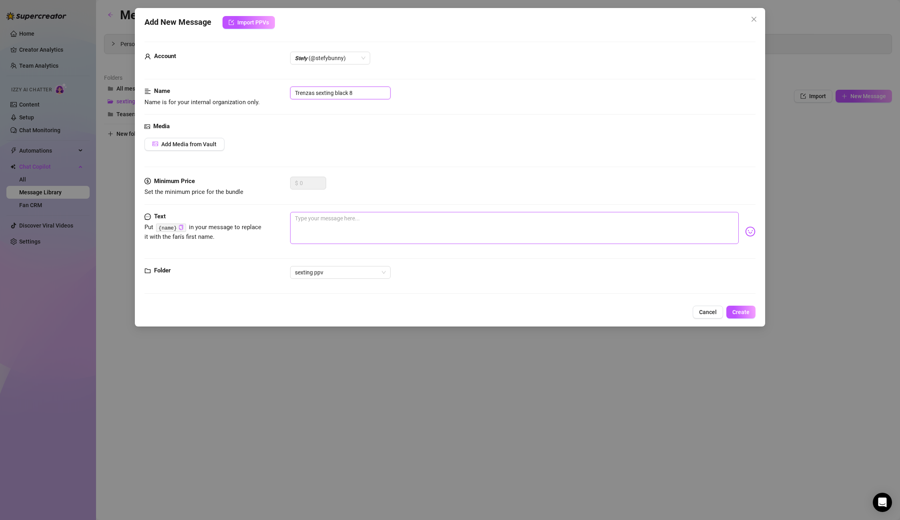
type input "Trenzas sexting black 8"
click at [369, 225] on textarea at bounding box center [514, 228] width 448 height 32
click at [201, 142] on span "Add Media from Vault" at bounding box center [188, 144] width 55 height 6
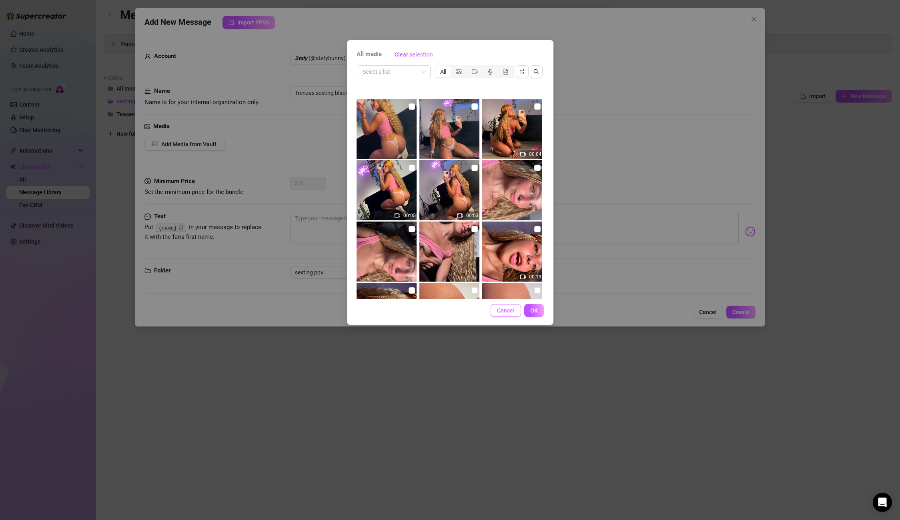
click at [496, 316] on button "Cancel" at bounding box center [506, 310] width 30 height 13
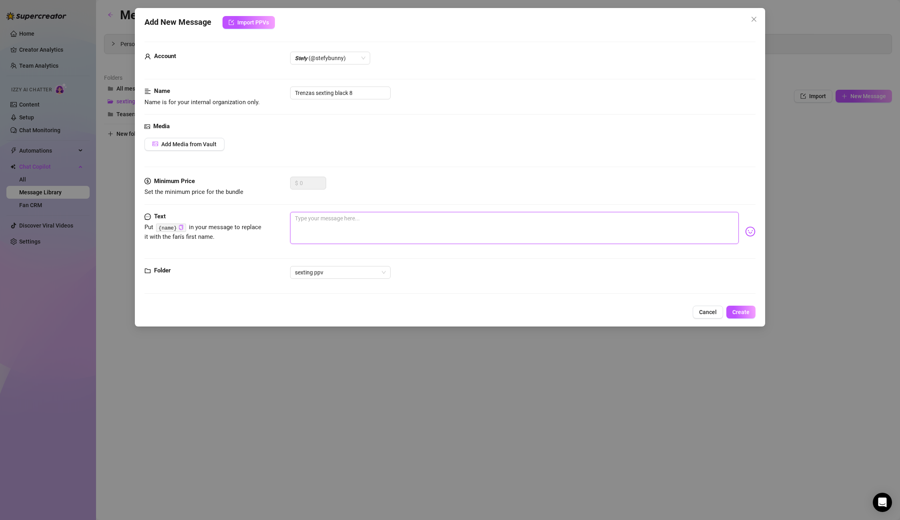
click at [327, 221] on textarea at bounding box center [514, 228] width 448 height 32
paste textarea "want to take off all my shorts! and see this ass in this tight little thong? I'…"
type textarea "want to take off all my shorts! and see this ass in this tight little thong? I'…"
drag, startPoint x: 350, startPoint y: 92, endPoint x: 207, endPoint y: 83, distance: 144.0
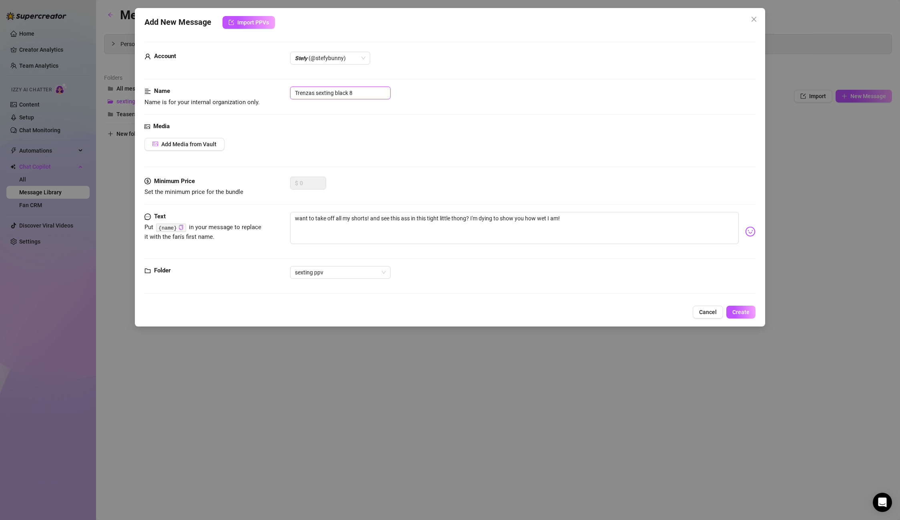
click at [207, 83] on form "Account 𝙎𝙩𝙚𝙛𝙮 (@stefybunny) Name Name is for your internal organization only. T…" at bounding box center [450, 171] width 611 height 259
click at [748, 313] on span "Create" at bounding box center [741, 312] width 17 height 6
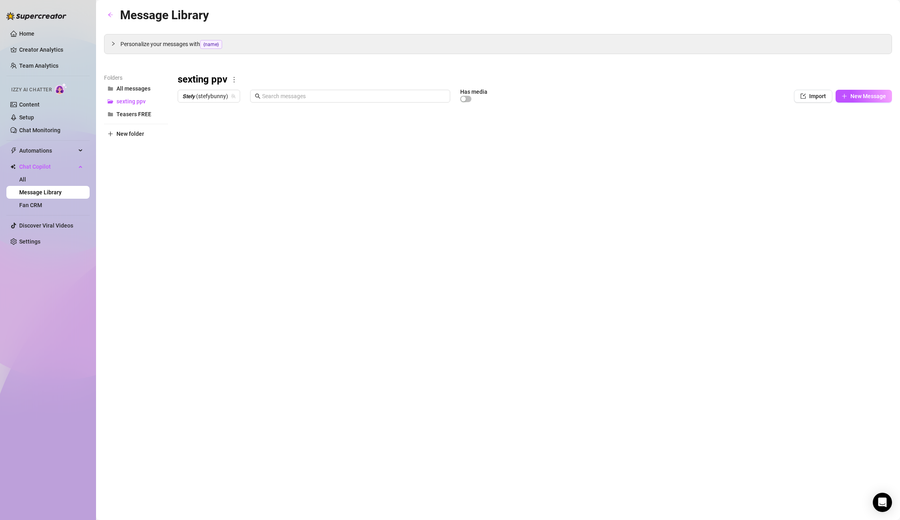
click at [203, 274] on body "Home Creator Analytics Team Analytics Izzy AI Chatter Content Setup Chat Monito…" at bounding box center [450, 260] width 900 height 520
type textarea "Type your message here..."
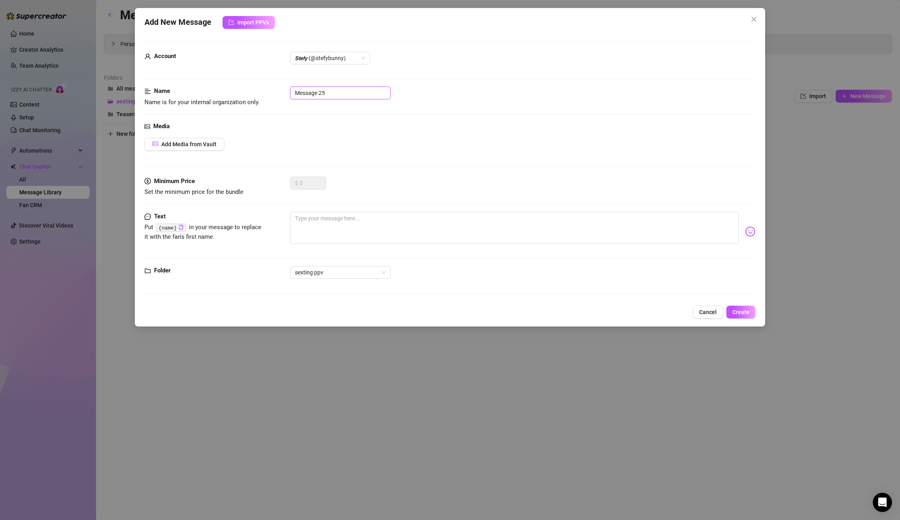
drag, startPoint x: 334, startPoint y: 87, endPoint x: 291, endPoint y: 87, distance: 42.8
click at [291, 87] on input "Message 25" at bounding box center [340, 92] width 100 height 13
drag, startPoint x: 325, startPoint y: 93, endPoint x: 192, endPoint y: 82, distance: 133.8
click at [192, 82] on form "Account 𝙎𝙩𝙚𝙛𝙮 (@stefybunny) Name Name is for your internal organization only. M…" at bounding box center [450, 171] width 611 height 259
paste input "Trenzas sexting black"
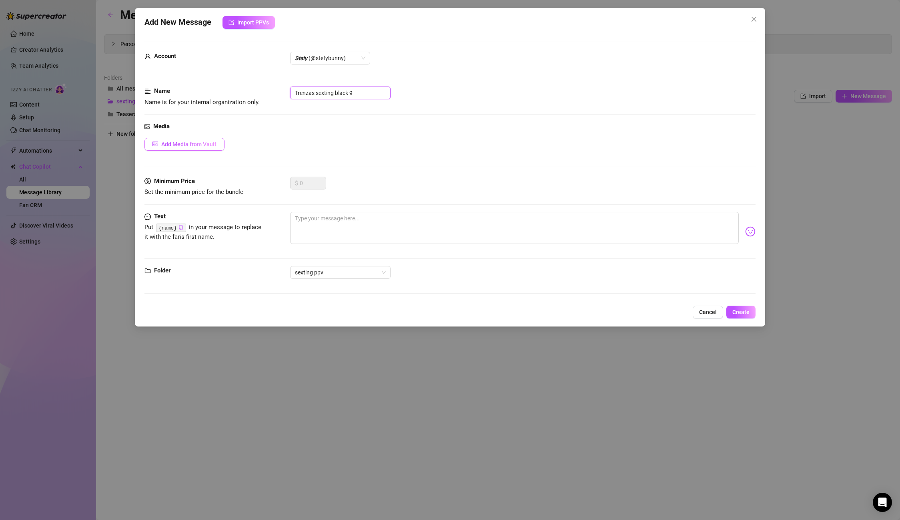
type input "Trenzas sexting black 9"
click at [187, 143] on span "Add Media from Vault" at bounding box center [188, 144] width 55 height 6
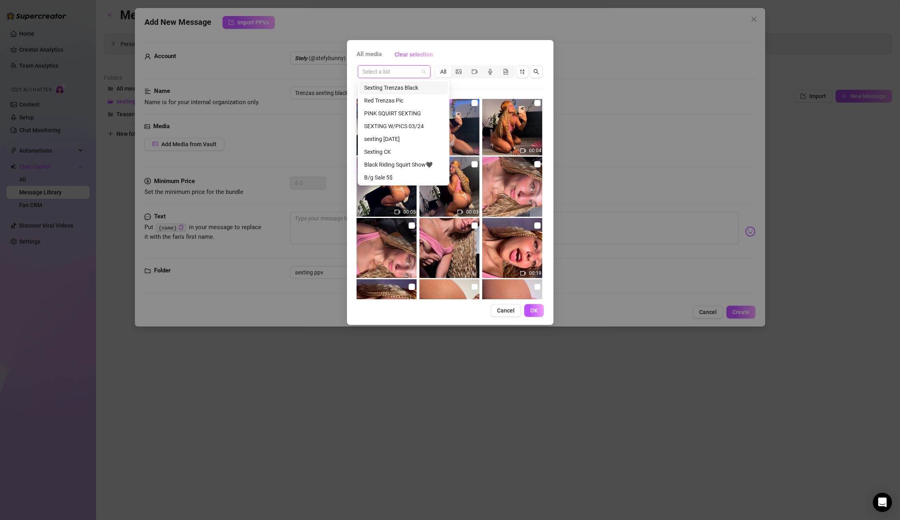
click at [396, 68] on input "search" at bounding box center [391, 72] width 56 height 12
click at [394, 92] on div "Sexting Trenzas Black Red Trenzas Pic PINK SQUIRT SEXTING SEXTING W/PICS 03/24 …" at bounding box center [403, 142] width 88 height 128
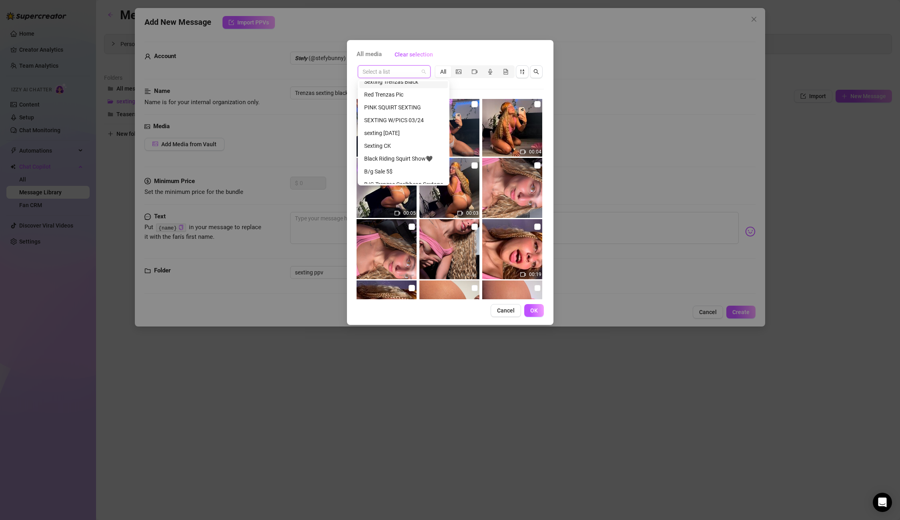
click at [398, 85] on div "Sexting Trenzas Black" at bounding box center [403, 81] width 79 height 9
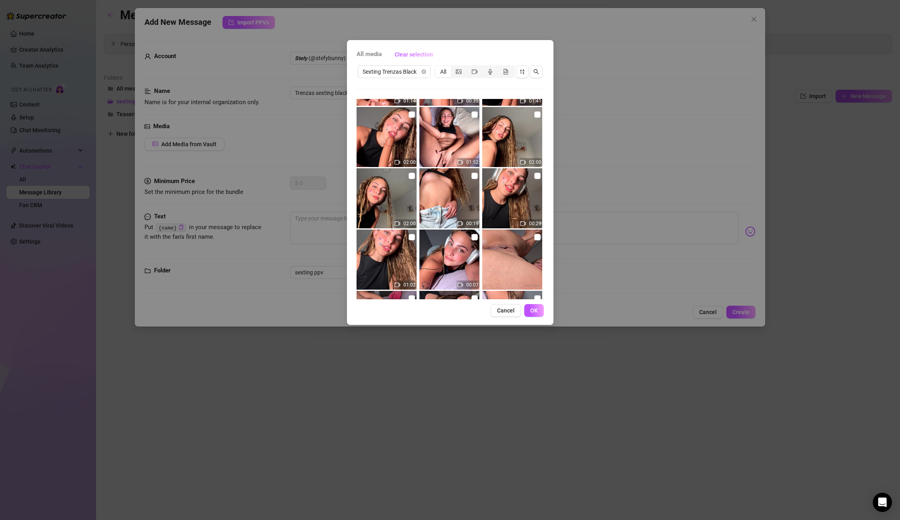
scroll to position [362, 0]
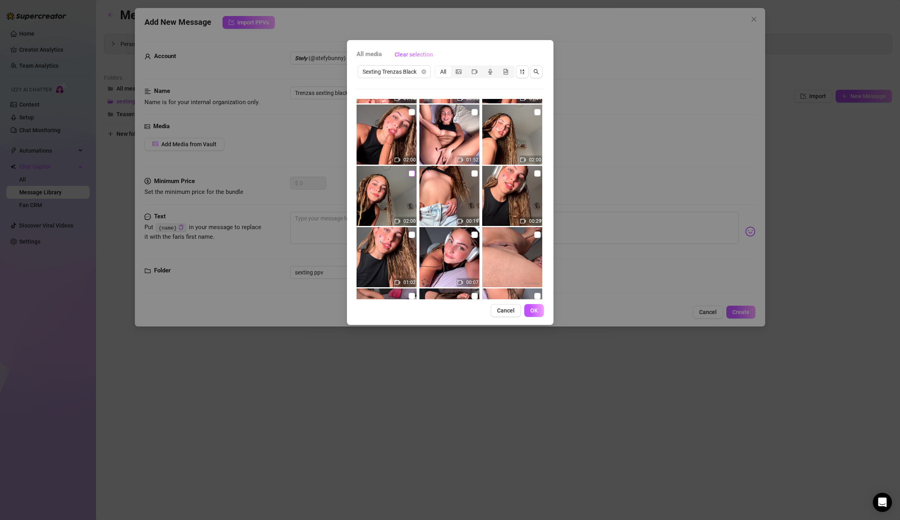
click at [414, 174] on input "checkbox" at bounding box center [412, 173] width 6 height 6
checkbox input "true"
click at [528, 308] on button "OK" at bounding box center [534, 310] width 20 height 13
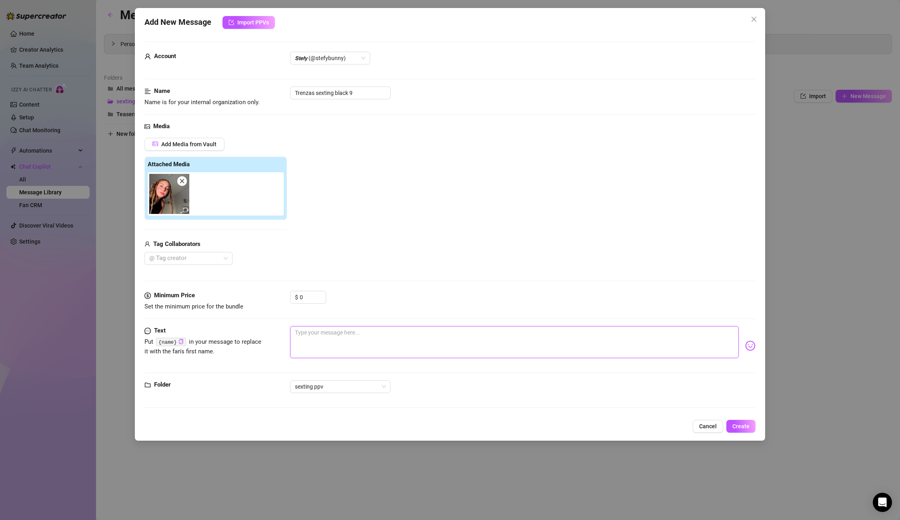
click at [371, 329] on textarea at bounding box center [514, 342] width 448 height 32
paste textarea "mmmd let me be your total little whore baby! I want you to rip my shorts off da…"
type textarea "mmmd let me be your total little whore baby! I want you to rip my shorts off da…"
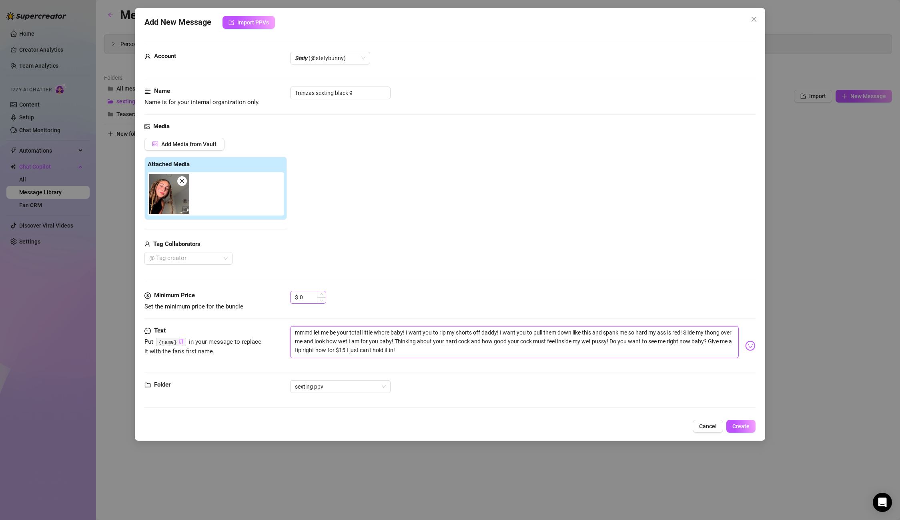
type textarea "mmmd let me be your total little whore baby! I want you to rip my shorts off da…"
click at [307, 296] on input "0" at bounding box center [313, 297] width 26 height 12
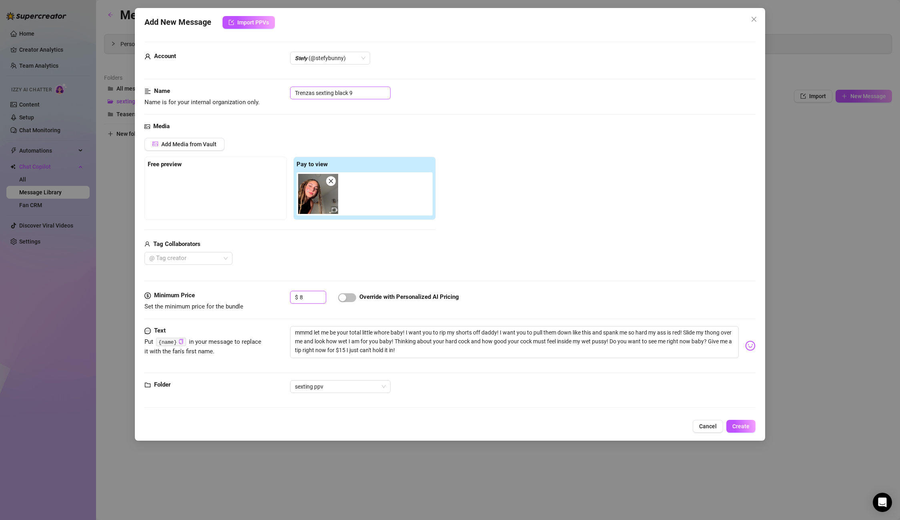
type input "8"
drag, startPoint x: 351, startPoint y: 93, endPoint x: 275, endPoint y: 88, distance: 76.2
click at [275, 88] on div "Name Name is for your internal organization only. Trenzas sexting black 9" at bounding box center [450, 96] width 611 height 20
click at [739, 426] on span "Create" at bounding box center [741, 426] width 17 height 6
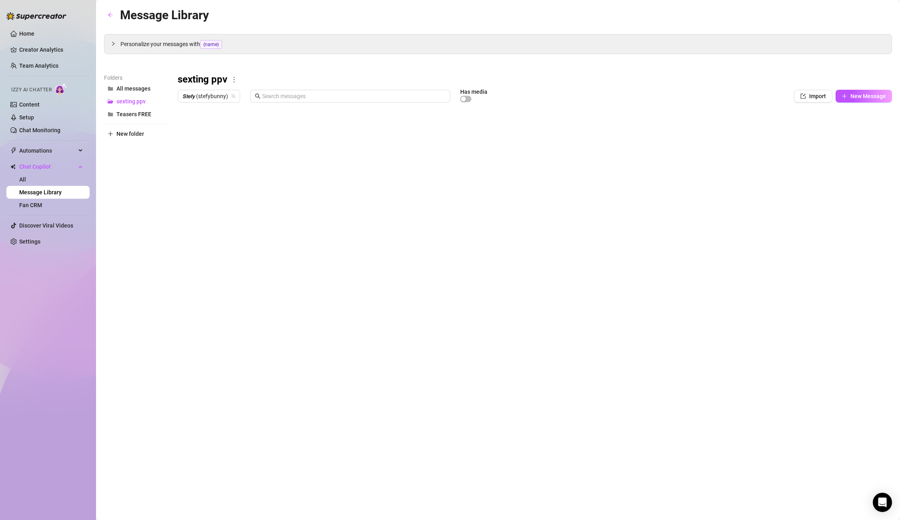
click at [207, 268] on div at bounding box center [535, 195] width 715 height 179
type textarea "Type your message here..."
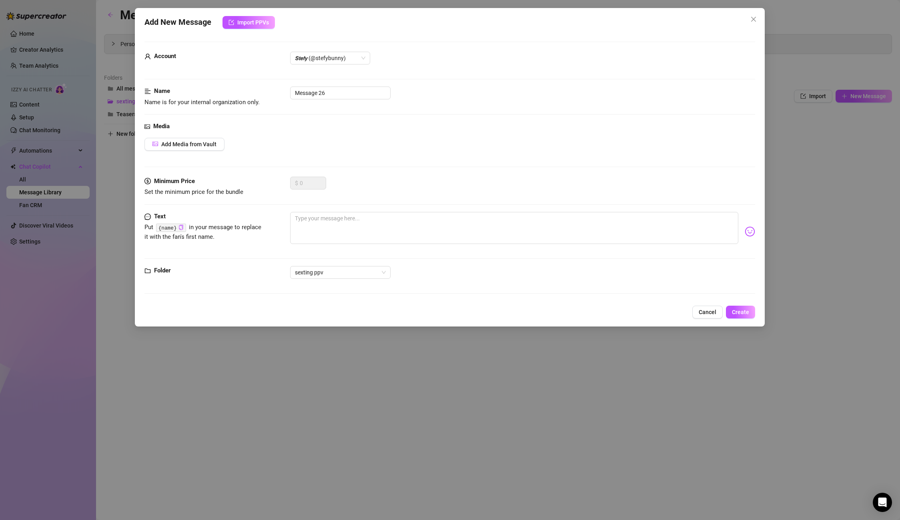
click at [206, 273] on body "Home Creator Analytics Team Analytics Izzy AI Chatter Content Setup Chat Monito…" at bounding box center [450, 260] width 900 height 520
drag, startPoint x: 331, startPoint y: 101, endPoint x: 334, endPoint y: 92, distance: 9.6
click at [331, 100] on div "Name Name is for your internal organization only. Message 26" at bounding box center [450, 96] width 611 height 20
drag, startPoint x: 323, startPoint y: 90, endPoint x: 268, endPoint y: 88, distance: 54.9
click at [268, 88] on div "Name Name is for your internal organization only. Message 26" at bounding box center [450, 96] width 611 height 20
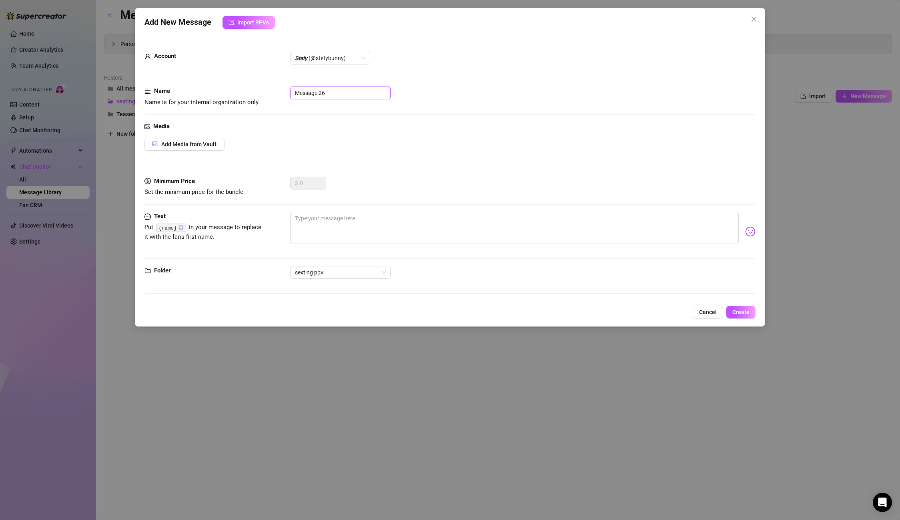
paste input "Trenzas sexting black"
type input "Trenzas sexting black 10"
click at [185, 143] on span "Add Media from Vault" at bounding box center [188, 144] width 55 height 6
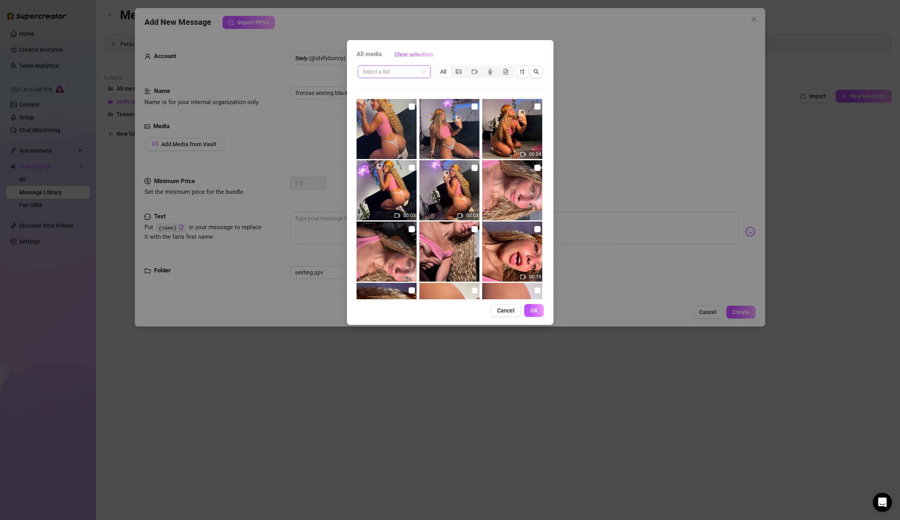
click at [390, 71] on input "search" at bounding box center [391, 72] width 56 height 12
click at [511, 307] on span "Cancel" at bounding box center [506, 310] width 18 height 6
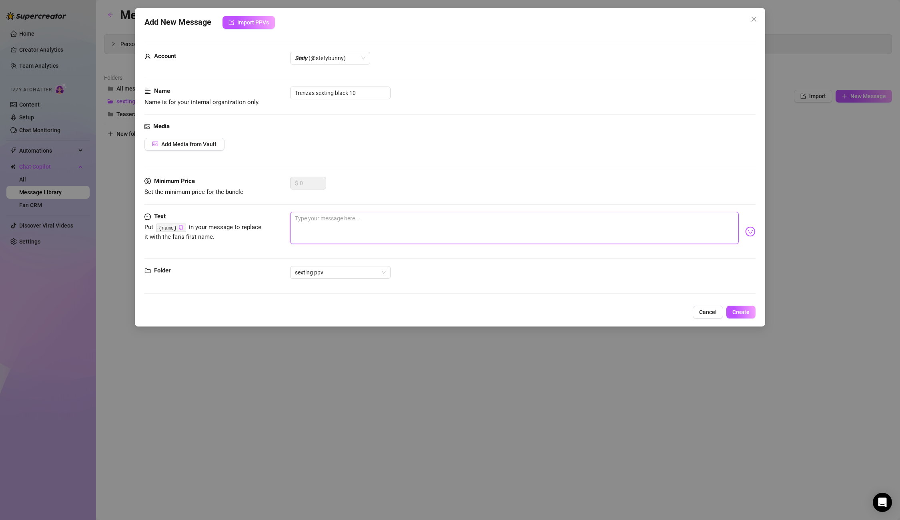
click at [381, 221] on textarea at bounding box center [514, 228] width 448 height 32
paste textarea "I want to show you! These naughty fingers inside my pussy feel so good! But I n…"
type textarea "I want to show you! These naughty fingers inside my pussy feel so good! But I n…"
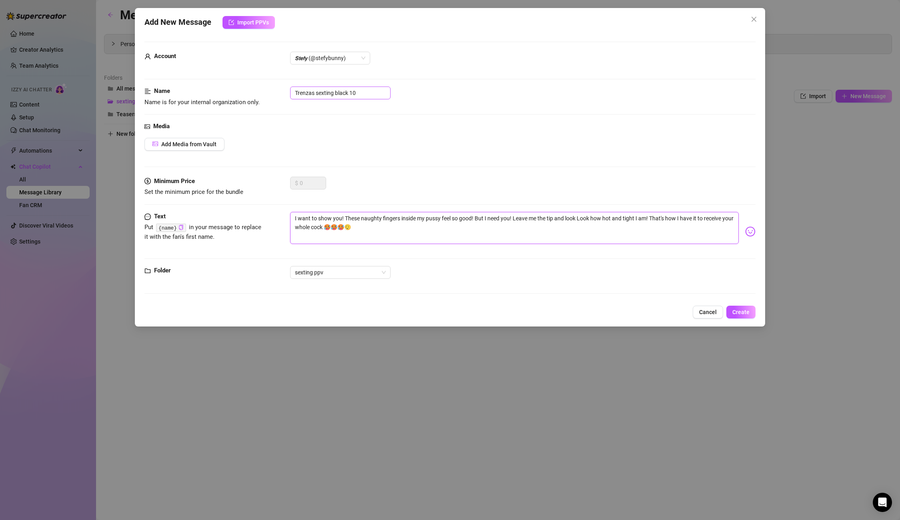
type textarea "I want to show you! These naughty fingers inside my pussy feel so good! But I n…"
drag, startPoint x: 360, startPoint y: 93, endPoint x: 211, endPoint y: 82, distance: 149.7
click at [211, 82] on form "Account 𝙎𝙩𝙚𝙛𝙮 (@stefybunny) Name Name is for your internal organization only. T…" at bounding box center [450, 171] width 611 height 259
click at [741, 311] on span "Create" at bounding box center [741, 312] width 17 height 6
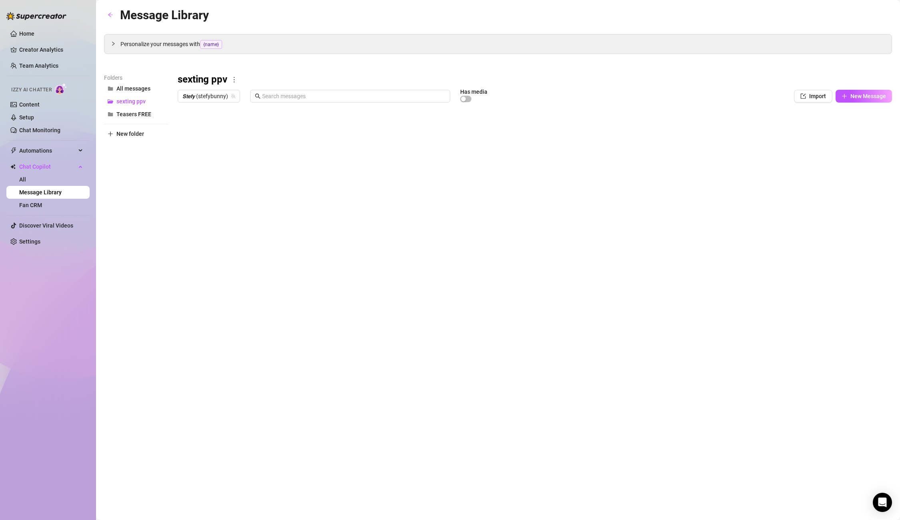
type textarea "Type your message here..."
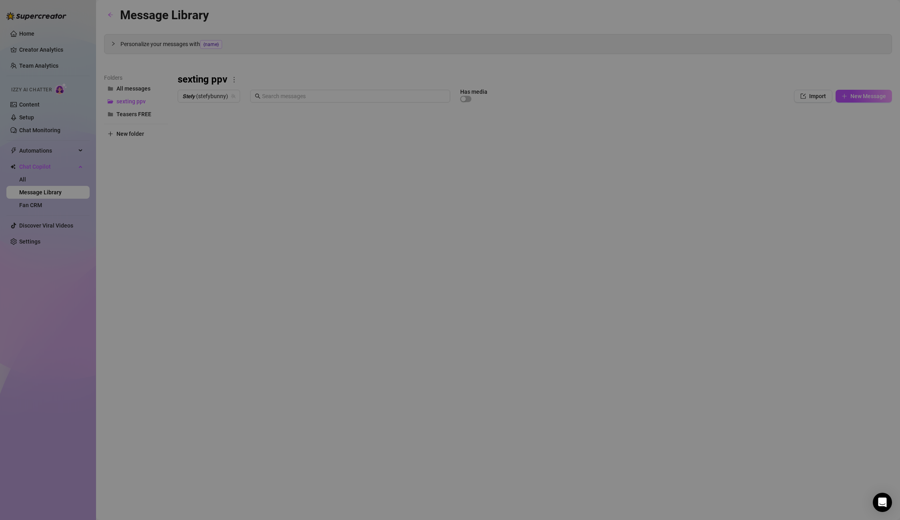
click at [223, 280] on body "Home Creator Analytics Team Analytics Izzy AI Chatter Content Setup Chat Monito…" at bounding box center [450, 260] width 900 height 520
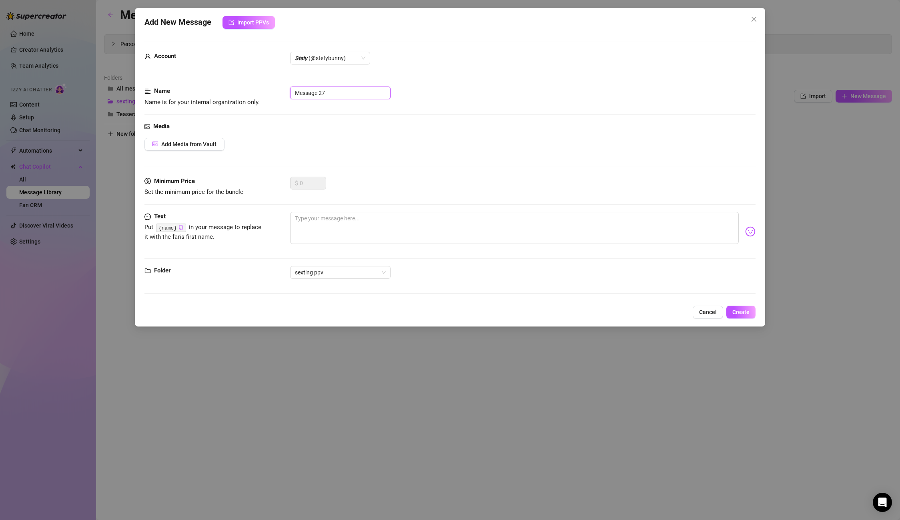
drag, startPoint x: 328, startPoint y: 95, endPoint x: 245, endPoint y: 81, distance: 84.0
click at [245, 81] on form "Account 𝙎𝙩𝙚𝙛𝙮 (@stefybunny) Name Name is for your internal organization only. M…" at bounding box center [450, 171] width 611 height 259
paste input "Trenzas sexting black 10"
type input "Trenzas sexting black 11"
click at [317, 212] on textarea at bounding box center [514, 228] width 448 height 32
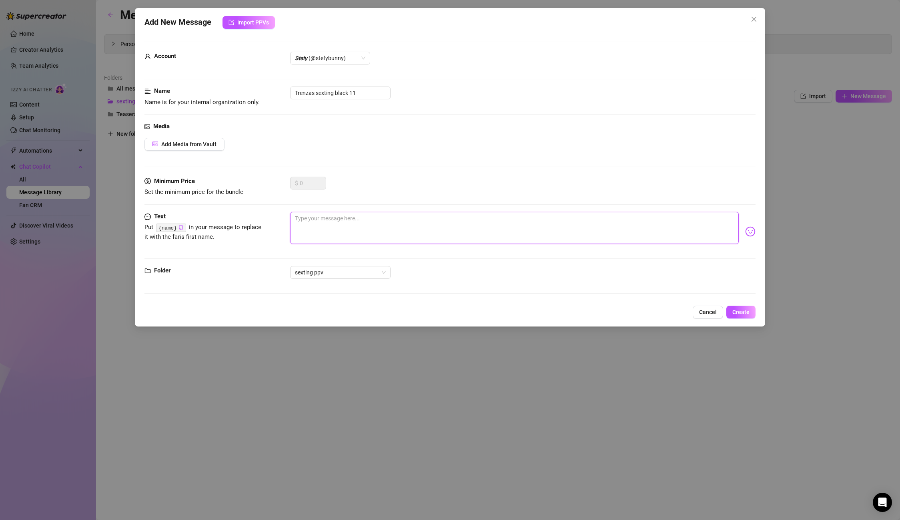
paste textarea "Mmmm, I'm sure you're masturbating a lot watching this! With your cock on my mi…"
type textarea "Mmmm, I'm sure you're masturbating a lot watching this! With your cock on my mi…"
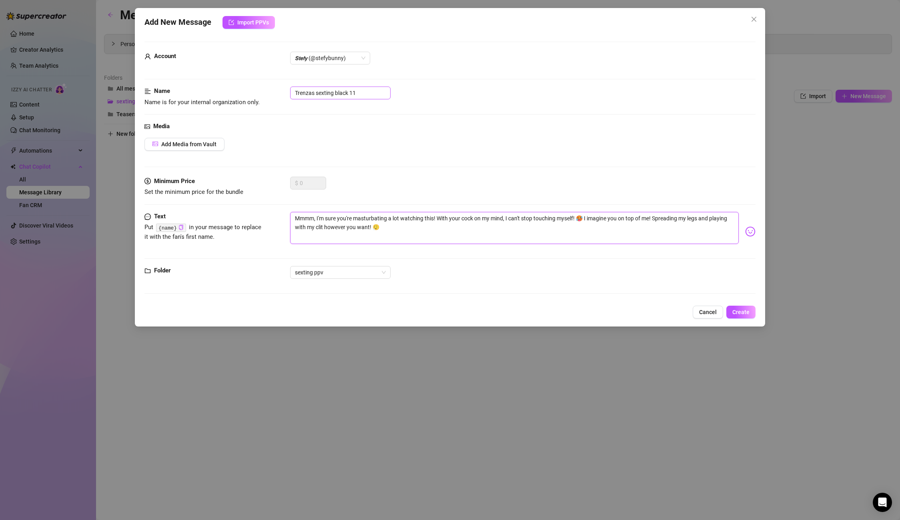
type textarea "Mmmm, I'm sure you're masturbating a lot watching this! With your cock on my mi…"
click at [372, 96] on input "Trenzas sexting black 11" at bounding box center [340, 92] width 100 height 13
drag, startPoint x: 260, startPoint y: 87, endPoint x: 213, endPoint y: 82, distance: 47.4
click at [213, 82] on form "Account 𝙎𝙩𝙚𝙛𝙮 (@stefybunny) Name Name is for your internal organization only. T…" at bounding box center [450, 171] width 611 height 259
click at [744, 309] on span "Create" at bounding box center [741, 312] width 17 height 6
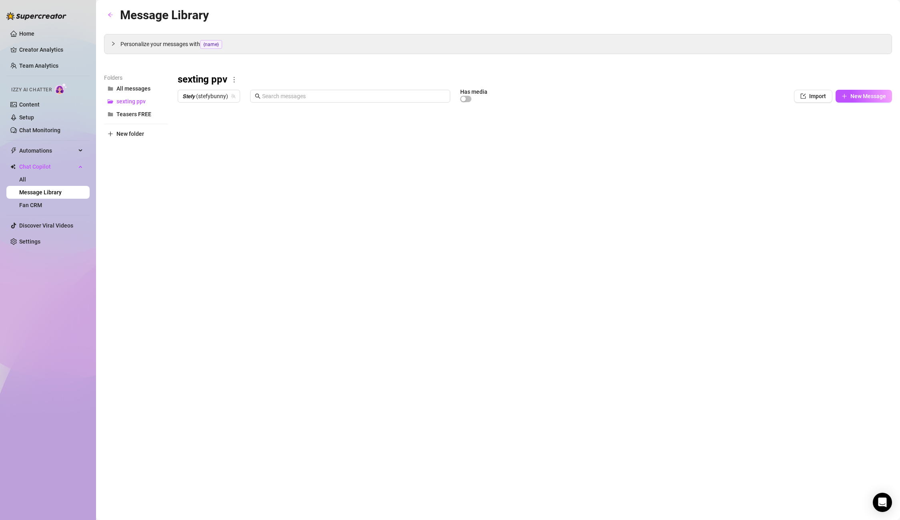
type textarea "Type your message here..."
click at [210, 276] on body "Home Creator Analytics Team Analytics Izzy AI Chatter Content Setup Chat Monito…" at bounding box center [450, 260] width 900 height 520
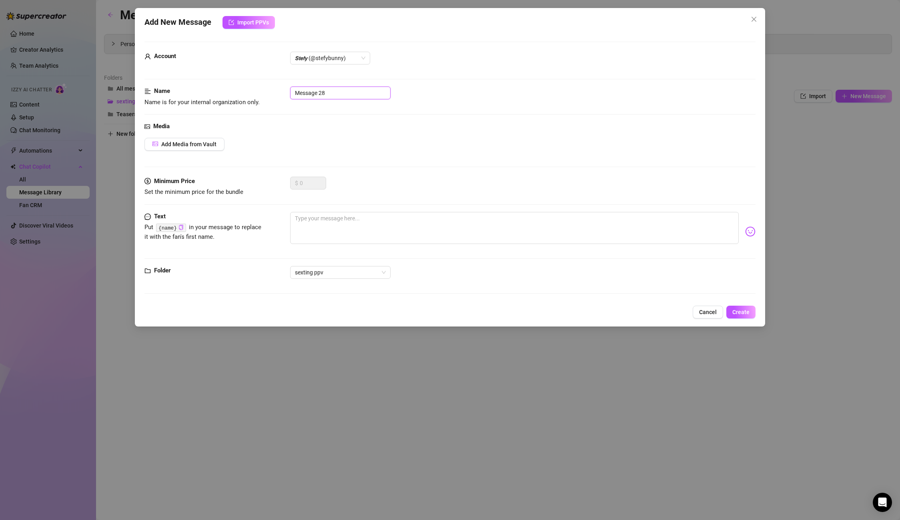
drag, startPoint x: 349, startPoint y: 90, endPoint x: 254, endPoint y: 86, distance: 95.0
click at [254, 86] on div "Name Name is for your internal organization only. Message 28" at bounding box center [450, 96] width 611 height 20
paste input "Trenzas sexting black 11"
type input "Trenzas sexting black 12"
click at [332, 234] on textarea at bounding box center [514, 228] width 448 height 32
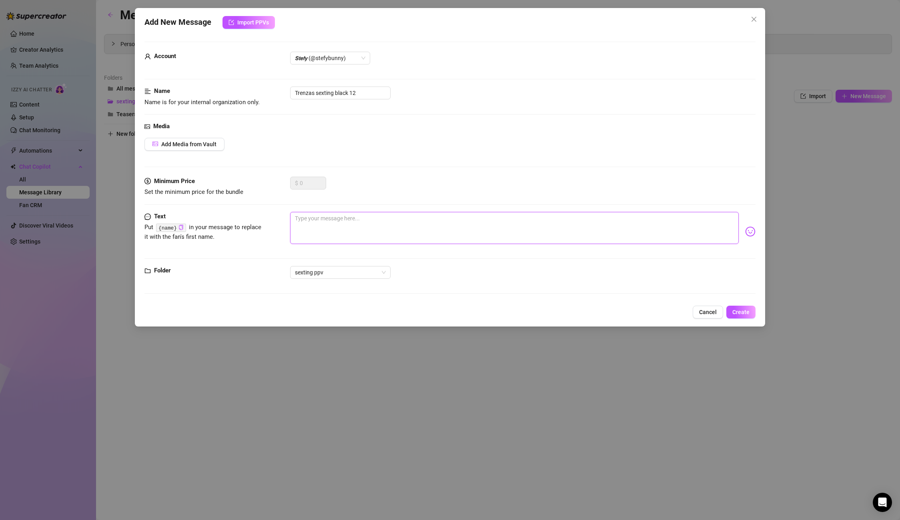
paste textarea "want to make me all yours? 😮‍💨"
type textarea "want to make me all yours? 😮‍💨"
drag, startPoint x: 353, startPoint y: 91, endPoint x: 234, endPoint y: 88, distance: 119.3
click at [234, 88] on div "Name Name is for your internal organization only. Trenzas sexting black 12" at bounding box center [450, 96] width 611 height 20
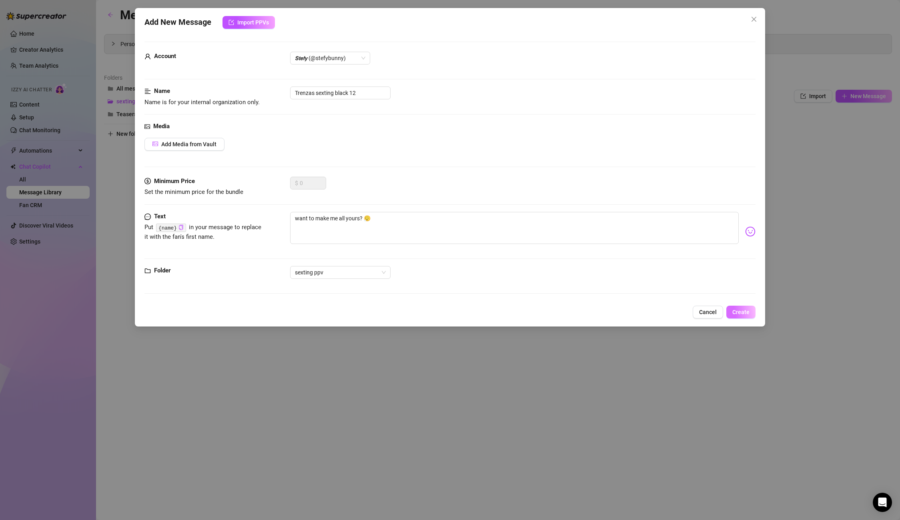
click at [747, 308] on button "Create" at bounding box center [741, 311] width 29 height 13
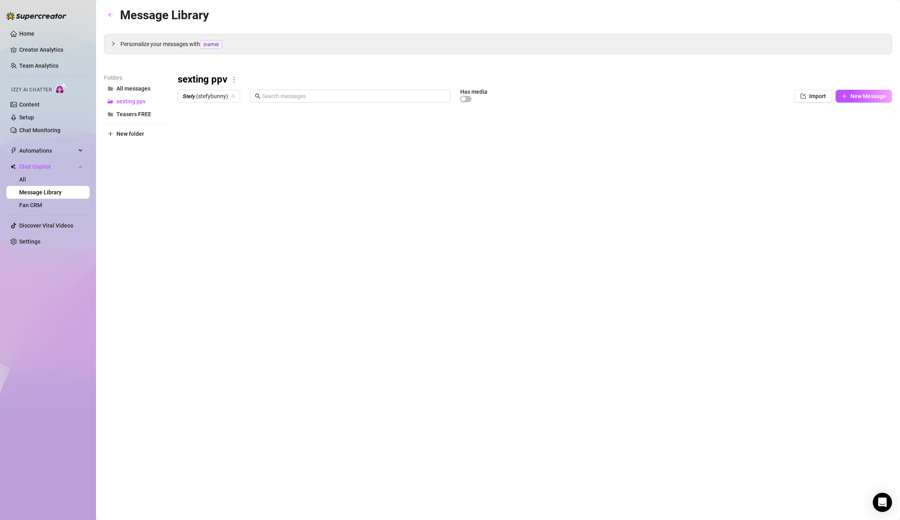
click at [197, 271] on body "Home Creator Analytics Team Analytics Izzy AI Chatter Content Setup Chat Monito…" at bounding box center [450, 260] width 900 height 520
type textarea "Type your message here..."
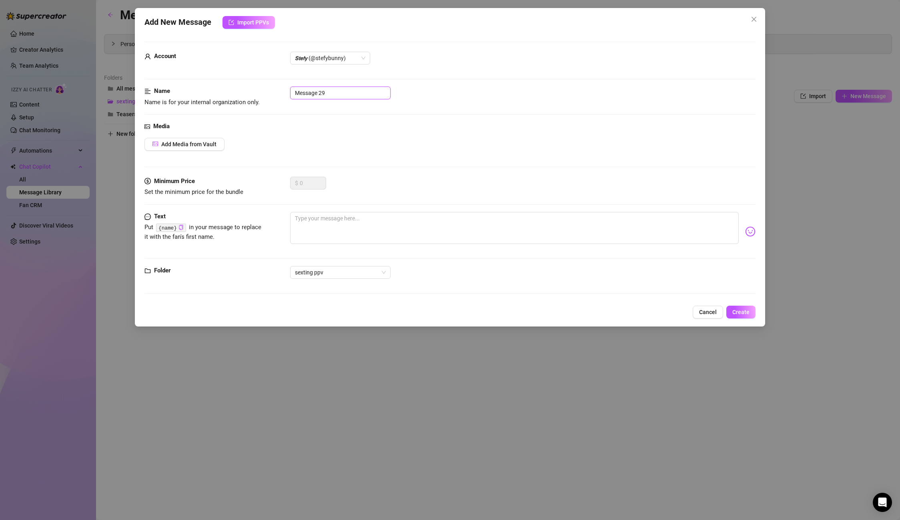
drag, startPoint x: 346, startPoint y: 92, endPoint x: 205, endPoint y: 82, distance: 141.2
click at [205, 82] on form "Account 𝙎𝙩𝙚𝙛𝙮 (@stefybunny) Name Name is for your internal organization only. M…" at bounding box center [450, 171] width 611 height 259
paste input "Trenzas sexting black 1"
type input "Trenzas sexting black 13"
click at [180, 144] on span "Add Media from Vault" at bounding box center [188, 144] width 55 height 6
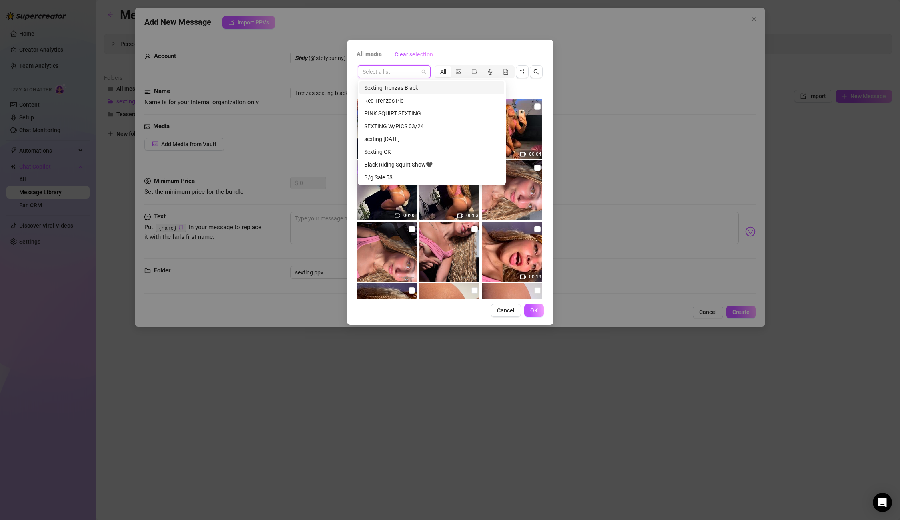
click at [383, 70] on input "search" at bounding box center [391, 72] width 56 height 12
click at [396, 88] on div "Sexting Trenzas Black" at bounding box center [431, 87] width 135 height 9
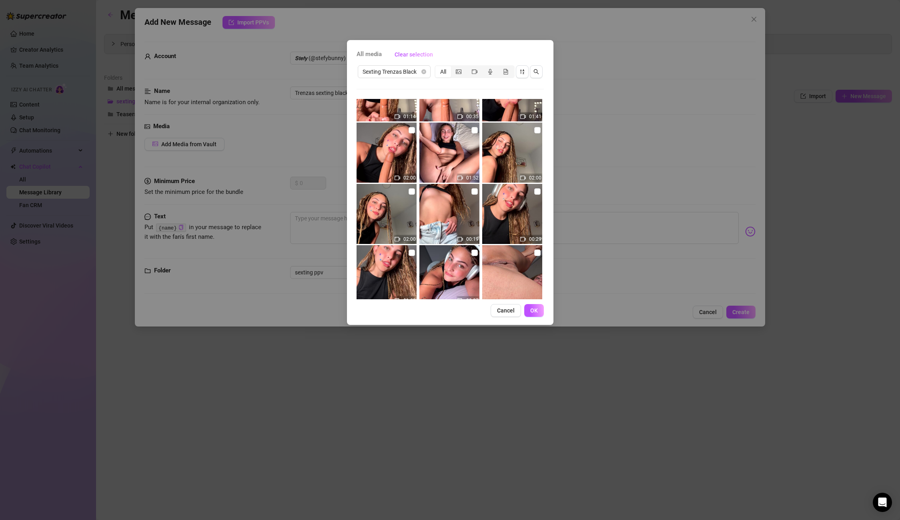
scroll to position [343, 0]
click at [538, 133] on input "checkbox" at bounding box center [537, 131] width 6 height 6
checkbox input "true"
click at [531, 313] on span "OK" at bounding box center [534, 310] width 8 height 6
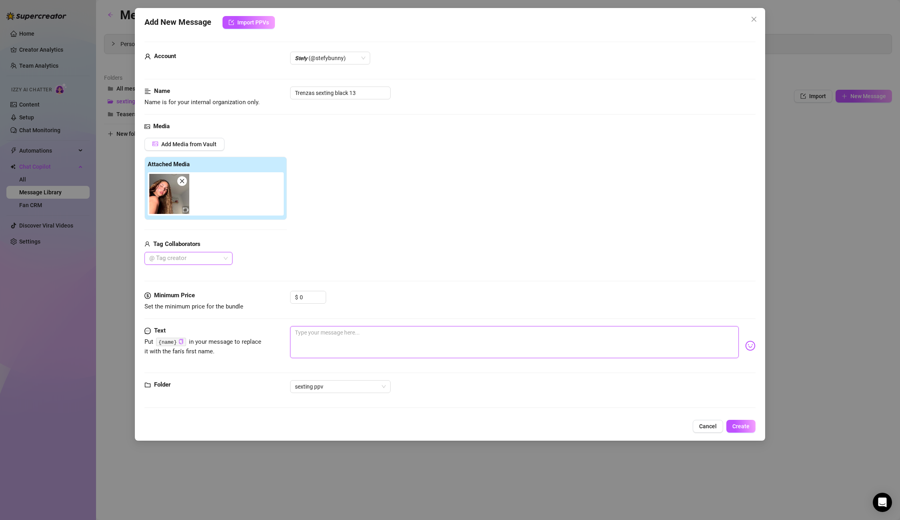
click at [324, 335] on textarea at bounding box center [514, 342] width 448 height 32
paste textarea "you need to fuck my wet pink pussy right now my love! In the foreground sliding…"
type textarea "you need to fuck my wet pink pussy right now my love! In the foreground sliding…"
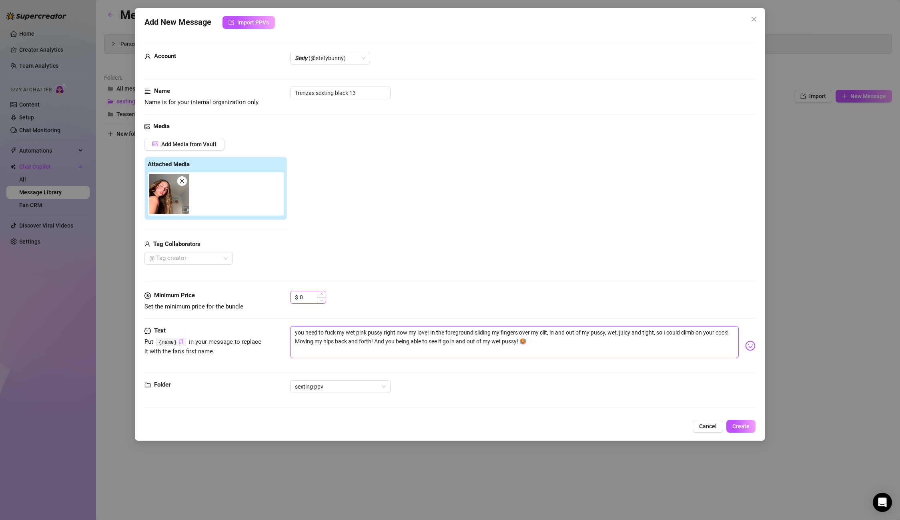
type textarea "you need to fuck my wet pink pussy right now my love! In the foreground sliding…"
drag, startPoint x: 301, startPoint y: 299, endPoint x: 313, endPoint y: 297, distance: 11.9
click at [313, 297] on input "0" at bounding box center [313, 297] width 26 height 12
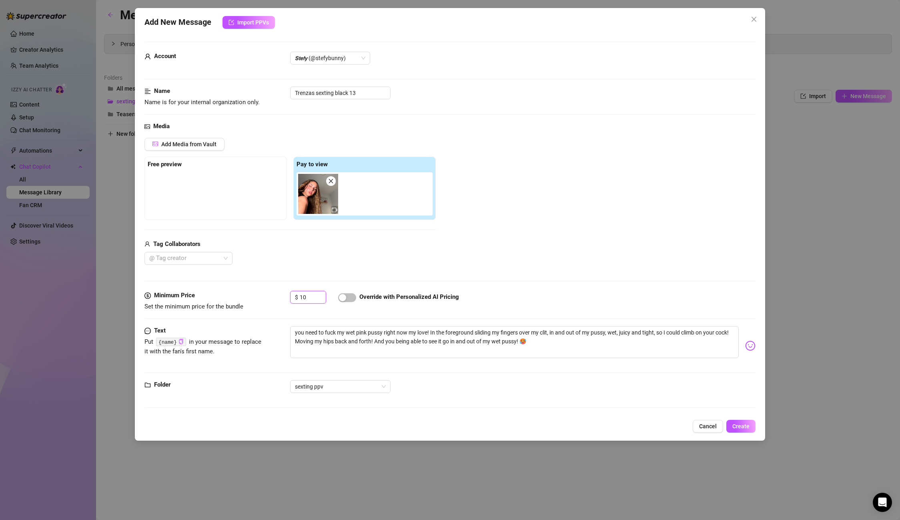
type input "10"
click at [353, 301] on div at bounding box center [347, 297] width 18 height 9
click at [345, 296] on div "button" at bounding box center [342, 297] width 7 height 7
click at [361, 92] on input "Trenzas sexting black 13" at bounding box center [340, 92] width 100 height 13
drag, startPoint x: 354, startPoint y: 91, endPoint x: 265, endPoint y: 85, distance: 89.1
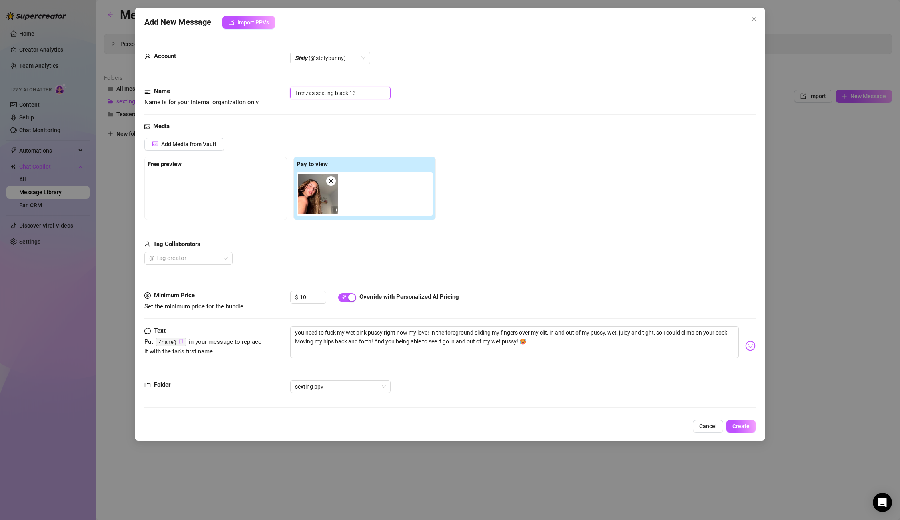
click at [265, 85] on form "Account 𝙎𝙩𝙚𝙛𝙮 (@stefybunny) Name Name is for your internal organization only. T…" at bounding box center [450, 228] width 611 height 373
click at [748, 426] on span "Create" at bounding box center [741, 426] width 17 height 6
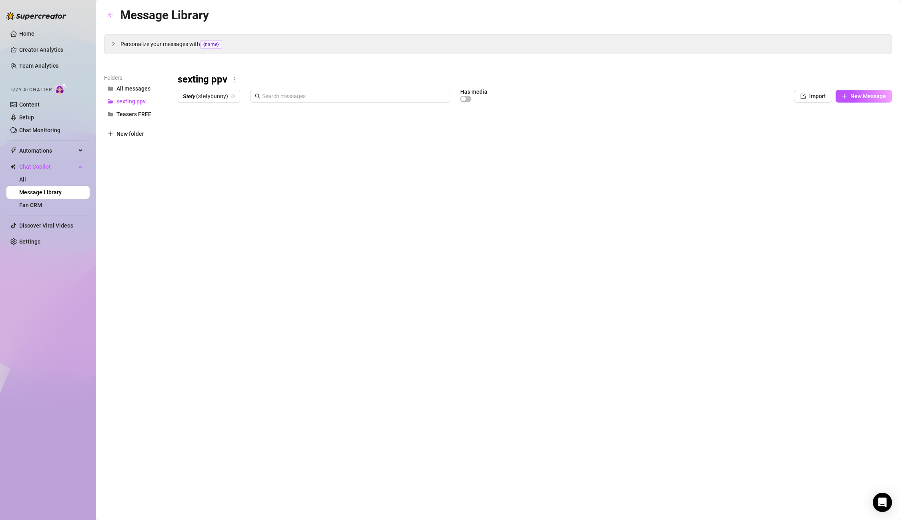
type textarea "Type your message here..."
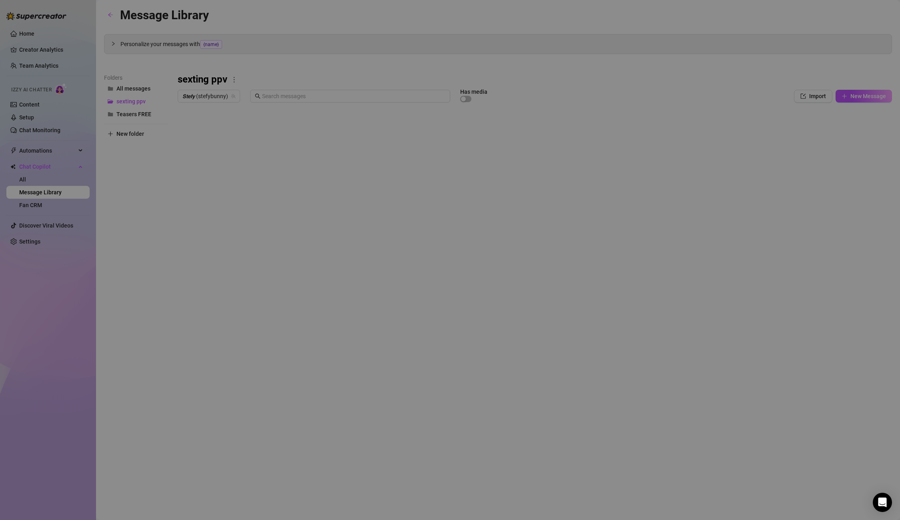
click at [213, 281] on body "Home Creator Analytics Team Analytics Izzy AI Chatter Content Setup Chat Monito…" at bounding box center [450, 260] width 900 height 520
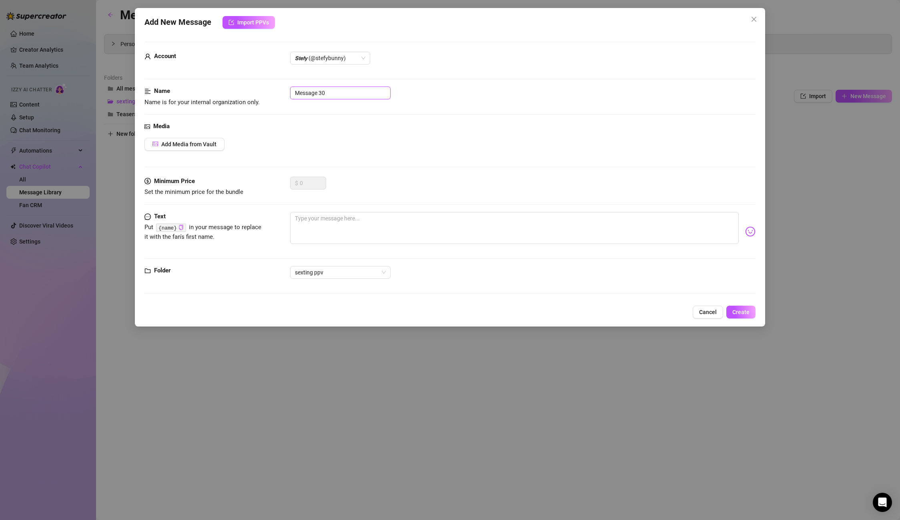
drag, startPoint x: 261, startPoint y: 88, endPoint x: 216, endPoint y: 87, distance: 45.3
click at [216, 87] on div "Name Name is for your internal organization only. Message 30" at bounding box center [450, 96] width 611 height 20
paste input "Trenzas sexting black 1"
type input "Trenzas sexting black 14"
click at [330, 218] on textarea at bounding box center [514, 228] width 448 height 32
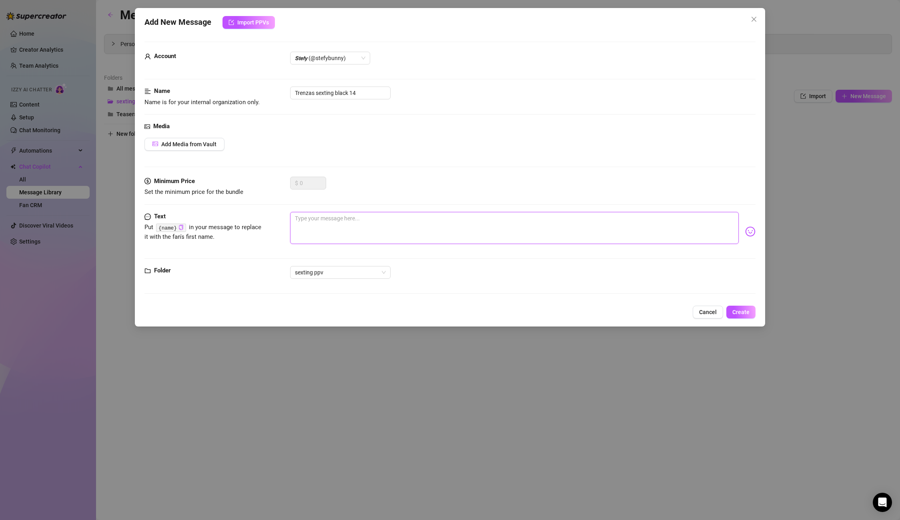
paste textarea "Do you like it? Do you like how my pussy looks up close? 🤤🤤"
type textarea "Do you like it? Do you like how my pussy looks up close? 🤤🤤"
drag, startPoint x: 352, startPoint y: 93, endPoint x: 198, endPoint y: 83, distance: 154.4
click at [198, 83] on form "Account 𝙎𝙩𝙚𝙛𝙮 (@stefybunny) Name Name is for your internal organization only. T…" at bounding box center [450, 171] width 611 height 259
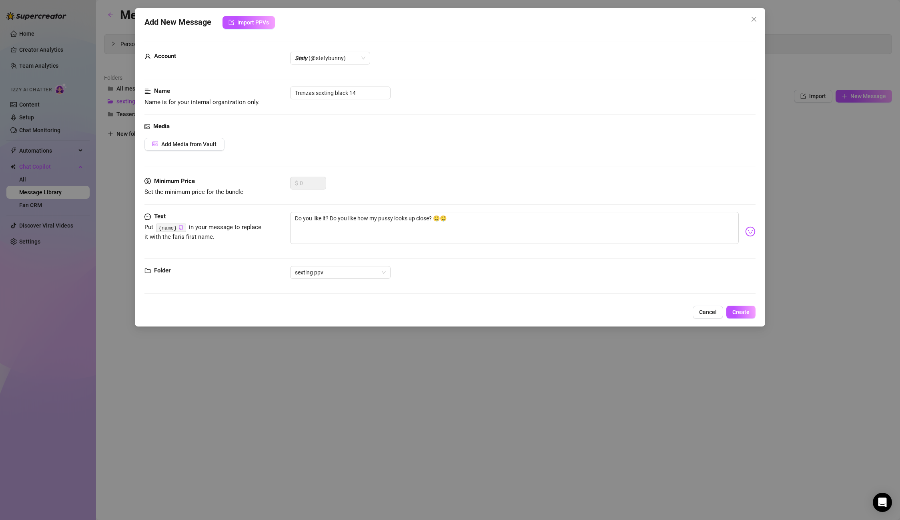
click at [738, 303] on div "Add New Message Import PPVs Account 𝙎𝙩𝙚𝙛𝙮 (@stefybunny) Name Name is for your i…" at bounding box center [450, 167] width 630 height 318
click at [737, 309] on span "Create" at bounding box center [741, 312] width 17 height 6
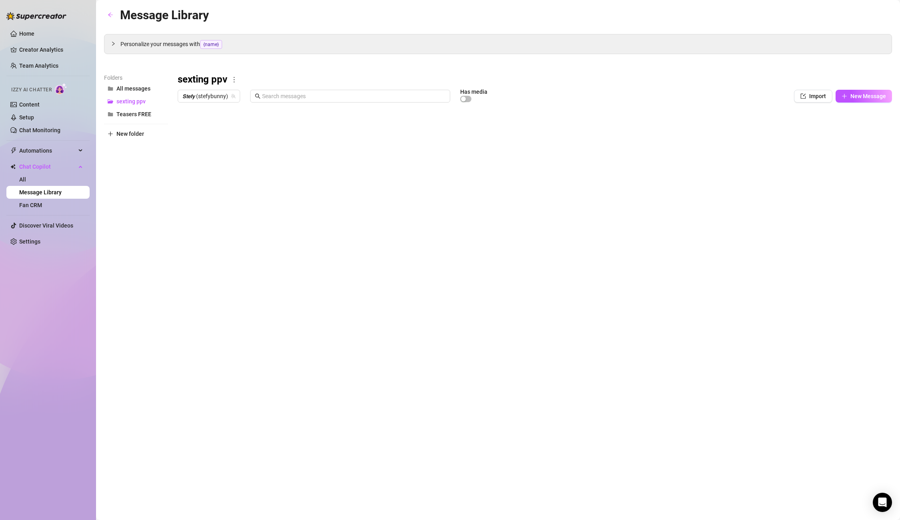
type textarea "Type your message here..."
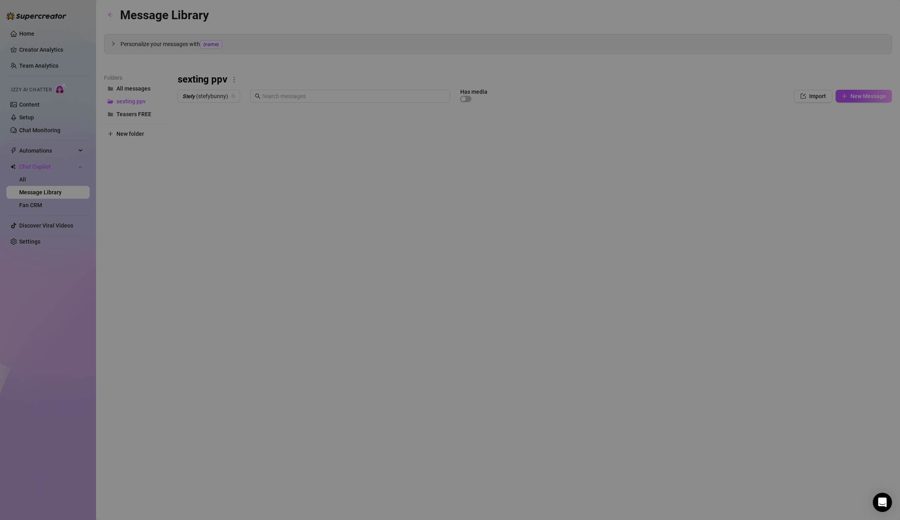
click at [221, 283] on body "Home Creator Analytics Team Analytics Izzy AI Chatter Content Setup Chat Monito…" at bounding box center [450, 260] width 900 height 520
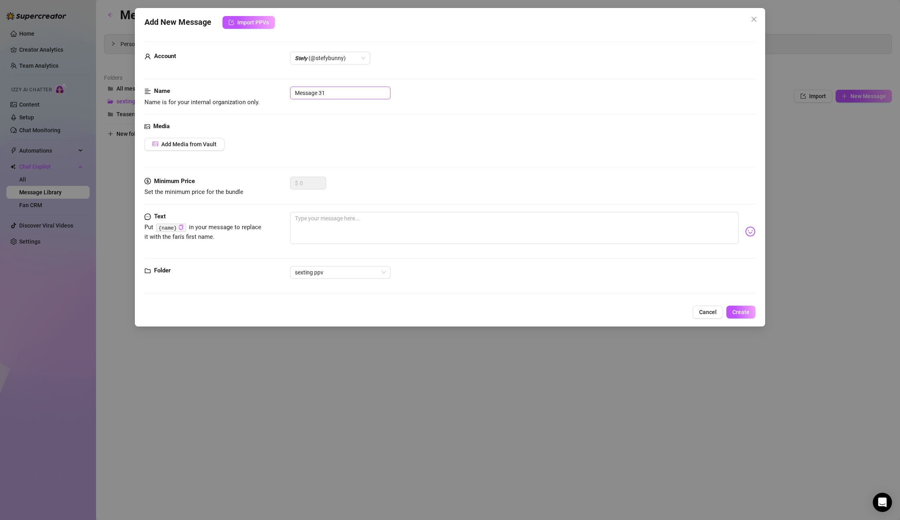
drag, startPoint x: 335, startPoint y: 84, endPoint x: 329, endPoint y: 86, distance: 6.3
click at [329, 86] on form "Account 𝙎𝙩𝙚𝙛𝙮 (@stefybunny) Name Name is for your internal organization only. M…" at bounding box center [450, 171] width 611 height 259
drag, startPoint x: 341, startPoint y: 93, endPoint x: 263, endPoint y: 86, distance: 78.8
click at [263, 86] on div "Name Name is for your internal organization only. Message 31" at bounding box center [450, 96] width 611 height 20
paste input "Trenzas sexting black"
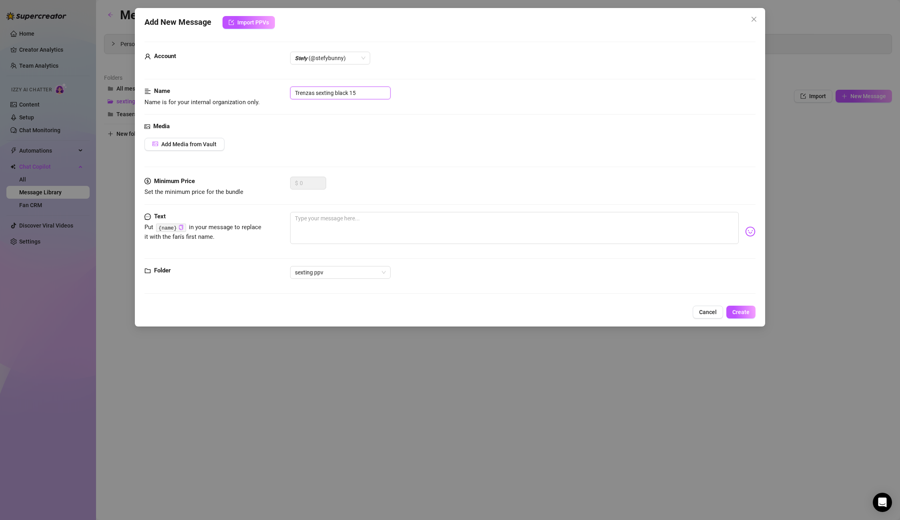
type input "Trenzas sexting black 15"
click at [320, 215] on textarea at bounding box center [514, 228] width 448 height 32
paste textarea "This juicy pussy is just for youuu I love how you make me extremely horny!"
type textarea "This juicy pussy is just for youuu I love how you make me extremely horny!"
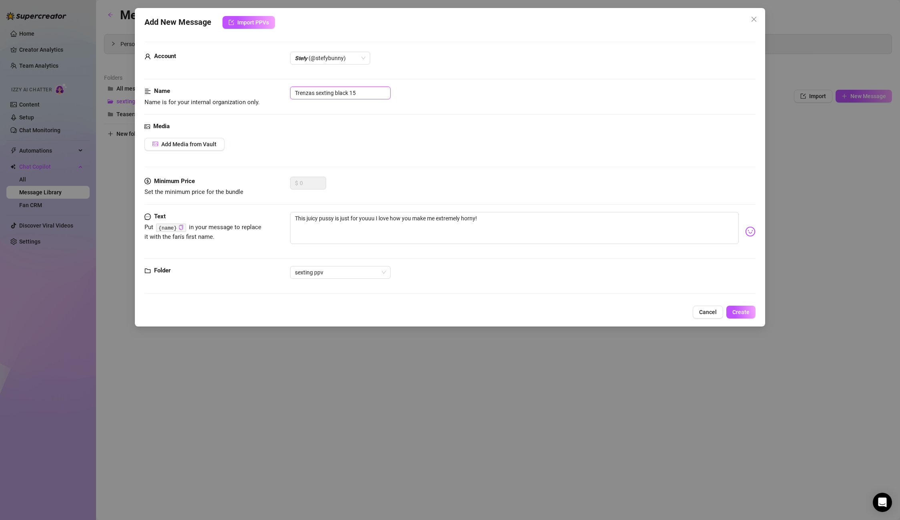
drag, startPoint x: 353, startPoint y: 93, endPoint x: 243, endPoint y: 85, distance: 110.3
click at [243, 85] on form "Account 𝙎𝙩𝙚𝙛𝙮 (@stefybunny) Name Name is for your internal organization only. T…" at bounding box center [450, 171] width 611 height 259
click at [744, 308] on button "Create" at bounding box center [741, 311] width 29 height 13
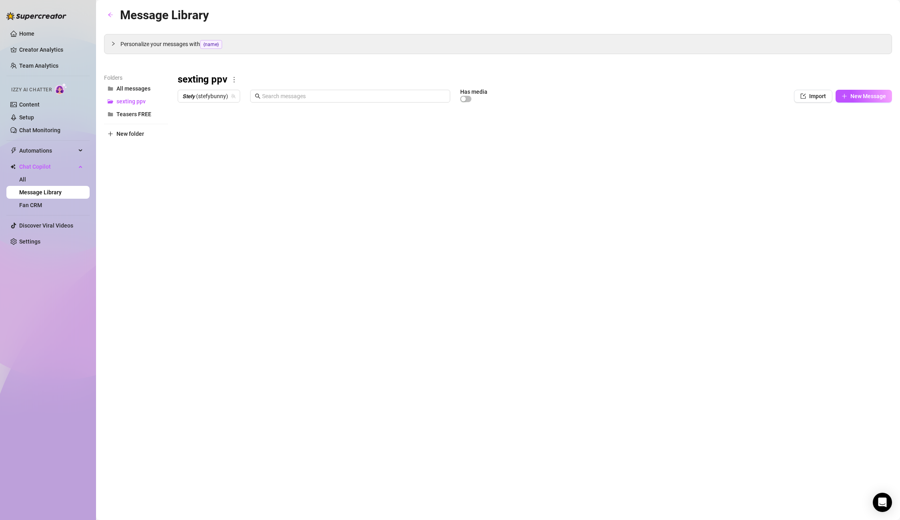
click at [211, 281] on body "Home Creator Analytics Team Analytics Izzy AI Chatter Content Setup Chat Monito…" at bounding box center [450, 260] width 900 height 520
type textarea "Type your message here..."
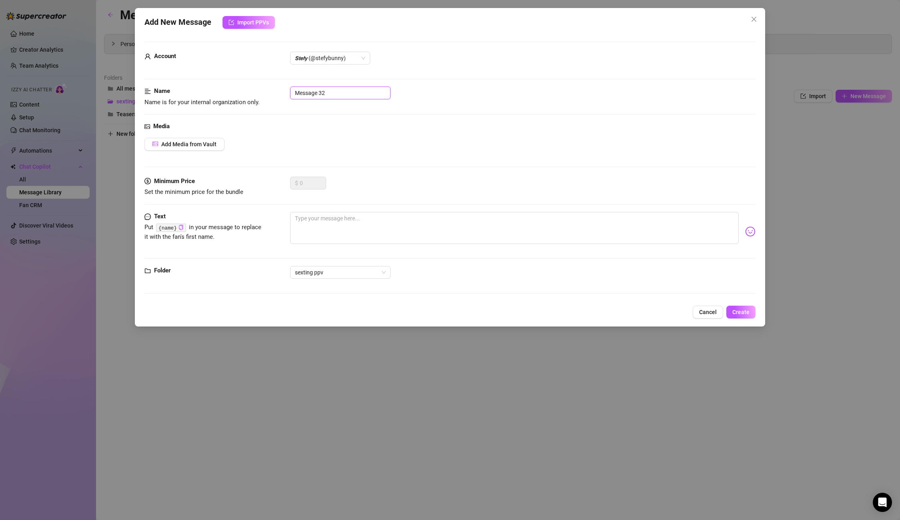
drag, startPoint x: 325, startPoint y: 92, endPoint x: 258, endPoint y: 86, distance: 66.8
click at [258, 86] on form "Account 𝙎𝙩𝙚𝙛𝙮 (@stefybunny) Name Name is for your internal organization only. M…" at bounding box center [450, 171] width 611 height 259
paste input "Trenzas sexting black 1"
type input "Trenzas sexting black 16"
drag, startPoint x: 361, startPoint y: 233, endPoint x: 358, endPoint y: 229, distance: 4.5
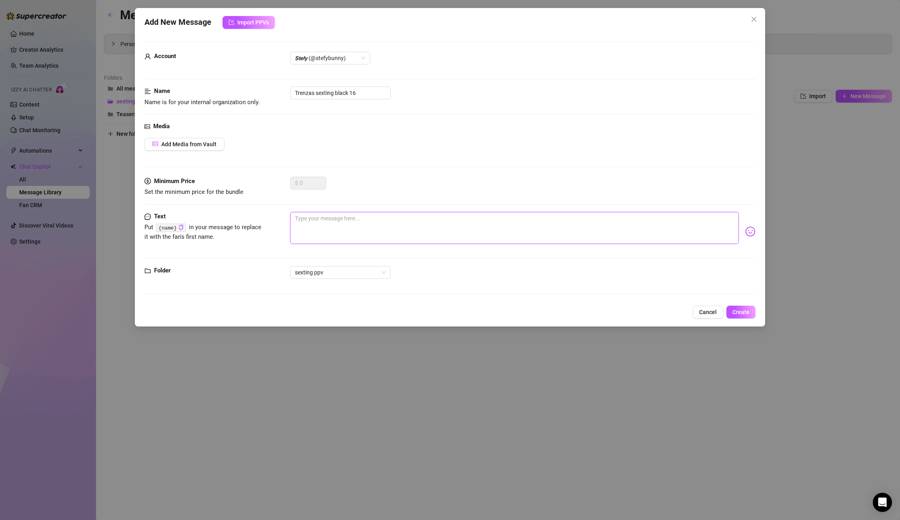
click at [359, 231] on textarea at bounding box center [514, 228] width 448 height 32
paste textarea "u don't know how much I long for you to be fucking me right now! Like this in y…"
type textarea "u don't know how much I long for you to be fucking me right now! Like this in y…"
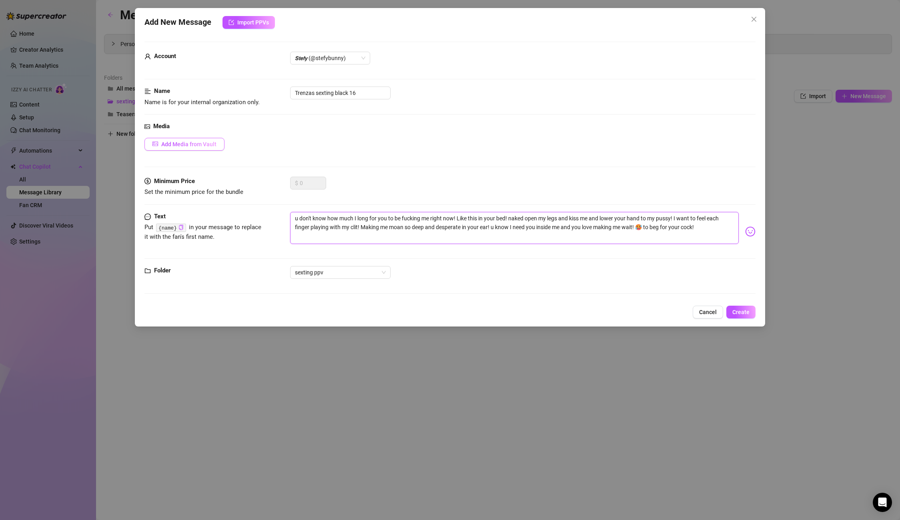
type textarea "u don't know how much I long for you to be fucking me right now! Like this in y…"
click at [181, 141] on span "Add Media from Vault" at bounding box center [188, 144] width 55 height 6
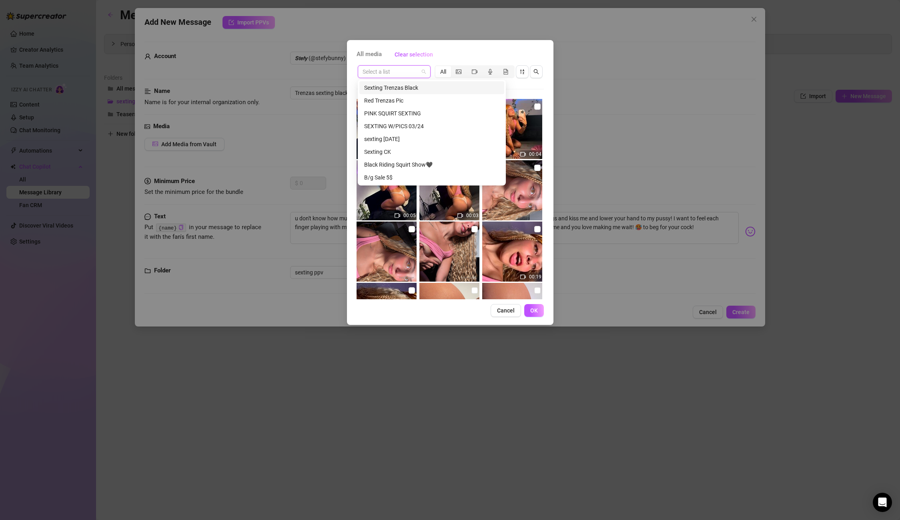
click at [397, 66] on input "search" at bounding box center [391, 72] width 56 height 12
click at [393, 88] on div "Sexting Trenzas Black" at bounding box center [431, 87] width 135 height 9
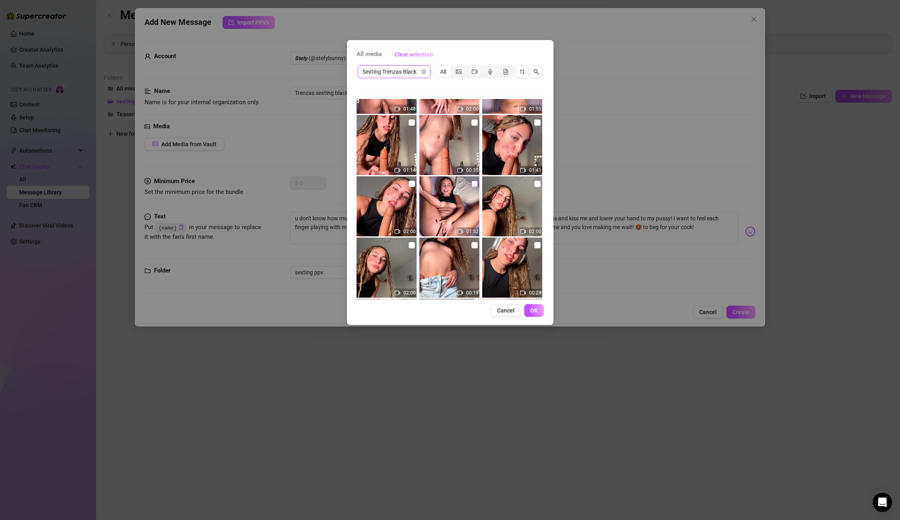
scroll to position [289, 0]
click at [474, 187] on input "checkbox" at bounding box center [475, 184] width 6 height 6
checkbox input "true"
click at [529, 315] on button "OK" at bounding box center [534, 310] width 20 height 13
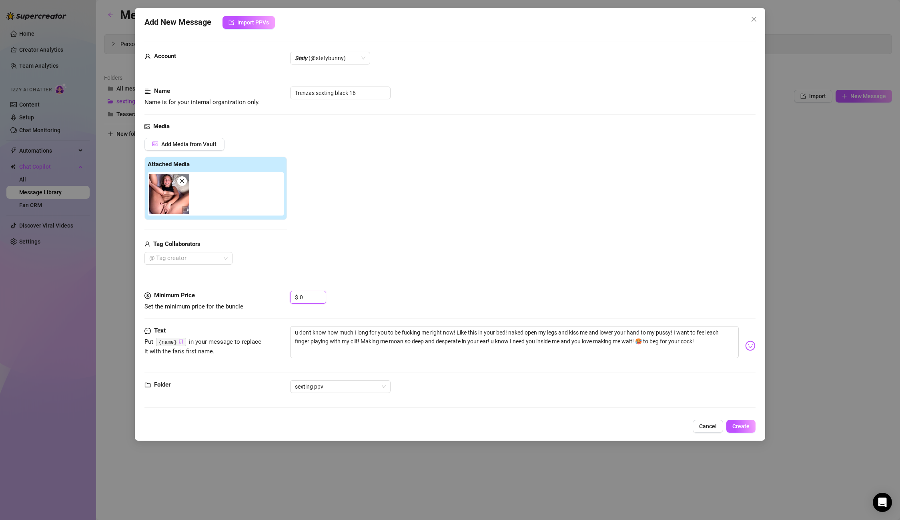
drag, startPoint x: 307, startPoint y: 299, endPoint x: 284, endPoint y: 299, distance: 22.4
click at [284, 299] on div "Minimum Price Set the minimum price for the bundle $ 0" at bounding box center [450, 301] width 611 height 20
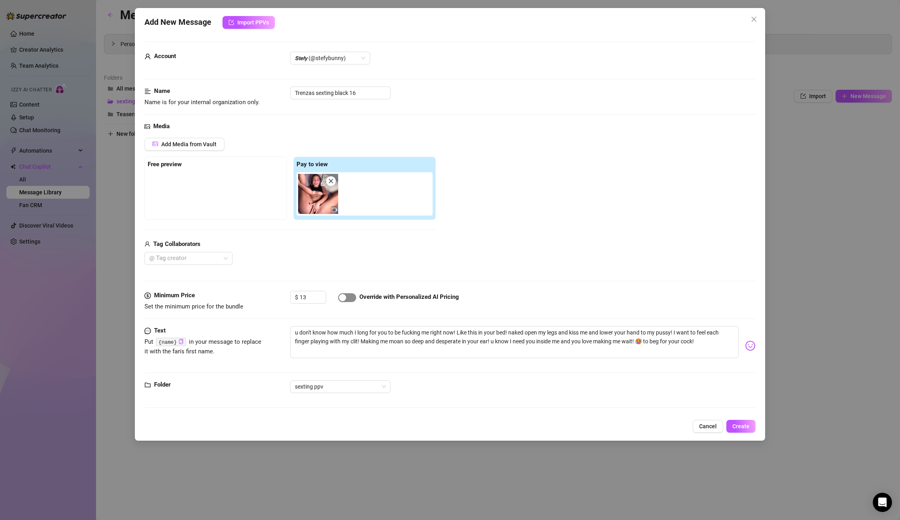
click at [348, 297] on span "button" at bounding box center [347, 297] width 18 height 9
click at [314, 296] on input "13" at bounding box center [313, 297] width 26 height 12
type input "10"
drag, startPoint x: 353, startPoint y: 92, endPoint x: 240, endPoint y: 81, distance: 113.8
click at [240, 81] on form "Account 𝙎𝙩𝙚𝙛𝙮 (@stefybunny) Name Name is for your internal organization only. T…" at bounding box center [450, 228] width 611 height 373
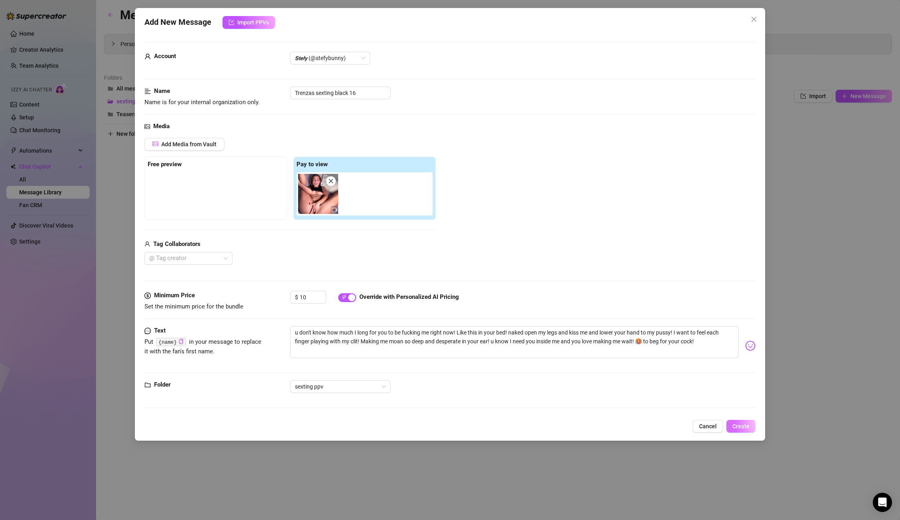
click at [740, 422] on button "Create" at bounding box center [741, 426] width 29 height 13
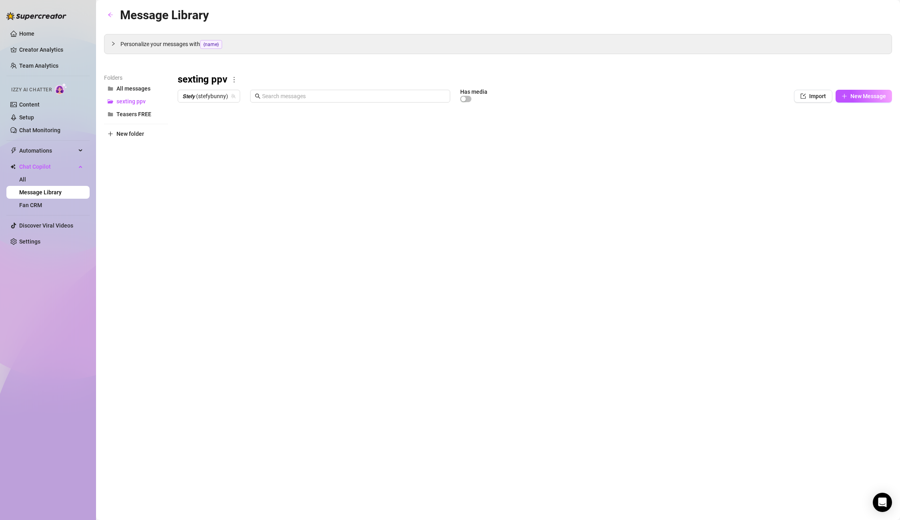
click at [209, 272] on body "Home Creator Analytics Team Analytics Izzy AI Chatter Content Setup Chat Monito…" at bounding box center [450, 260] width 900 height 520
type textarea "Type your message here..."
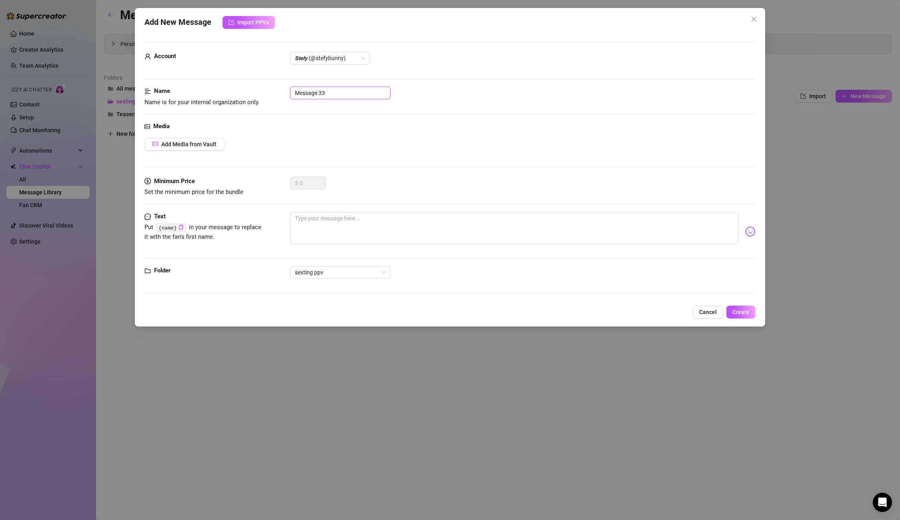
drag, startPoint x: 338, startPoint y: 92, endPoint x: 175, endPoint y: 82, distance: 163.2
click at [175, 82] on form "Account 𝙎𝙩𝙚𝙛𝙮 (@stefybunny) Name Name is for your internal organization only. M…" at bounding box center [450, 171] width 611 height 259
paste input "Trenzas sexting black 1"
type input "Trenzas sexting black 17"
click at [361, 205] on div "Minimum Price Set the minimum price for the bundle $ 0" at bounding box center [450, 194] width 611 height 35
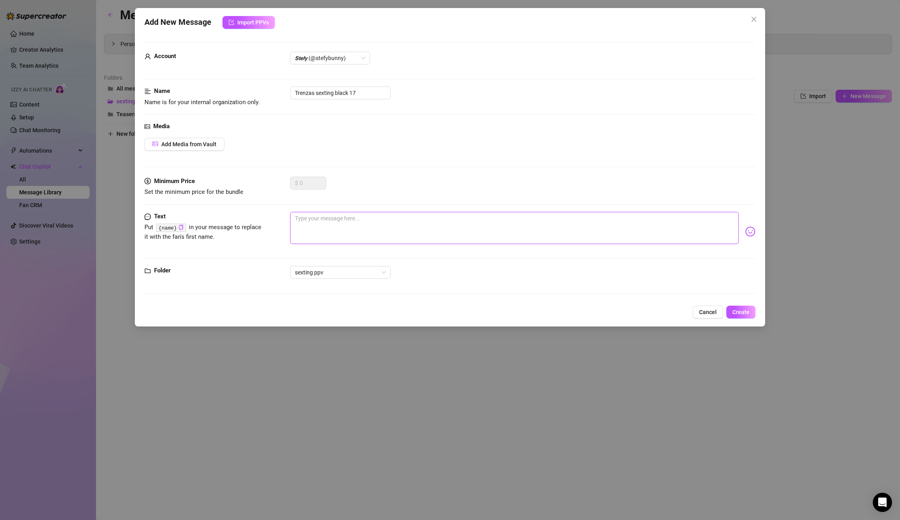
click at [360, 213] on textarea at bounding box center [514, 228] width 448 height 32
paste textarea "Do you enjoy how wet and horny you make me? 🥵 It's fucking amazing! just imagin…"
type textarea "Do you enjoy how wet and horny you make me? 🥵 It's fucking amazing! just imagin…"
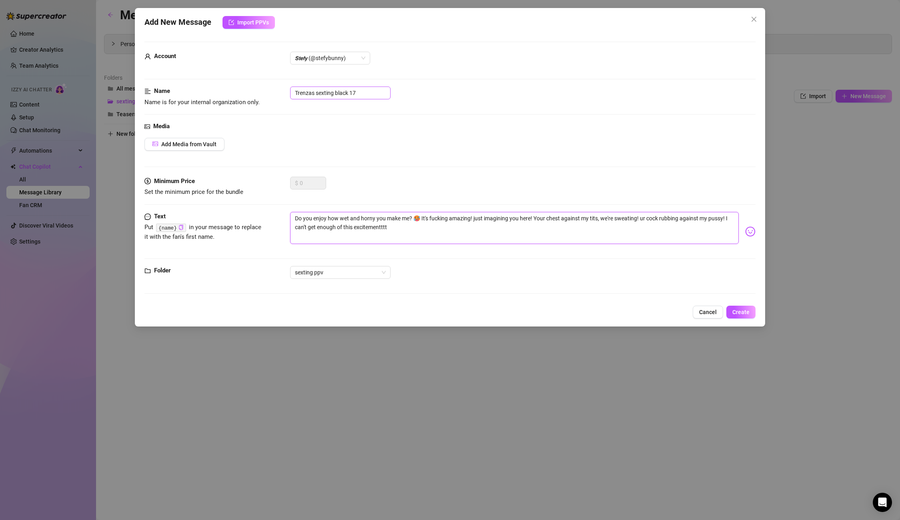
type textarea "Do you enjoy how wet and horny you make me? 🥵 It's fucking amazing! just imagin…"
drag, startPoint x: 355, startPoint y: 92, endPoint x: 252, endPoint y: 84, distance: 103.2
click at [252, 84] on form "Account 𝙎𝙩𝙚𝙛𝙮 (@stefybunny) Name Name is for your internal organization only. T…" at bounding box center [450, 171] width 611 height 259
click at [742, 313] on span "Create" at bounding box center [741, 312] width 17 height 6
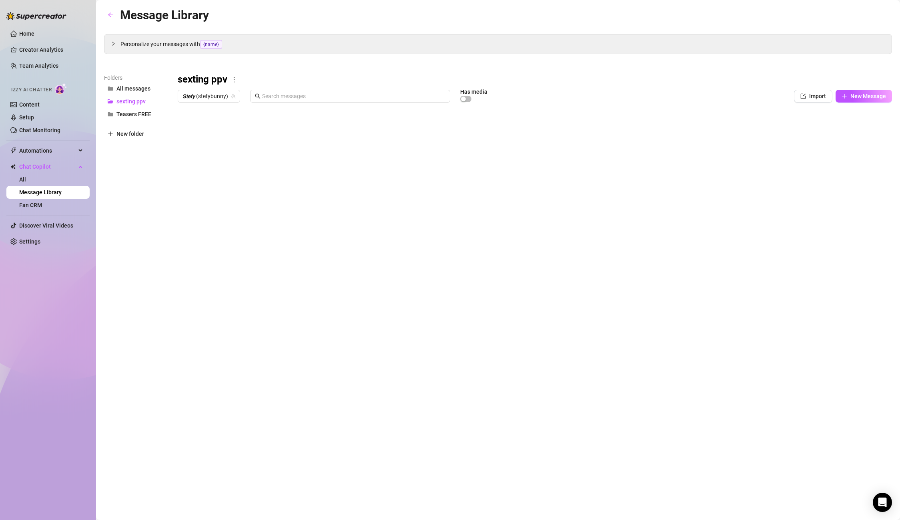
click at [222, 277] on body "Home Creator Analytics Team Analytics Izzy AI Chatter Content Setup Chat Monito…" at bounding box center [450, 260] width 900 height 520
type textarea "Type your message here..."
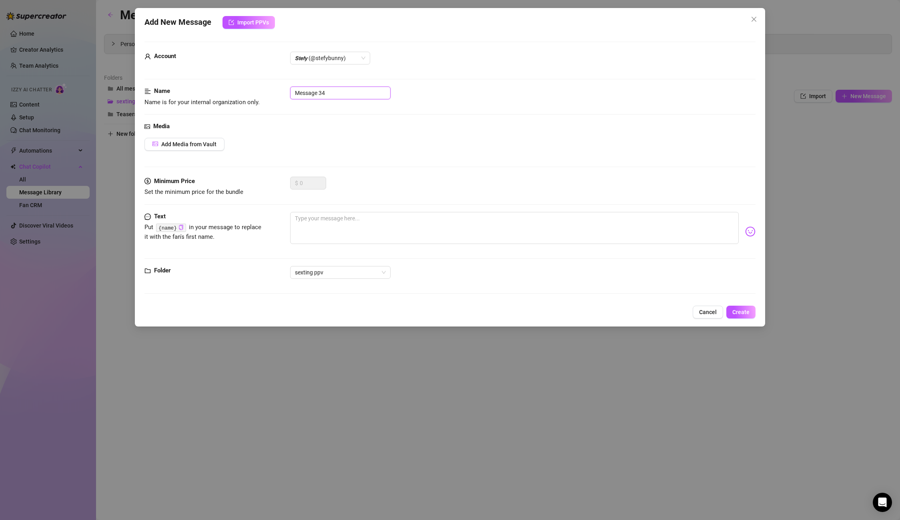
drag, startPoint x: 301, startPoint y: 90, endPoint x: 253, endPoint y: 85, distance: 48.4
click at [253, 85] on form "Account 𝙎𝙩𝙚𝙛𝙮 (@stefybunny) Name Name is for your internal organization only. M…" at bounding box center [450, 171] width 611 height 259
paste input "Trenzas sexting black 1"
type input "Trenzas sexting black 18"
click at [338, 211] on div "Minimum Price Set the minimum price for the bundle $ 0" at bounding box center [450, 194] width 611 height 35
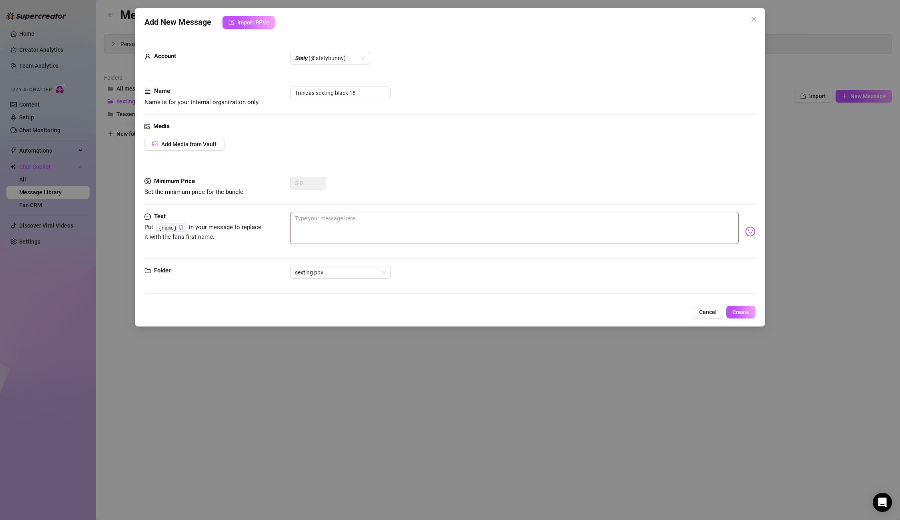
click at [336, 221] on textarea at bounding box center [514, 228] width 448 height 32
click at [377, 223] on textarea at bounding box center [514, 228] width 448 height 32
paste textarea "That cock of yours turns me on! I can't stop imagining it so close to my face! …"
type textarea "That cock of yours turns me on! I can't stop imagining it so close to my face! …"
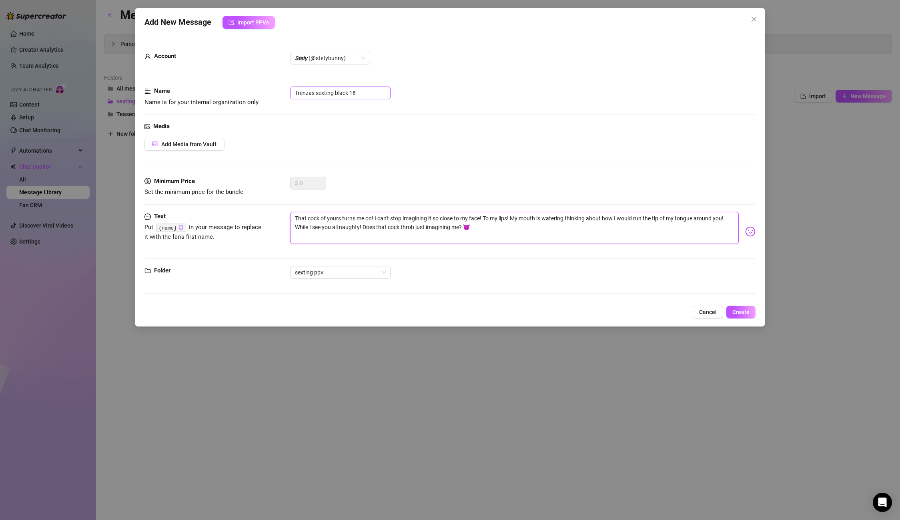
type textarea "That cock of yours turns me on! I can't stop imagining it so close to my face! …"
drag, startPoint x: 356, startPoint y: 91, endPoint x: 217, endPoint y: 82, distance: 139.2
click at [217, 82] on form "Account 𝙎𝙩𝙚𝙛𝙮 (@stefybunny) Name Name is for your internal organization only. T…" at bounding box center [450, 171] width 611 height 259
click at [745, 312] on span "Create" at bounding box center [741, 312] width 17 height 6
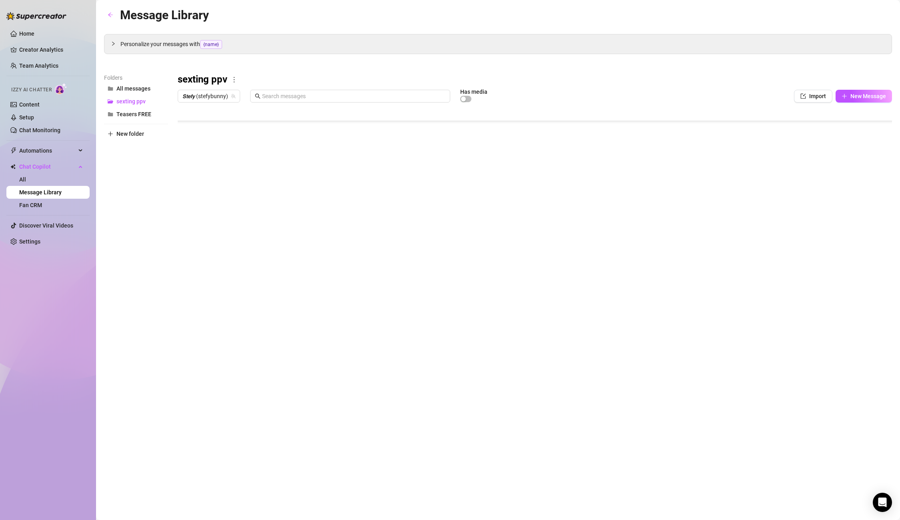
scroll to position [160, 0]
drag, startPoint x: 239, startPoint y: 118, endPoint x: 275, endPoint y: 127, distance: 37.3
click at [275, 127] on div at bounding box center [535, 195] width 715 height 179
type textarea "Type your message here..."
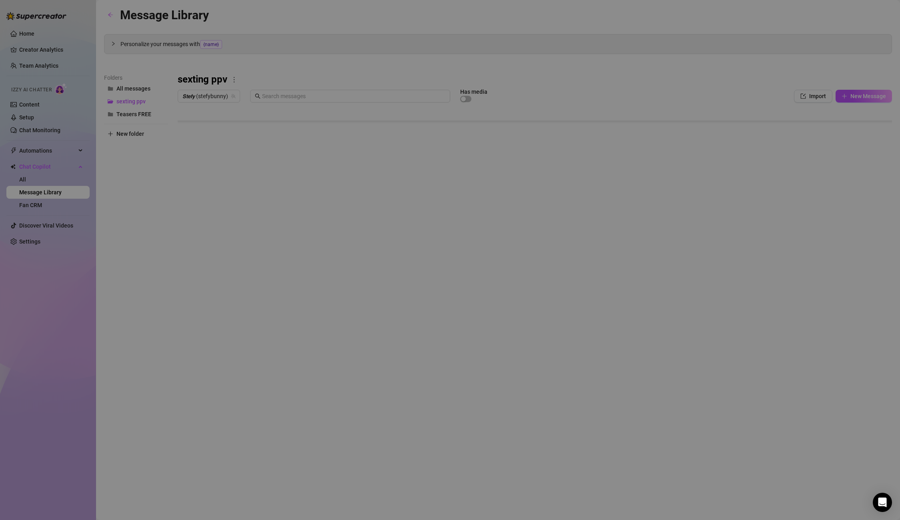
click at [200, 280] on body "Home Creator Analytics Team Analytics Izzy AI Chatter Content Setup Chat Monito…" at bounding box center [450, 260] width 900 height 520
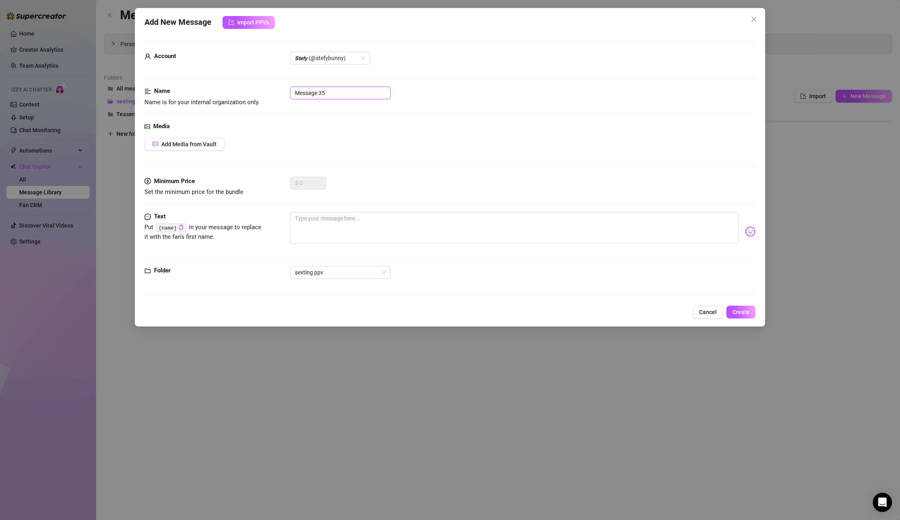
drag, startPoint x: 358, startPoint y: 91, endPoint x: 220, endPoint y: 91, distance: 138.1
click at [220, 91] on div "Name Name is for your internal organization only. Message 35" at bounding box center [450, 96] width 611 height 20
paste input "Trenzas sexting black 18"
type input "Trenzas sexting black 19"
click at [347, 213] on textarea at bounding box center [514, 228] width 448 height 32
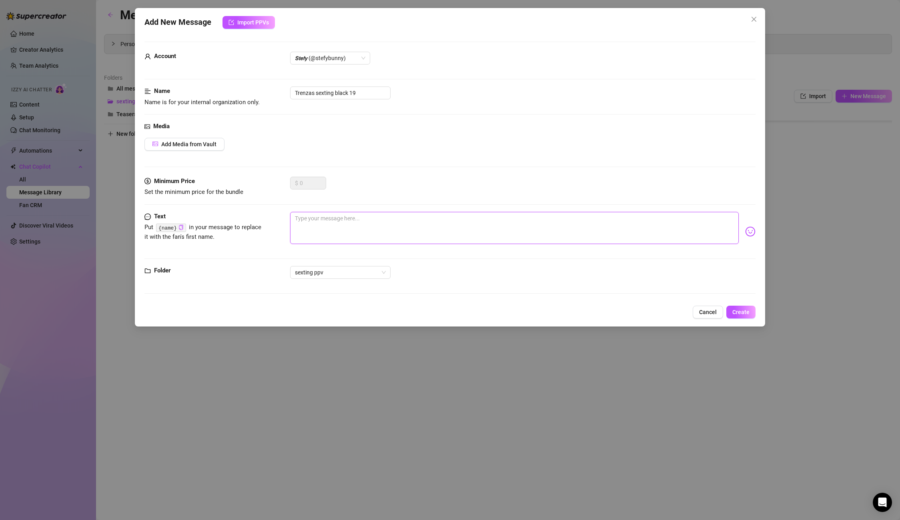
paste textarea "i know you love my slutty little face! I love looking at you like that, spit on…"
type textarea "i know you love my slutty little face! I love looking at you like that, spit on…"
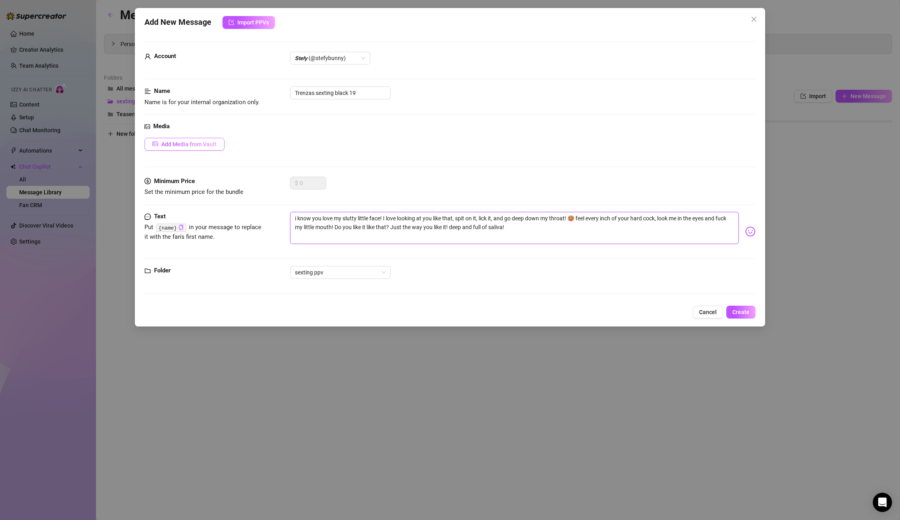
type textarea "i know you love my slutty little face! I love looking at you like that, spit on…"
click at [212, 141] on span "Add Media from Vault" at bounding box center [188, 144] width 55 height 6
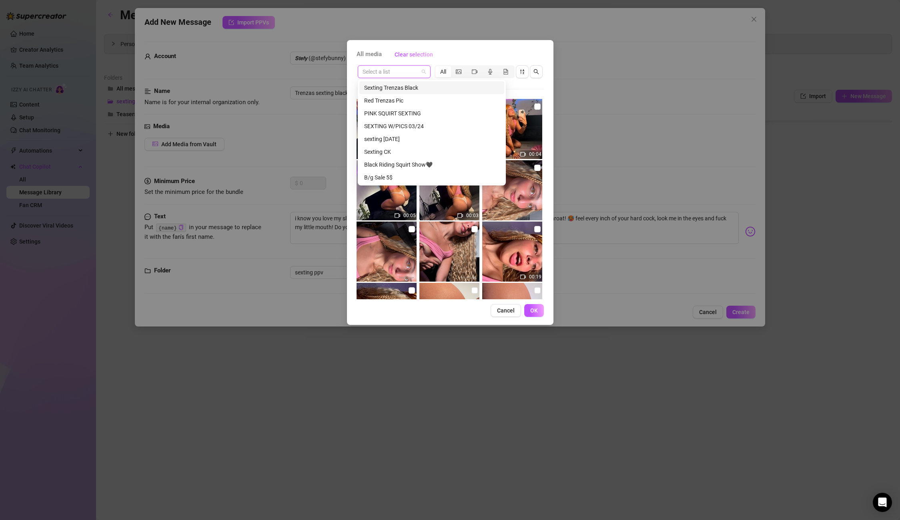
click at [382, 74] on input "search" at bounding box center [391, 72] width 56 height 12
click at [399, 89] on div "Sexting Trenzas Black" at bounding box center [431, 87] width 135 height 9
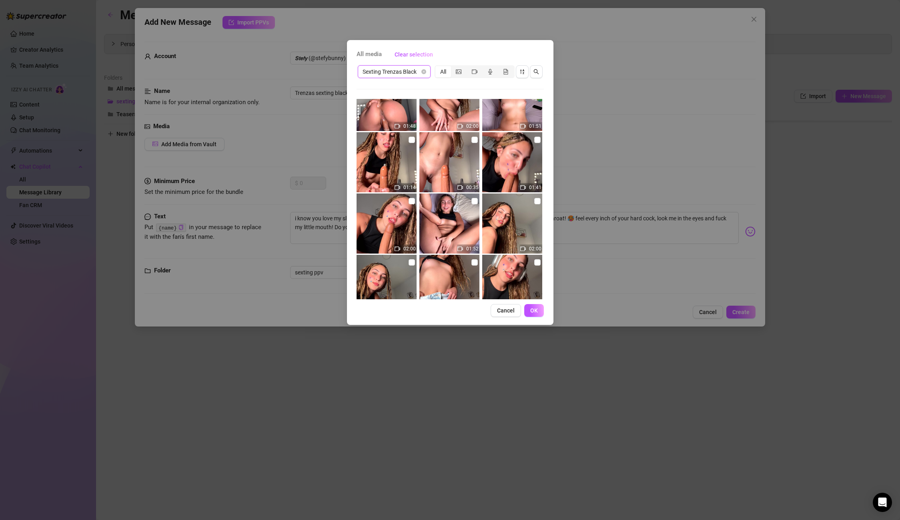
scroll to position [279, 0]
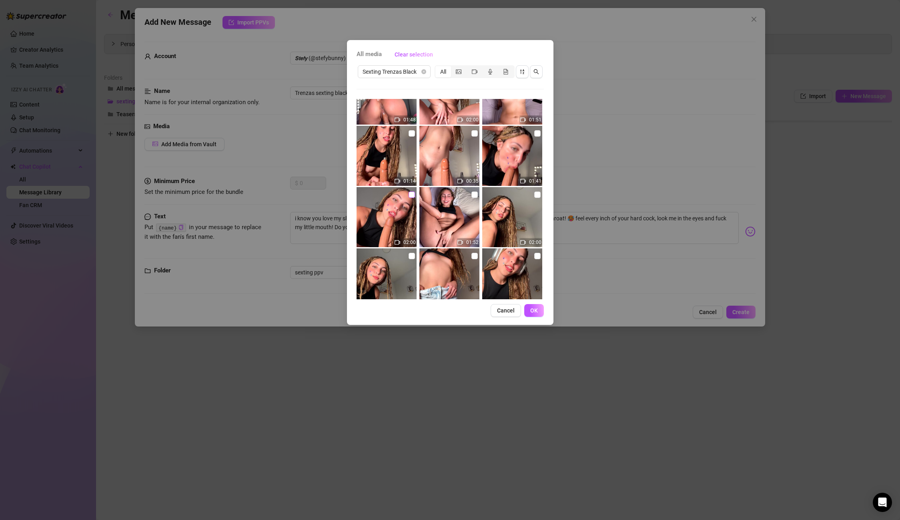
click at [412, 194] on input "checkbox" at bounding box center [412, 194] width 6 height 6
checkbox input "true"
click at [537, 308] on span "OK" at bounding box center [534, 310] width 8 height 6
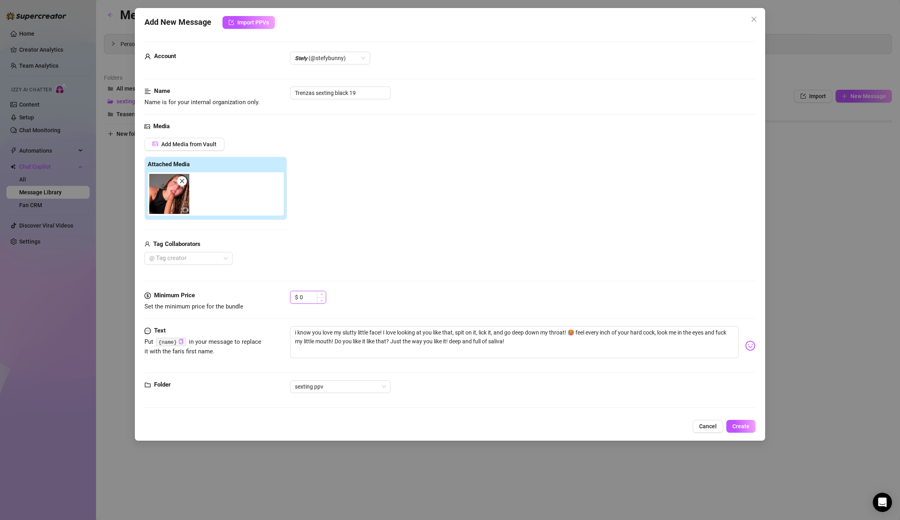
drag, startPoint x: 310, startPoint y: 301, endPoint x: 305, endPoint y: 298, distance: 5.0
click at [305, 298] on input "0" at bounding box center [313, 297] width 26 height 12
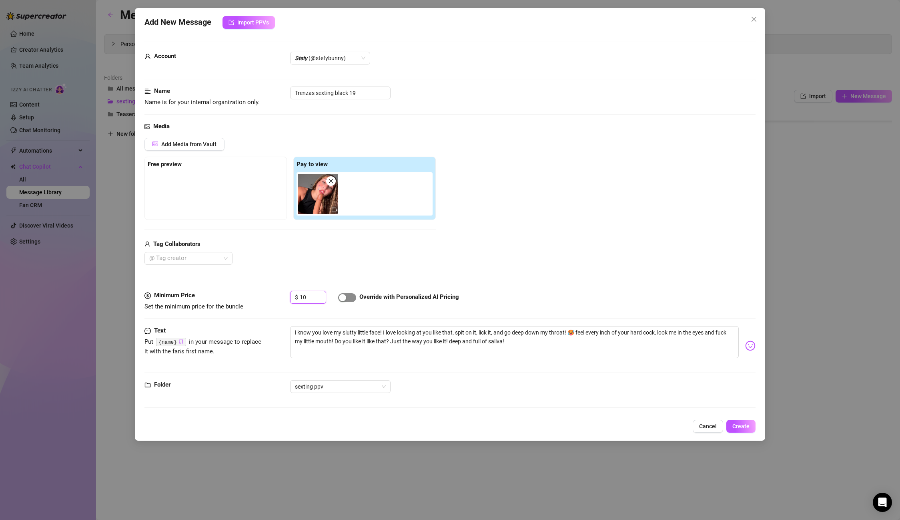
type input "10"
click at [344, 298] on div "button" at bounding box center [342, 297] width 7 height 7
drag, startPoint x: 350, startPoint y: 92, endPoint x: 233, endPoint y: 86, distance: 117.0
click at [233, 86] on div "Name Name is for your internal organization only. Trenzas sexting black 19" at bounding box center [450, 96] width 611 height 20
click at [747, 423] on span "Create" at bounding box center [741, 426] width 17 height 6
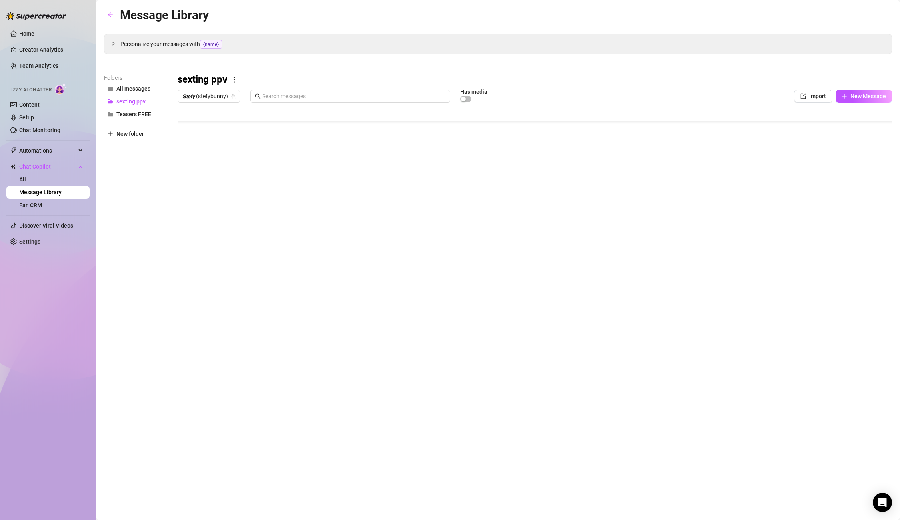
click at [213, 277] on body "Home Creator Analytics Team Analytics Izzy AI Chatter Content Setup Chat Monito…" at bounding box center [450, 260] width 900 height 520
type textarea "Type your message here..."
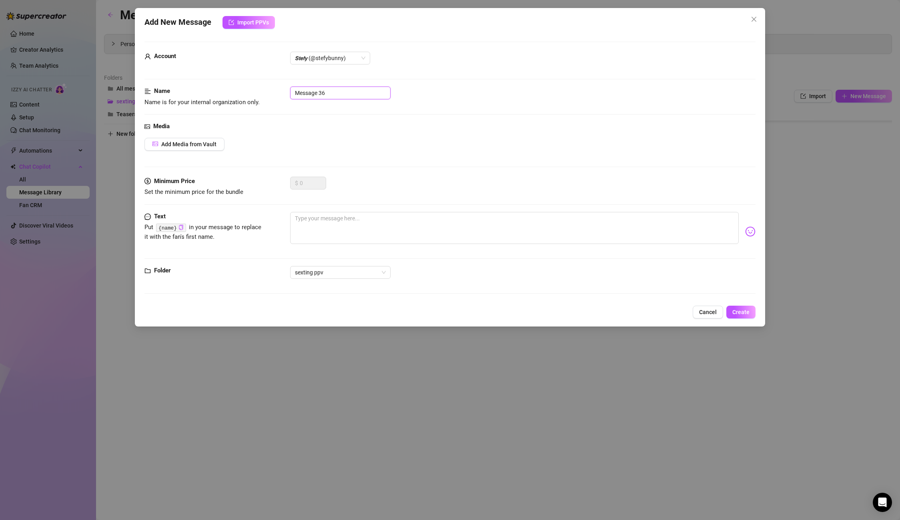
drag, startPoint x: 346, startPoint y: 94, endPoint x: 251, endPoint y: 91, distance: 95.7
click at [251, 91] on div "Name Name is for your internal organization only. Message 36" at bounding box center [450, 96] width 611 height 20
paste input "Trenzas sexting black"
type input "Trenzas sexting black 20"
click at [369, 221] on textarea at bounding box center [514, 228] width 448 height 32
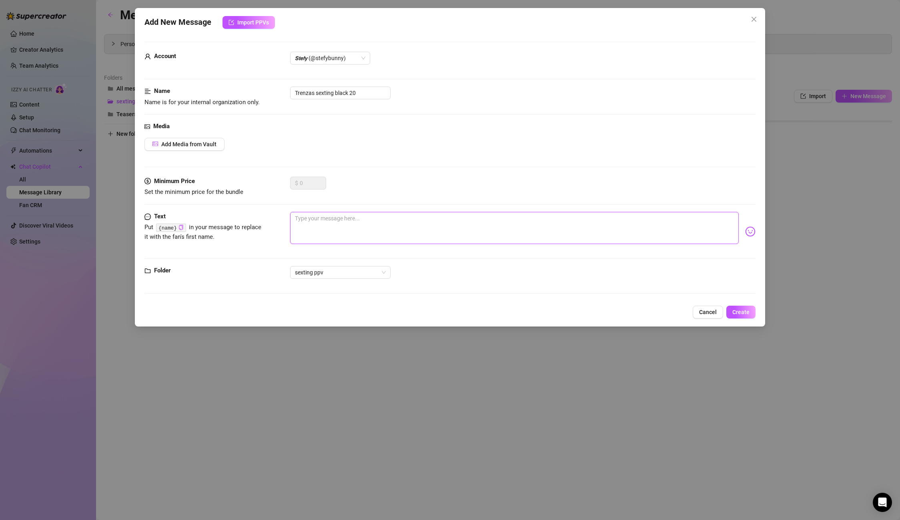
paste textarea "Just the way you like it! deep and full of saliva!"
type textarea "Just the way you like it! deep and full of saliva!"
click at [739, 310] on span "Create" at bounding box center [741, 312] width 17 height 6
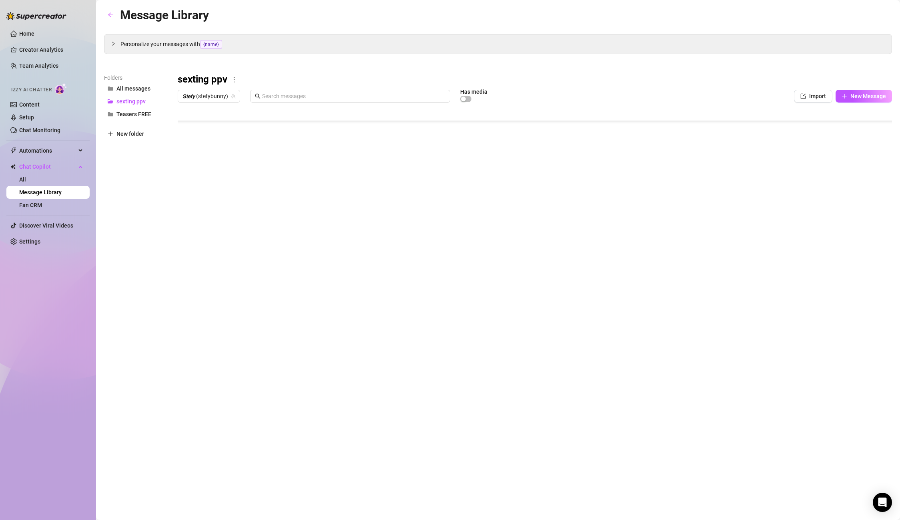
scroll to position [192, 0]
click at [238, 241] on div at bounding box center [535, 195] width 715 height 179
click at [251, 241] on div at bounding box center [535, 195] width 715 height 179
type textarea "Type your message here..."
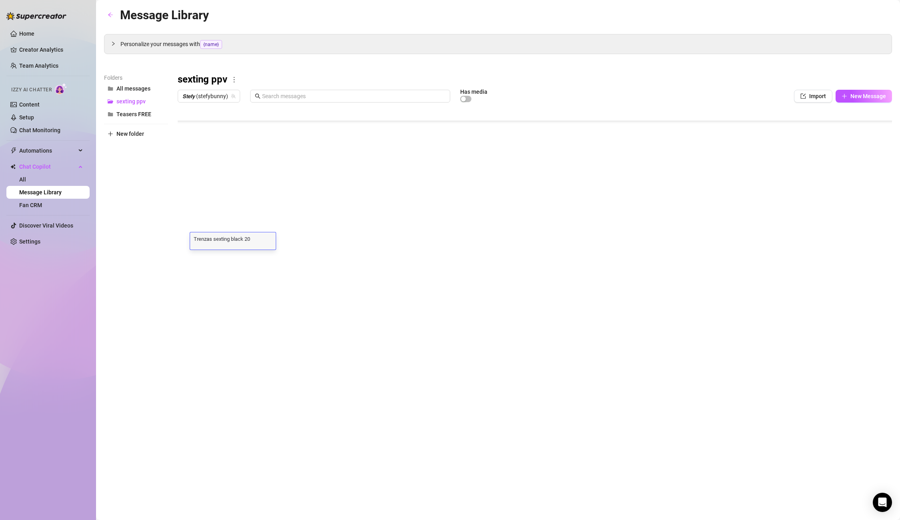
click at [205, 274] on body "Home Creator Analytics Team Analytics Izzy AI Chatter Content Setup Chat Monito…" at bounding box center [450, 260] width 900 height 520
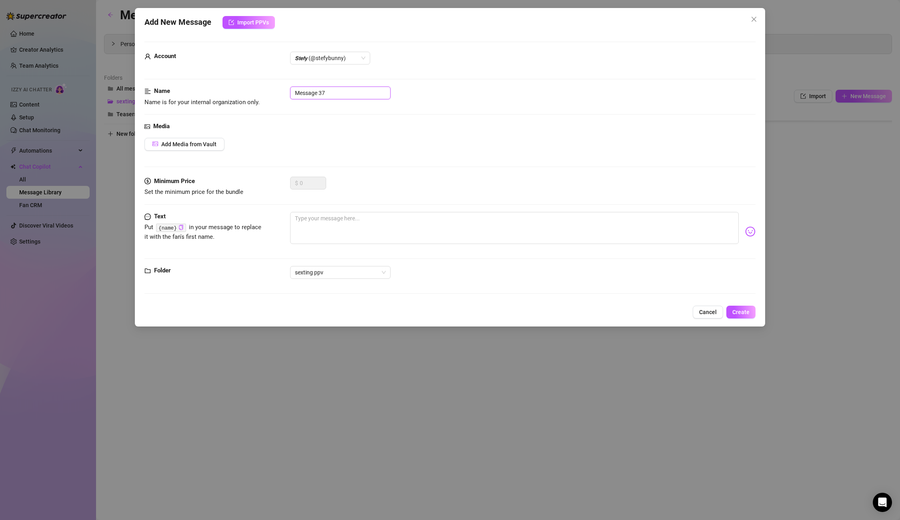
click at [337, 90] on input "Message 37" at bounding box center [340, 92] width 100 height 13
paste input "Just the way you like it! deep and full of saliva!"
drag, startPoint x: 286, startPoint y: 88, endPoint x: 275, endPoint y: 88, distance: 10.8
click at [275, 88] on div "Name Name is for your internal organization only. Message 37" at bounding box center [450, 96] width 611 height 20
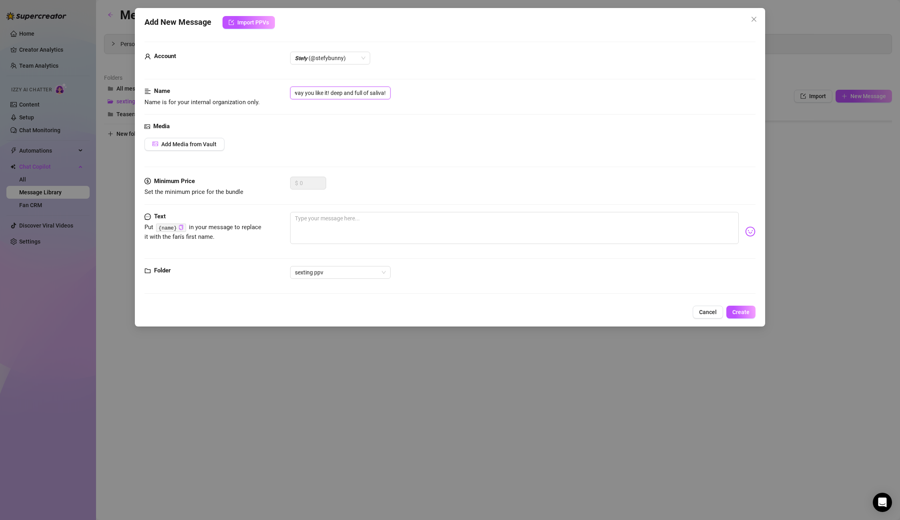
type input "Message 37"
click at [524, 341] on div "Add New Message Import PPVs Account 𝙎𝙩𝙚𝙛𝙮 (@stefybunny) Name Name is for your i…" at bounding box center [450, 260] width 900 height 520
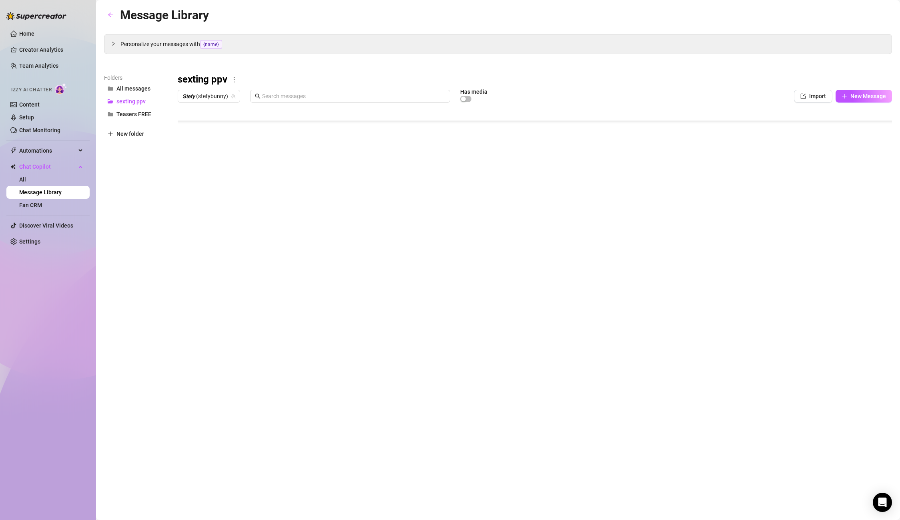
click at [245, 240] on div at bounding box center [535, 195] width 715 height 179
drag, startPoint x: 257, startPoint y: 239, endPoint x: 183, endPoint y: 233, distance: 74.3
click at [217, 279] on body "Home Creator Analytics Team Analytics Izzy AI Chatter Content Setup Chat Monito…" at bounding box center [450, 260] width 900 height 520
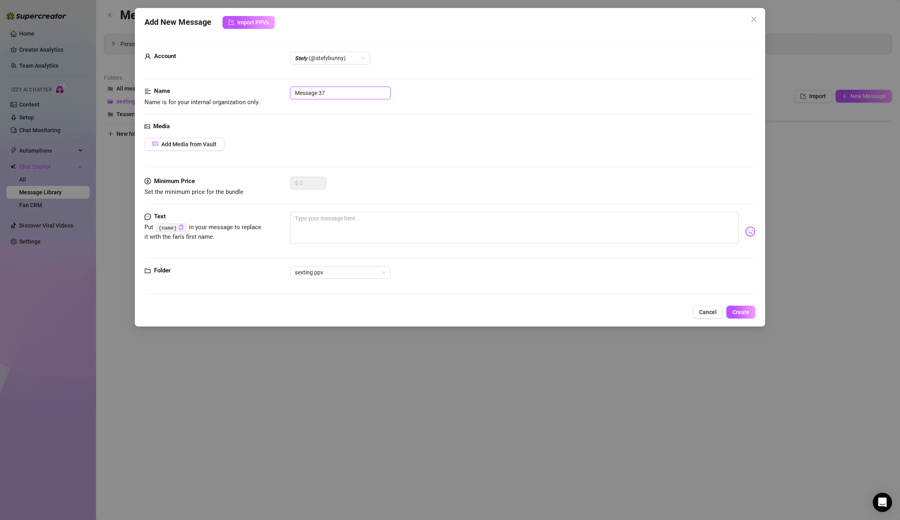
drag, startPoint x: 341, startPoint y: 96, endPoint x: 234, endPoint y: 87, distance: 106.9
click at [234, 87] on div "Name Name is for your internal organization only. Message 37" at bounding box center [450, 96] width 611 height 20
paste input "Trenzas sexting black 20"
drag, startPoint x: 354, startPoint y: 90, endPoint x: 263, endPoint y: 88, distance: 90.9
click at [263, 88] on div "Name Name is for your internal organization only. Trenzas sexting black 21" at bounding box center [450, 96] width 611 height 20
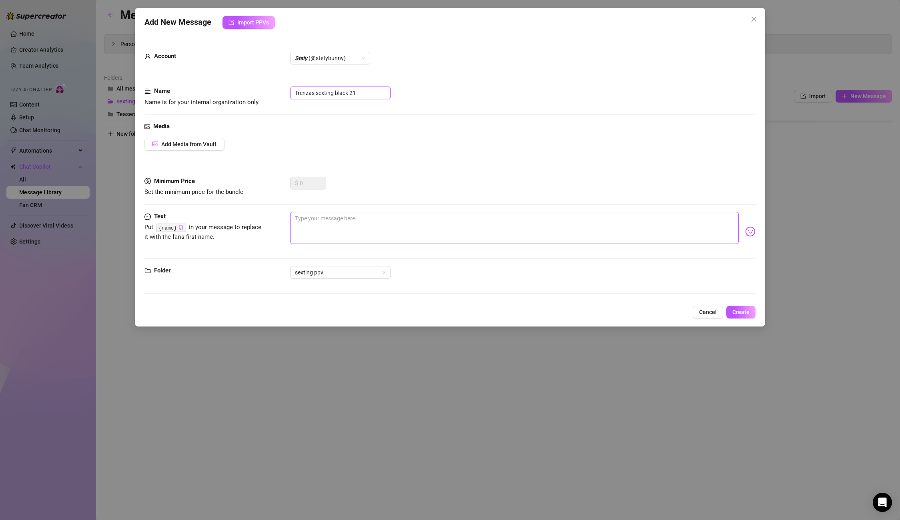
type input "Trenzas sexting black 21"
click at [691, 313] on div "Cancel Create" at bounding box center [450, 311] width 611 height 13
click at [705, 313] on span "Cancel" at bounding box center [708, 312] width 18 height 6
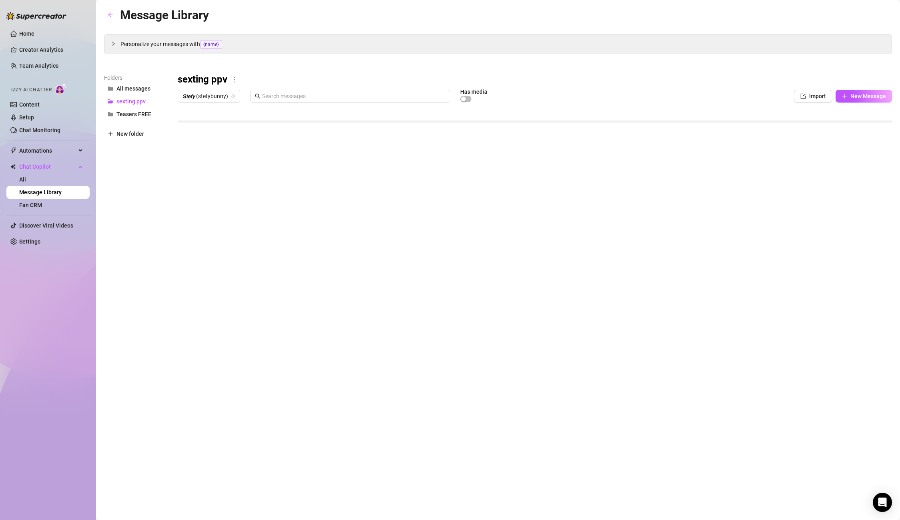
click at [331, 242] on div at bounding box center [535, 195] width 715 height 179
click at [341, 224] on div at bounding box center [535, 195] width 715 height 179
click at [338, 239] on div at bounding box center [535, 195] width 715 height 179
click at [406, 241] on div at bounding box center [535, 195] width 715 height 179
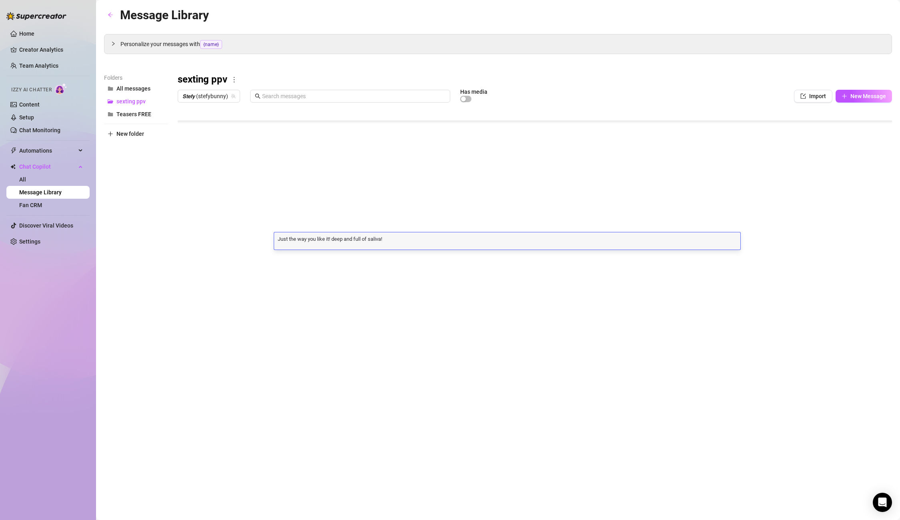
click at [406, 241] on textarea "Just the way you like it! deep and full of saliva!" at bounding box center [507, 238] width 466 height 7
drag, startPoint x: 408, startPoint y: 241, endPoint x: 432, endPoint y: 237, distance: 24.0
drag, startPoint x: 432, startPoint y: 237, endPoint x: 262, endPoint y: 229, distance: 169.9
click at [320, 241] on textarea at bounding box center [507, 238] width 466 height 7
paste textarea "are u tempted to shoot that milk in my little mouth?🥵"
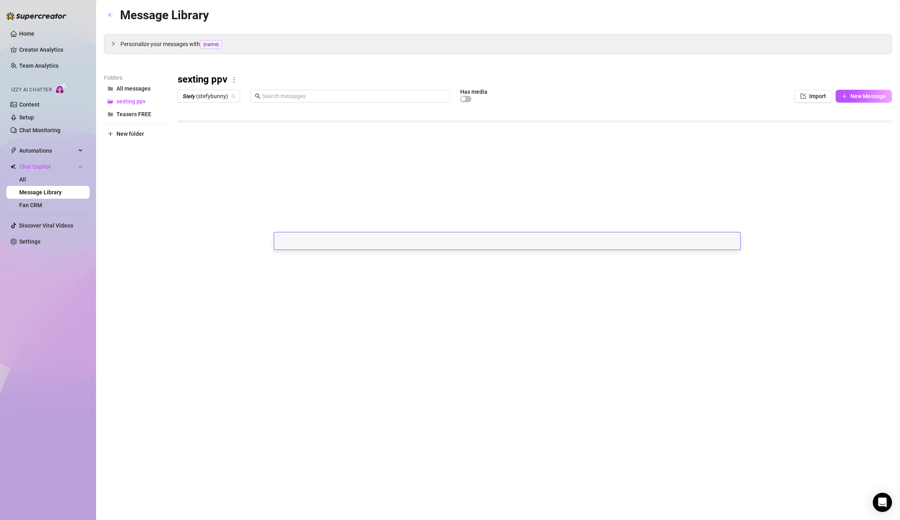
type textarea "are u tempted to shoot that milk in my little mouth?🥵"
click at [335, 301] on div "Message Library Personalize your messages with {name} Insert the placeholder {n…" at bounding box center [498, 251] width 788 height 490
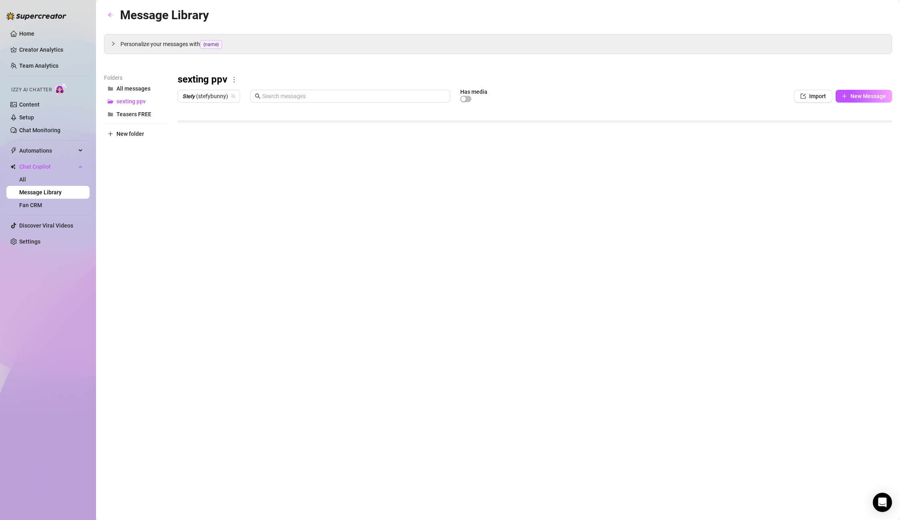
click at [232, 246] on div at bounding box center [535, 195] width 715 height 179
click at [251, 241] on div at bounding box center [535, 195] width 715 height 179
click at [254, 241] on textarea "Trenzas sexting black 20" at bounding box center [233, 238] width 86 height 7
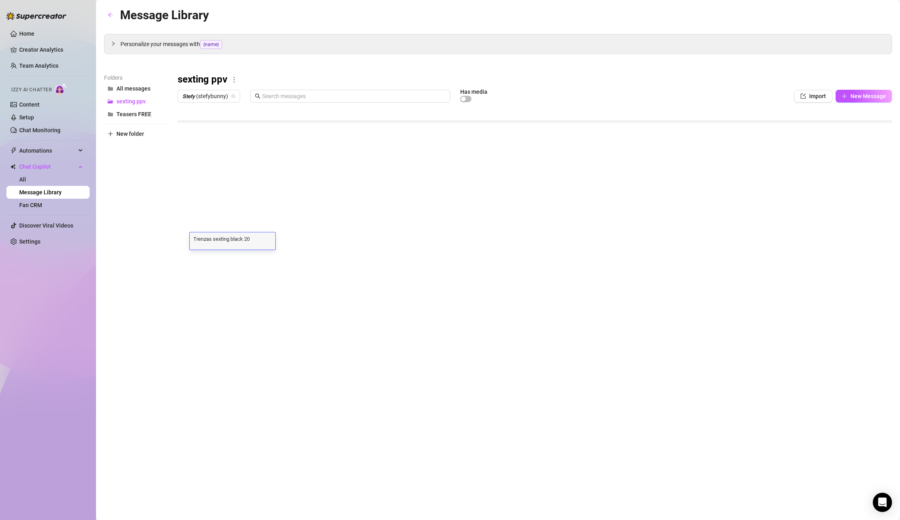
drag, startPoint x: 257, startPoint y: 267, endPoint x: 258, endPoint y: 240, distance: 26.4
click at [257, 266] on div at bounding box center [535, 195] width 715 height 179
click at [258, 238] on div at bounding box center [535, 195] width 715 height 179
drag, startPoint x: 259, startPoint y: 242, endPoint x: 157, endPoint y: 235, distance: 103.1
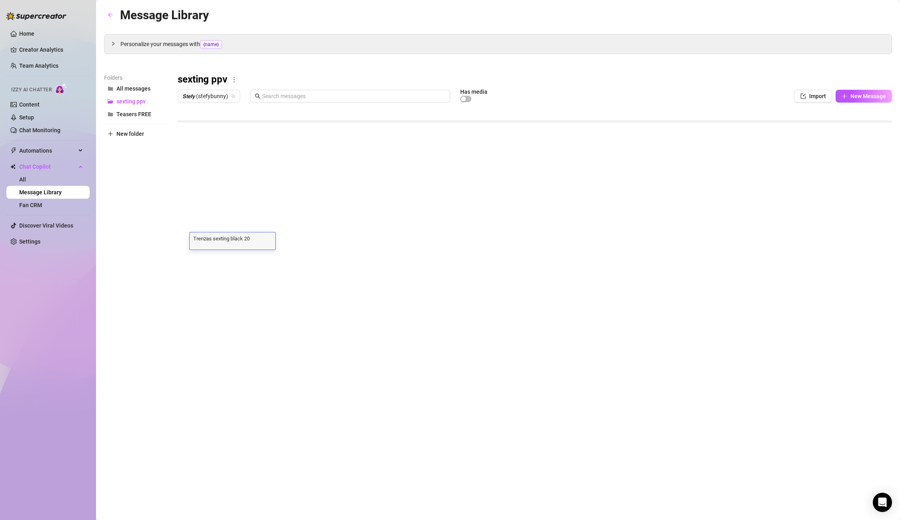
click at [157, 235] on div "Folders All messages sexting ppv Teasers FREE New folder sexting ppv 𝙎𝙩𝙚𝙛𝙮 (ste…" at bounding box center [498, 178] width 788 height 211
click at [209, 269] on body "Home Creator Analytics Team Analytics Izzy AI Chatter Content Setup Chat Monito…" at bounding box center [450, 260] width 900 height 520
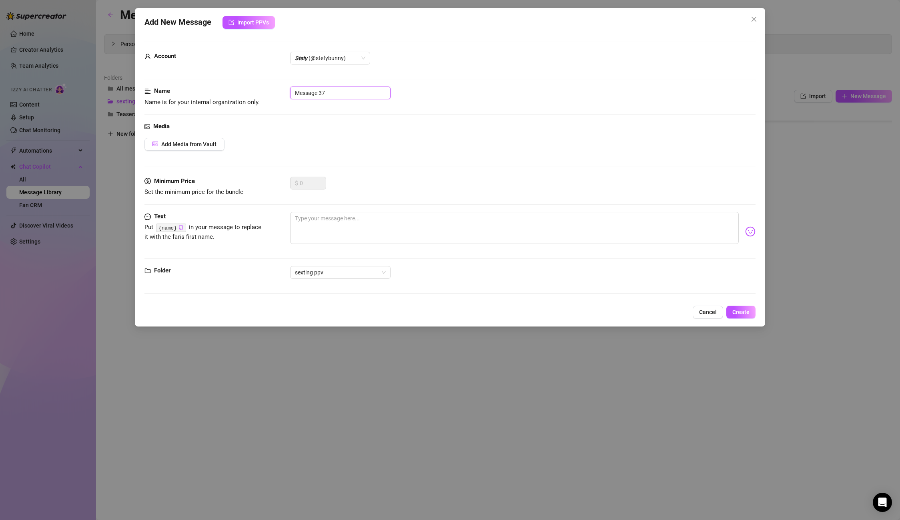
drag, startPoint x: 334, startPoint y: 96, endPoint x: 250, endPoint y: 90, distance: 84.6
click at [250, 90] on div "Name Name is for your internal organization only. Message 37" at bounding box center [450, 96] width 611 height 20
paste input "Trenzas sexting black 20"
type input "Trenzas sexting black 21"
click at [699, 309] on button "Cancel" at bounding box center [708, 311] width 30 height 13
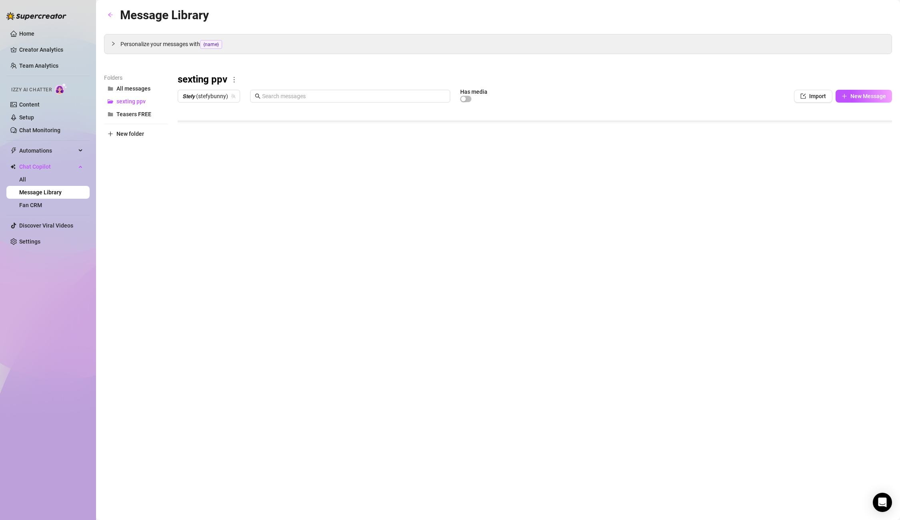
click at [417, 242] on div at bounding box center [535, 195] width 715 height 179
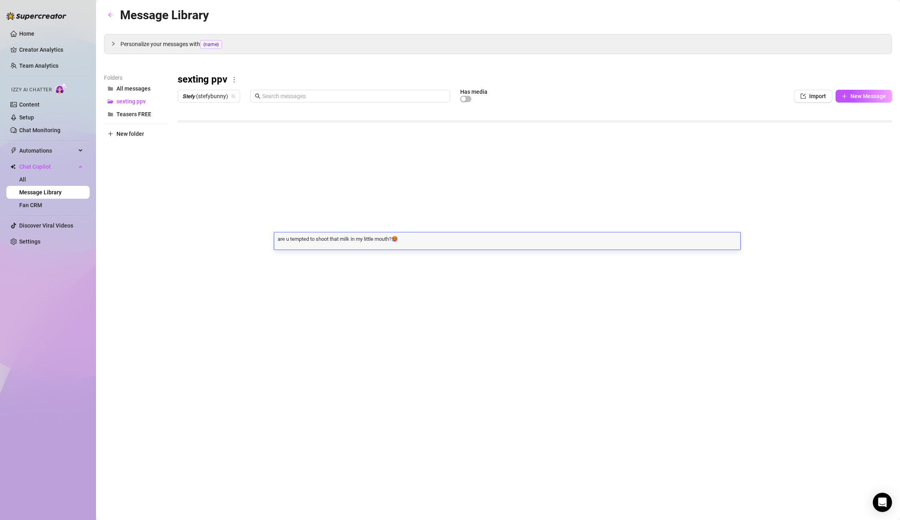
scroll to position [0, 0]
drag, startPoint x: 417, startPoint y: 241, endPoint x: 273, endPoint y: 231, distance: 144.4
type textarea "Just the way you like it! deep and full of saliva!are u tempted to shoot that m…"
click at [543, 235] on textarea "Just the way you like it! deep and full of saliva!are u tempted to shoot that m…" at bounding box center [507, 238] width 466 height 7
drag, startPoint x: 536, startPoint y: 238, endPoint x: 302, endPoint y: 223, distance: 233.9
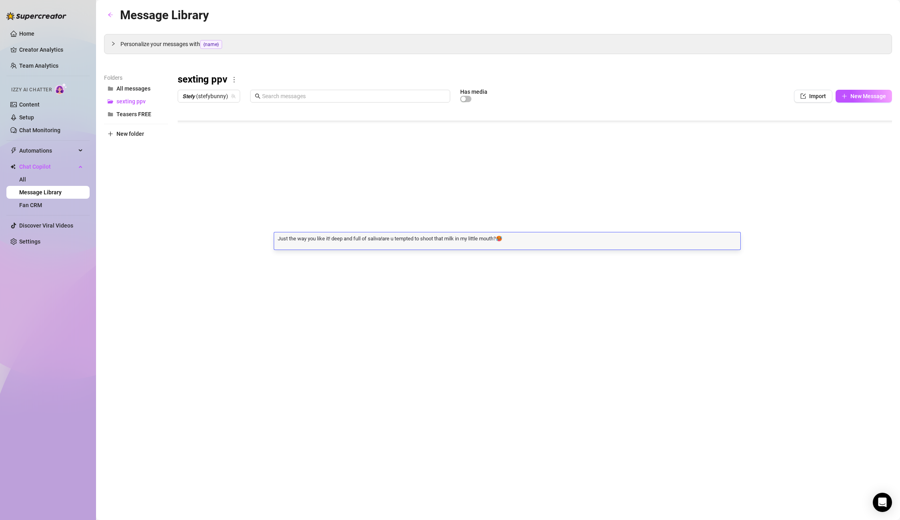
drag, startPoint x: 528, startPoint y: 237, endPoint x: 291, endPoint y: 234, distance: 237.4
click at [291, 234] on div "Just the way you like it! deep and full of saliva!are u tempted to shoot that m…" at bounding box center [507, 240] width 466 height 17
type textarea "Just the way you like it! deep and full of saliva!"
click at [266, 267] on div at bounding box center [535, 195] width 715 height 179
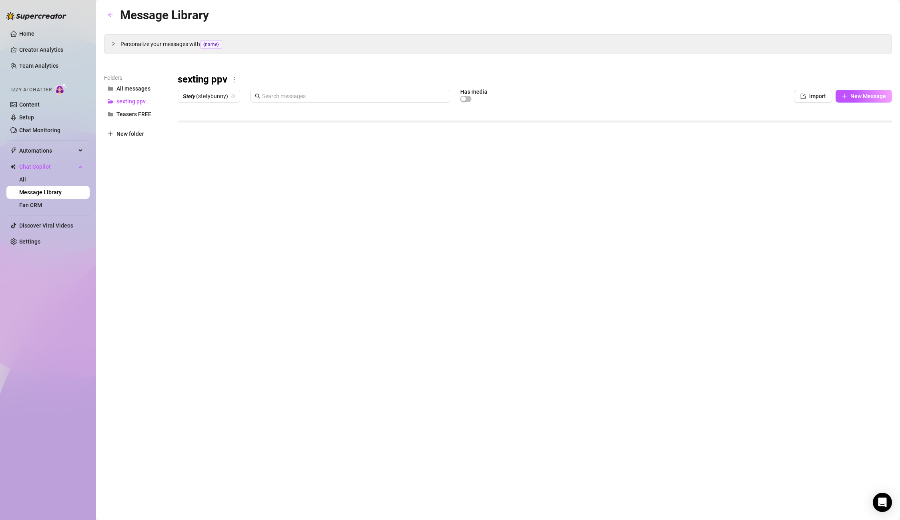
click at [230, 247] on div at bounding box center [535, 195] width 715 height 179
click at [240, 243] on div at bounding box center [535, 195] width 715 height 179
click at [240, 243] on div "Trenzas sexting black 20 Trenzas sexting black 20" at bounding box center [233, 240] width 86 height 17
click at [252, 239] on textarea "Trenzas sexting black 20" at bounding box center [233, 238] width 86 height 7
drag, startPoint x: 252, startPoint y: 238, endPoint x: 168, endPoint y: 232, distance: 84.7
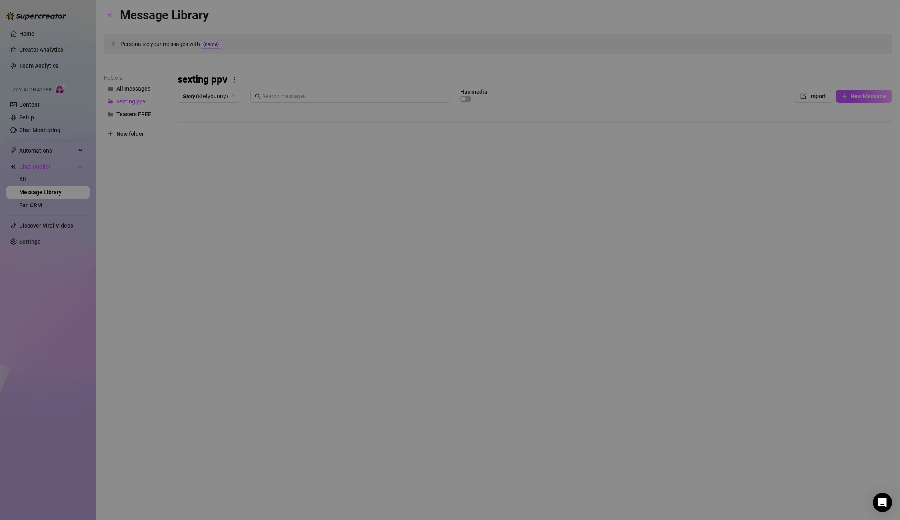
click at [210, 277] on body "Home Creator Analytics Team Analytics Izzy AI Chatter Content Setup Chat Monito…" at bounding box center [450, 260] width 900 height 520
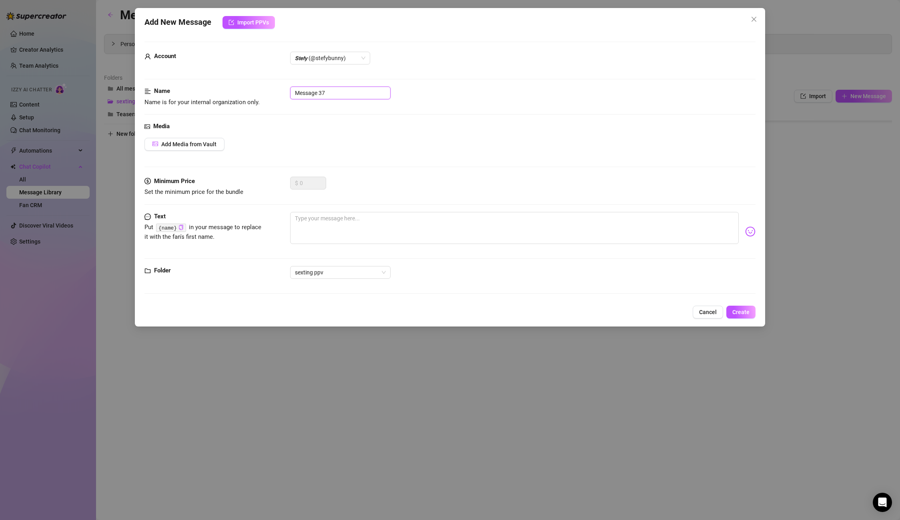
drag, startPoint x: 374, startPoint y: 91, endPoint x: 233, endPoint y: 80, distance: 140.9
click at [233, 80] on form "Account 𝙎𝙩𝙚𝙛𝙮 (@stefybunny) Name Name is for your internal organization only. M…" at bounding box center [450, 171] width 611 height 259
paste input "Just the way you like it! deep and full of saliva!"
type input "Message 37"
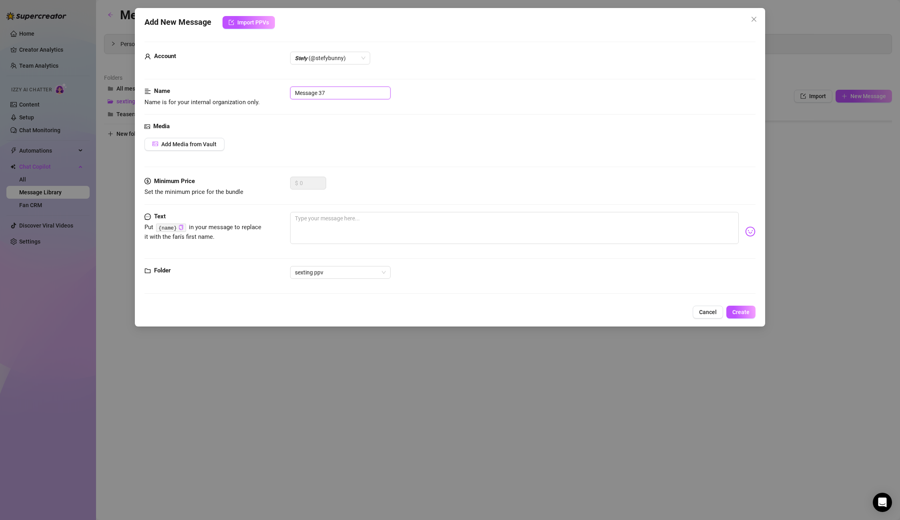
scroll to position [0, 0]
click at [311, 363] on div "Add New Message Import PPVs Account 𝙎𝙩𝙚𝙛𝙮 (@stefybunny) Name Name is for your i…" at bounding box center [450, 260] width 900 height 520
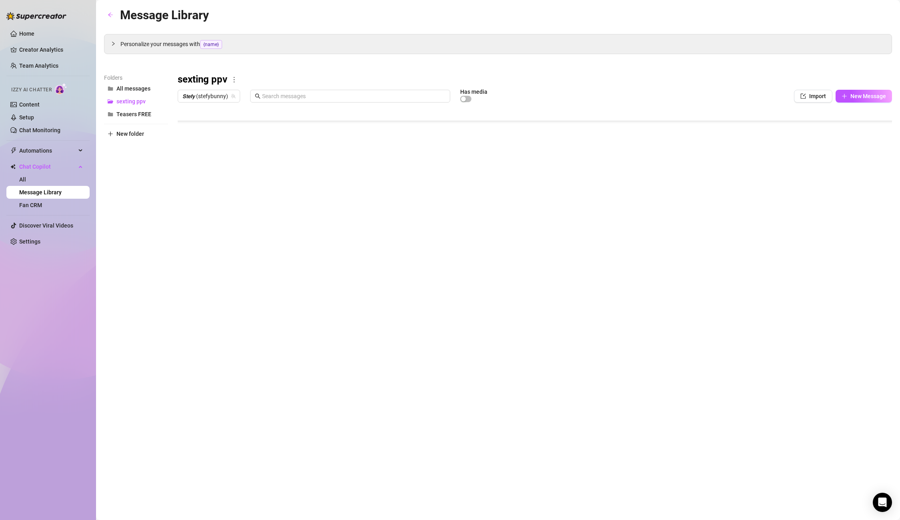
click at [254, 242] on div at bounding box center [535, 195] width 715 height 179
click at [254, 242] on div "Trenzas sexting black 20 Trenzas sexting black 20" at bounding box center [233, 240] width 86 height 17
click at [254, 241] on textarea "Trenzas sexting black 20" at bounding box center [233, 238] width 86 height 7
drag, startPoint x: 254, startPoint y: 241, endPoint x: 185, endPoint y: 233, distance: 69.4
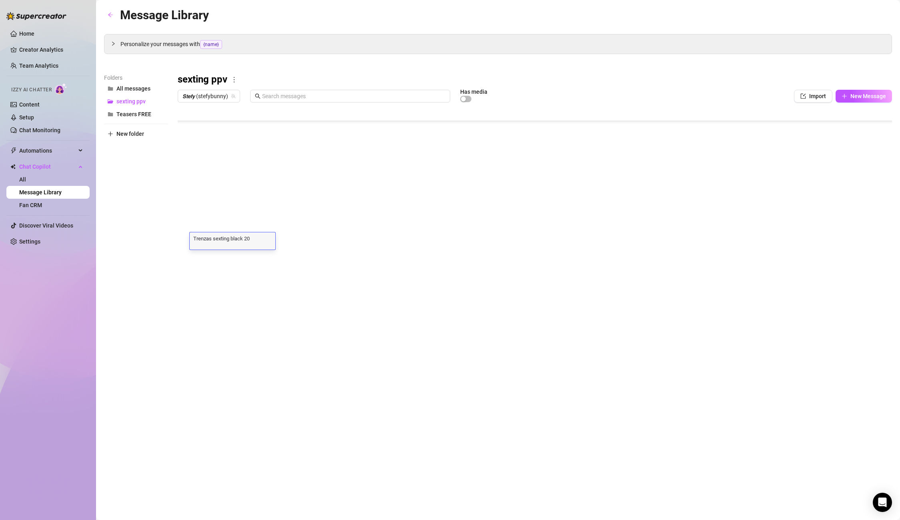
drag, startPoint x: 253, startPoint y: 238, endPoint x: 183, endPoint y: 235, distance: 70.1
drag, startPoint x: 257, startPoint y: 239, endPoint x: 188, endPoint y: 235, distance: 68.9
click at [188, 235] on div "Title Text Media $ AI Pricing Accounts Trenzas sexting black 13 you need to fuc…" at bounding box center [535, 195] width 715 height 179
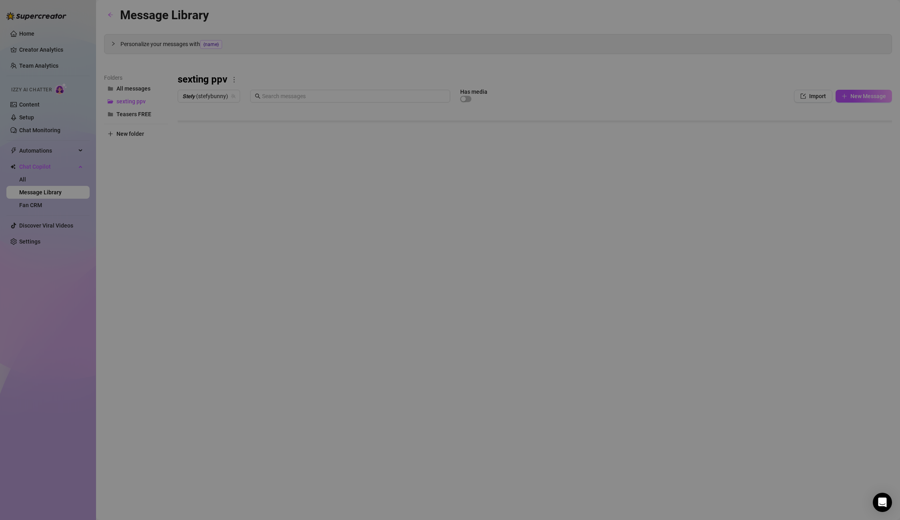
click at [216, 279] on body "Home Creator Analytics Team Analytics Izzy AI Chatter Content Setup Chat Monito…" at bounding box center [450, 260] width 900 height 520
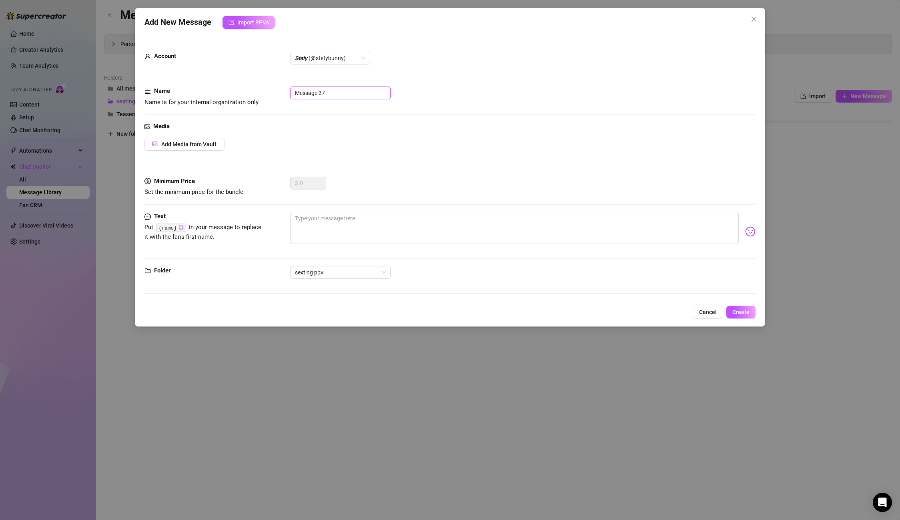
drag, startPoint x: 343, startPoint y: 86, endPoint x: 343, endPoint y: 95, distance: 8.8
click at [343, 87] on input "Message 37" at bounding box center [340, 92] width 100 height 13
drag, startPoint x: 343, startPoint y: 95, endPoint x: 239, endPoint y: 83, distance: 104.4
click at [239, 83] on form "Account 𝙎𝙩𝙚𝙛𝙮 (@stefybunny) Name Name is for your internal organization only. M…" at bounding box center [450, 171] width 611 height 259
paste input "Trenzas sexting black 20"
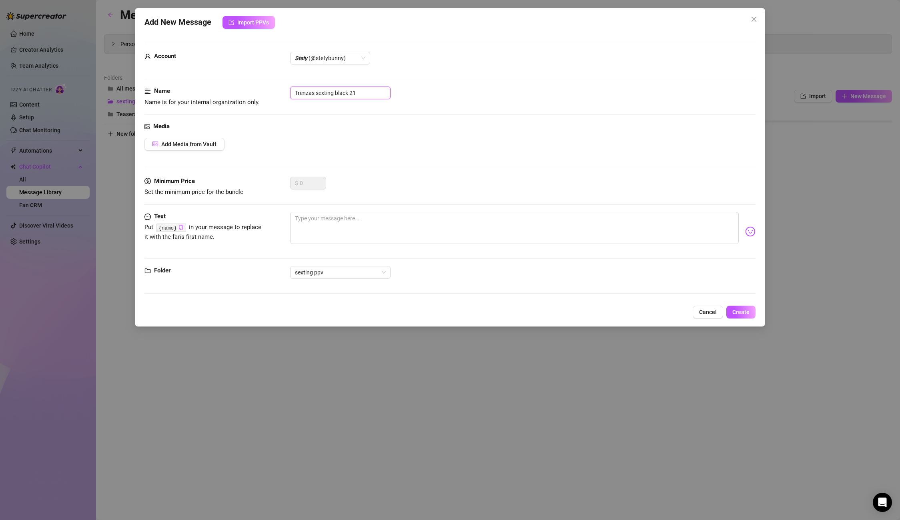
type input "Trenzas sexting black 21"
click at [315, 227] on textarea at bounding box center [514, 228] width 448 height 32
paste textarea "Baby, your cock inside my mouth is my fucking obsession! I love feeling it swel…"
type textarea "Baby, your cock inside my mouth is my fucking obsession! I love feeling it swel…"
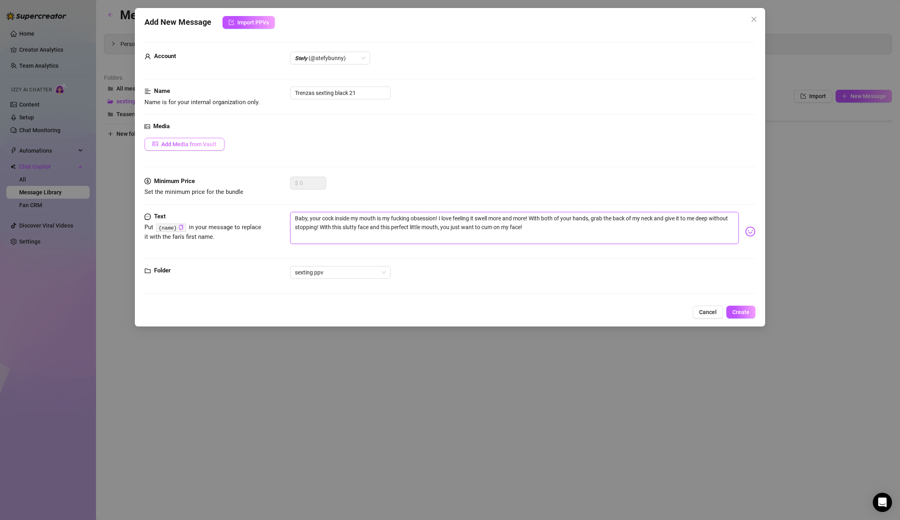
type textarea "Baby, your cock inside my mouth is my fucking obsession! I love feeling it swel…"
click at [198, 145] on span "Add Media from Vault" at bounding box center [188, 144] width 55 height 6
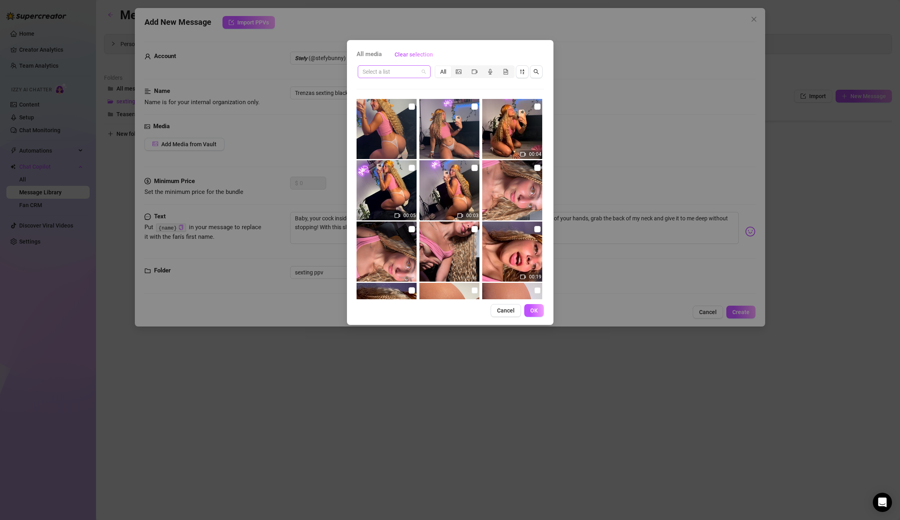
click at [408, 74] on input "search" at bounding box center [391, 72] width 56 height 12
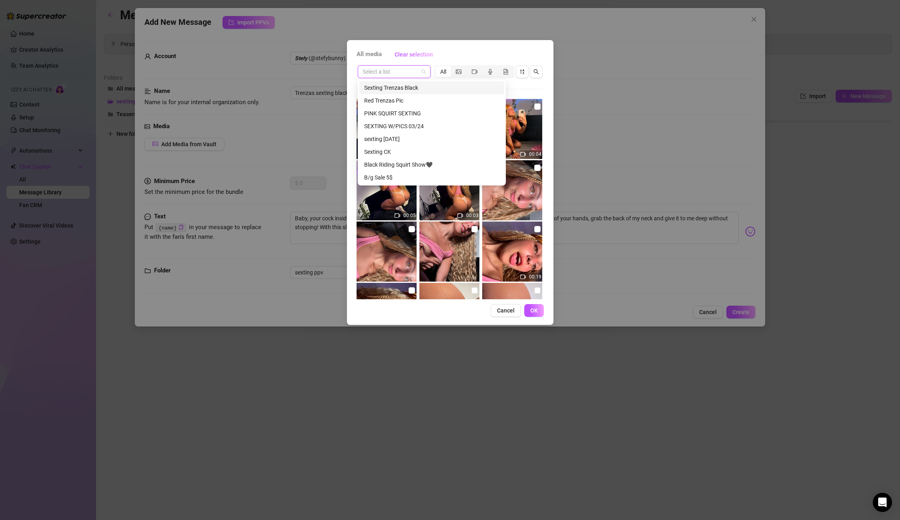
click at [406, 88] on div "Sexting Trenzas Black" at bounding box center [431, 87] width 135 height 9
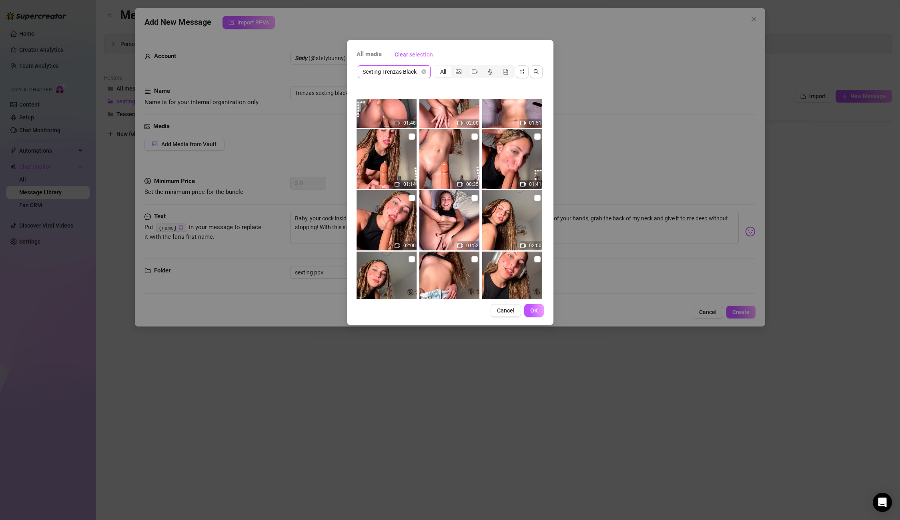
scroll to position [274, 0]
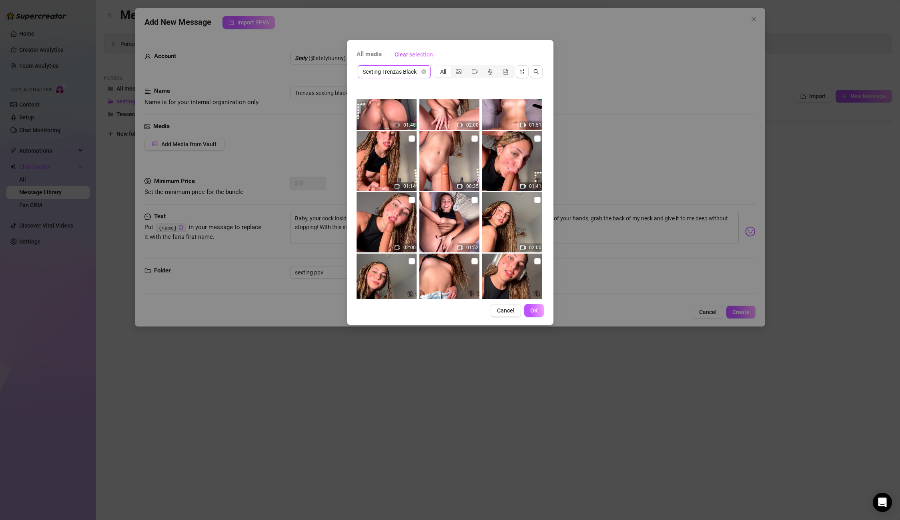
click at [543, 136] on div "01:41" at bounding box center [513, 161] width 62 height 60
click at [537, 138] on input "checkbox" at bounding box center [537, 138] width 6 height 6
checkbox input "true"
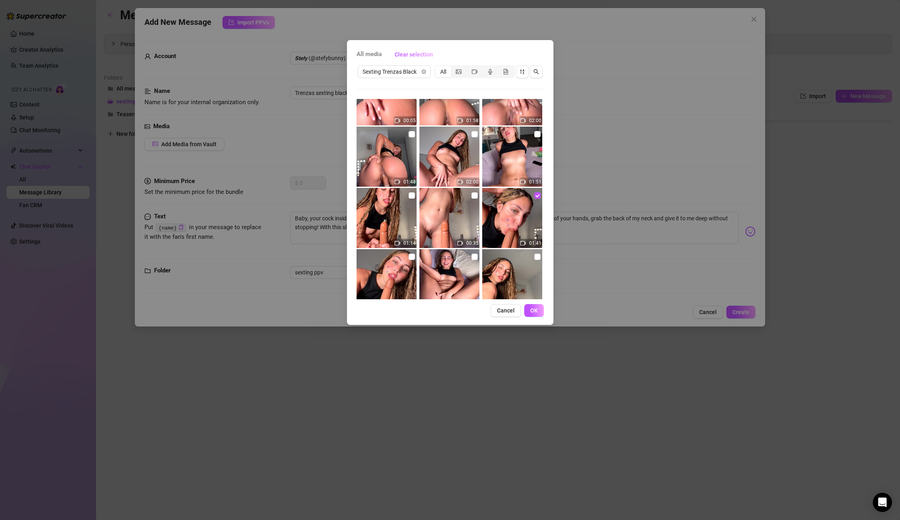
scroll to position [212, 0]
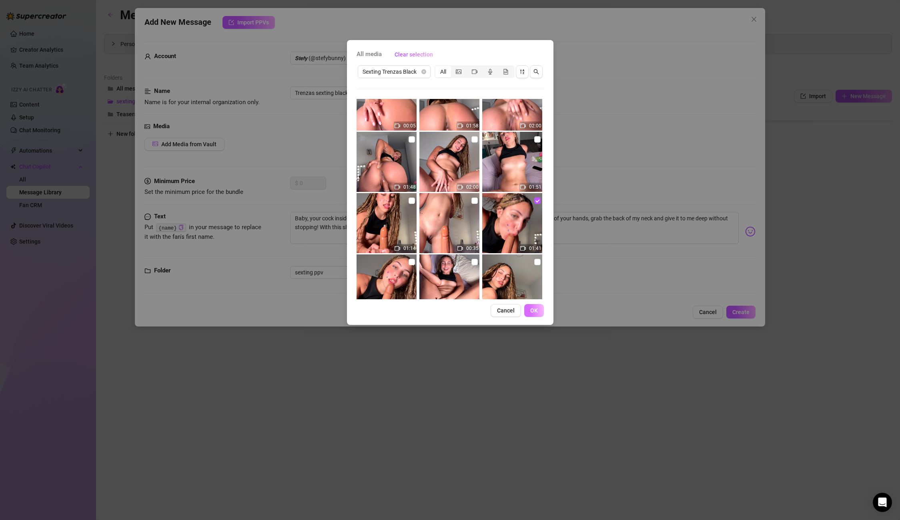
click at [530, 308] on span "OK" at bounding box center [534, 310] width 8 height 6
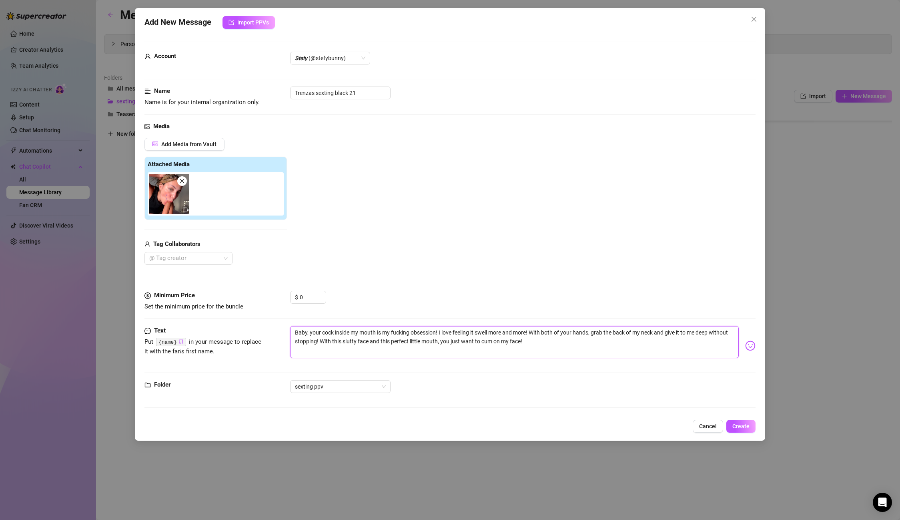
drag, startPoint x: 552, startPoint y: 341, endPoint x: 246, endPoint y: 313, distance: 307.1
click at [246, 313] on form "Account 𝙎𝙩𝙚𝙛𝙮 (@stefybunny) Name Name is for your internal organization only. T…" at bounding box center [450, 228] width 611 height 373
drag, startPoint x: 351, startPoint y: 93, endPoint x: 321, endPoint y: 93, distance: 30.8
click at [321, 93] on input "Trenzas sexting black 21" at bounding box center [340, 92] width 100 height 13
click at [307, 303] on input "0" at bounding box center [313, 297] width 26 height 12
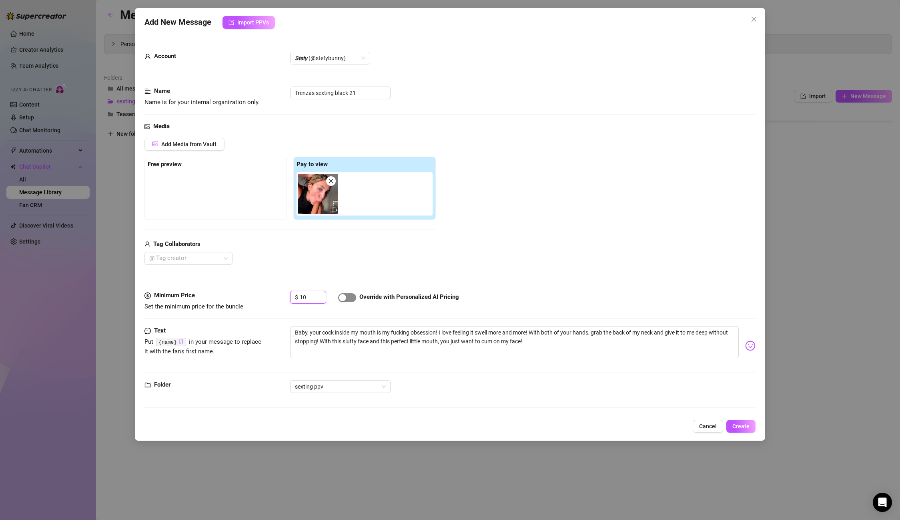
type input "10"
click at [344, 296] on div "button" at bounding box center [342, 297] width 7 height 7
drag, startPoint x: 354, startPoint y: 93, endPoint x: 263, endPoint y: 83, distance: 91.8
click at [263, 83] on form "Account 𝙎𝙩𝙚𝙛𝙮 (@stefybunny) Name Name is for your internal organization only. T…" at bounding box center [450, 228] width 611 height 373
click at [746, 422] on button "Create" at bounding box center [741, 426] width 29 height 13
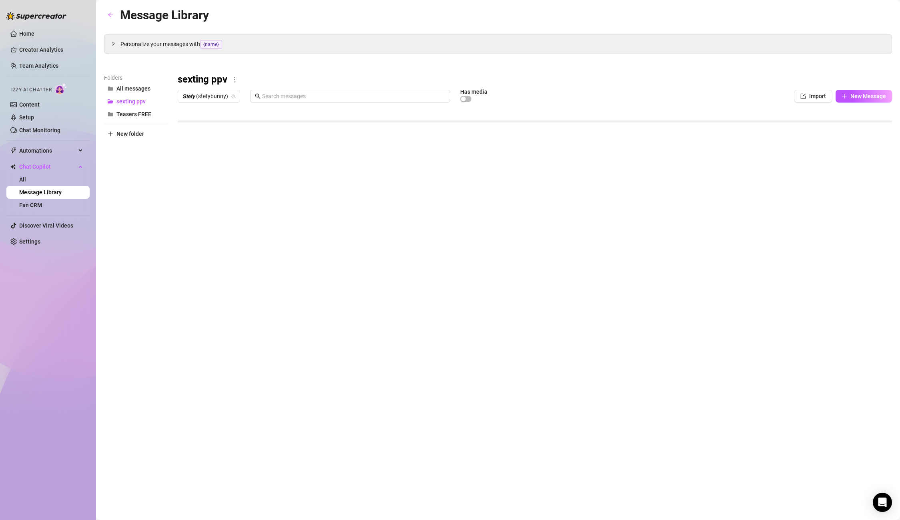
type textarea "Type your message here..."
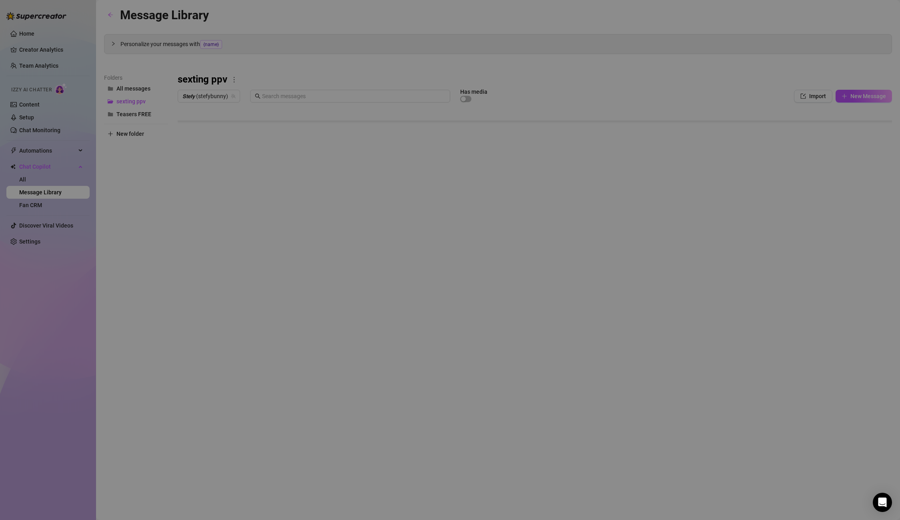
click at [213, 283] on body "Home Creator Analytics Team Analytics Izzy AI Chatter Content Setup Chat Monito…" at bounding box center [450, 260] width 900 height 520
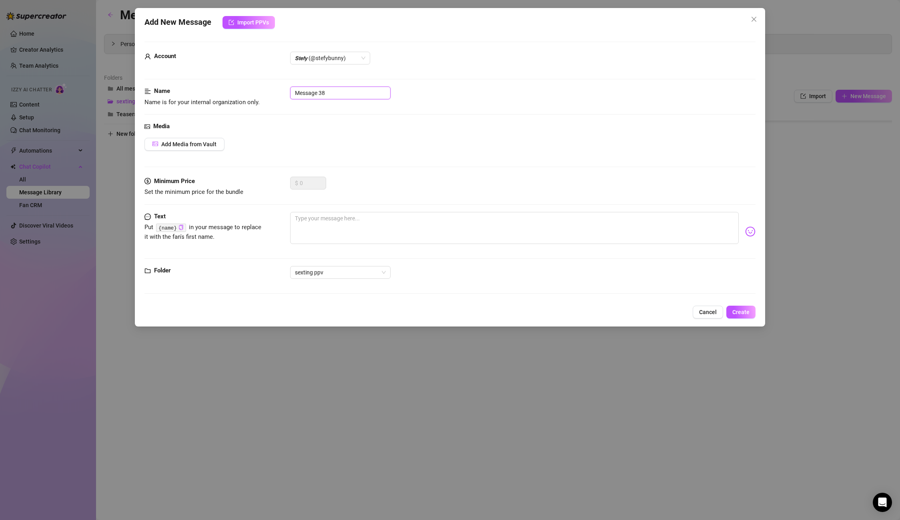
drag, startPoint x: 332, startPoint y: 92, endPoint x: 182, endPoint y: 78, distance: 150.8
click at [182, 78] on form "Account 𝙎𝙩𝙚𝙛𝙮 (@stefybunny) Name Name is for your internal organization only. M…" at bounding box center [450, 171] width 611 height 259
paste input "Trenzas sexting black 2"
type input "Trenzas sexting black 22"
click at [317, 223] on textarea at bounding box center [514, 228] width 448 height 32
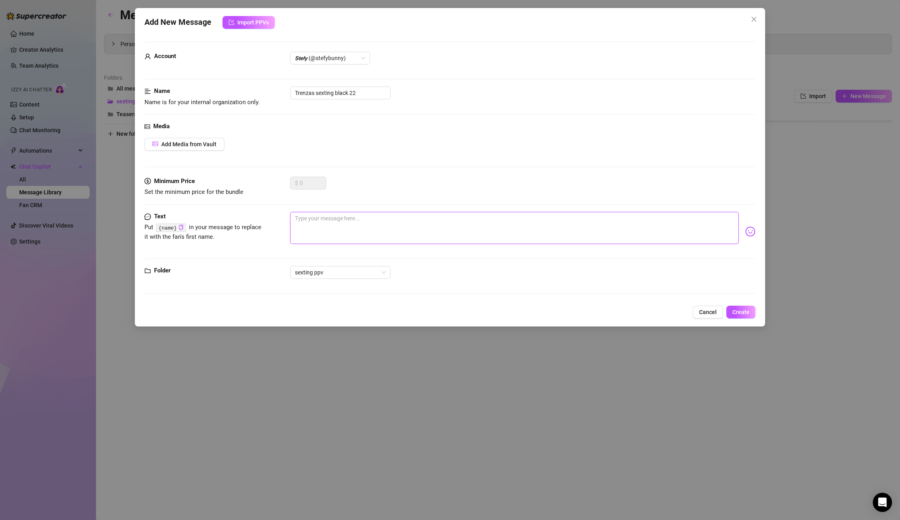
paste textarea "are u tempted to shoot that milk in my little mouth?🥵"
type textarea "are u tempted to shoot that milk in my little mouth?🥵"
drag, startPoint x: 355, startPoint y: 91, endPoint x: 225, endPoint y: 86, distance: 130.2
click at [225, 86] on div "Name Name is for your internal organization only. Trenzas sexting black 22" at bounding box center [450, 96] width 611 height 20
click at [732, 312] on button "Create" at bounding box center [741, 311] width 29 height 13
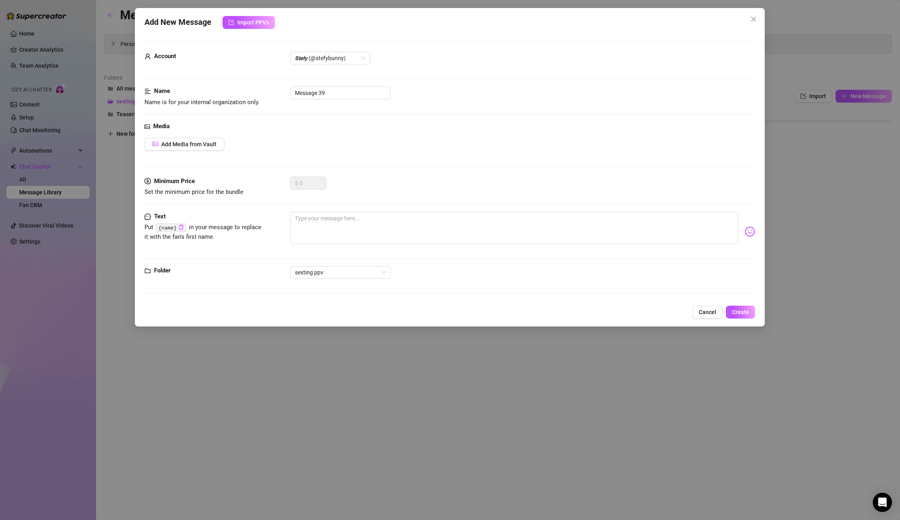
click at [222, 281] on body "Home Creator Analytics Team Analytics Izzy AI Chatter Content Setup Chat Monito…" at bounding box center [450, 260] width 900 height 520
drag, startPoint x: 329, startPoint y: 94, endPoint x: 265, endPoint y: 89, distance: 65.1
click at [265, 89] on div "Name Name is for your internal organization only. Message 39" at bounding box center [450, 96] width 611 height 20
paste input "Trenzas sexting black 2"
click at [330, 222] on textarea at bounding box center [514, 228] width 448 height 32
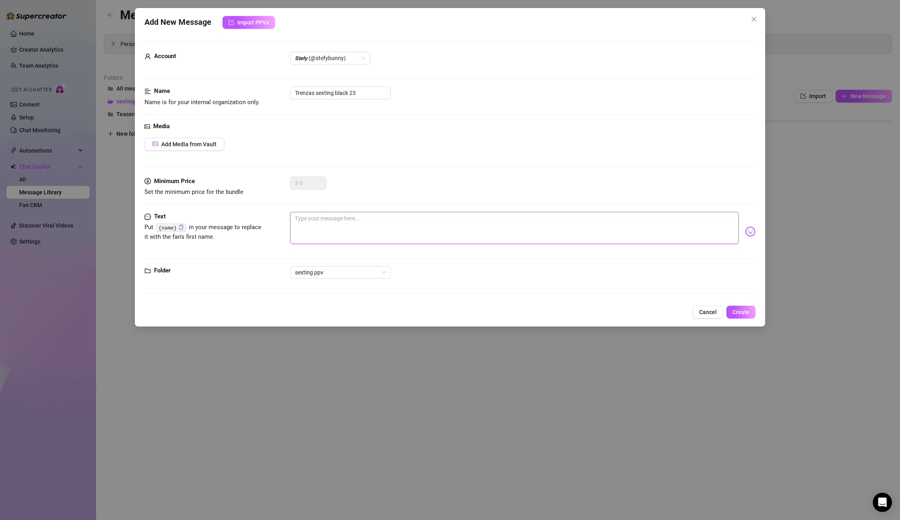
paste textarea "UFFF are you ready for me to jump on your cock and squeeze it all over you with…"
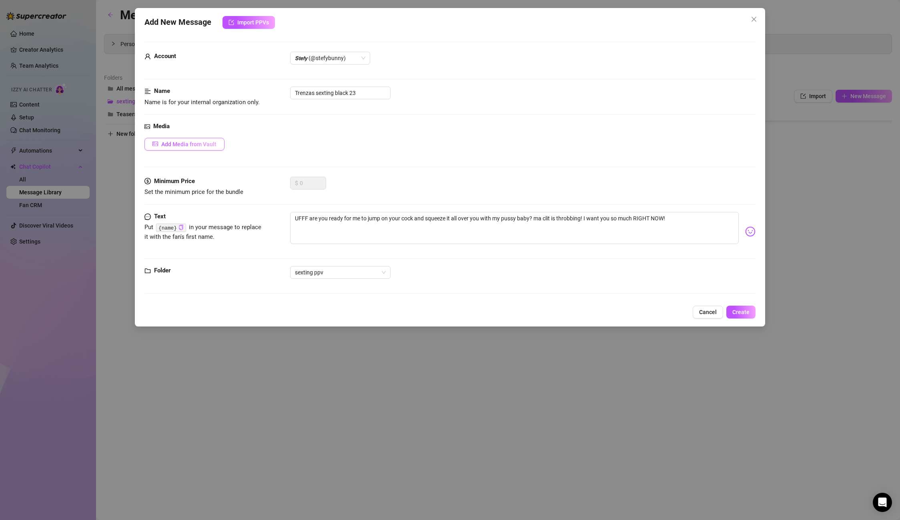
click at [174, 144] on span "Add Media from Vault" at bounding box center [188, 144] width 55 height 6
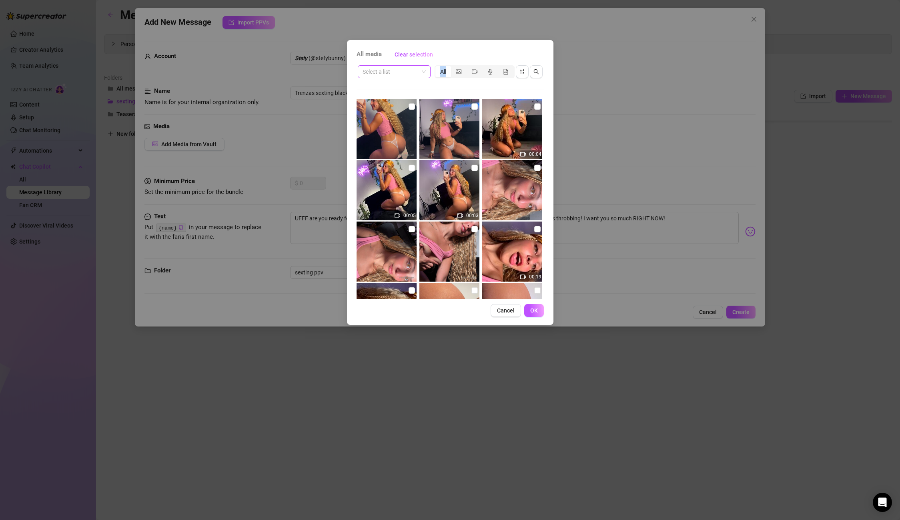
drag, startPoint x: 402, startPoint y: 82, endPoint x: 397, endPoint y: 74, distance: 9.9
click at [399, 78] on div "Select a list All 00:04 00:05 00:03 00:19 00:07 04:45" at bounding box center [450, 181] width 187 height 235
click at [397, 74] on input "search" at bounding box center [391, 72] width 56 height 12
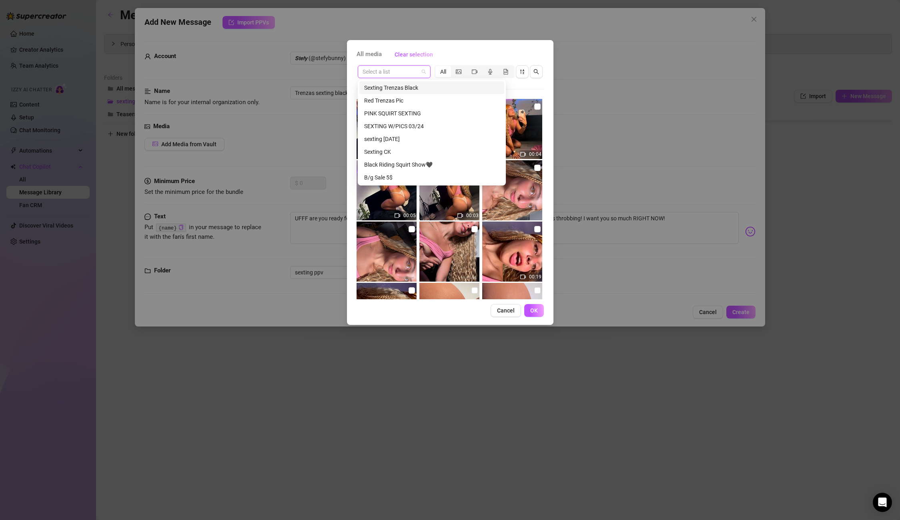
click at [409, 90] on div "Sexting Trenzas Black" at bounding box center [431, 87] width 135 height 9
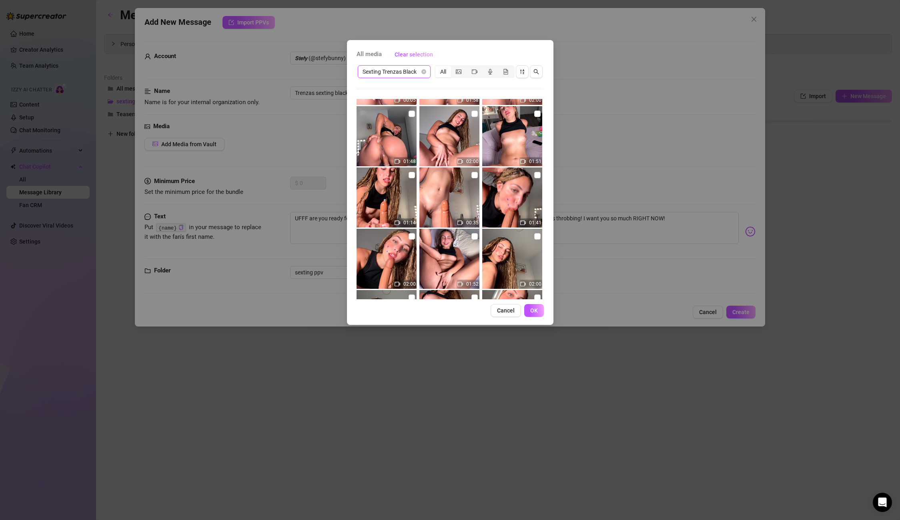
scroll to position [238, 0]
click at [474, 174] on input "checkbox" at bounding box center [475, 174] width 6 height 6
click at [540, 315] on button "OK" at bounding box center [534, 310] width 20 height 13
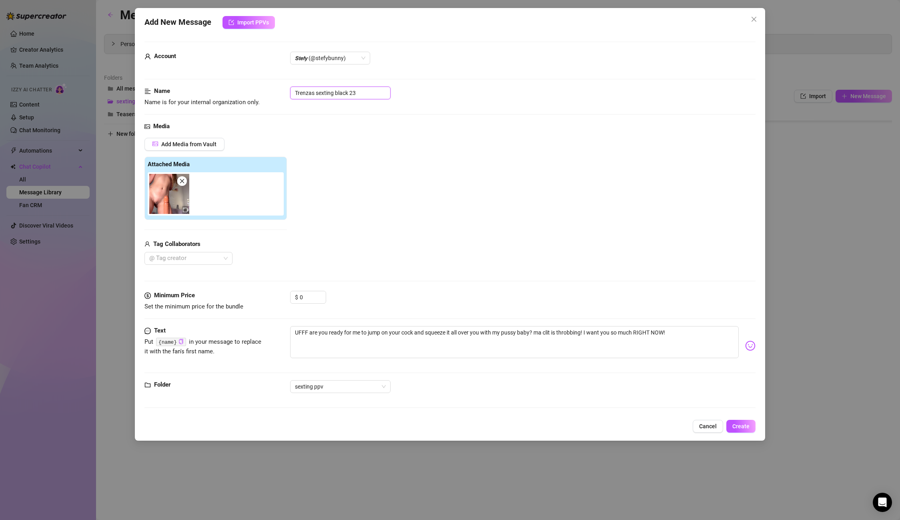
drag, startPoint x: 355, startPoint y: 92, endPoint x: 217, endPoint y: 86, distance: 138.2
click at [217, 86] on div "Name Name is for your internal organization only. Trenzas sexting black 23" at bounding box center [450, 96] width 611 height 20
click at [749, 428] on span "Create" at bounding box center [741, 426] width 17 height 6
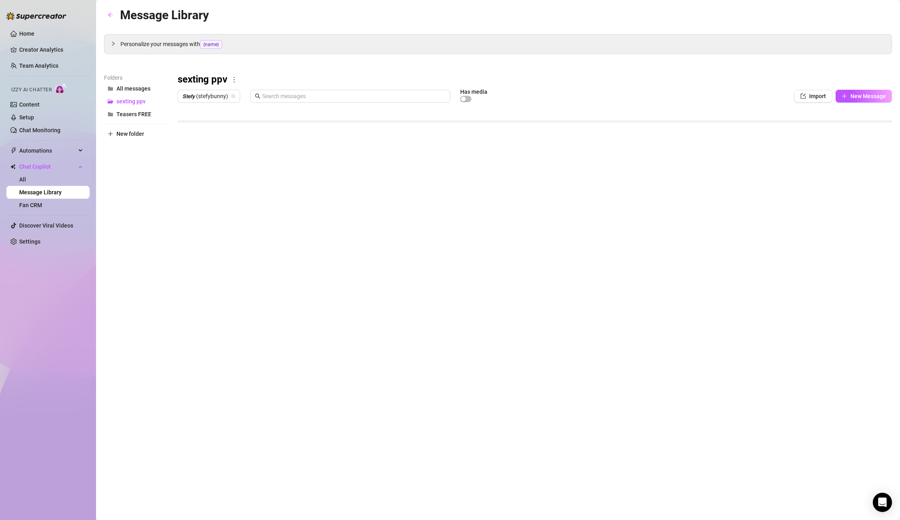
scroll to position [240, 0]
click at [214, 269] on div at bounding box center [535, 195] width 715 height 179
click at [213, 273] on body "Home Creator Analytics Team Analytics Izzy AI Chatter Content Setup Chat Monito…" at bounding box center [450, 260] width 900 height 520
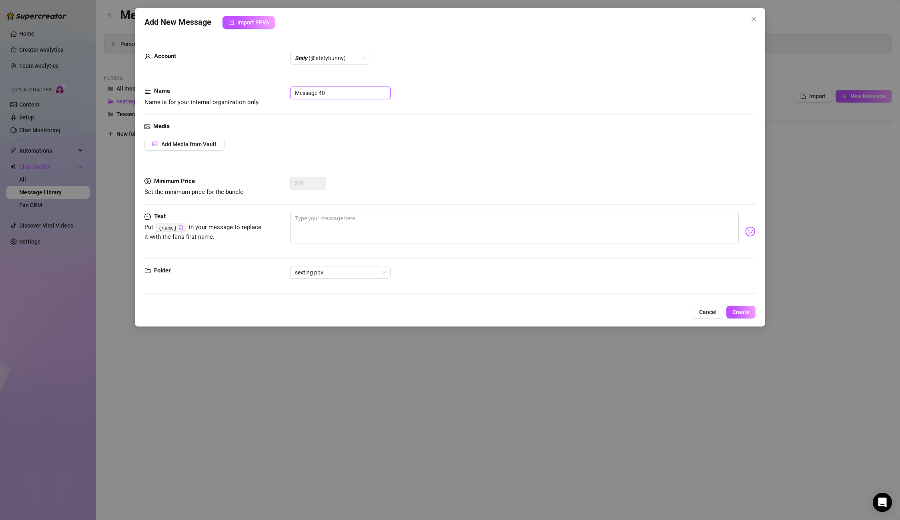
drag, startPoint x: 357, startPoint y: 90, endPoint x: 270, endPoint y: 86, distance: 87.0
click at [270, 86] on form "Account 𝙎𝙩𝙚𝙛𝙮 (@stefybunny) Name Name is for your internal organization only. M…" at bounding box center [450, 171] width 611 height 259
paste input "Trenzas sexting black 2"
click at [335, 229] on textarea at bounding box center [514, 228] width 448 height 32
paste textarea "let me get on top of you baby! I look at you like this while I grab your cock t…"
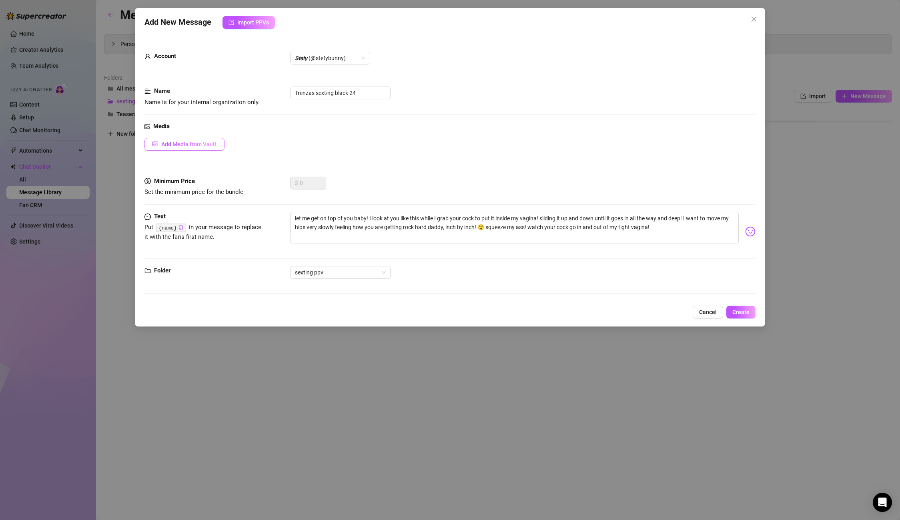
click at [202, 149] on button "Add Media from Vault" at bounding box center [185, 144] width 80 height 13
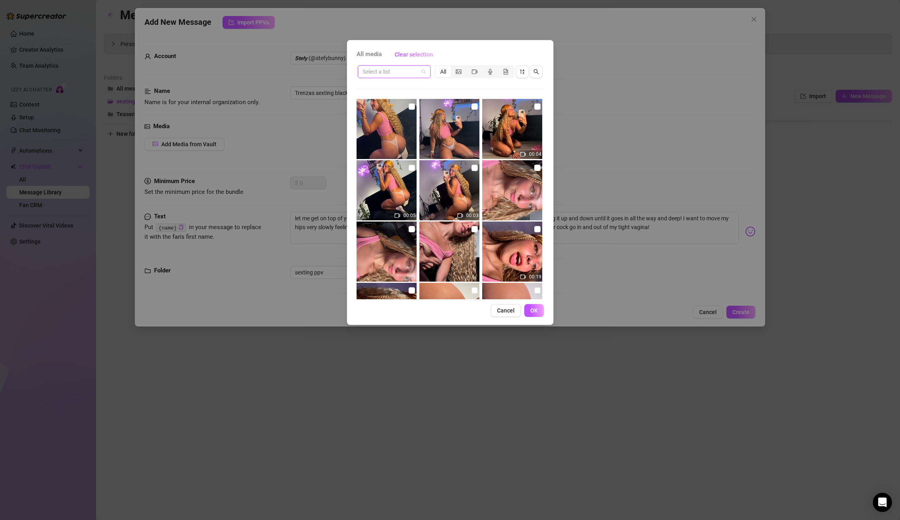
click at [400, 71] on input "search" at bounding box center [391, 72] width 56 height 12
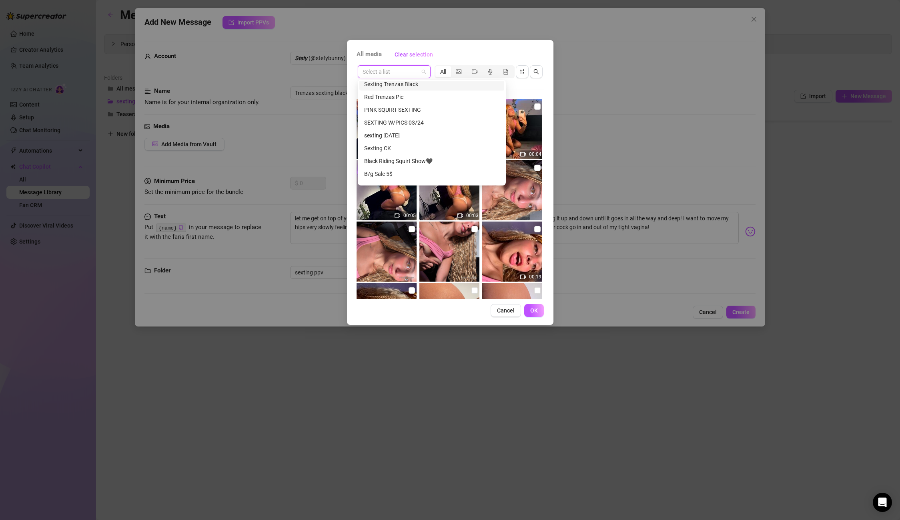
click at [407, 88] on div "Sexting Trenzas Black" at bounding box center [431, 84] width 135 height 9
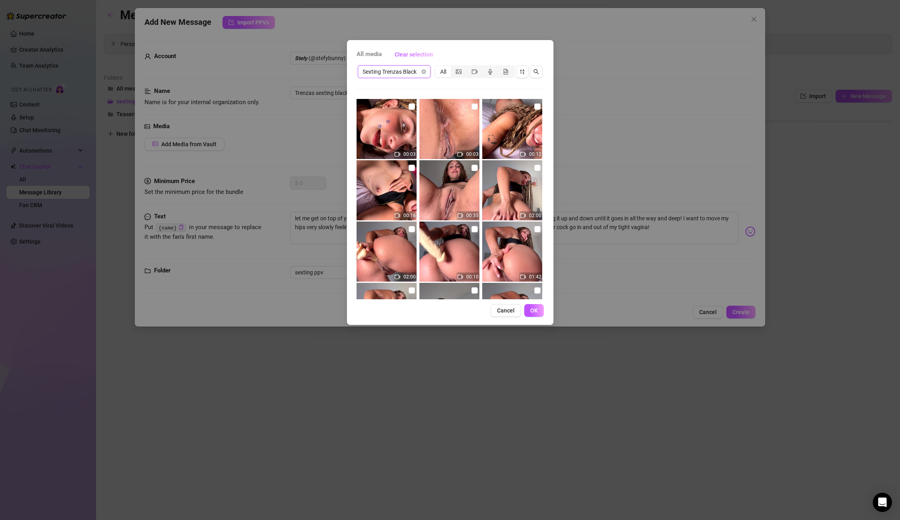
scroll to position [2, 0]
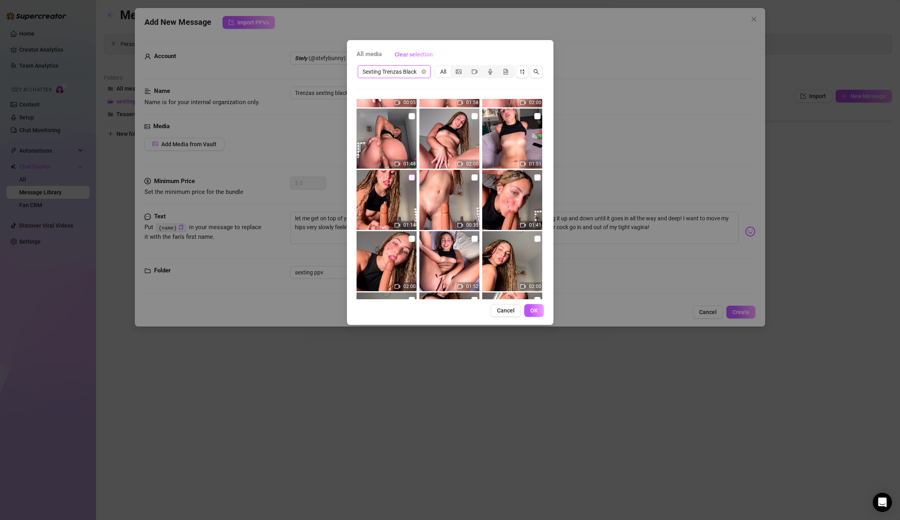
click at [412, 179] on input "checkbox" at bounding box center [412, 177] width 6 height 6
click at [533, 311] on span "OK" at bounding box center [534, 310] width 8 height 6
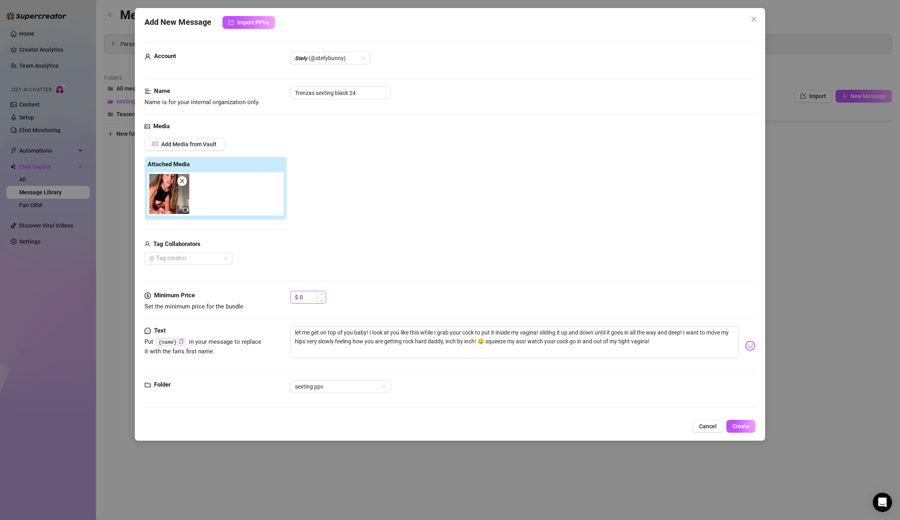
click at [296, 295] on div "$ 0" at bounding box center [308, 297] width 36 height 13
drag, startPoint x: 302, startPoint y: 297, endPoint x: 291, endPoint y: 298, distance: 11.6
click at [291, 298] on div "$ 0" at bounding box center [308, 297] width 36 height 13
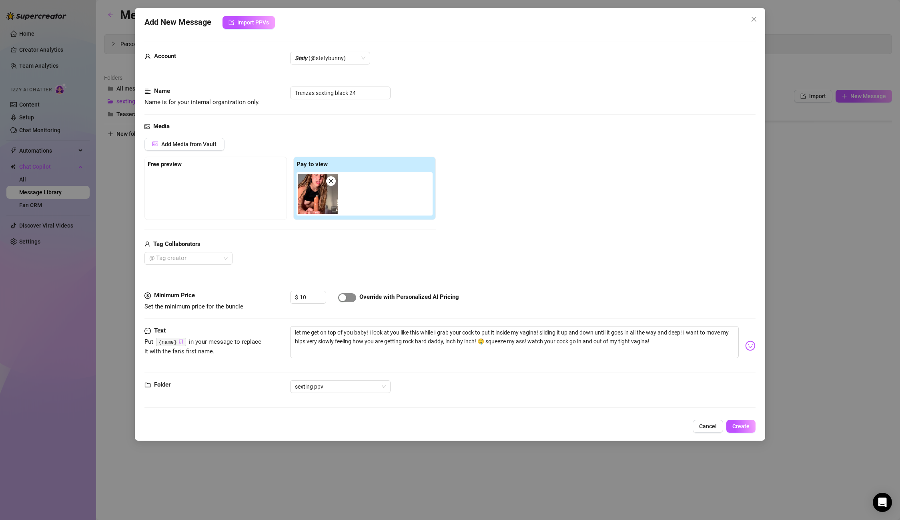
click at [349, 297] on span "button" at bounding box center [347, 297] width 18 height 9
drag, startPoint x: 351, startPoint y: 92, endPoint x: 239, endPoint y: 79, distance: 113.6
click at [239, 79] on form "Account 𝙎𝙩𝙚𝙛𝙮 (@stefybunny) Name Name is for your internal organization only. T…" at bounding box center [450, 228] width 611 height 373
click at [743, 424] on span "Create" at bounding box center [741, 426] width 17 height 6
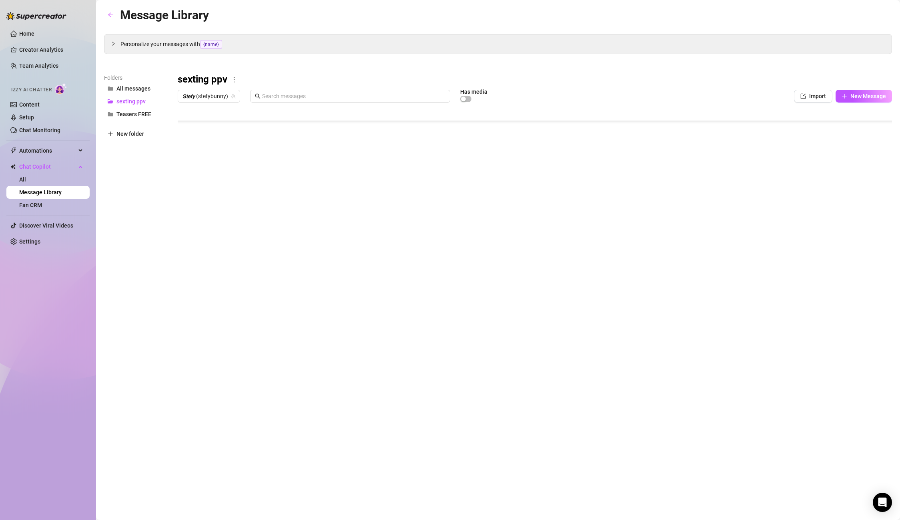
click at [222, 283] on body "Home Creator Analytics Team Analytics Izzy AI Chatter Content Setup Chat Monito…" at bounding box center [450, 260] width 900 height 520
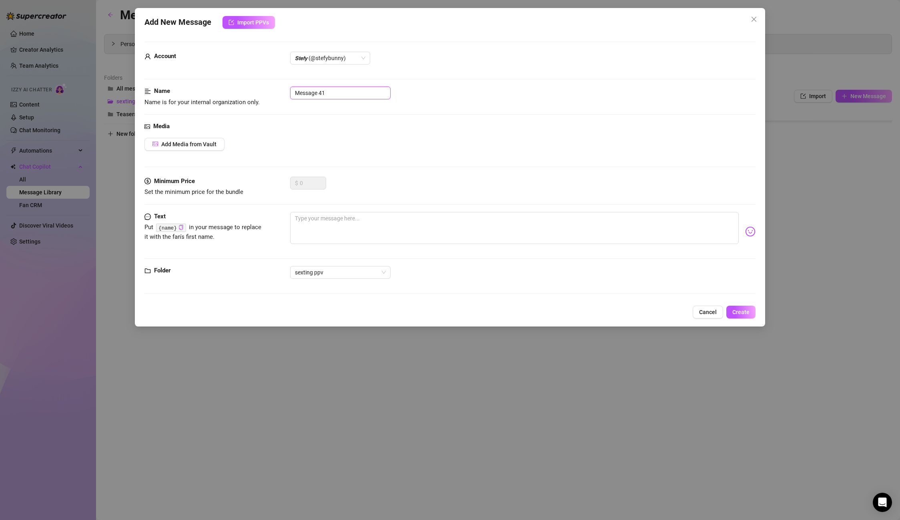
drag, startPoint x: 288, startPoint y: 89, endPoint x: 254, endPoint y: 89, distance: 34.0
click at [254, 89] on div "Name Name is for your internal organization only. Message 41" at bounding box center [450, 96] width 611 height 20
paste input "Trenzas sexting black 2"
click at [378, 94] on input "Trenzas sexting black 21" at bounding box center [340, 92] width 100 height 13
click at [215, 141] on span "Add Media from Vault" at bounding box center [188, 144] width 55 height 6
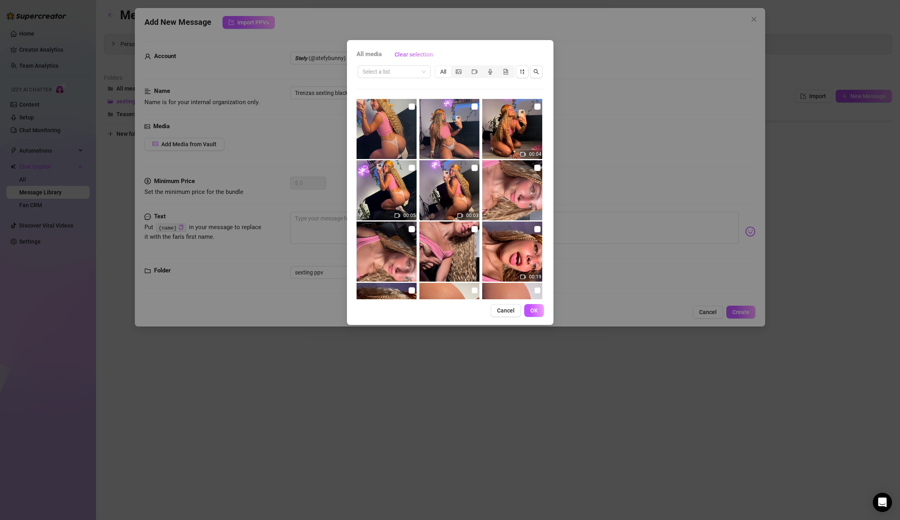
click at [592, 284] on div "All media Clear selection Select a list All 00:04 00:05 00:03 00:19 00:07 04:45…" at bounding box center [450, 260] width 900 height 520
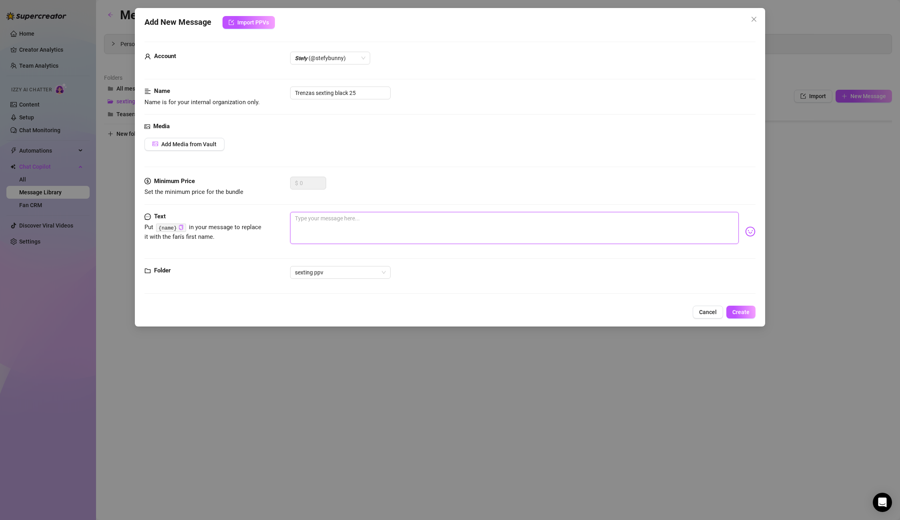
drag, startPoint x: 528, startPoint y: 232, endPoint x: 501, endPoint y: 229, distance: 27.0
click at [528, 232] on textarea at bounding box center [514, 228] width 448 height 32
paste textarea "do you like how my tight pussy feels? 🤤🤤"
drag, startPoint x: 356, startPoint y: 94, endPoint x: 233, endPoint y: 84, distance: 123.7
click at [233, 84] on form "Account 𝙎𝙩𝙚𝙛𝙮 (@stefybunny) Name Name is for your internal organization only. T…" at bounding box center [450, 171] width 611 height 259
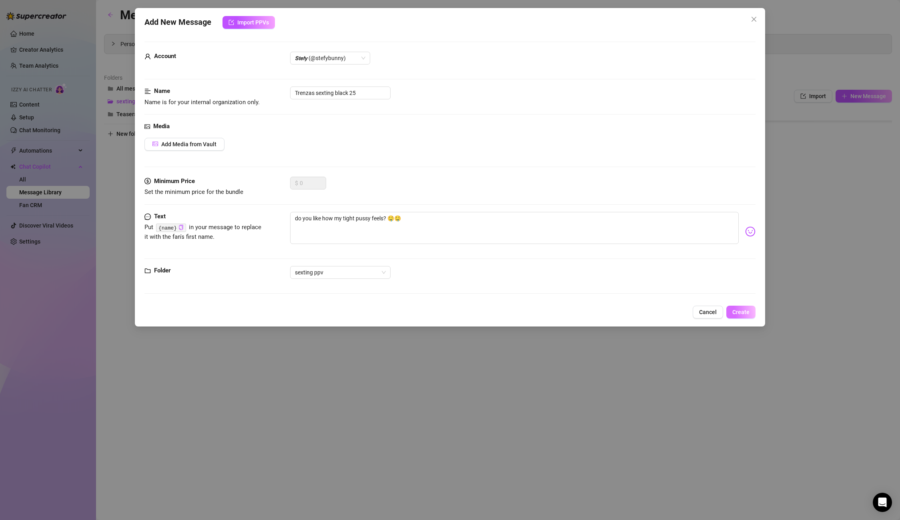
click at [745, 314] on span "Create" at bounding box center [741, 312] width 17 height 6
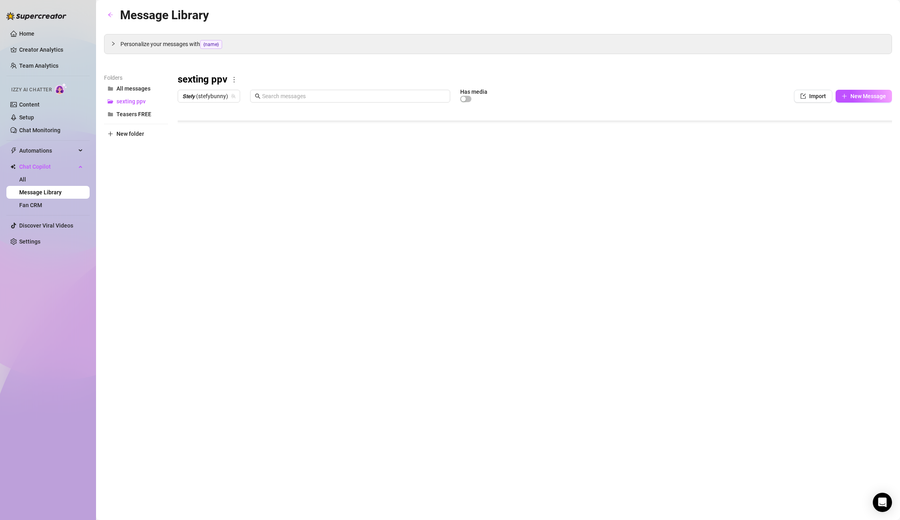
click at [222, 283] on body "Home Creator Analytics Team Analytics Izzy AI Chatter Content Setup Chat Monito…" at bounding box center [450, 260] width 900 height 520
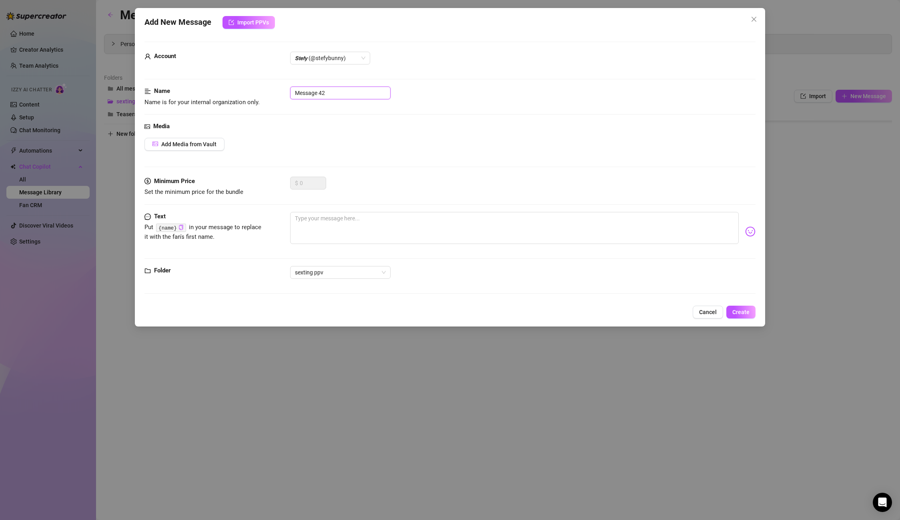
paste input "Trenzas sexting black 25"
drag, startPoint x: 344, startPoint y: 89, endPoint x: 237, endPoint y: 89, distance: 107.3
click at [237, 89] on div "Name Name is for your internal organization only. Trenzas sexting black 25" at bounding box center [450, 96] width 611 height 20
click at [319, 213] on textarea at bounding box center [514, 228] width 448 height 32
paste textarea "Fuck! I love bouncing these perfect little tits in your face while I ride you s…"
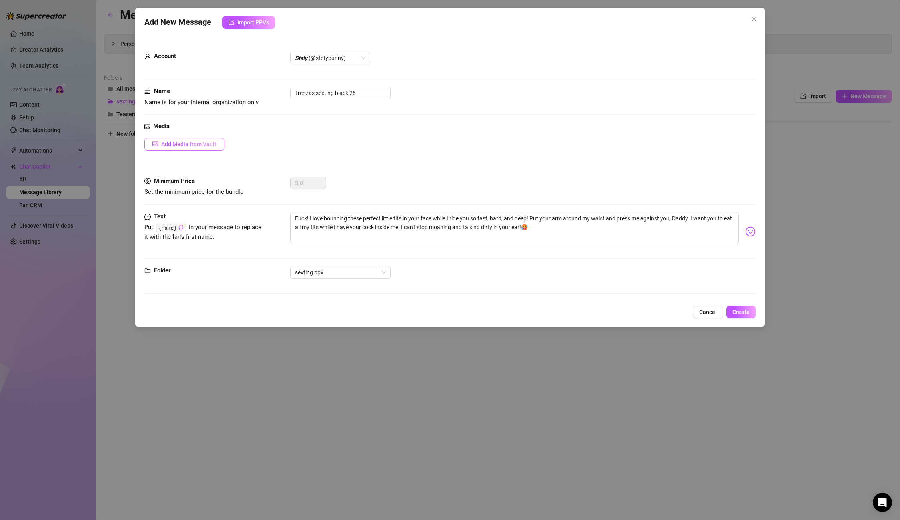
click at [207, 145] on span "Add Media from Vault" at bounding box center [188, 144] width 55 height 6
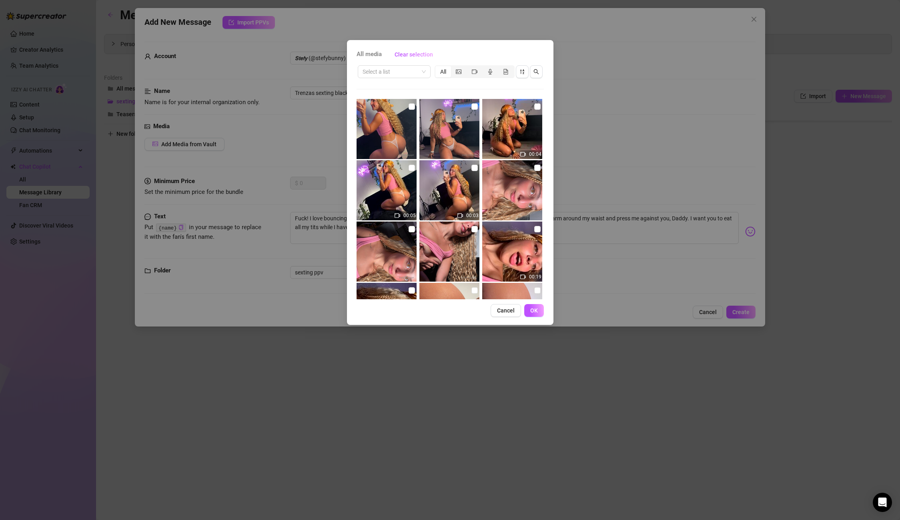
click at [398, 63] on div "All media Clear selection Select a list All 00:04 00:05 00:03 00:19 00:07 04:45…" at bounding box center [450, 182] width 207 height 285
click at [394, 73] on input "search" at bounding box center [391, 72] width 56 height 12
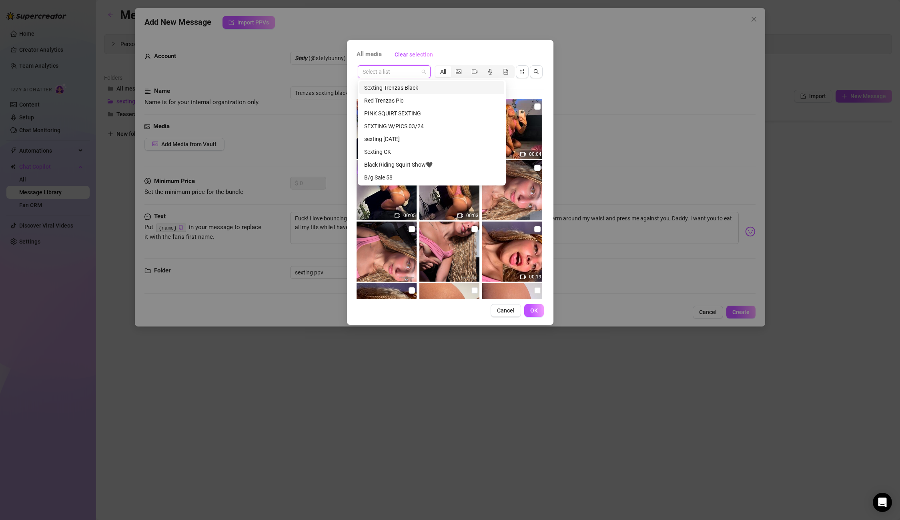
click at [399, 86] on div "Sexting Trenzas Black" at bounding box center [431, 87] width 135 height 9
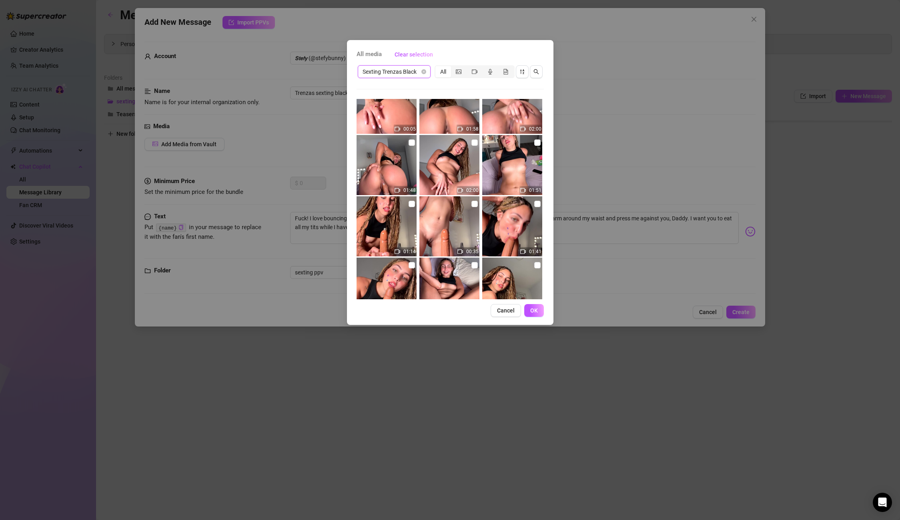
scroll to position [210, 0]
click at [472, 141] on input "checkbox" at bounding box center [475, 141] width 6 height 6
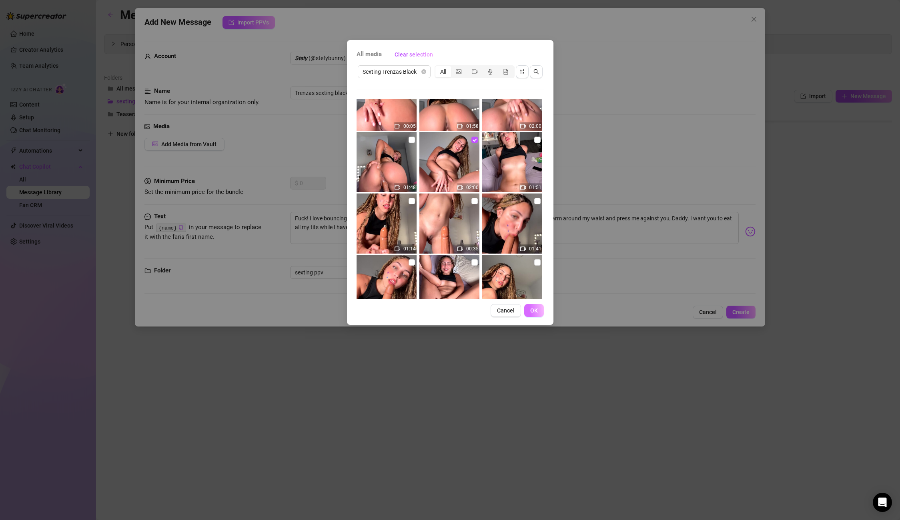
click at [533, 312] on span "OK" at bounding box center [534, 310] width 8 height 6
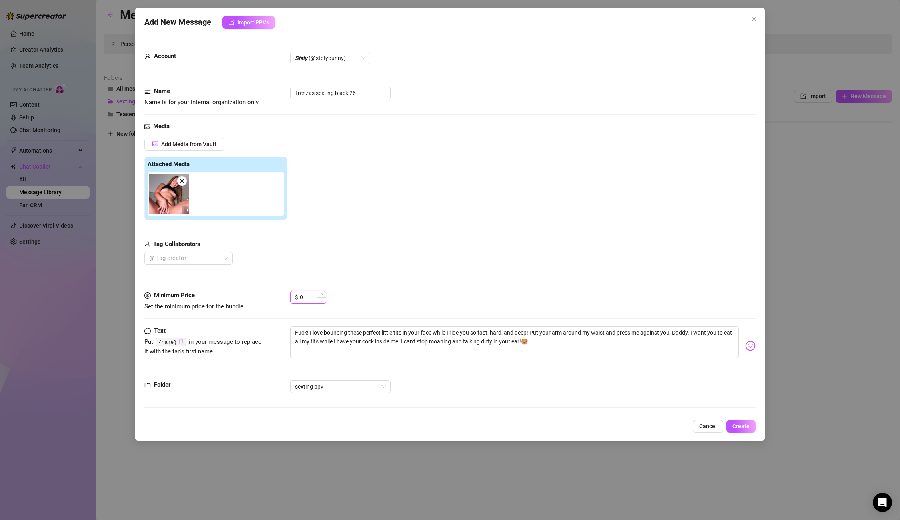
click at [304, 295] on input "0" at bounding box center [313, 297] width 26 height 12
drag, startPoint x: 304, startPoint y: 295, endPoint x: 290, endPoint y: 296, distance: 14.4
click at [290, 296] on div "Minimum Price Set the minimum price for the bundle $ 0" at bounding box center [450, 301] width 611 height 20
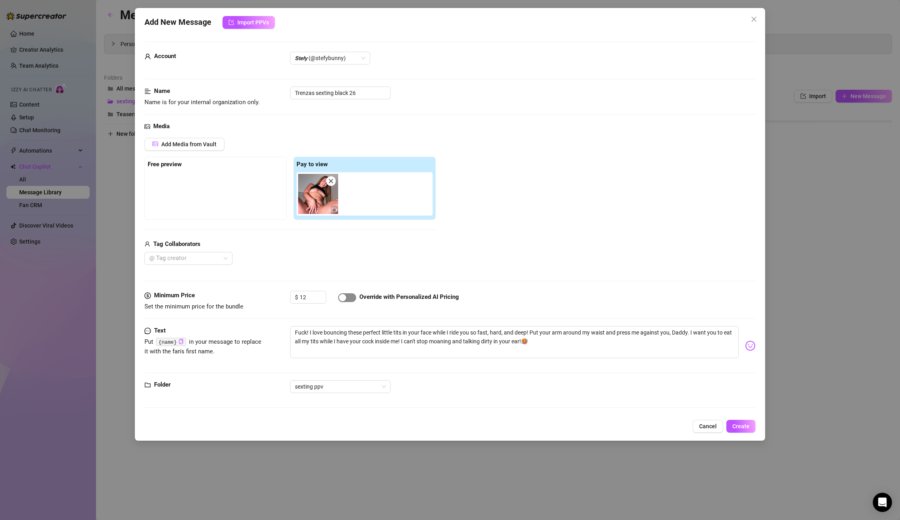
click at [344, 294] on div "button" at bounding box center [342, 297] width 7 height 7
click at [323, 297] on span "Decrease Value" at bounding box center [321, 300] width 9 height 6
click at [323, 270] on div "Media Add Media from Vault Free preview Pay to view Tag Collaborators @ Tag cre…" at bounding box center [450, 206] width 611 height 169
drag, startPoint x: 352, startPoint y: 92, endPoint x: 189, endPoint y: 82, distance: 162.8
click at [189, 82] on form "Account 𝙎𝙩𝙚𝙛𝙮 (@stefybunny) Name Name is for your internal organization only. T…" at bounding box center [450, 228] width 611 height 373
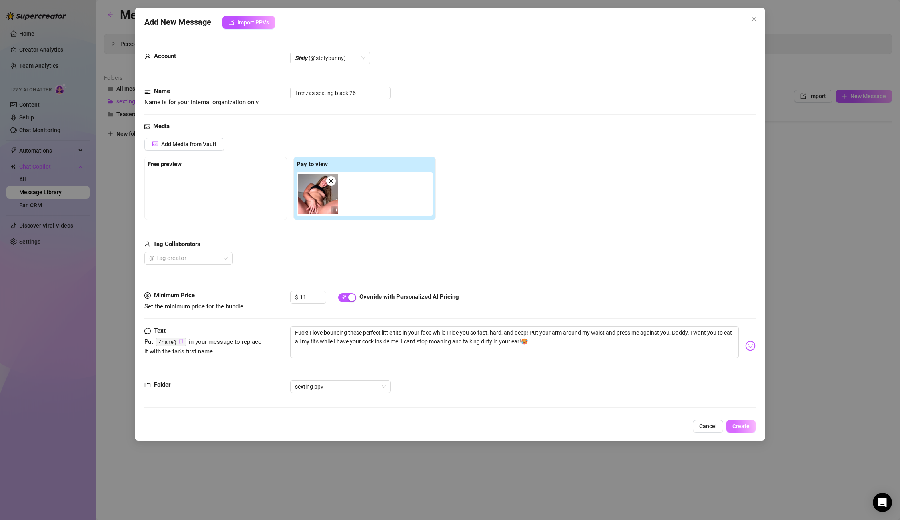
click at [741, 421] on button "Create" at bounding box center [741, 426] width 29 height 13
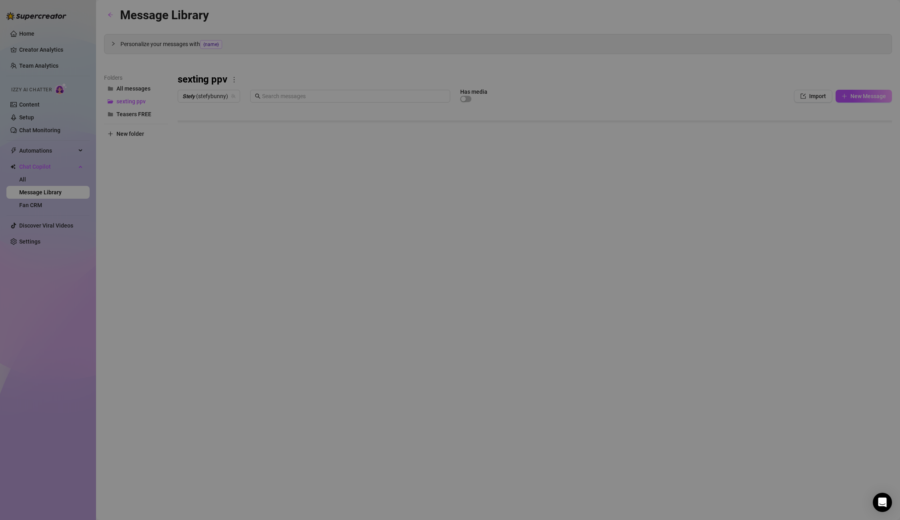
click at [209, 275] on body "Home Creator Analytics Team Analytics Izzy AI Chatter Content Setup Chat Monito…" at bounding box center [450, 260] width 900 height 520
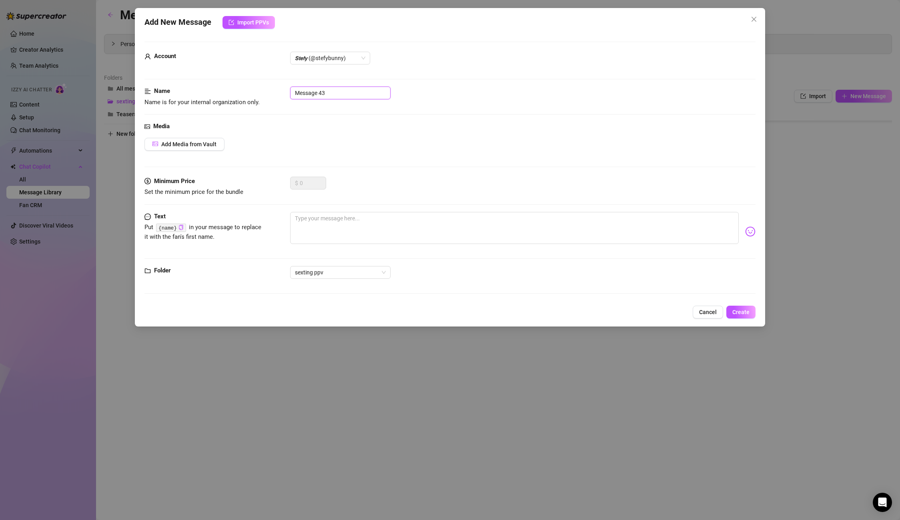
drag, startPoint x: 334, startPoint y: 95, endPoint x: 233, endPoint y: 83, distance: 101.6
click at [233, 83] on form "Account 𝙎𝙩𝙚𝙛𝙮 (@stefybunny) Name Name is for your internal organization only. M…" at bounding box center [450, 171] width 611 height 259
paste input "Trenzas sexting black 2"
drag, startPoint x: 332, startPoint y: 233, endPoint x: 338, endPoint y: 229, distance: 7.6
click at [331, 232] on textarea at bounding box center [514, 228] width 448 height 32
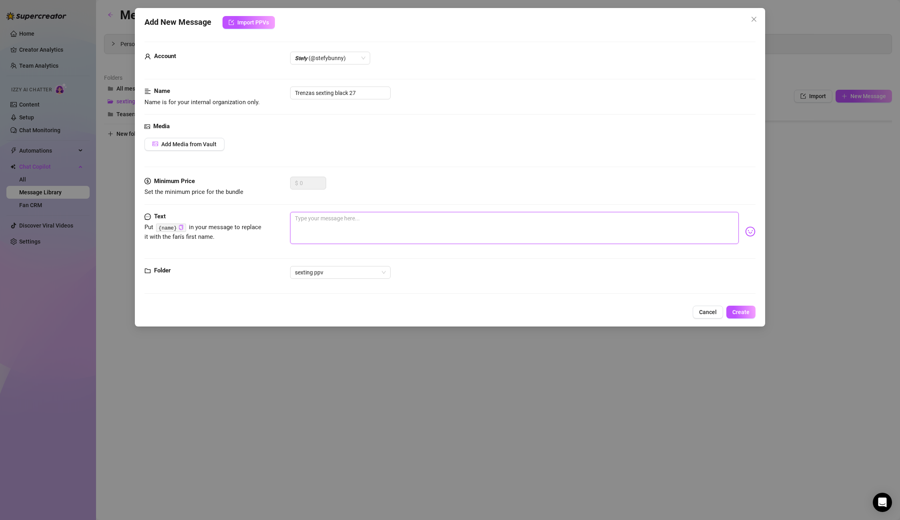
paste textarea "u love when I ride you like this, huh? grinding on you, so fucking tight... bet…"
drag, startPoint x: 352, startPoint y: 91, endPoint x: 210, endPoint y: 87, distance: 142.6
click at [210, 87] on div "Name Name is for your internal organization only. Trenzas sexting black 27" at bounding box center [450, 96] width 611 height 20
click at [744, 315] on button "Create" at bounding box center [741, 311] width 29 height 13
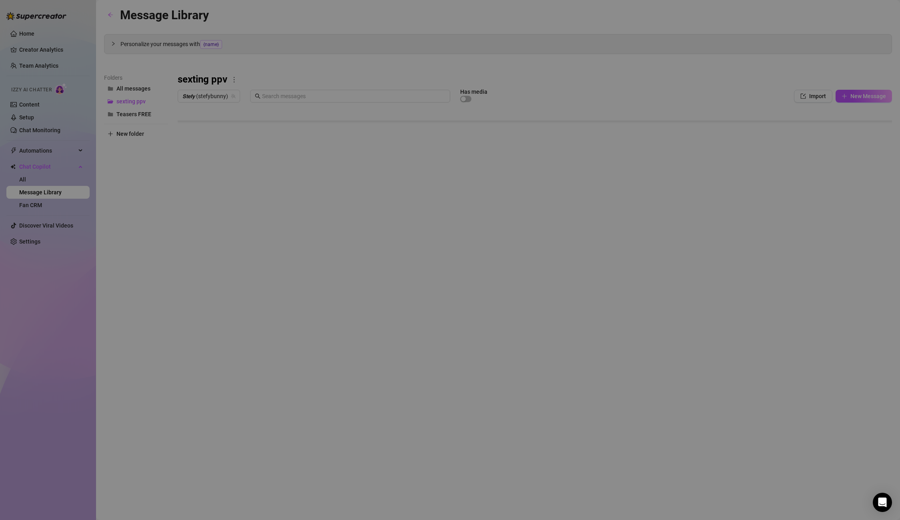
click at [217, 283] on body "Home Creator Analytics Team Analytics Izzy AI Chatter Content Setup Chat Monito…" at bounding box center [450, 260] width 900 height 520
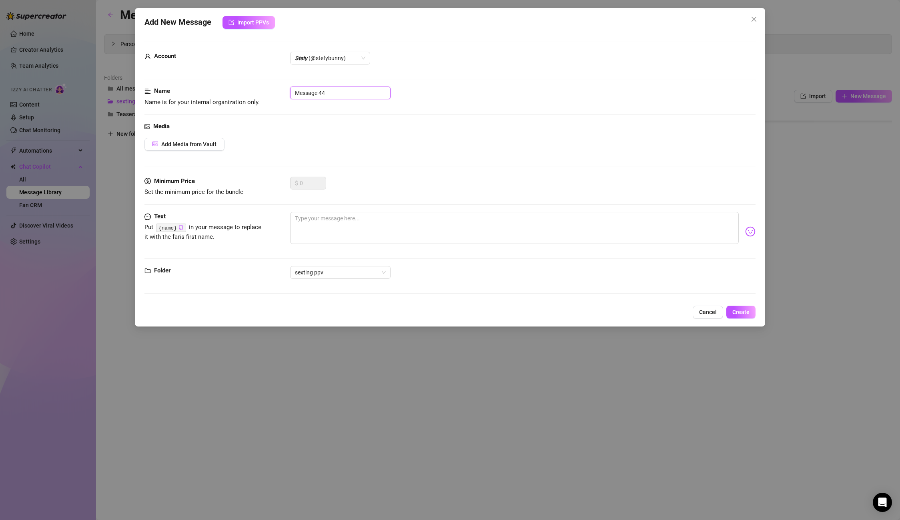
drag, startPoint x: 345, startPoint y: 94, endPoint x: 273, endPoint y: 85, distance: 73.0
click at [273, 85] on form "Account 𝙎𝙩𝙚𝙛𝙮 (@stefybunny) Name Name is for your internal organization only. M…" at bounding box center [450, 171] width 611 height 259
paste input "Trenzas sexting black 2"
click at [363, 220] on textarea at bounding box center [514, 228] width 448 height 32
paste textarea "Do you love my tight pussy baby?"
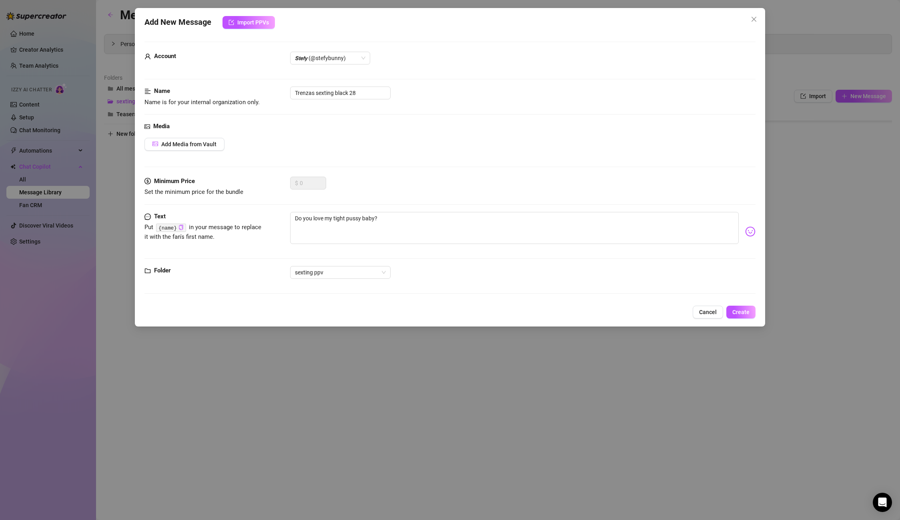
click at [752, 234] on img at bounding box center [750, 231] width 10 height 10
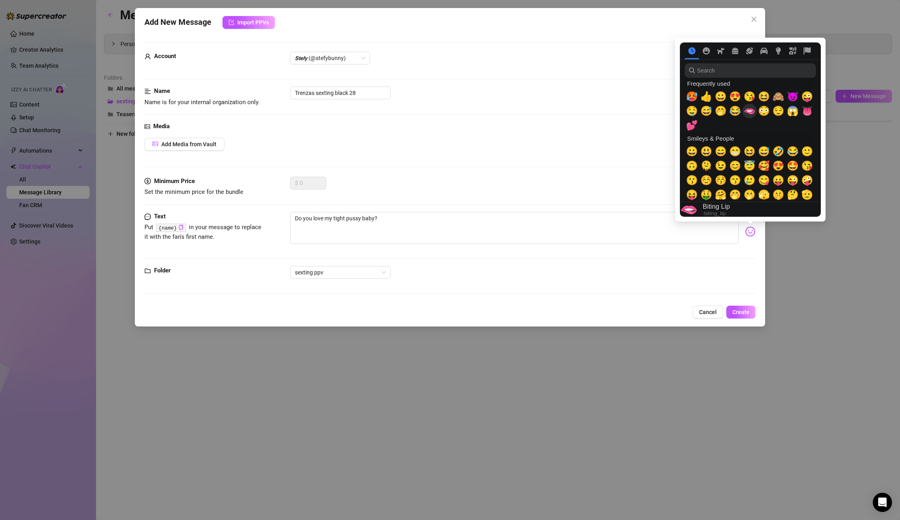
click at [751, 112] on span "🫦" at bounding box center [750, 110] width 12 height 11
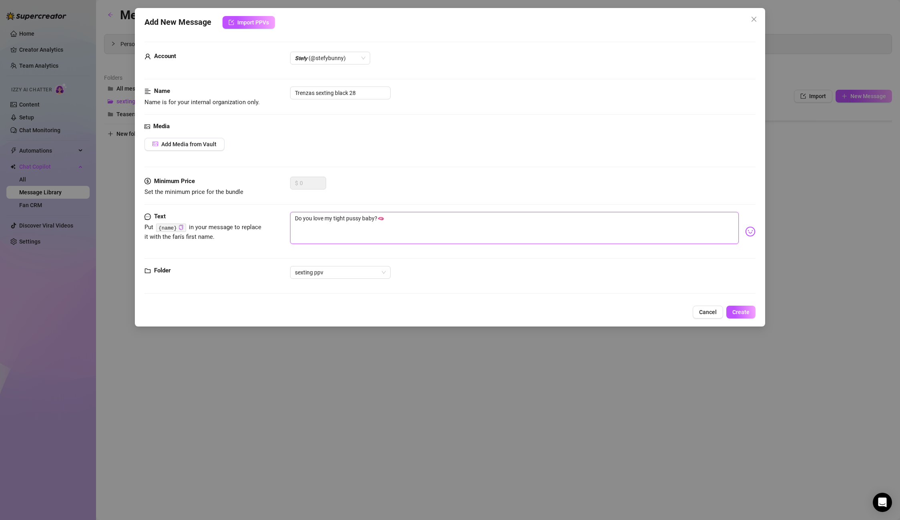
drag, startPoint x: 376, startPoint y: 238, endPoint x: 395, endPoint y: 229, distance: 20.8
click at [376, 238] on textarea "Do you love my tight pussy baby?🫦" at bounding box center [514, 228] width 448 height 32
drag, startPoint x: 347, startPoint y: 219, endPoint x: 257, endPoint y: 210, distance: 90.5
click at [257, 210] on form "Account 𝙎𝙩𝙚𝙛𝙮 (@stefybunny) Name Name is for your internal organization only. T…" at bounding box center [450, 171] width 611 height 259
click at [753, 311] on button "Create" at bounding box center [741, 311] width 29 height 13
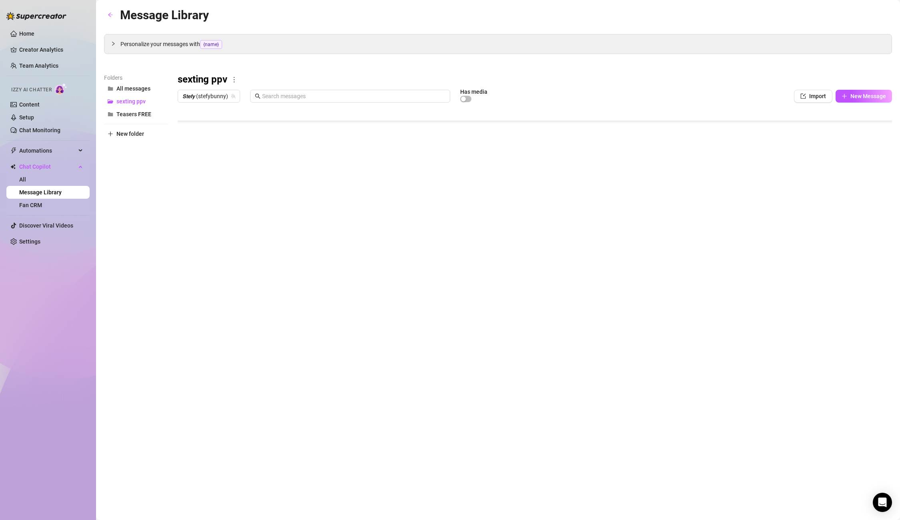
click at [209, 279] on body "Home Creator Analytics Team Analytics Izzy AI Chatter Content Setup Chat Monito…" at bounding box center [450, 260] width 900 height 520
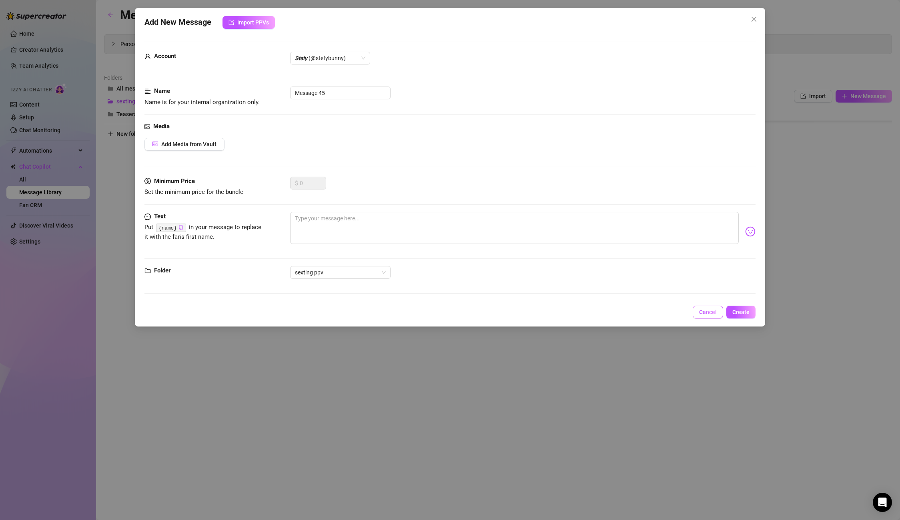
click at [717, 311] on button "Cancel" at bounding box center [708, 311] width 30 height 13
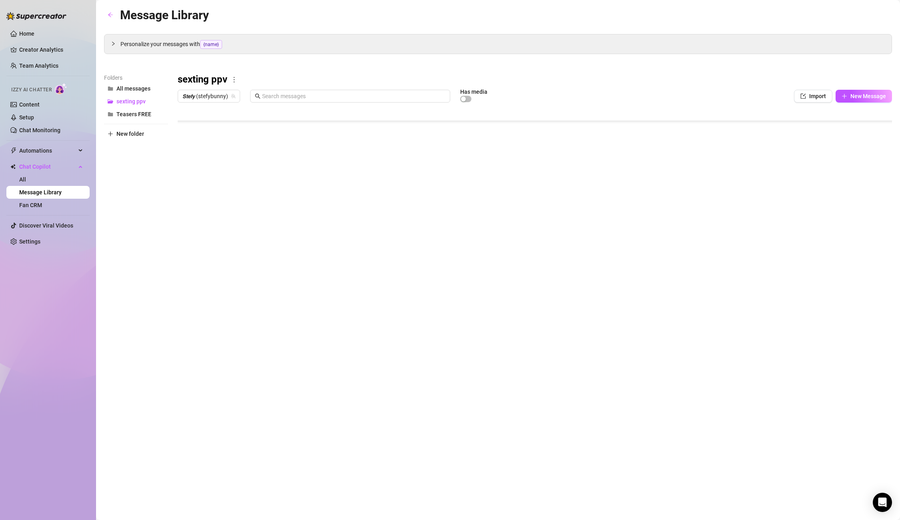
scroll to position [320, 0]
click at [241, 243] on div at bounding box center [535, 195] width 715 height 179
click at [245, 240] on div at bounding box center [535, 195] width 715 height 179
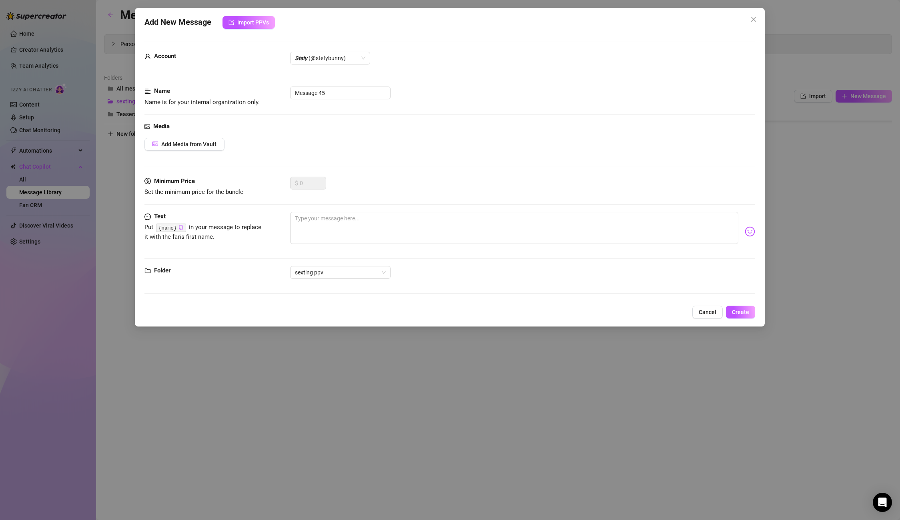
click at [205, 271] on body "Home Creator Analytics Team Analytics Izzy AI Chatter Content Setup Chat Monito…" at bounding box center [450, 260] width 900 height 520
drag, startPoint x: 369, startPoint y: 95, endPoint x: 236, endPoint y: 86, distance: 133.7
click at [236, 86] on form "Account 𝙎𝙩𝙚𝙛𝙮 (@stefybunny) Name Name is for your internal organization only. M…" at bounding box center [450, 171] width 611 height 259
paste input "Trenzas sexting black 28"
click at [183, 148] on button "Add Media from Vault" at bounding box center [185, 144] width 80 height 13
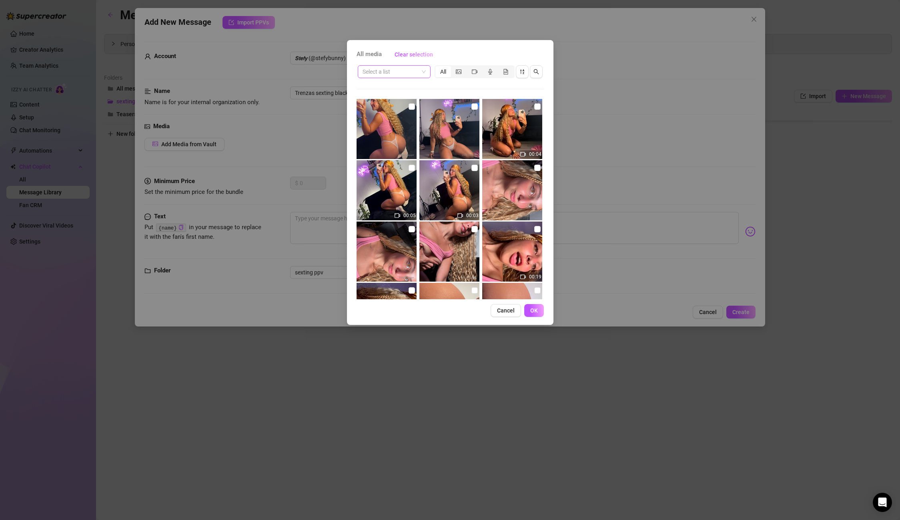
click at [386, 66] on input "search" at bounding box center [391, 72] width 56 height 12
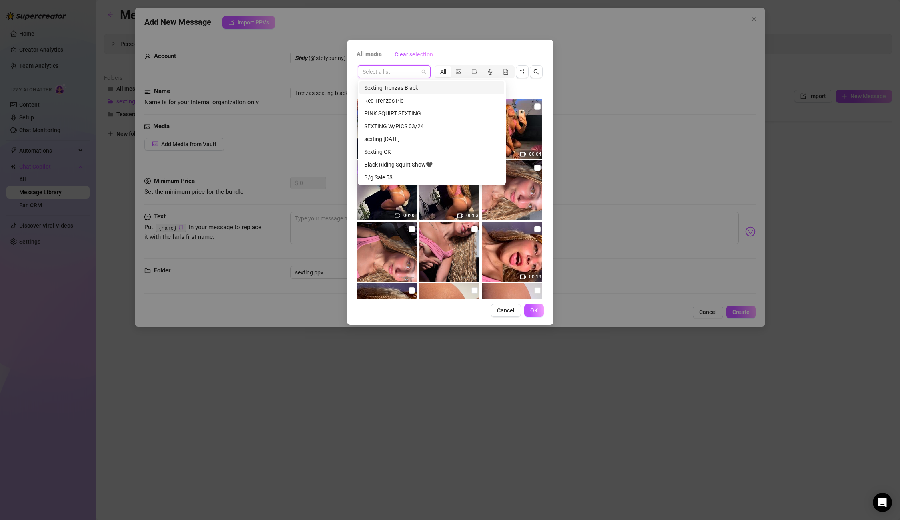
click at [405, 88] on div "Sexting Trenzas Black" at bounding box center [431, 87] width 135 height 9
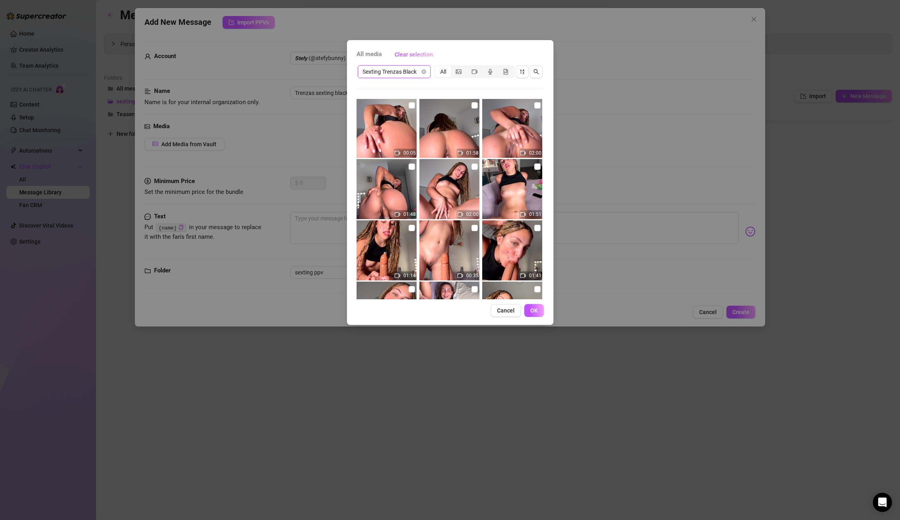
scroll to position [187, 0]
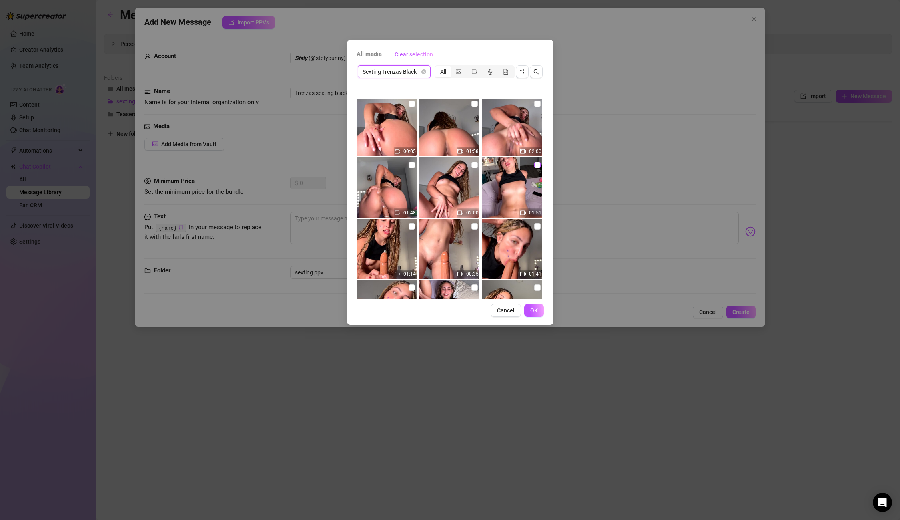
click at [536, 164] on input "checkbox" at bounding box center [537, 165] width 6 height 6
click at [531, 311] on span "OK" at bounding box center [534, 310] width 8 height 6
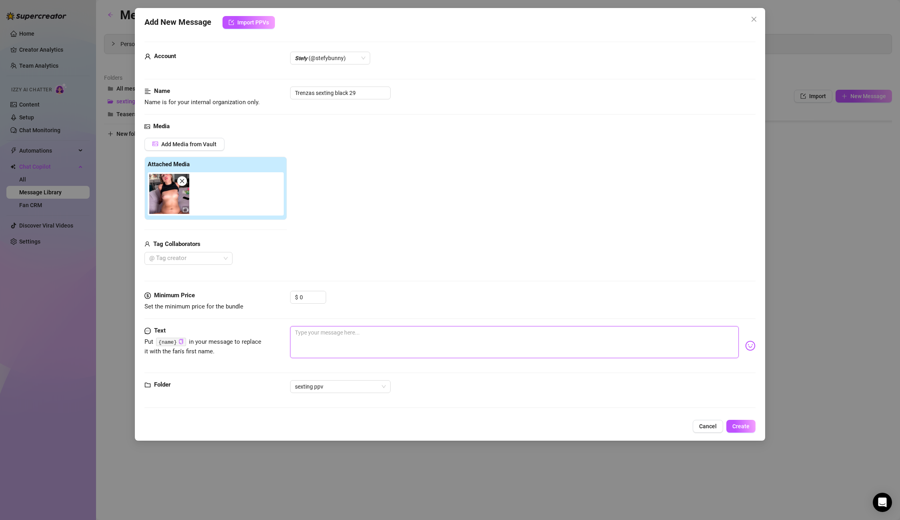
drag, startPoint x: 340, startPoint y: 341, endPoint x: 317, endPoint y: 321, distance: 30.9
click at [339, 340] on textarea at bounding box center [514, 342] width 448 height 32
paste textarea "u seriously want to cum inside me baby! squeeze my tits while you penetrate me …"
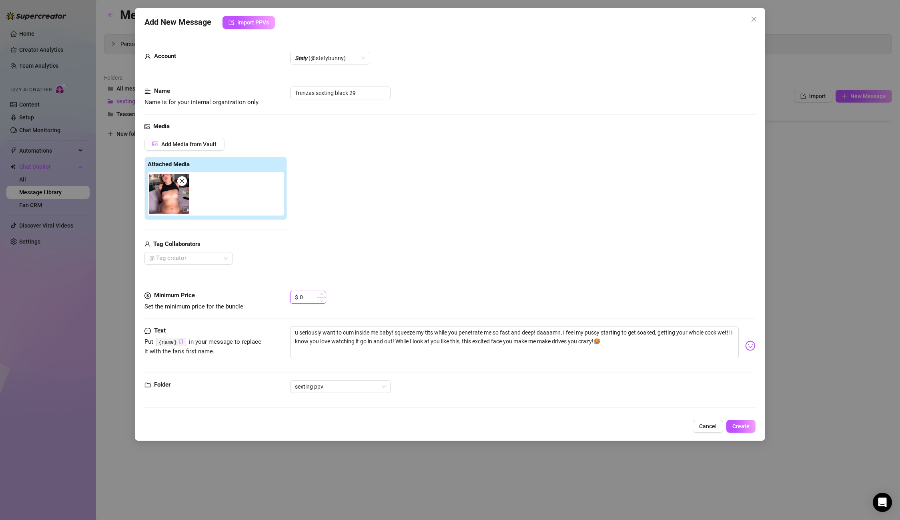
click at [311, 300] on input "0" at bounding box center [313, 297] width 26 height 12
drag, startPoint x: 293, startPoint y: 298, endPoint x: 283, endPoint y: 297, distance: 10.0
click at [283, 297] on div "Minimum Price Set the minimum price for the bundle $ 0" at bounding box center [450, 301] width 611 height 20
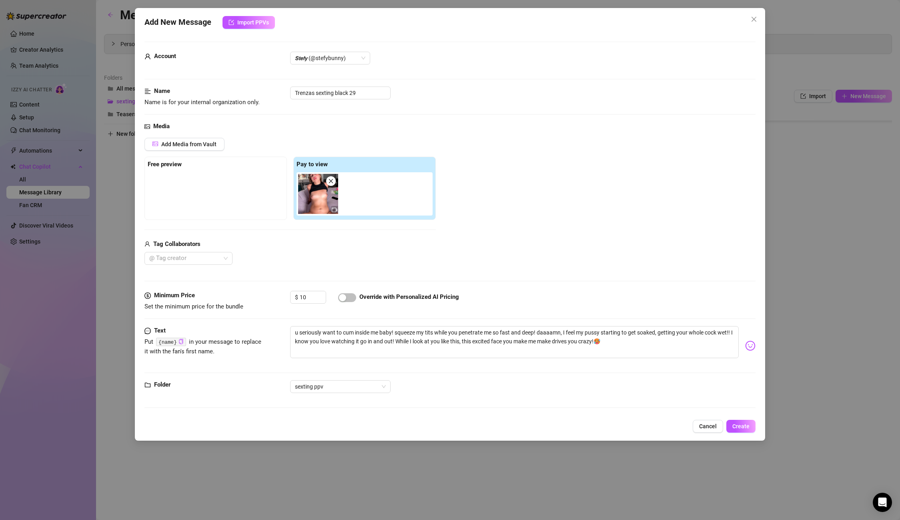
click at [348, 292] on div at bounding box center [347, 297] width 18 height 13
click at [347, 295] on span "button" at bounding box center [347, 297] width 18 height 9
click at [365, 91] on input "Trenzas sexting black 29" at bounding box center [340, 92] width 100 height 13
drag, startPoint x: 349, startPoint y: 93, endPoint x: 243, endPoint y: 79, distance: 106.6
click at [243, 79] on form "Account 𝙎𝙩𝙚𝙛𝙮 (@stefybunny) Name Name is for your internal organization only. T…" at bounding box center [450, 228] width 611 height 373
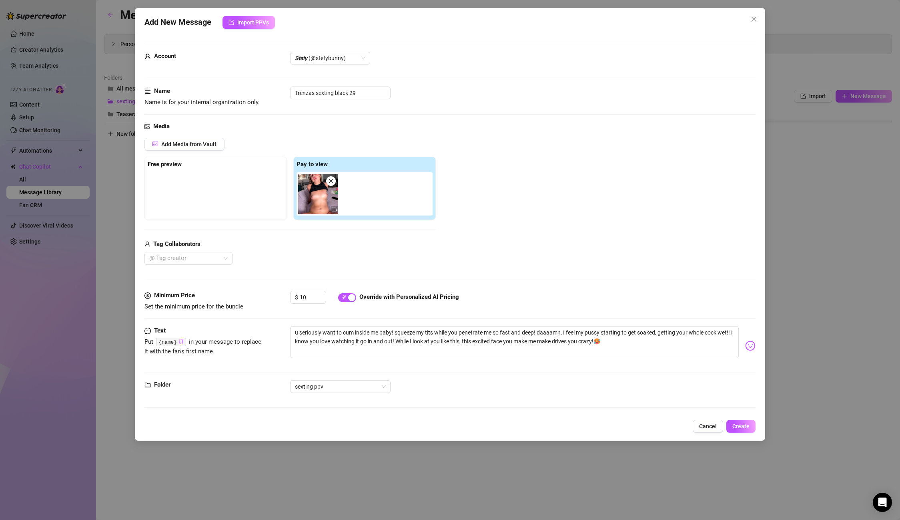
drag, startPoint x: 745, startPoint y: 427, endPoint x: 506, endPoint y: 417, distance: 239.2
click at [743, 427] on span "Create" at bounding box center [741, 426] width 17 height 6
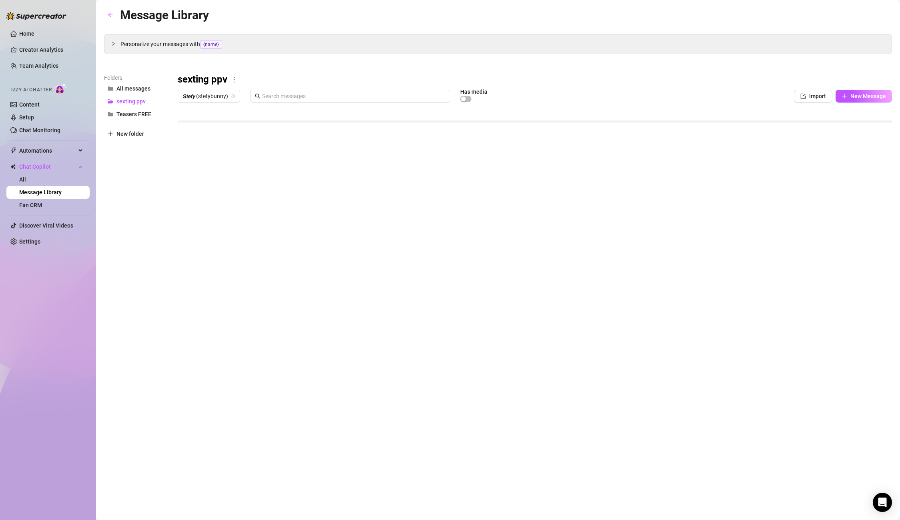
click at [205, 277] on body "Home Creator Analytics Team Analytics Izzy AI Chatter Content Setup Chat Monito…" at bounding box center [450, 260] width 900 height 520
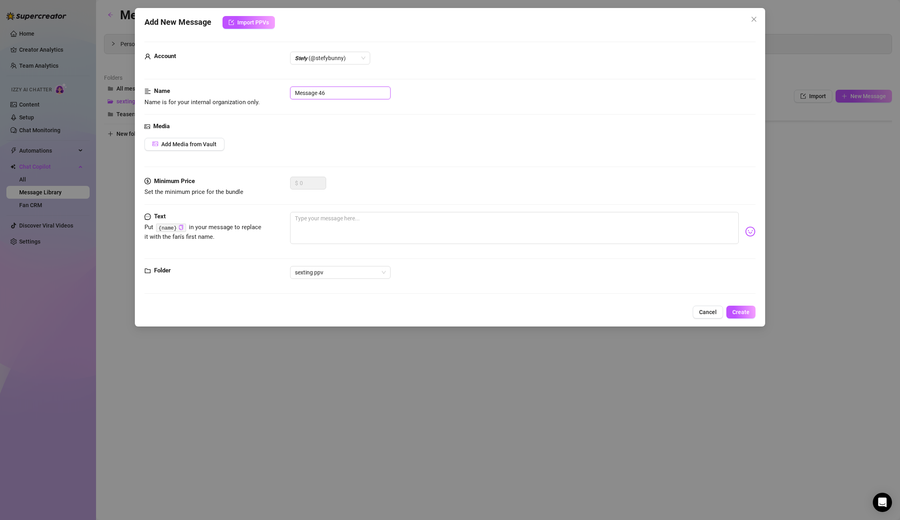
drag, startPoint x: 370, startPoint y: 91, endPoint x: 192, endPoint y: 77, distance: 178.7
click at [192, 77] on form "Account 𝙎𝙩𝙚𝙛𝙮 (@stefybunny) Name Name is for your internal organization only. M…" at bounding box center [450, 171] width 611 height 259
paste input "Trenzas sexting black"
click at [361, 223] on textarea at bounding box center [514, 228] width 448 height 32
paste textarea "squeeze my tits just like thatttbaby! nd give it to me that hard and fast plsss…"
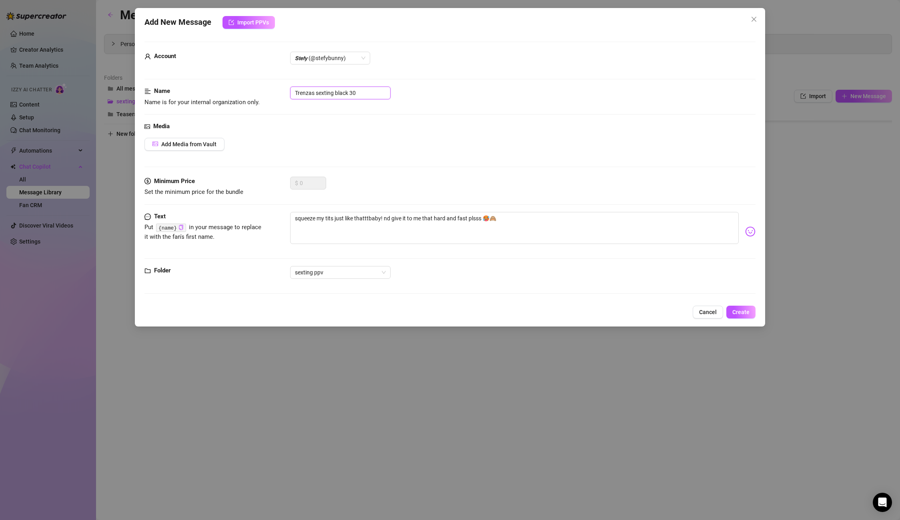
drag, startPoint x: 351, startPoint y: 92, endPoint x: 265, endPoint y: 87, distance: 86.7
click at [265, 87] on div "Name Name is for your internal organization only. Trenzas sexting black 30" at bounding box center [450, 96] width 611 height 20
drag, startPoint x: 749, startPoint y: 315, endPoint x: 727, endPoint y: 311, distance: 22.4
click at [749, 315] on button "Create" at bounding box center [741, 311] width 29 height 13
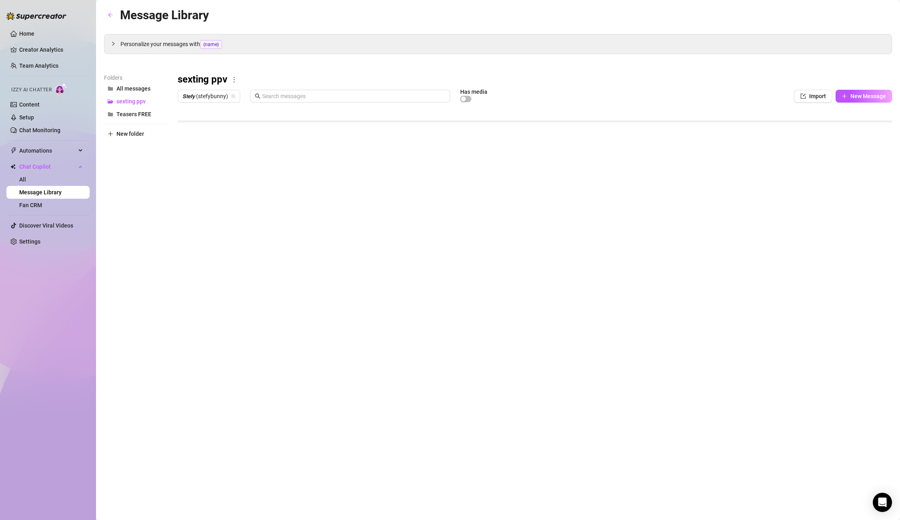
click at [214, 276] on body "Home Creator Analytics Team Analytics Izzy AI Chatter Content Setup Chat Monito…" at bounding box center [450, 260] width 900 height 520
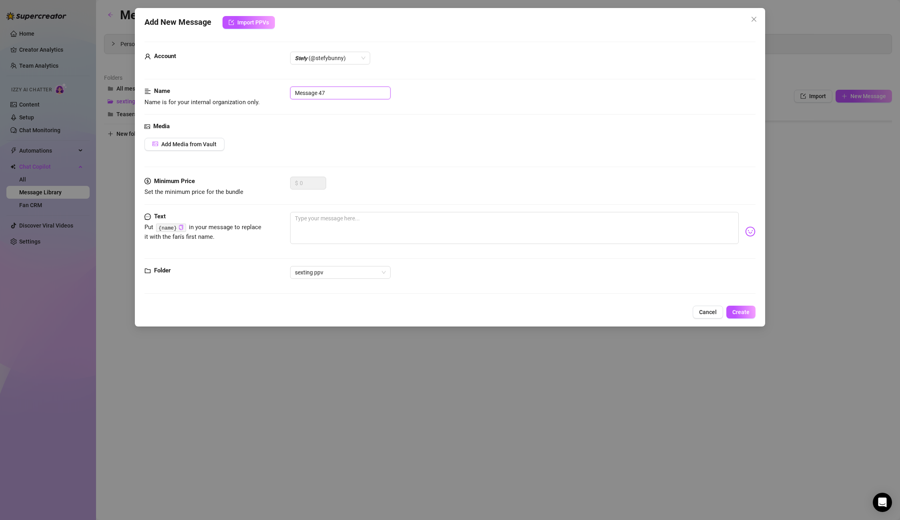
drag, startPoint x: 340, startPoint y: 92, endPoint x: 259, endPoint y: 88, distance: 81.7
click at [259, 88] on div "Name Name is for your internal organization only. Message 47" at bounding box center [450, 96] width 611 height 20
paste input "Trenzas sexting black"
click at [342, 219] on textarea at bounding box center [514, 228] width 448 height 32
paste textarea "this ass drives you crazy, right? 😈u going to let me bounce it on your cock!?"
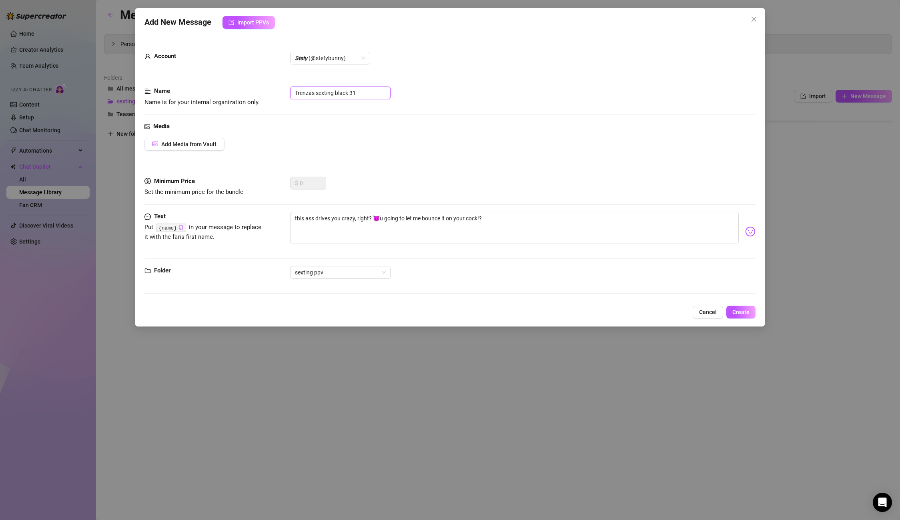
drag, startPoint x: 358, startPoint y: 94, endPoint x: 257, endPoint y: 86, distance: 100.8
click at [257, 86] on form "Account 𝙎𝙩𝙚𝙛𝙮 (@stefybunny) Name Name is for your internal organization only. T…" at bounding box center [450, 171] width 611 height 259
drag, startPoint x: 742, startPoint y: 312, endPoint x: 580, endPoint y: 293, distance: 163.2
click at [742, 312] on span "Create" at bounding box center [741, 312] width 17 height 6
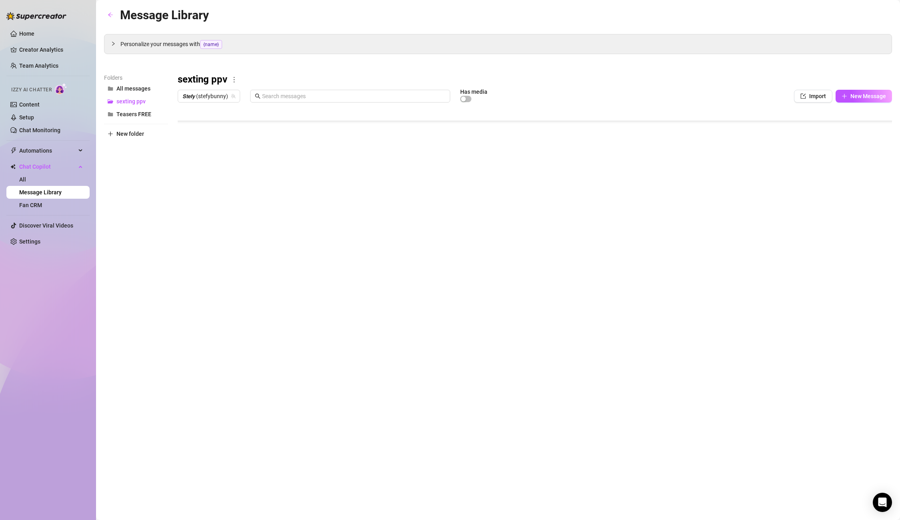
click at [228, 278] on body "Home Creator Analytics Team Analytics Izzy AI Chatter Content Setup Chat Monito…" at bounding box center [450, 260] width 900 height 520
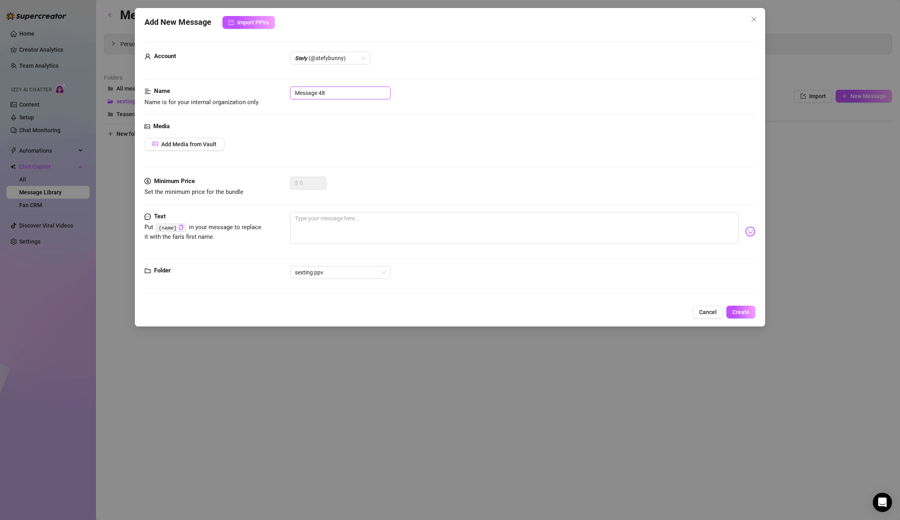
drag, startPoint x: 330, startPoint y: 90, endPoint x: 244, endPoint y: 84, distance: 86.3
click at [244, 84] on form "Account 𝙎𝙩𝙚𝙛𝙮 (@stefybunny) Name Name is for your internal organization only. M…" at bounding box center [450, 171] width 611 height 259
paste input "Trenzas sexting black 31"
click at [199, 146] on span "Add Media from Vault" at bounding box center [188, 144] width 55 height 6
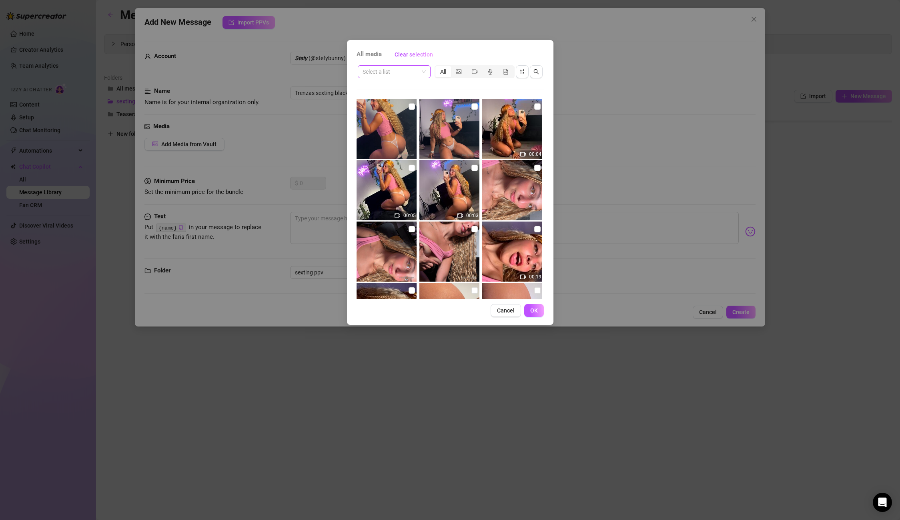
click at [398, 74] on input "search" at bounding box center [391, 72] width 56 height 12
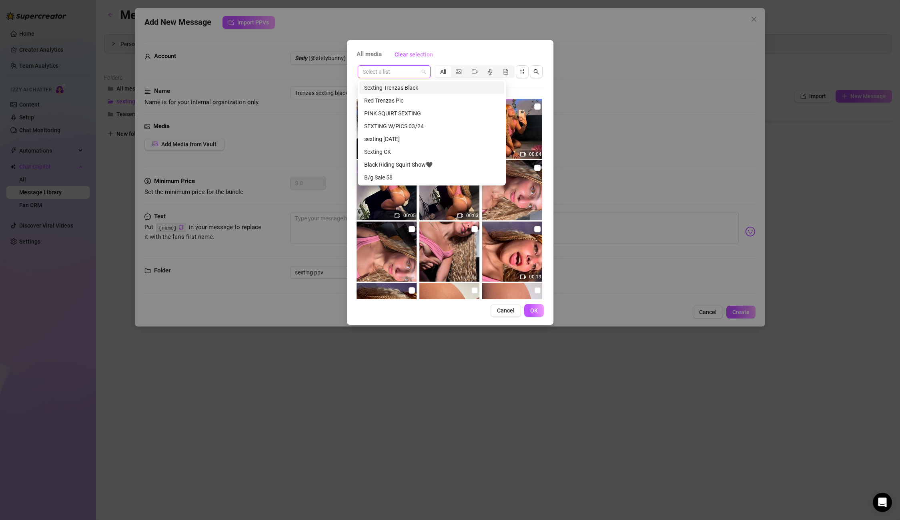
click at [412, 91] on div "Sexting Trenzas Black" at bounding box center [431, 87] width 135 height 9
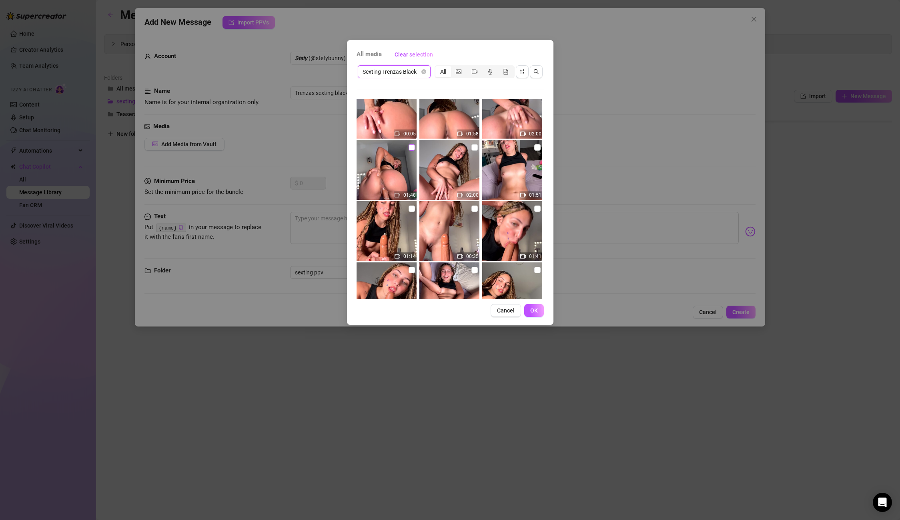
click at [412, 147] on input "checkbox" at bounding box center [412, 147] width 6 height 6
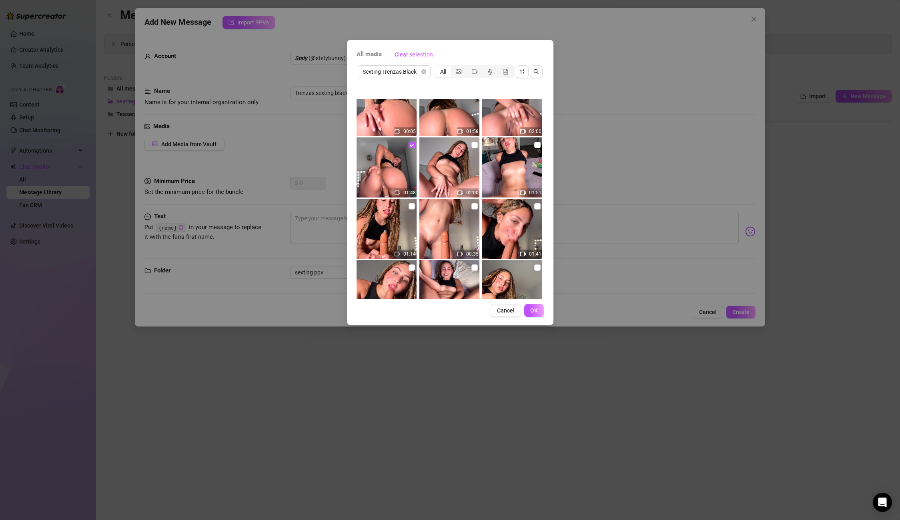
scroll to position [206, 0]
click at [530, 307] on span "OK" at bounding box center [534, 310] width 8 height 6
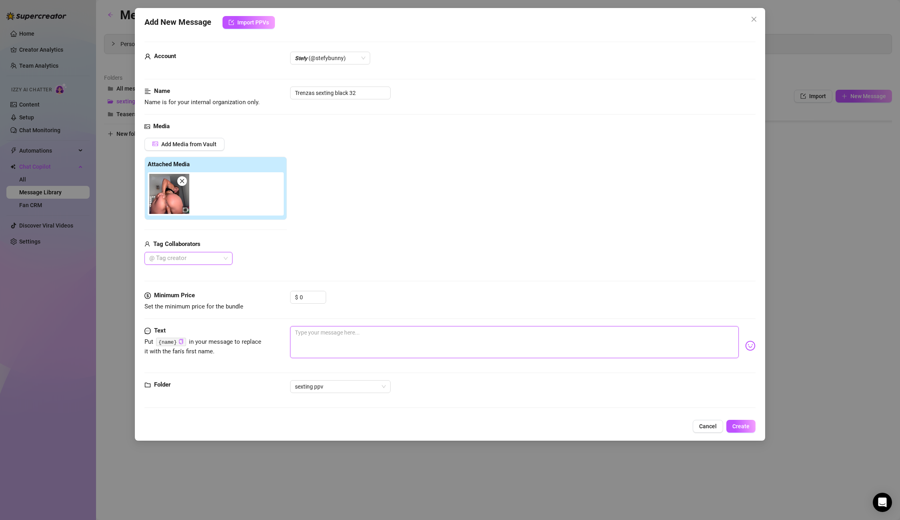
click at [323, 329] on textarea at bounding box center [514, 342] width 448 height 32
paste textarea "Ughh let me climb on just like that… bouncing this ass on your cock makes me fe…"
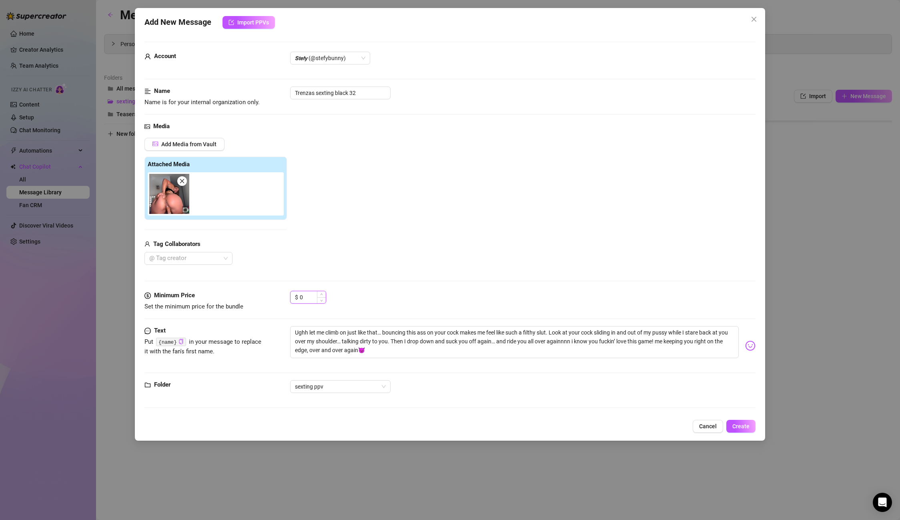
click at [304, 297] on input "0" at bounding box center [313, 297] width 26 height 12
drag, startPoint x: 303, startPoint y: 297, endPoint x: 277, endPoint y: 292, distance: 26.4
click at [277, 292] on div "Minimum Price Set the minimum price for the bundle $ 0" at bounding box center [450, 301] width 611 height 20
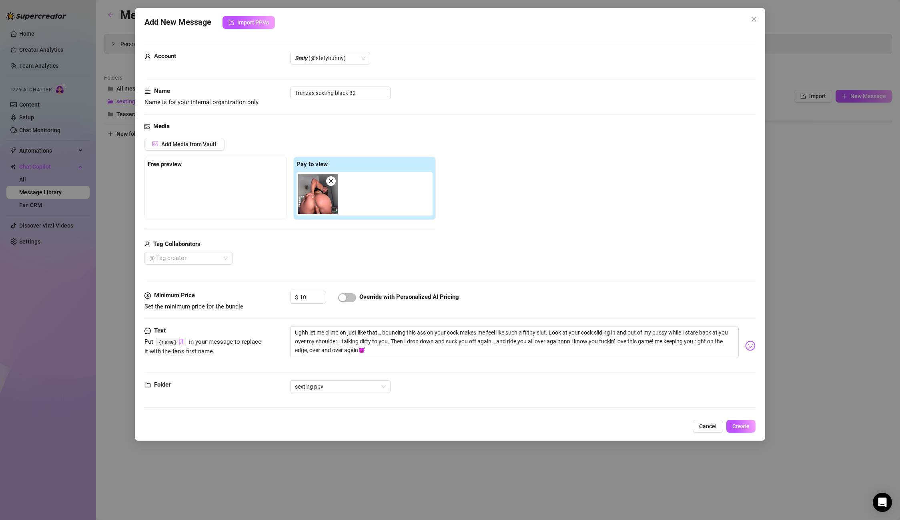
click at [352, 293] on div at bounding box center [347, 297] width 18 height 9
click at [352, 297] on span "button" at bounding box center [347, 297] width 18 height 9
drag, startPoint x: 354, startPoint y: 93, endPoint x: 255, endPoint y: 88, distance: 98.6
click at [255, 88] on div "Name Name is for your internal organization only. Trenzas sexting black 32" at bounding box center [450, 96] width 611 height 20
click at [747, 426] on span "Create" at bounding box center [741, 426] width 17 height 6
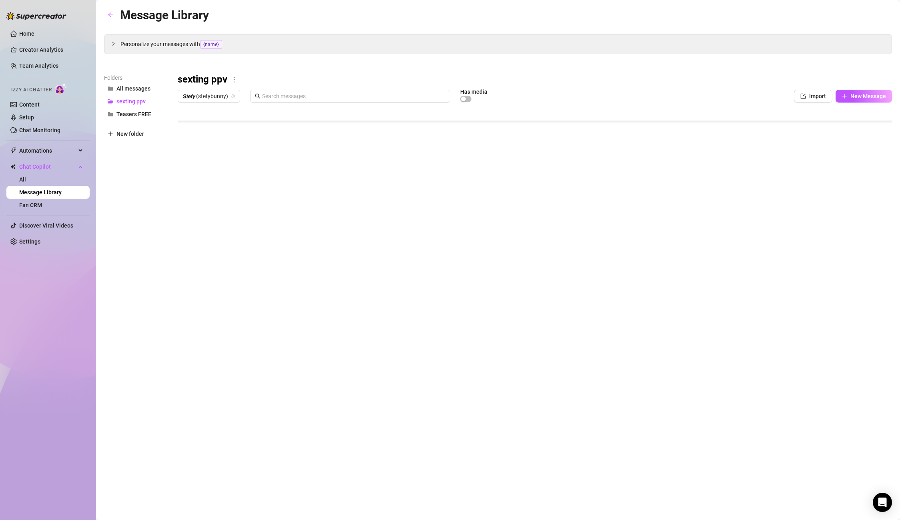
click at [210, 273] on body "Home Creator Analytics Team Analytics Izzy AI Chatter Content Setup Chat Monito…" at bounding box center [450, 260] width 900 height 520
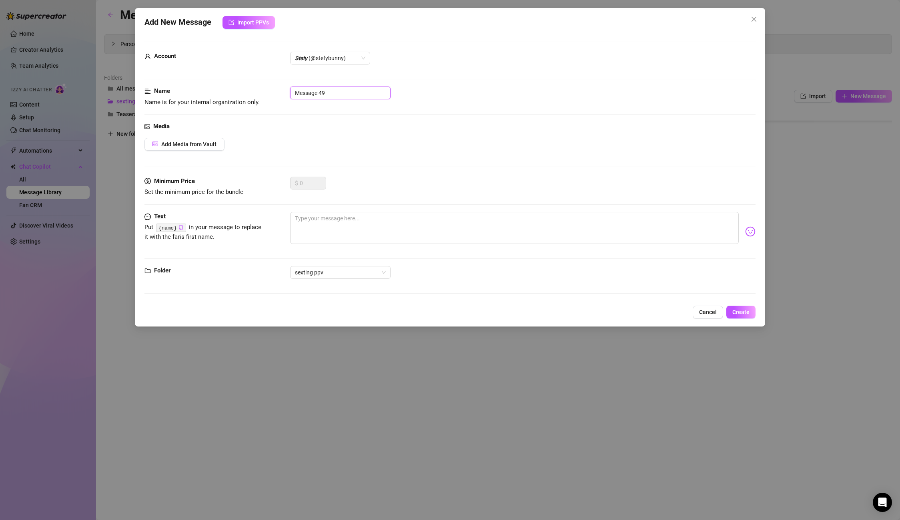
drag, startPoint x: 331, startPoint y: 89, endPoint x: 256, endPoint y: 90, distance: 75.7
click at [256, 90] on div "Name Name is for your internal organization only. Message 49" at bounding box center [450, 96] width 611 height 20
paste input "Trenzas sexting black 3"
click at [368, 95] on input "Trenzas sexting black 3" at bounding box center [340, 92] width 100 height 13
click at [333, 220] on textarea at bounding box center [514, 228] width 448 height 32
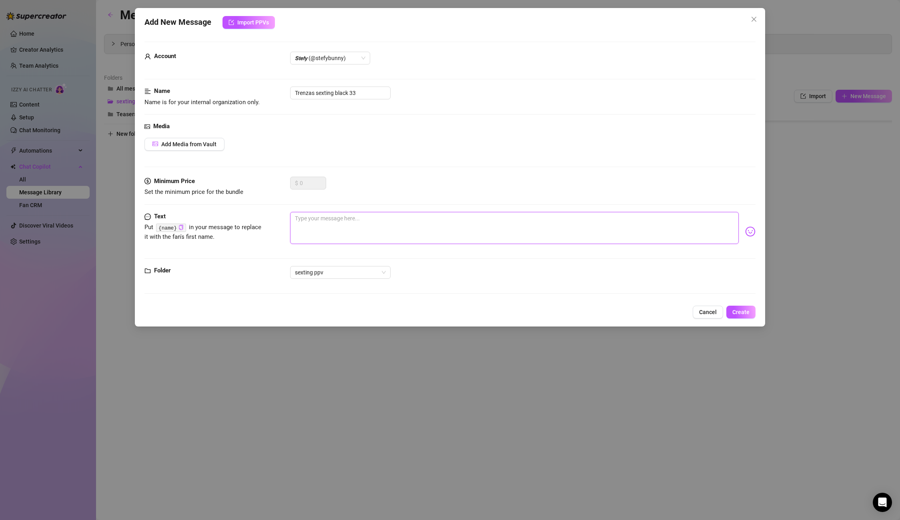
paste textarea "u like how my ass looks bouncing like that? 😈 Spank me that hard and I'll keep …"
drag, startPoint x: 373, startPoint y: 92, endPoint x: 263, endPoint y: 90, distance: 109.7
click at [263, 90] on div "Name Name is for your internal organization only. Trenzas sexting black 33" at bounding box center [450, 96] width 611 height 20
click at [739, 309] on span "Create" at bounding box center [741, 312] width 17 height 6
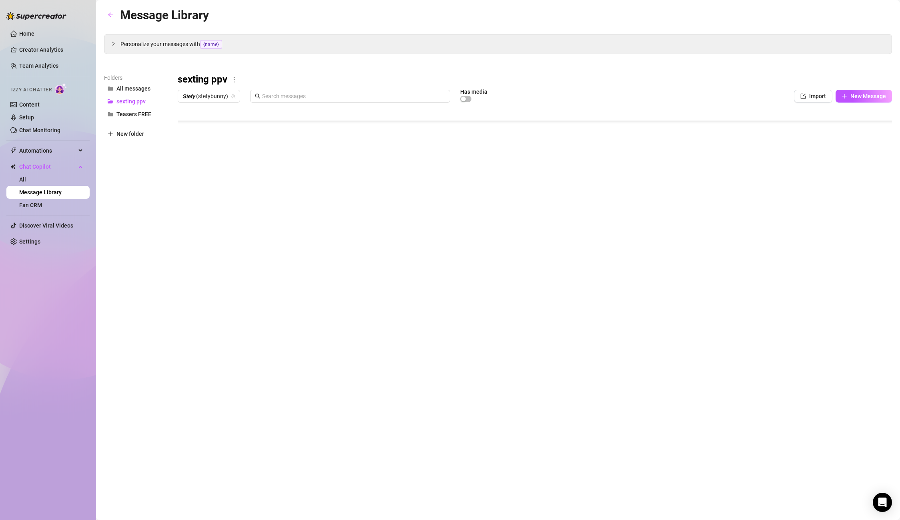
click at [224, 277] on body "Home Creator Analytics Team Analytics Izzy AI Chatter Content Setup Chat Monito…" at bounding box center [450, 260] width 900 height 520
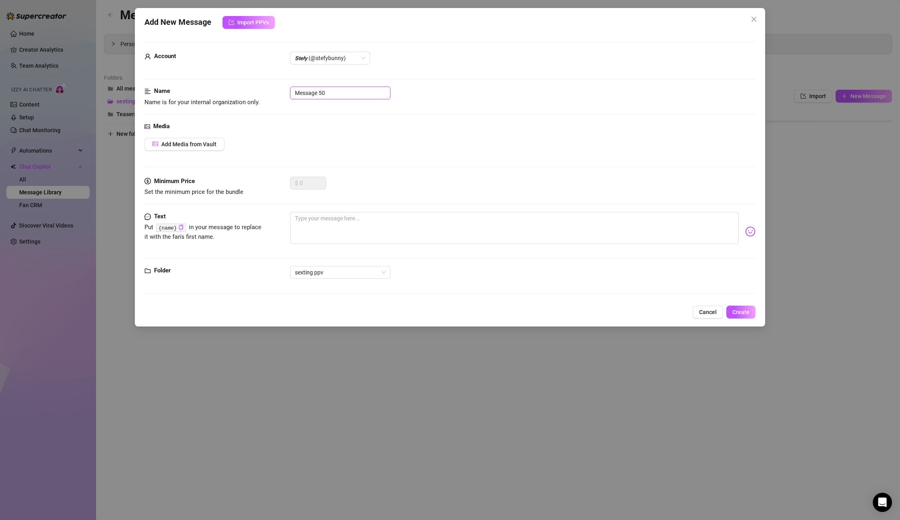
drag, startPoint x: 348, startPoint y: 87, endPoint x: 239, endPoint y: 85, distance: 108.9
click at [239, 85] on form "Account 𝙎𝙩𝙚𝙛𝙮 (@stefybunny) Name Name is for your internal organization only. M…" at bounding box center [450, 171] width 611 height 259
click at [317, 91] on input "Message 50" at bounding box center [340, 92] width 100 height 13
drag, startPoint x: 330, startPoint y: 91, endPoint x: 231, endPoint y: 88, distance: 99.3
click at [231, 88] on div "Name Name is for your internal organization only. Message 50" at bounding box center [450, 96] width 611 height 20
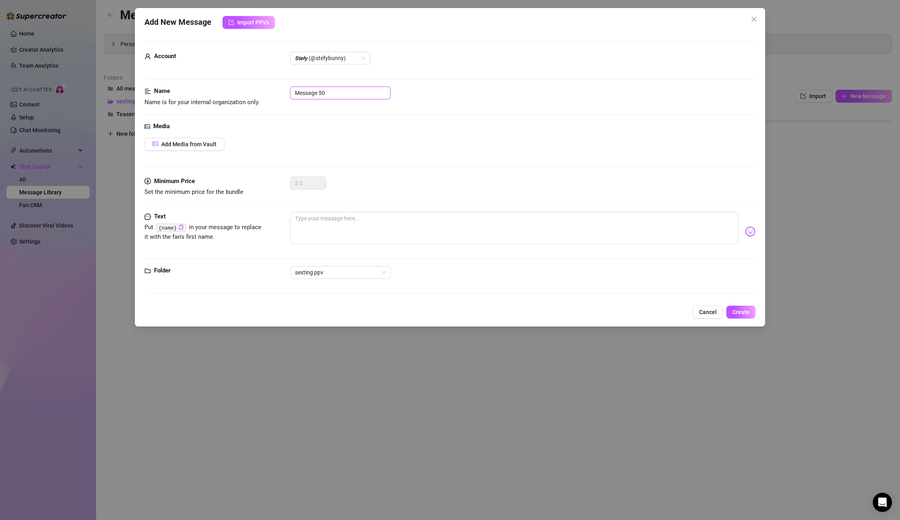
paste input "Trenzas sexting black 33"
click at [355, 227] on textarea at bounding box center [514, 228] width 448 height 32
paste textarea "I can't stop fucking myself in every position I imagine you fucking me! I reall…"
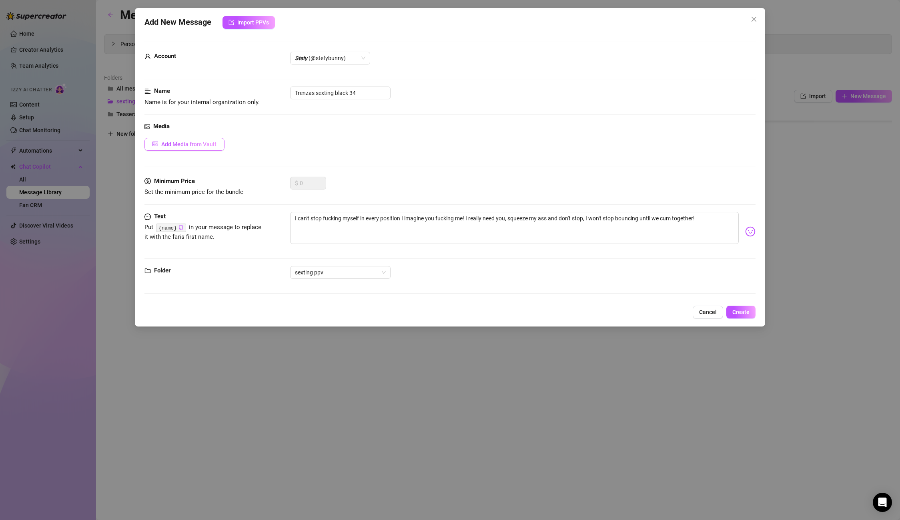
click at [205, 145] on span "Add Media from Vault" at bounding box center [188, 144] width 55 height 6
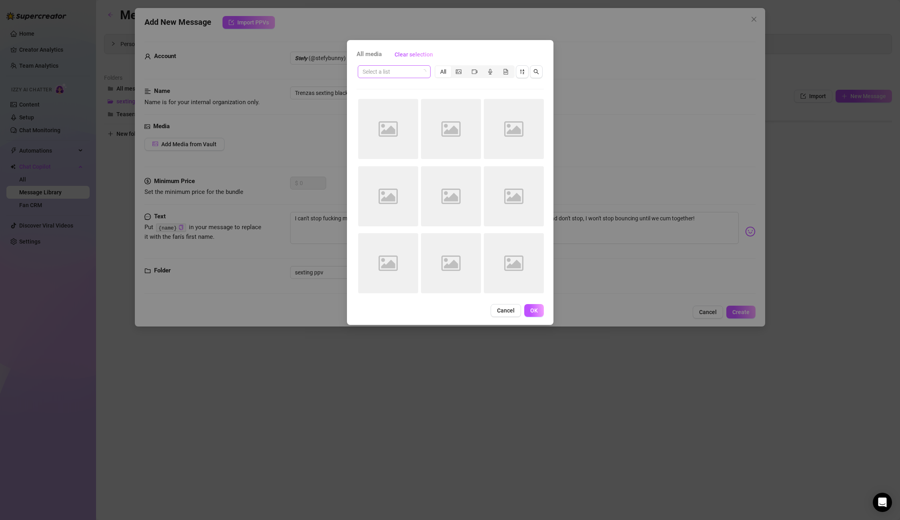
click at [397, 75] on input "search" at bounding box center [391, 72] width 56 height 12
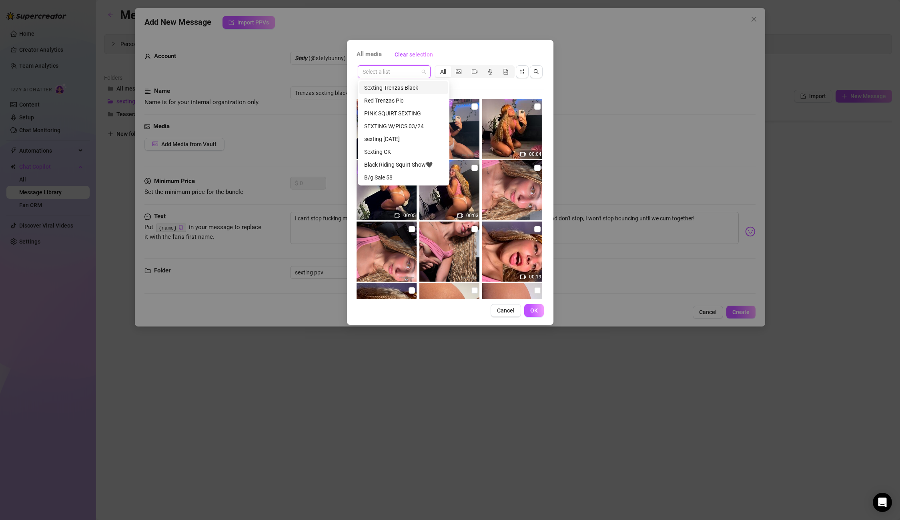
click at [397, 89] on div "Sexting Trenzas Black" at bounding box center [403, 87] width 79 height 9
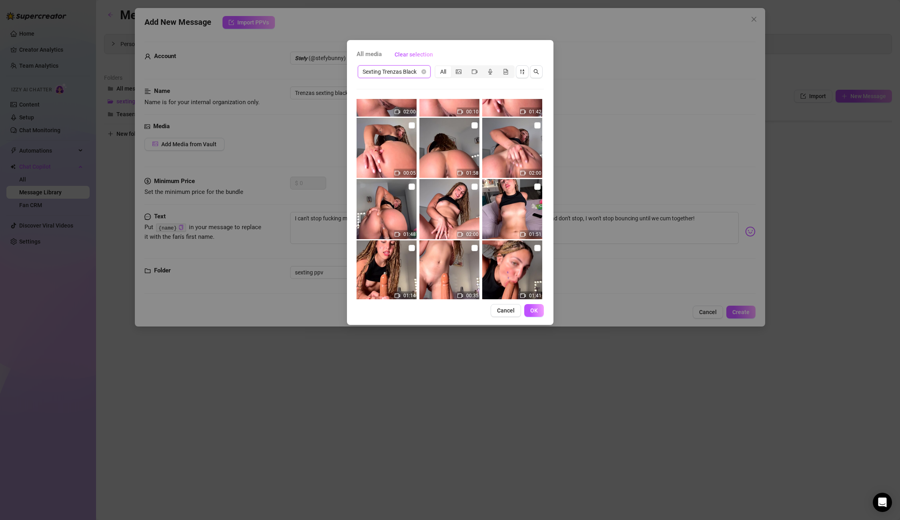
scroll to position [165, 0]
click at [536, 126] on input "checkbox" at bounding box center [537, 125] width 6 height 6
click at [532, 308] on span "OK" at bounding box center [534, 310] width 8 height 6
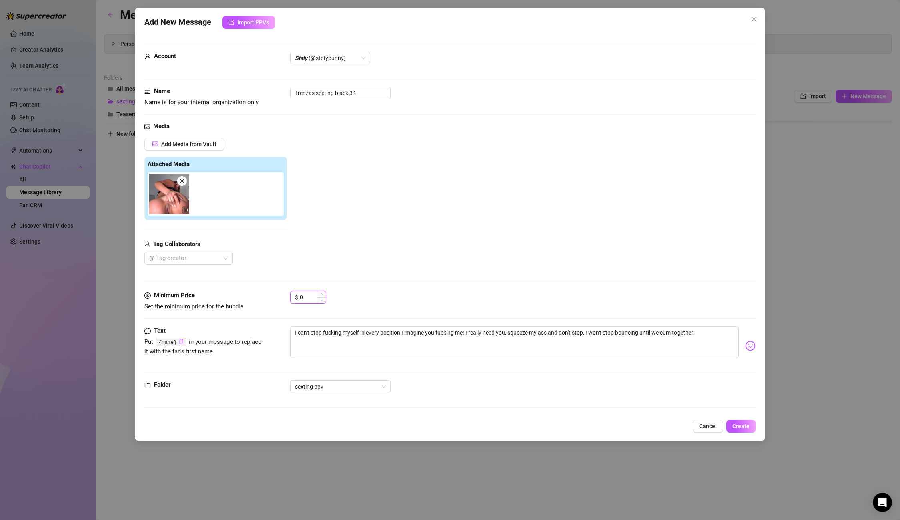
click at [307, 301] on input "0" at bounding box center [313, 297] width 26 height 12
drag, startPoint x: 307, startPoint y: 301, endPoint x: 269, endPoint y: 297, distance: 39.0
click at [269, 297] on div "Minimum Price Set the minimum price for the bundle $ 0" at bounding box center [450, 301] width 611 height 20
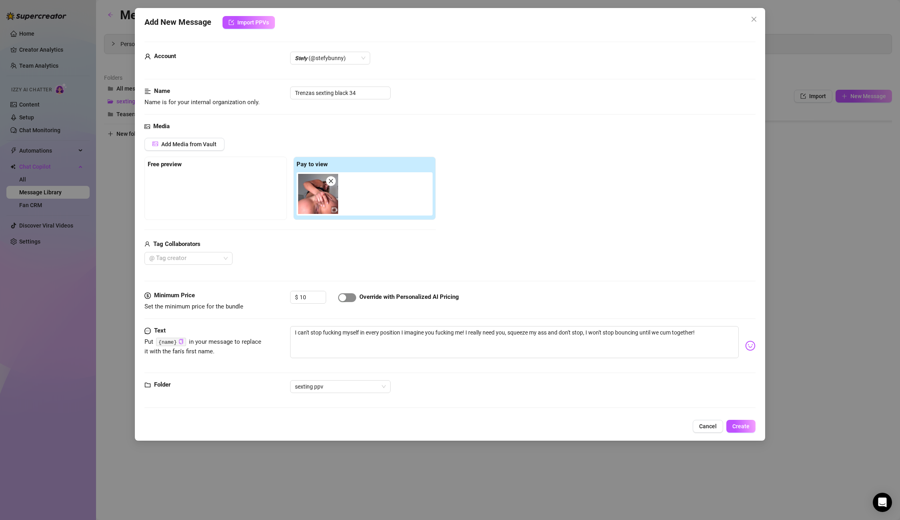
click at [345, 301] on span "button" at bounding box center [347, 297] width 18 height 9
drag, startPoint x: 354, startPoint y: 92, endPoint x: 251, endPoint y: 91, distance: 103.7
click at [251, 91] on div "Name Name is for your internal organization only. Trenzas sexting black 34" at bounding box center [450, 96] width 611 height 20
click at [744, 426] on span "Create" at bounding box center [741, 426] width 17 height 6
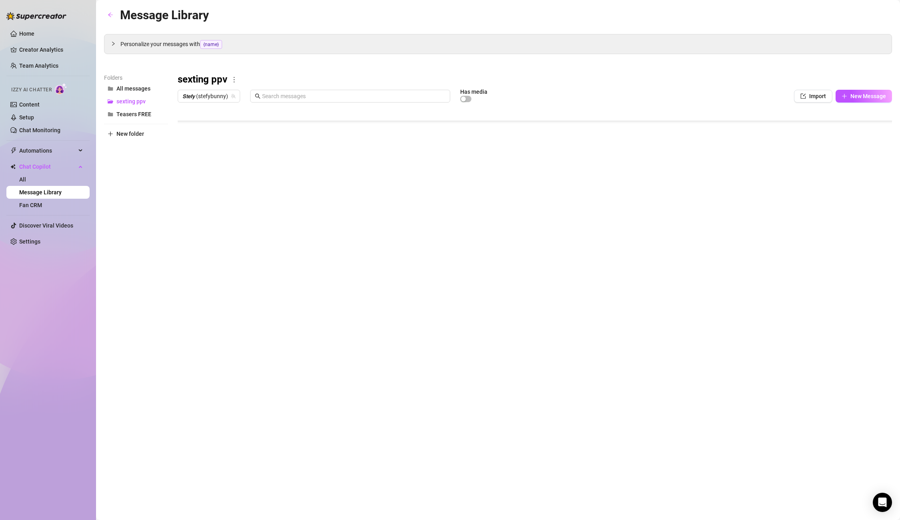
scroll to position [416, 0]
click at [219, 270] on body "Home Creator Analytics Team Analytics Izzy AI Chatter Content Setup Chat Monito…" at bounding box center [450, 260] width 900 height 520
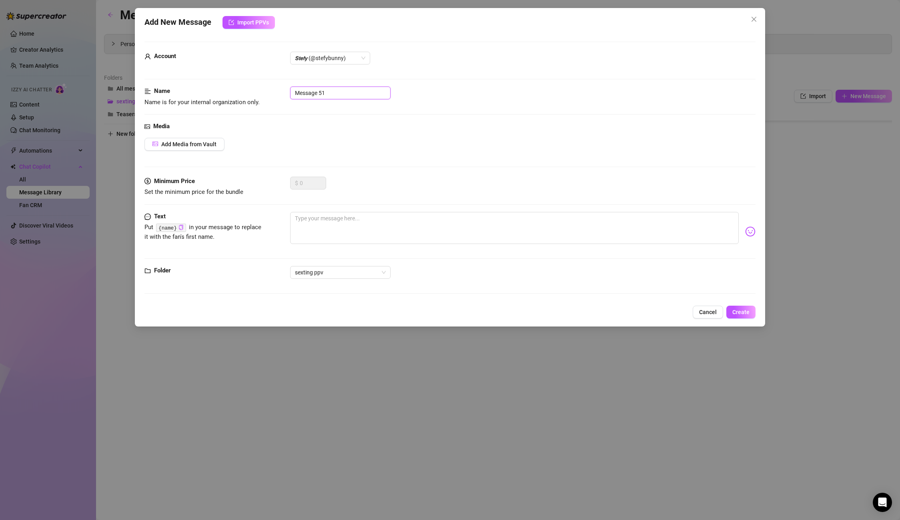
drag, startPoint x: 339, startPoint y: 94, endPoint x: 261, endPoint y: 89, distance: 78.2
click at [261, 89] on div "Name Name is for your internal organization only. Message 51" at bounding box center [450, 96] width 611 height 20
paste input "Trenzas sexting black 3"
click at [348, 226] on textarea at bounding box center [514, 228] width 448 height 32
paste textarea "spank me hard, baby! I want you to leave my ass so red!"
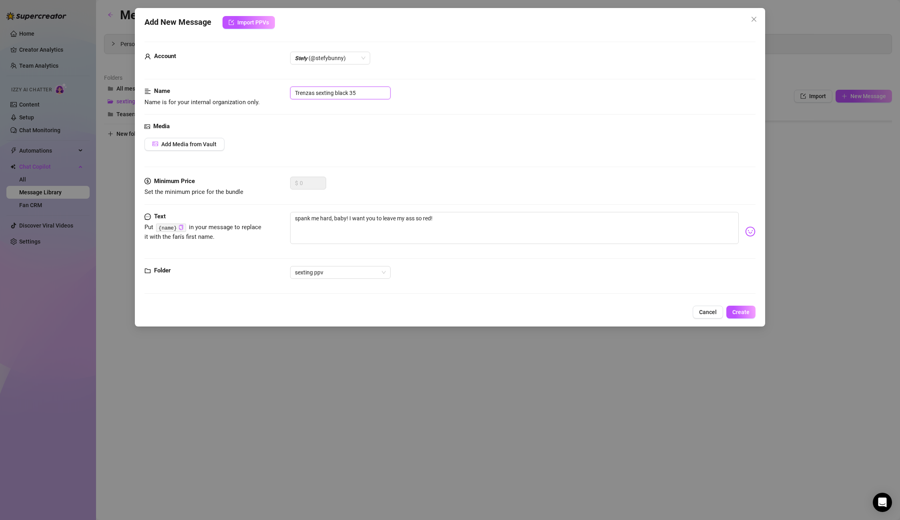
drag, startPoint x: 361, startPoint y: 92, endPoint x: 231, endPoint y: 82, distance: 130.1
click at [231, 82] on form "Account 𝙎𝙩𝙚𝙛𝙮 (@stefybunny) Name Name is for your internal organization only. T…" at bounding box center [450, 171] width 611 height 259
click at [743, 307] on button "Create" at bounding box center [741, 311] width 29 height 13
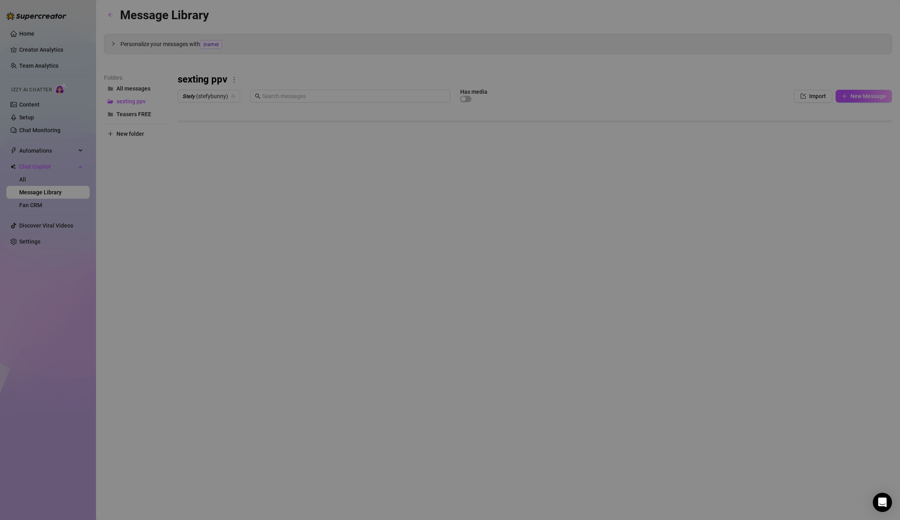
click at [200, 275] on body "Home Creator Analytics Team Analytics Izzy AI Chatter Content Setup Chat Monito…" at bounding box center [450, 260] width 900 height 520
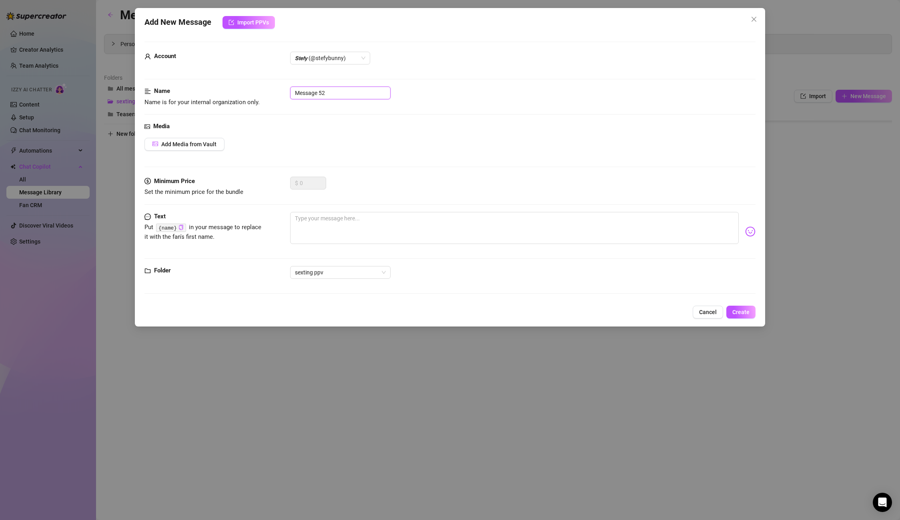
drag, startPoint x: 342, startPoint y: 88, endPoint x: 279, endPoint y: 88, distance: 63.3
click at [279, 88] on div "Name Name is for your internal organization only. Message 52" at bounding box center [450, 96] width 611 height 20
drag, startPoint x: 340, startPoint y: 89, endPoint x: 250, endPoint y: 89, distance: 90.5
click at [250, 89] on div "Name Name is for your internal organization only. Message 52" at bounding box center [450, 96] width 611 height 20
paste input "Trenzas sexting black 35"
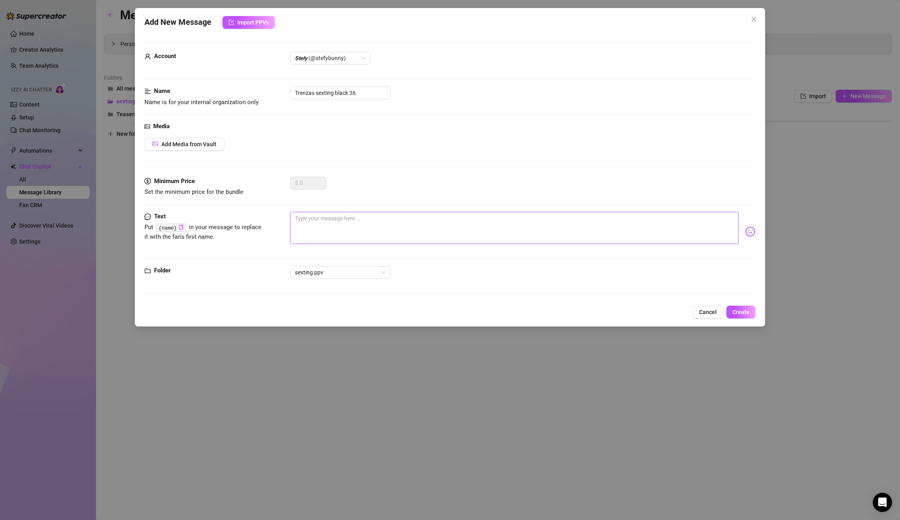
click at [303, 228] on textarea at bounding box center [514, 228] width 448 height 32
paste textarea "want my squats on your cock baby🥵 this big ass bouncing nonstop, squeezing it s…"
drag, startPoint x: 364, startPoint y: 94, endPoint x: 225, endPoint y: 87, distance: 138.7
click at [225, 87] on div "Name Name is for your internal organization only. Trenzas sexting black 36" at bounding box center [450, 96] width 611 height 20
click at [743, 305] on button "Create" at bounding box center [741, 311] width 29 height 13
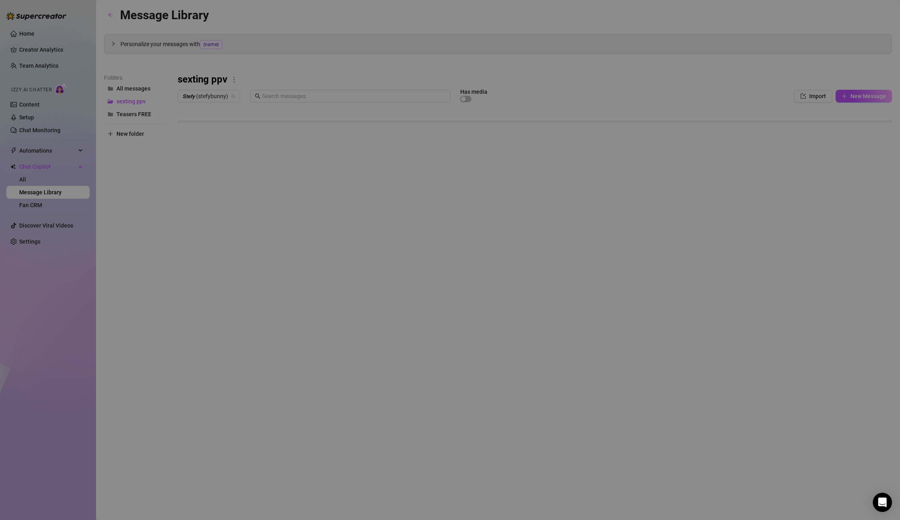
click at [221, 283] on body "Home Creator Analytics Team Analytics Izzy AI Chatter Content Setup Chat Monito…" at bounding box center [450, 260] width 900 height 520
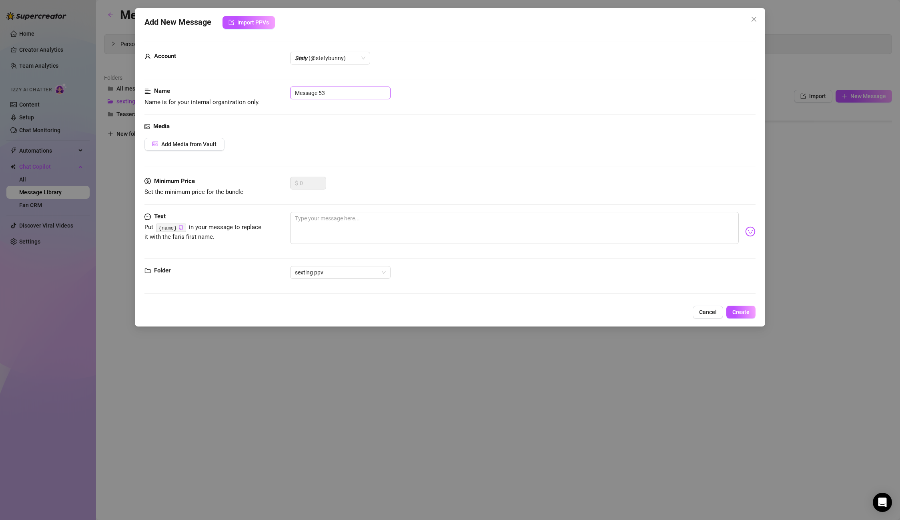
drag, startPoint x: 345, startPoint y: 84, endPoint x: 342, endPoint y: 88, distance: 4.7
click at [343, 87] on form "Account 𝙎𝙩𝙚𝙛𝙮 (@stefybunny) Name Name is for your internal organization only. M…" at bounding box center [450, 171] width 611 height 259
click at [342, 89] on input "Message 53" at bounding box center [340, 92] width 100 height 13
click at [261, 92] on div "Name Name is for your internal organization only. Message 53" at bounding box center [450, 96] width 611 height 20
paste input "Trenzas sexting black 36"
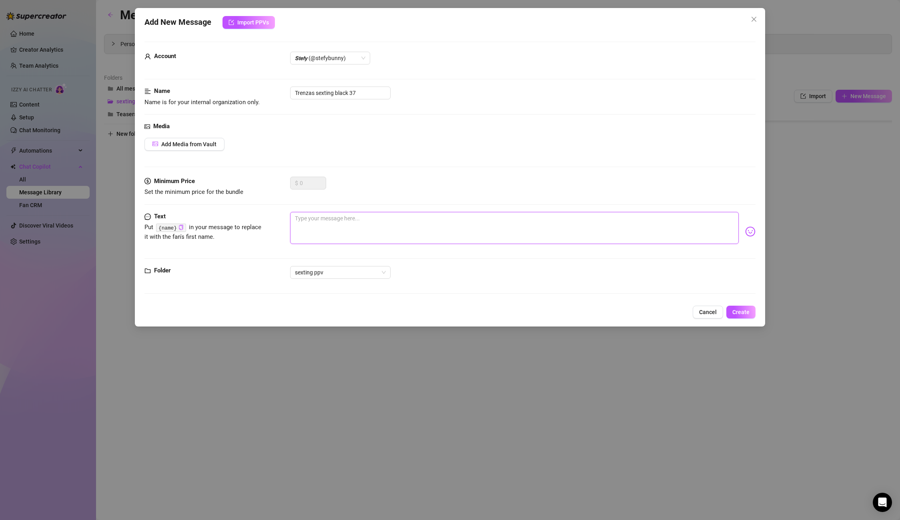
click at [342, 219] on textarea at bounding box center [514, 228] width 448 height 32
paste textarea "Ufff daddy! Get ready because I'm going to ride you hard! 😈 I love going up and…"
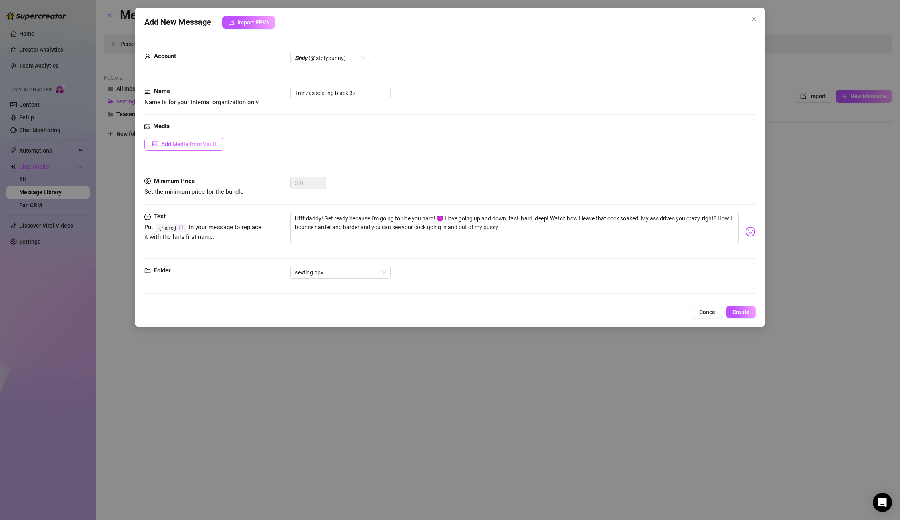
click at [202, 141] on span "Add Media from Vault" at bounding box center [188, 144] width 55 height 6
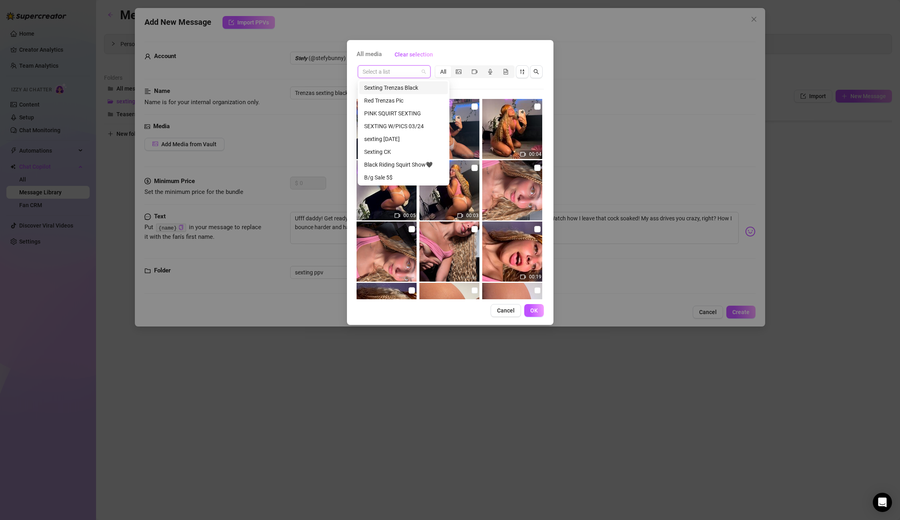
click at [404, 70] on input "search" at bounding box center [391, 72] width 56 height 12
click at [404, 89] on div "Sexting Trenzas Black" at bounding box center [403, 87] width 79 height 9
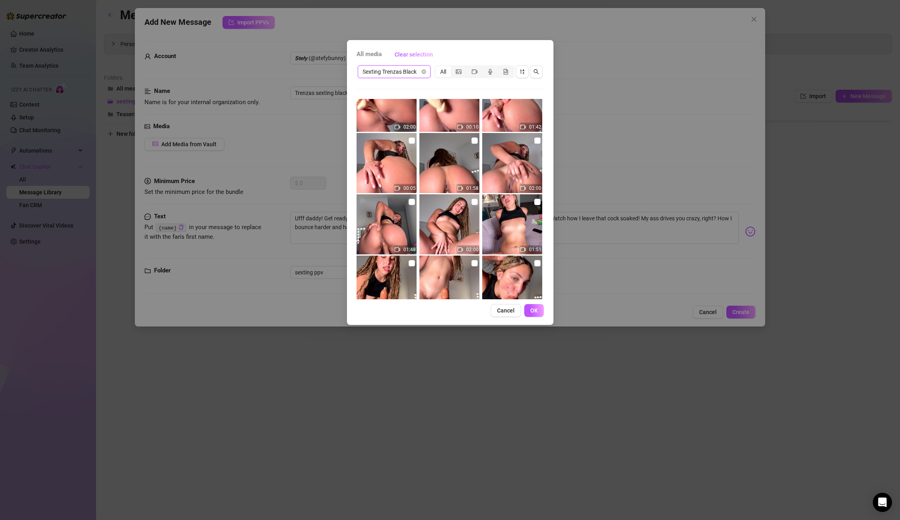
scroll to position [149, 0]
click at [474, 144] on input "checkbox" at bounding box center [475, 141] width 6 height 6
click at [536, 312] on span "OK" at bounding box center [534, 310] width 8 height 6
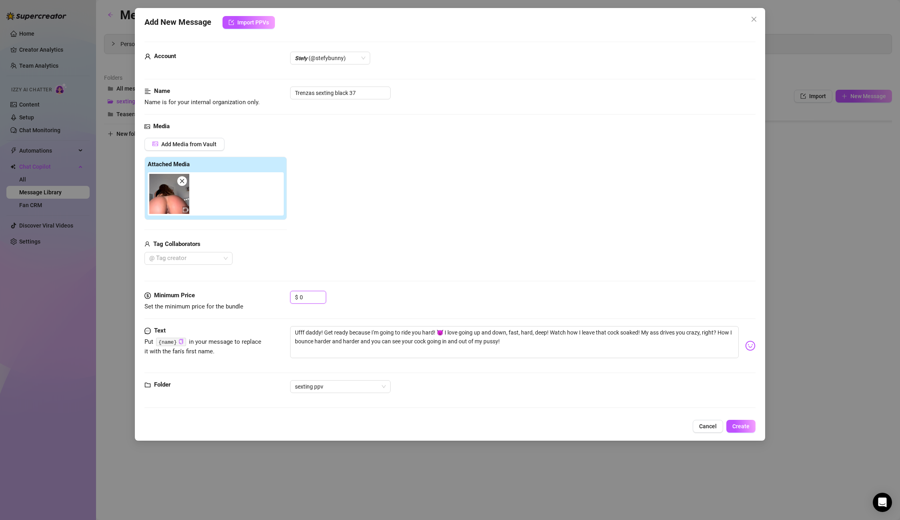
drag, startPoint x: 302, startPoint y: 296, endPoint x: 271, endPoint y: 296, distance: 30.8
click at [271, 296] on div "Minimum Price Set the minimum price for the bundle $ 0" at bounding box center [450, 301] width 611 height 20
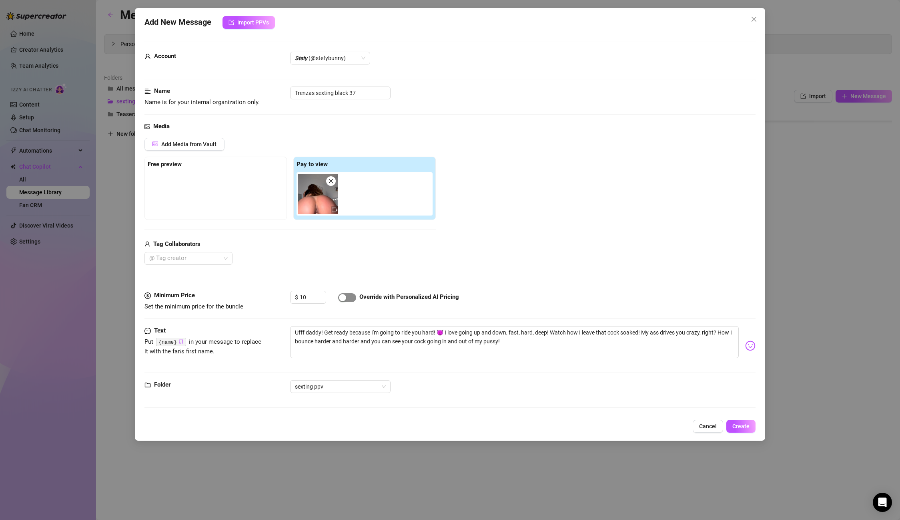
click at [338, 299] on span "button" at bounding box center [347, 297] width 18 height 9
drag, startPoint x: 365, startPoint y: 97, endPoint x: 295, endPoint y: 94, distance: 70.5
click at [295, 94] on input "Trenzas sexting black 37" at bounding box center [340, 92] width 100 height 13
click at [745, 426] on span "Create" at bounding box center [741, 426] width 17 height 6
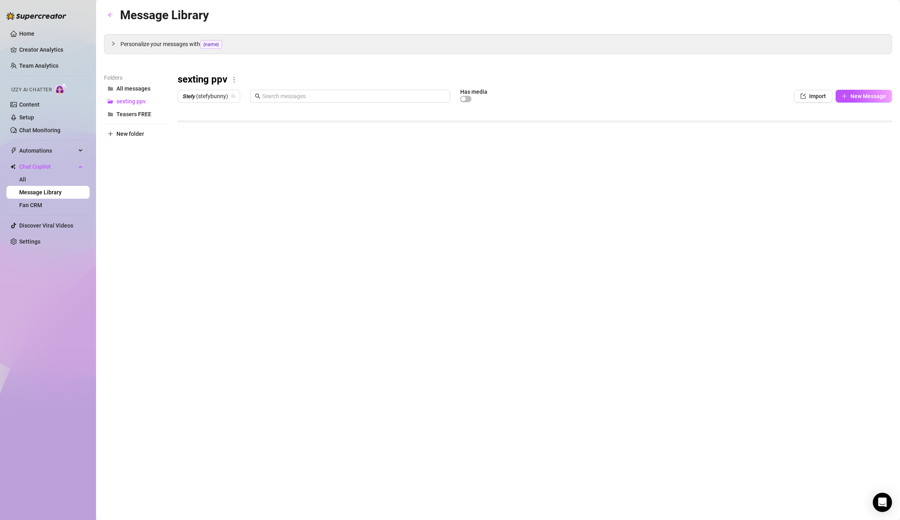
scroll to position [464, 0]
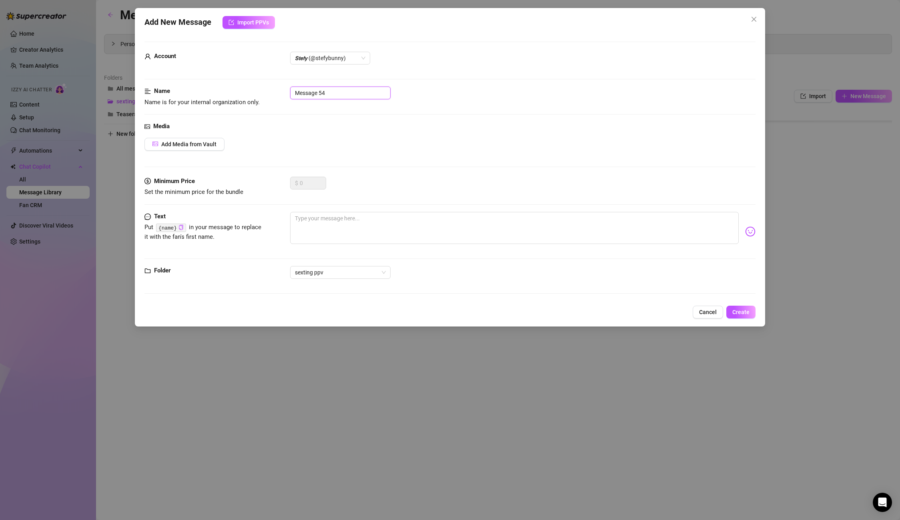
click at [337, 96] on input "Message 54" at bounding box center [340, 92] width 100 height 13
drag, startPoint x: 337, startPoint y: 96, endPoint x: 284, endPoint y: 90, distance: 52.7
click at [284, 90] on div "Name Name is for your internal organization only. Message 54" at bounding box center [450, 96] width 611 height 20
paste
click at [199, 146] on span "Add Media from Vault" at bounding box center [188, 144] width 55 height 6
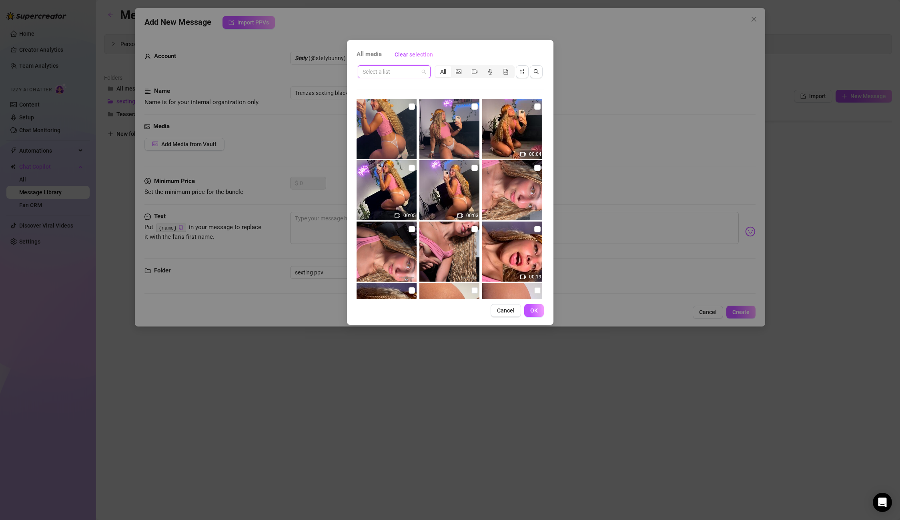
click at [414, 77] on input "search" at bounding box center [391, 72] width 56 height 12
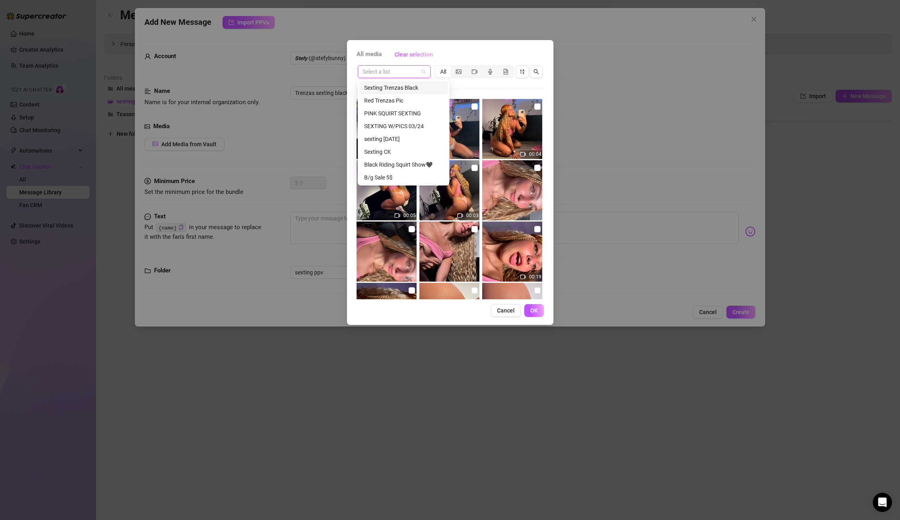
click at [409, 90] on div "Sexting Trenzas Black" at bounding box center [403, 87] width 79 height 9
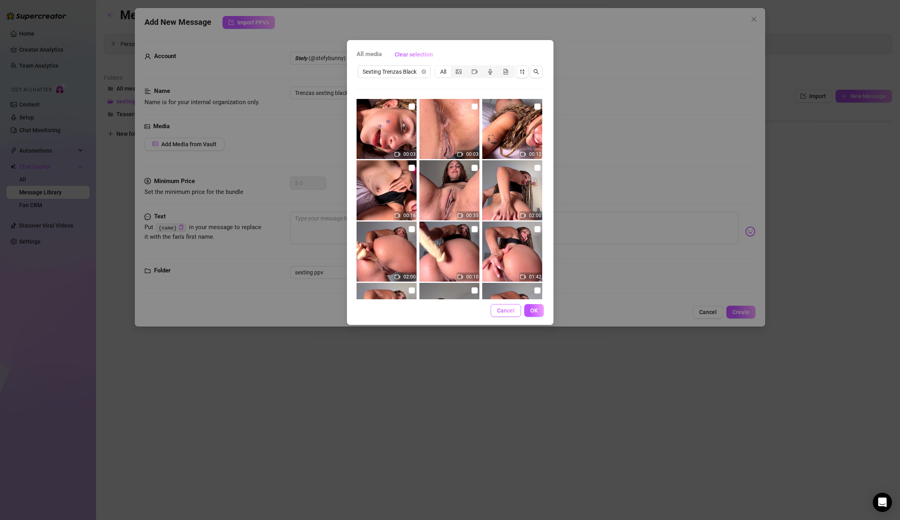
click at [511, 311] on span "Cancel" at bounding box center [506, 310] width 18 height 6
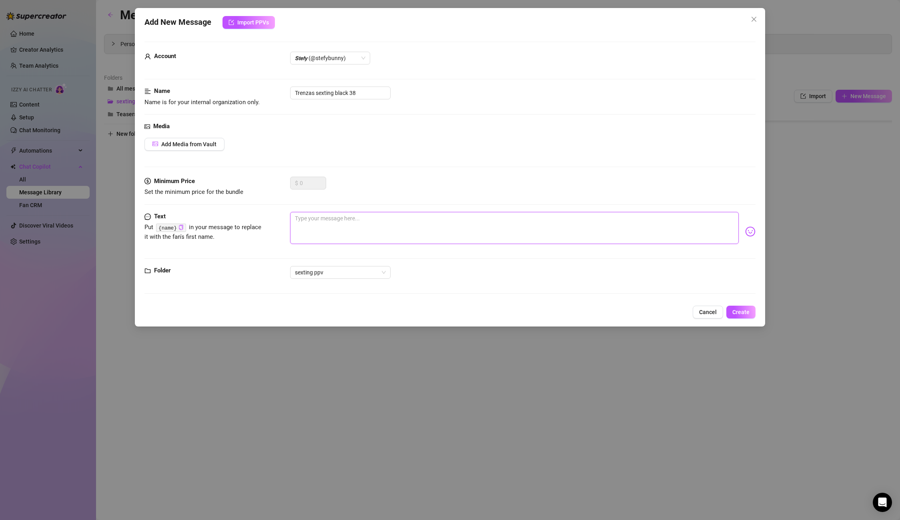
click at [376, 225] on textarea at bounding box center [514, 228] width 448 height 32
drag, startPoint x: 358, startPoint y: 98, endPoint x: 255, endPoint y: 88, distance: 103.4
click at [255, 88] on div "Name Name is for your internal organization only. Trenzas sexting black 38" at bounding box center [450, 96] width 611 height 20
click at [740, 309] on span "Create" at bounding box center [741, 312] width 17 height 6
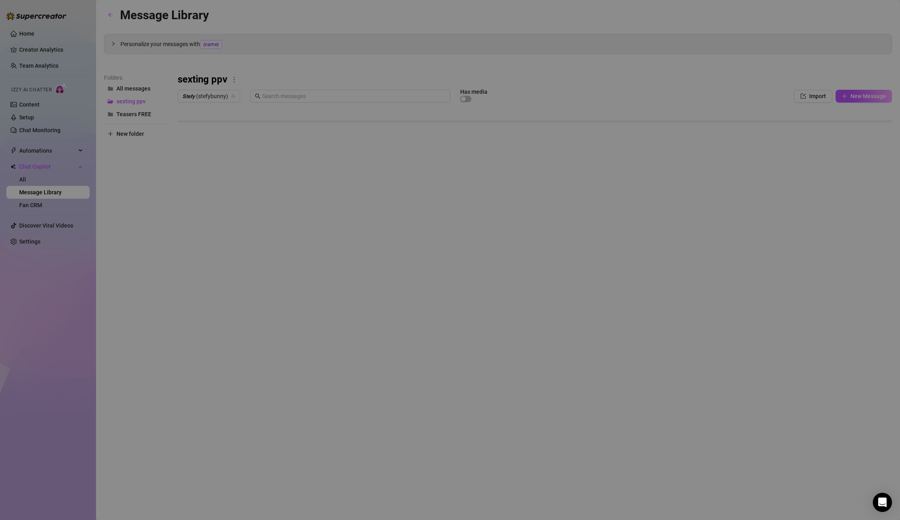
click at [212, 283] on body "Home Creator Analytics Team Analytics Izzy AI Chatter Content Setup Chat Monito…" at bounding box center [450, 260] width 900 height 520
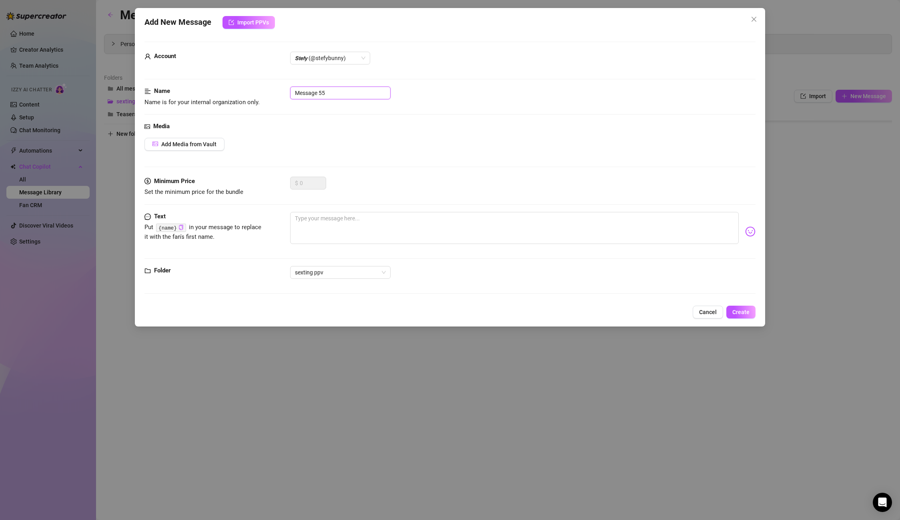
click at [352, 92] on input "Message 55" at bounding box center [340, 92] width 100 height 13
click at [235, 82] on form "Account 𝙎𝙩𝙚𝙛𝙮 (@stefybunny) Name Name is for your internal organization only. M…" at bounding box center [450, 171] width 611 height 259
click at [327, 221] on textarea at bounding box center [514, 228] width 448 height 32
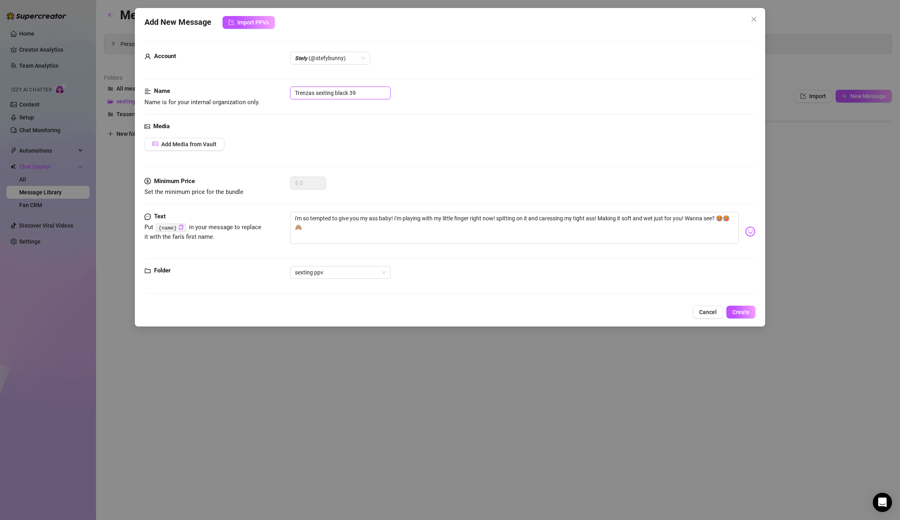
click at [346, 94] on input "Trenzas sexting black 39" at bounding box center [340, 92] width 100 height 13
drag, startPoint x: 349, startPoint y: 92, endPoint x: 210, endPoint y: 81, distance: 139.4
click at [210, 81] on form "Account 𝙎𝙩𝙚𝙛𝙮 (@stefybunny) Name Name is for your internal organization only. T…" at bounding box center [450, 171] width 611 height 259
click at [739, 309] on span "Create" at bounding box center [741, 312] width 17 height 6
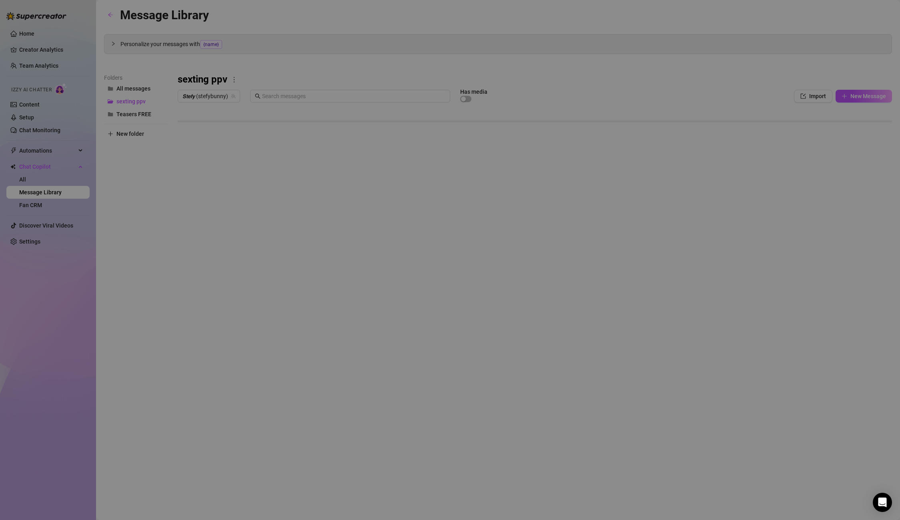
click at [215, 279] on body "Home Creator Analytics Team Analytics Izzy AI Chatter Content Setup Chat Monito…" at bounding box center [450, 260] width 900 height 520
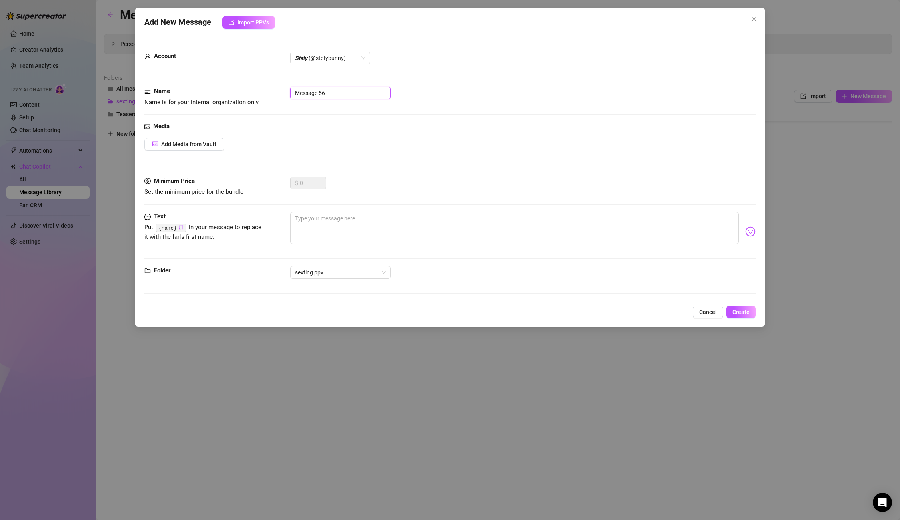
drag, startPoint x: 333, startPoint y: 96, endPoint x: 242, endPoint y: 92, distance: 91.7
click at [242, 92] on div "Name Name is for your internal organization only. Message 56" at bounding box center [450, 96] width 611 height 20
click at [369, 234] on textarea at bounding box center [514, 228] width 448 height 32
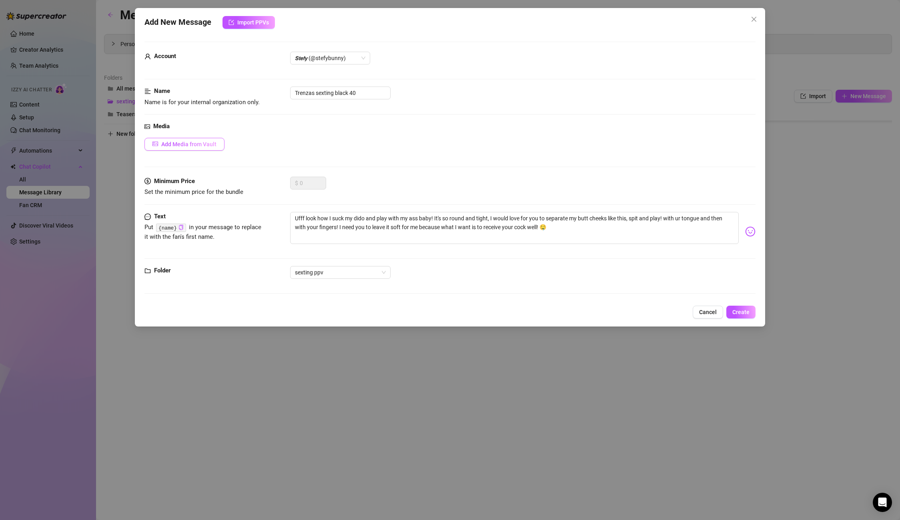
click at [167, 141] on span "Add Media from Vault" at bounding box center [188, 144] width 55 height 6
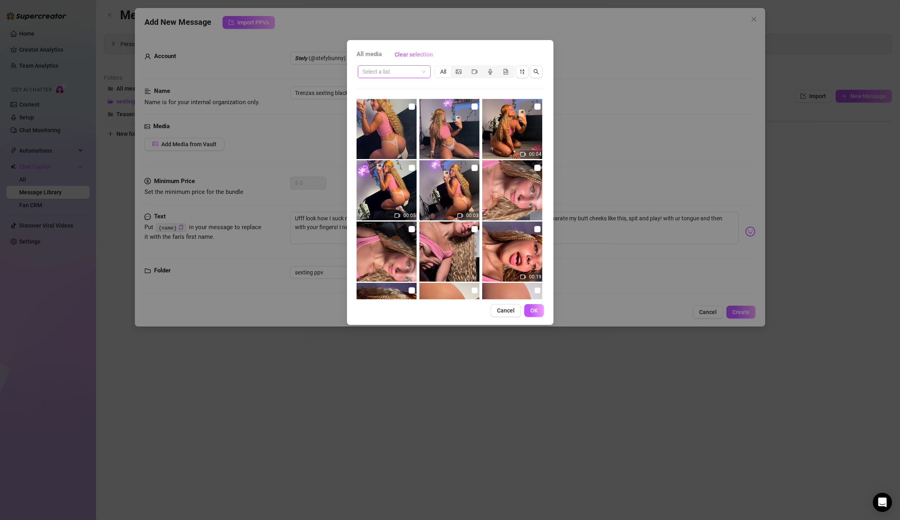
click at [390, 73] on input "search" at bounding box center [391, 72] width 56 height 12
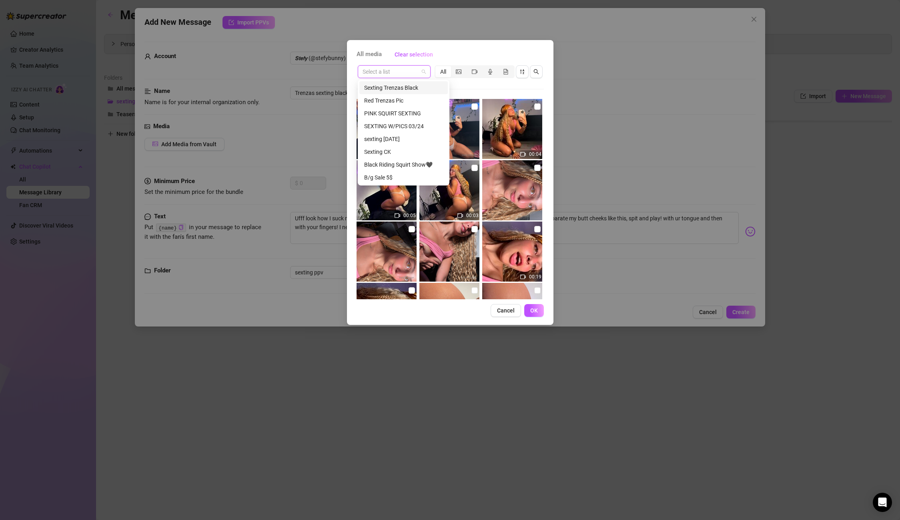
click at [399, 88] on div "Sexting Trenzas Black" at bounding box center [403, 87] width 79 height 9
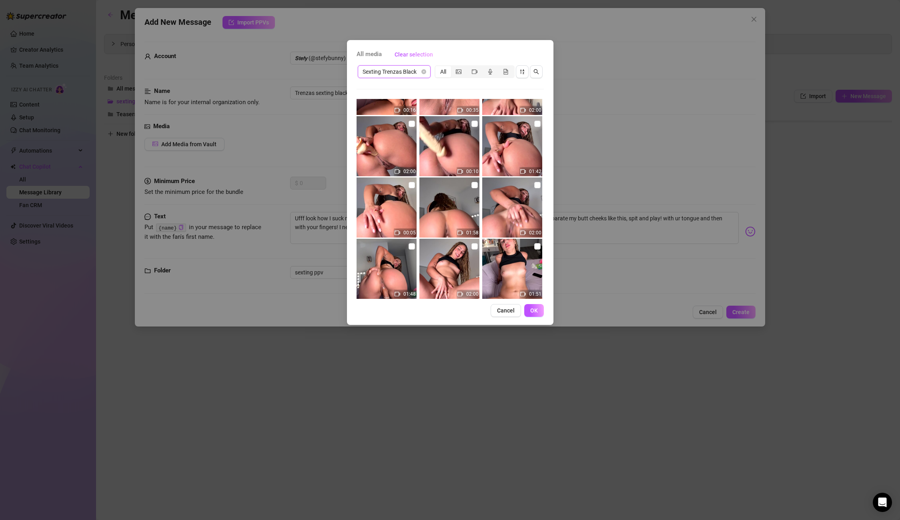
scroll to position [98, 0]
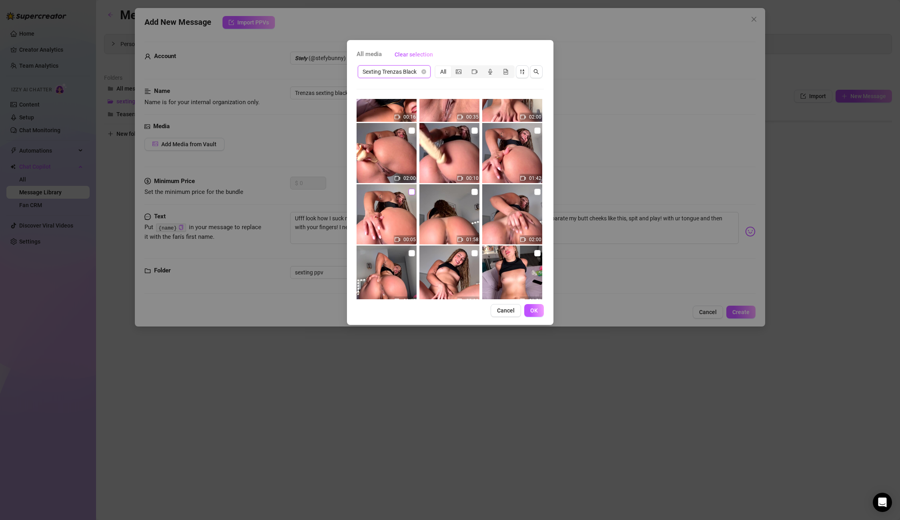
click at [410, 192] on input "checkbox" at bounding box center [412, 192] width 6 height 6
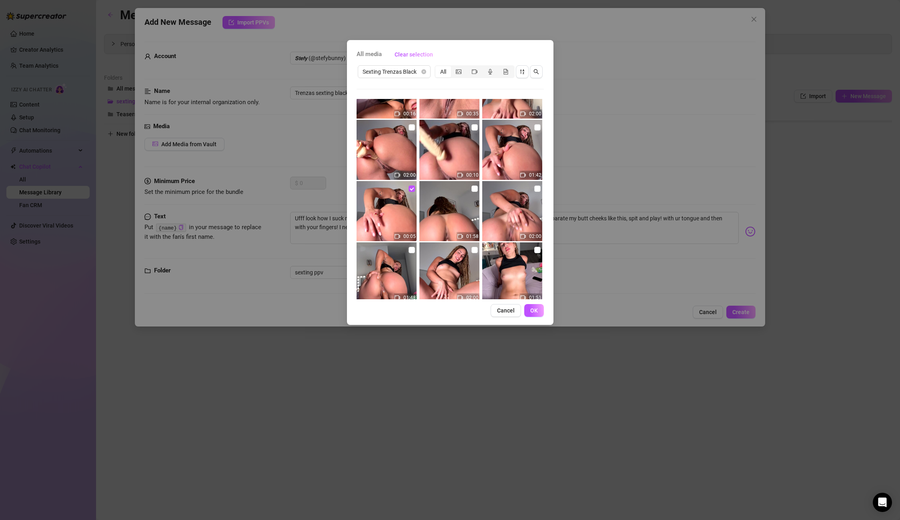
click at [541, 124] on img at bounding box center [512, 150] width 60 height 60
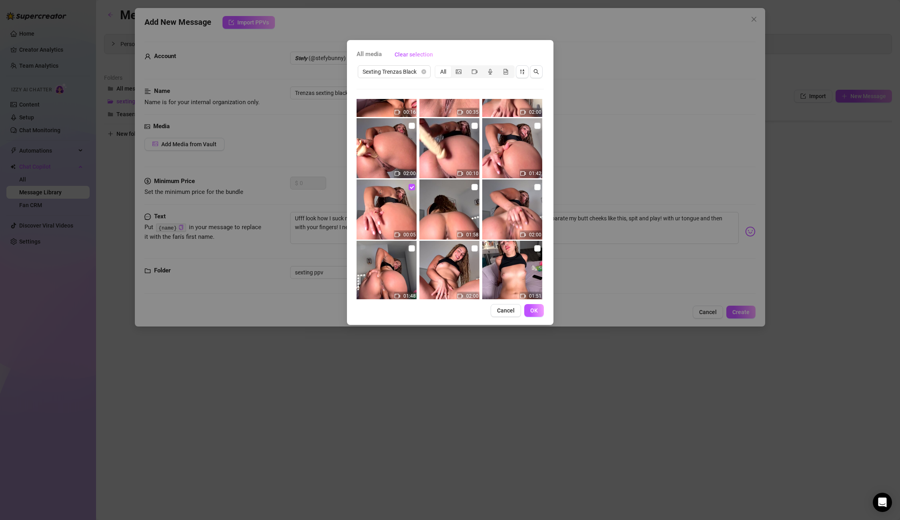
scroll to position [99, 0]
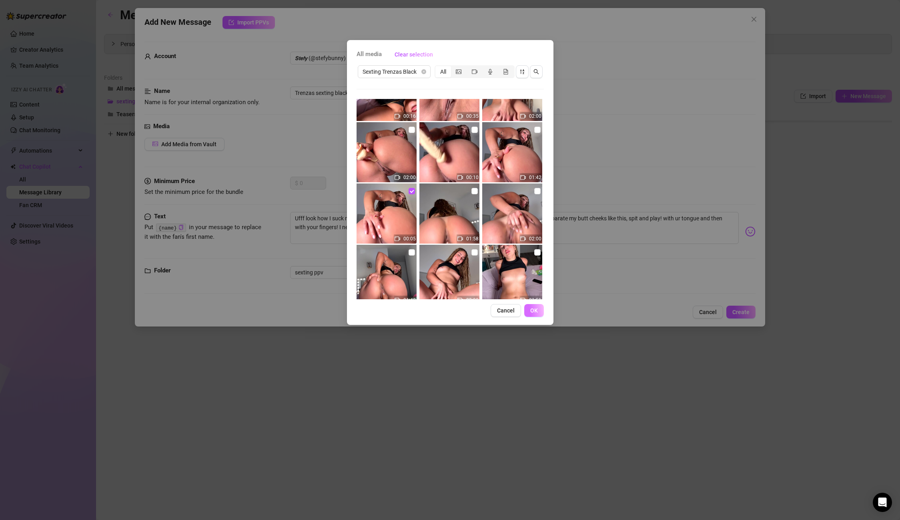
click at [533, 309] on span "OK" at bounding box center [534, 310] width 8 height 6
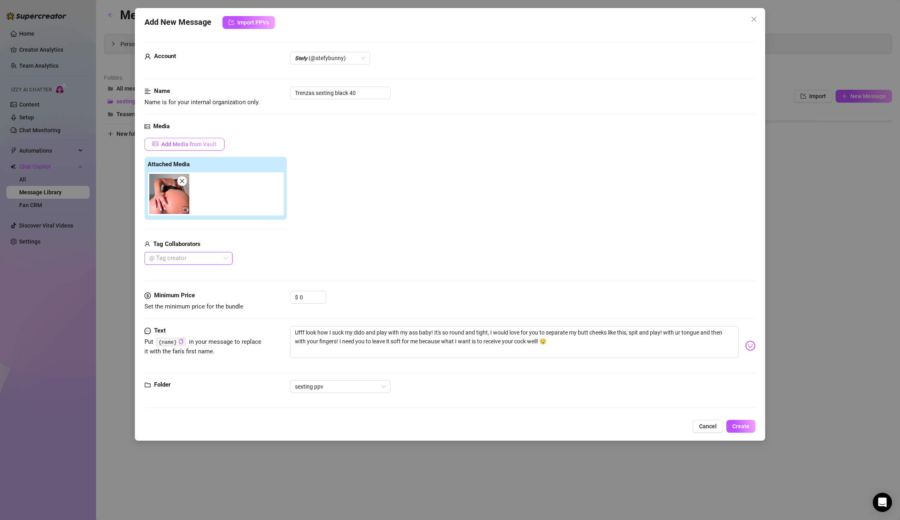
click at [189, 143] on span "Add Media from Vault" at bounding box center [188, 144] width 55 height 6
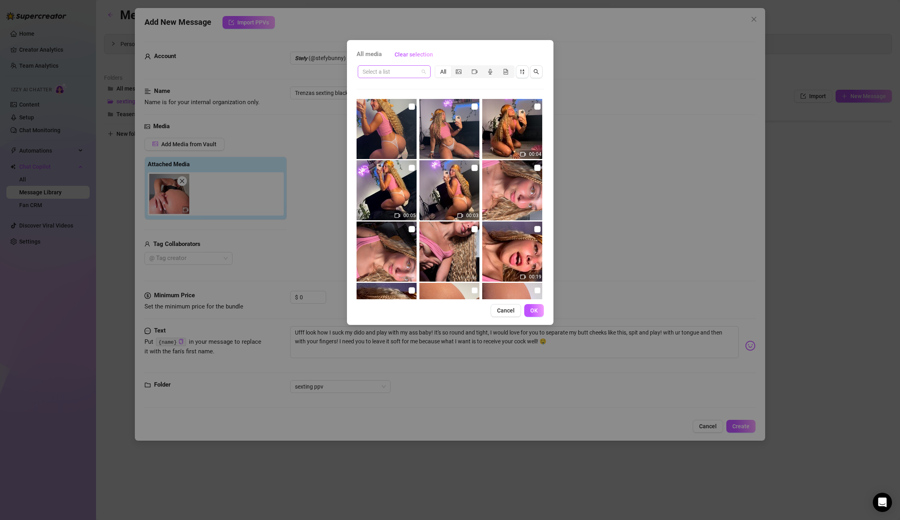
click at [398, 72] on input "search" at bounding box center [391, 72] width 56 height 12
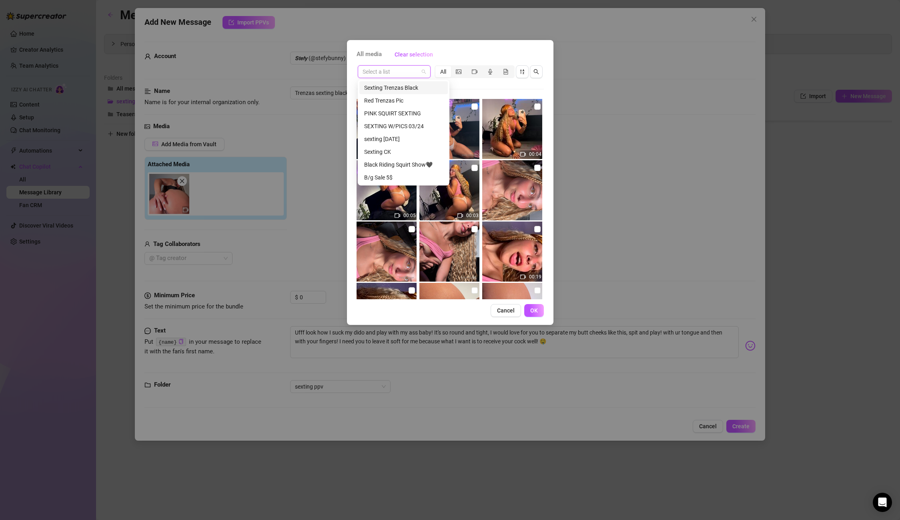
click at [408, 90] on div "Sexting Trenzas Black" at bounding box center [403, 87] width 79 height 9
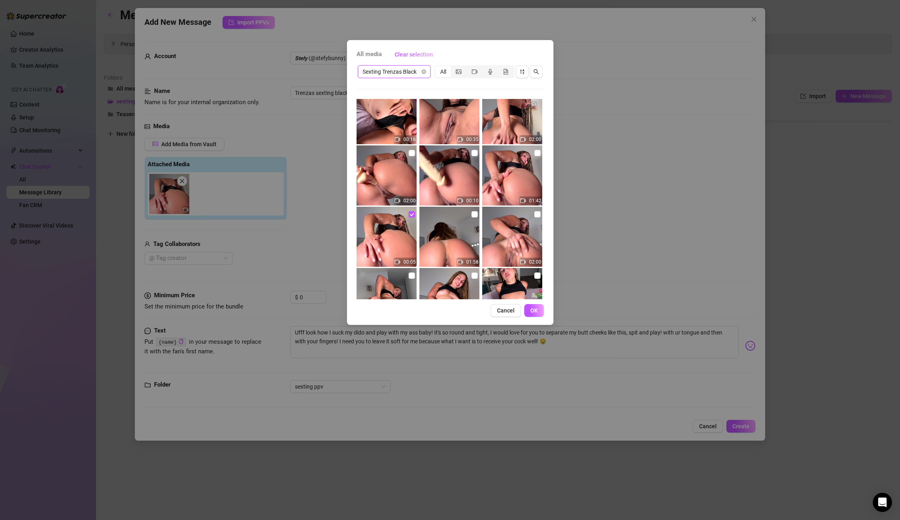
scroll to position [76, 0]
click at [537, 153] on input "checkbox" at bounding box center [537, 152] width 6 height 6
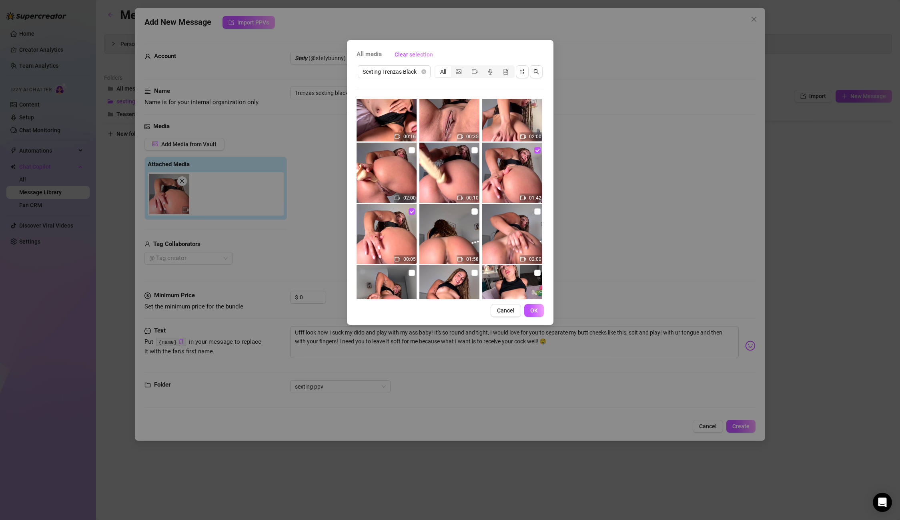
scroll to position [78, 0]
click at [532, 308] on span "OK" at bounding box center [534, 310] width 8 height 6
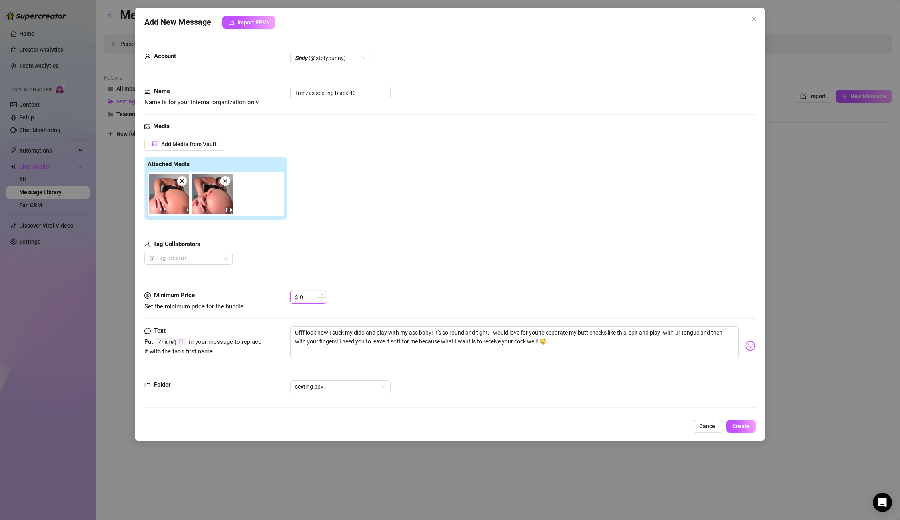
click at [306, 301] on input "0" at bounding box center [313, 297] width 26 height 12
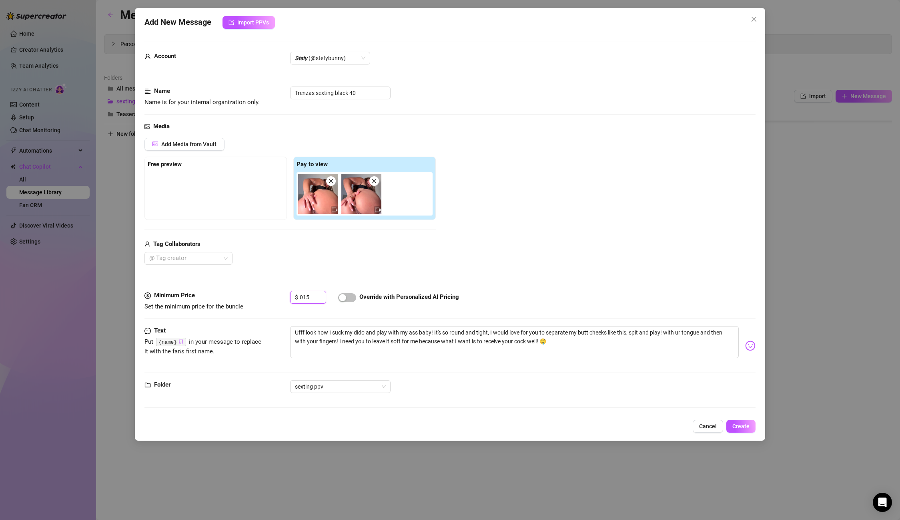
drag, startPoint x: 309, startPoint y: 298, endPoint x: 281, endPoint y: 297, distance: 28.0
click at [281, 297] on div "Minimum Price Set the minimum price for the bundle $ 015 Override with Personal…" at bounding box center [450, 301] width 611 height 20
click at [341, 297] on div "button" at bounding box center [342, 297] width 7 height 7
drag, startPoint x: 322, startPoint y: 204, endPoint x: 181, endPoint y: 197, distance: 141.9
click at [181, 197] on div "Free preview Pay to view" at bounding box center [290, 188] width 291 height 63
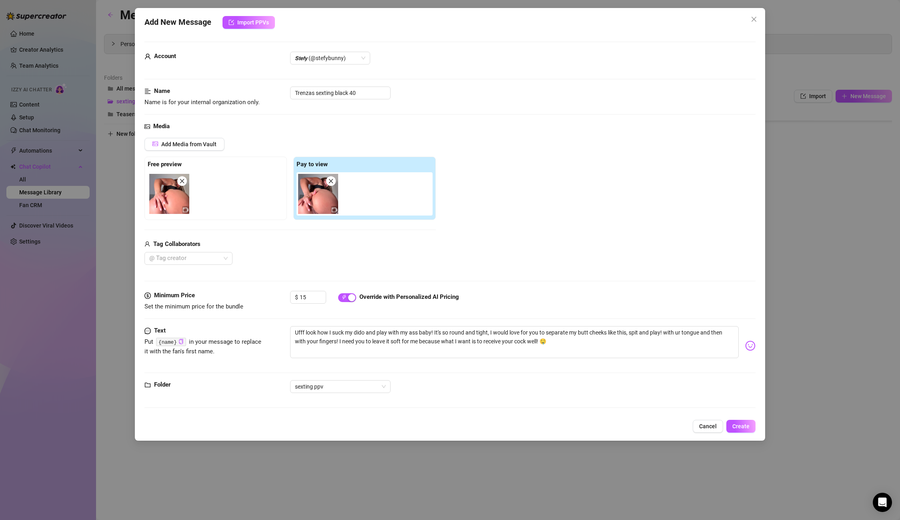
click at [231, 211] on div at bounding box center [217, 193] width 139 height 43
click at [185, 208] on icon "video-camera" at bounding box center [186, 210] width 6 height 6
click at [186, 212] on icon "video-camera" at bounding box center [186, 210] width 6 height 4
drag, startPoint x: 373, startPoint y: 91, endPoint x: 262, endPoint y: 86, distance: 110.6
click at [262, 86] on form "Account 𝙎𝙩𝙚𝙛𝙮 (@stefybunny) Name Name is for your internal organization only. T…" at bounding box center [450, 228] width 611 height 373
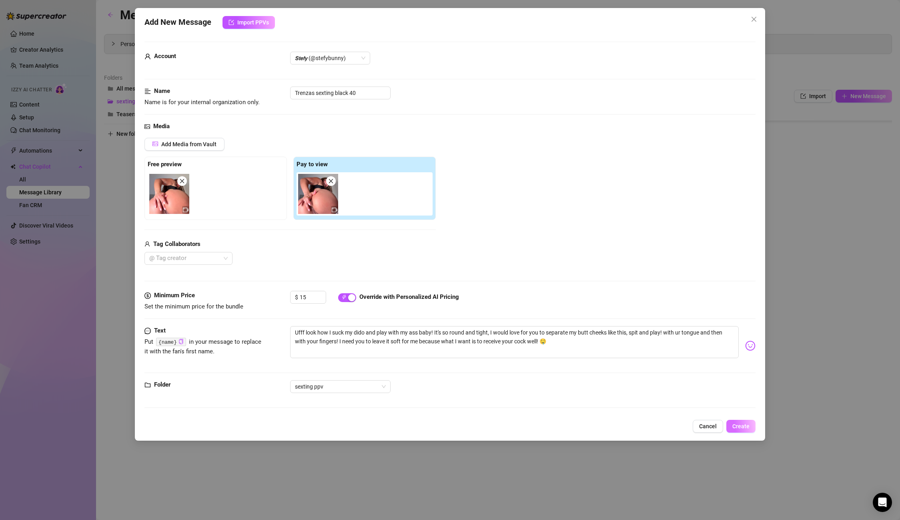
click at [750, 430] on button "Create" at bounding box center [741, 426] width 29 height 13
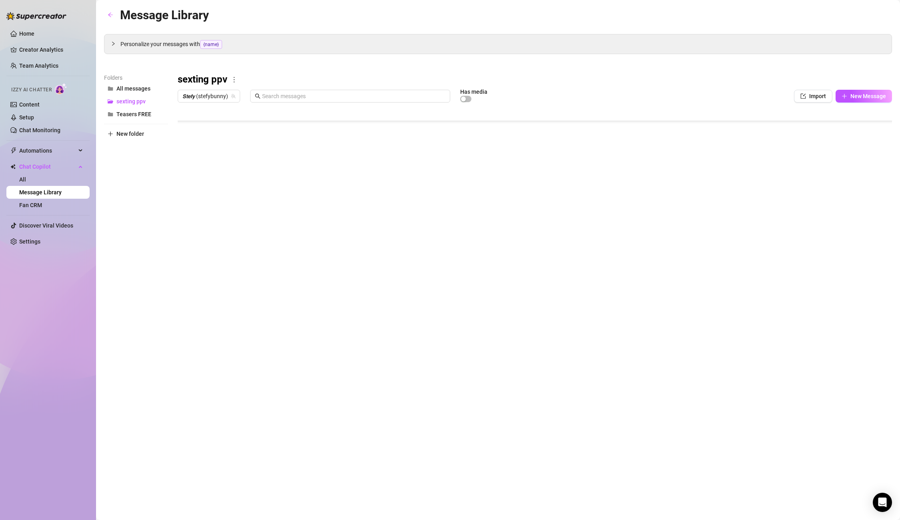
scroll to position [512, 0]
click at [210, 268] on div at bounding box center [535, 195] width 715 height 179
click at [208, 280] on body "Home Creator Analytics Team Analytics Izzy AI Chatter Content Setup Chat Monito…" at bounding box center [450, 260] width 900 height 520
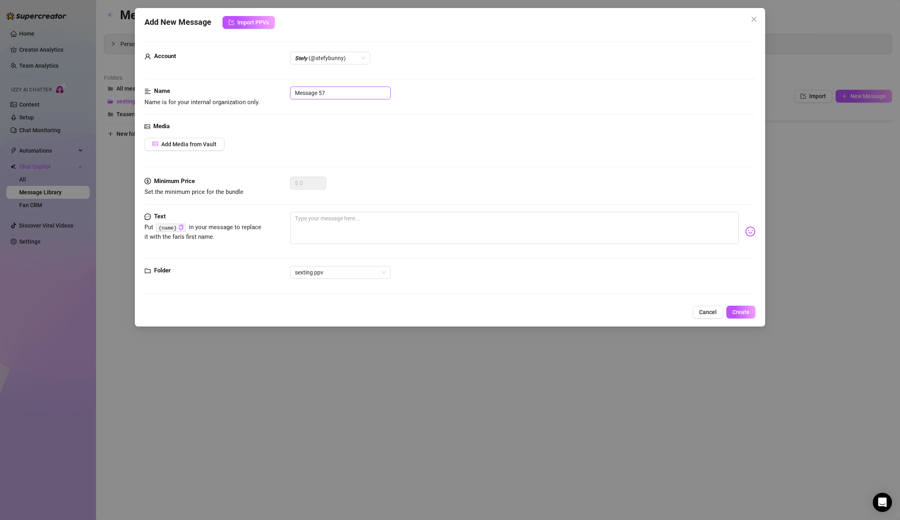
click at [354, 91] on input "Message 57" at bounding box center [340, 92] width 100 height 13
drag, startPoint x: 354, startPoint y: 91, endPoint x: 250, endPoint y: 88, distance: 104.1
click at [250, 88] on div "Name Name is for your internal organization only. Message 57" at bounding box center [450, 96] width 611 height 20
click at [321, 214] on textarea at bounding box center [514, 228] width 448 height 32
click at [367, 88] on input "Trenzas sexting black 41" at bounding box center [340, 92] width 100 height 13
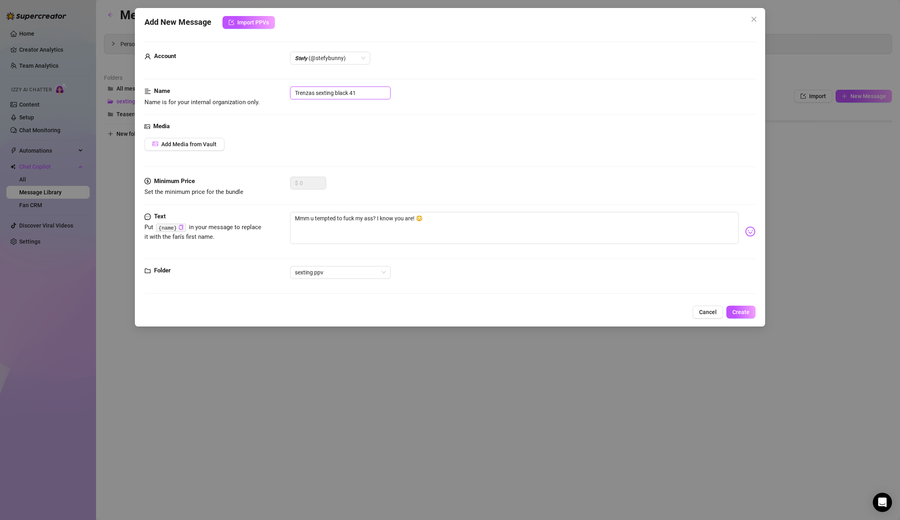
drag, startPoint x: 367, startPoint y: 90, endPoint x: 270, endPoint y: 96, distance: 97.1
click at [270, 96] on div "Name Name is for your internal organization only. Trenzas sexting black 41" at bounding box center [450, 96] width 611 height 20
click at [742, 310] on span "Create" at bounding box center [741, 312] width 17 height 6
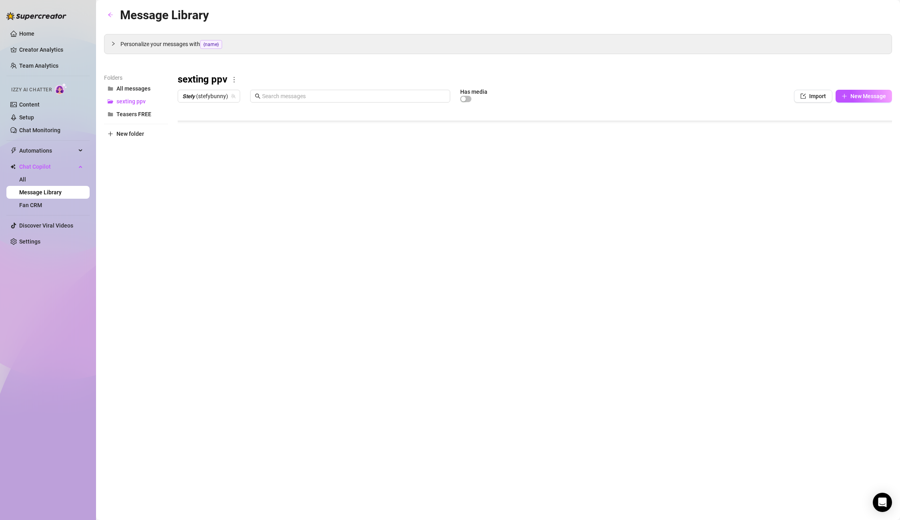
click at [223, 277] on body "Home Creator Analytics Team Analytics Izzy AI Chatter Content Setup Chat Monito…" at bounding box center [450, 260] width 900 height 520
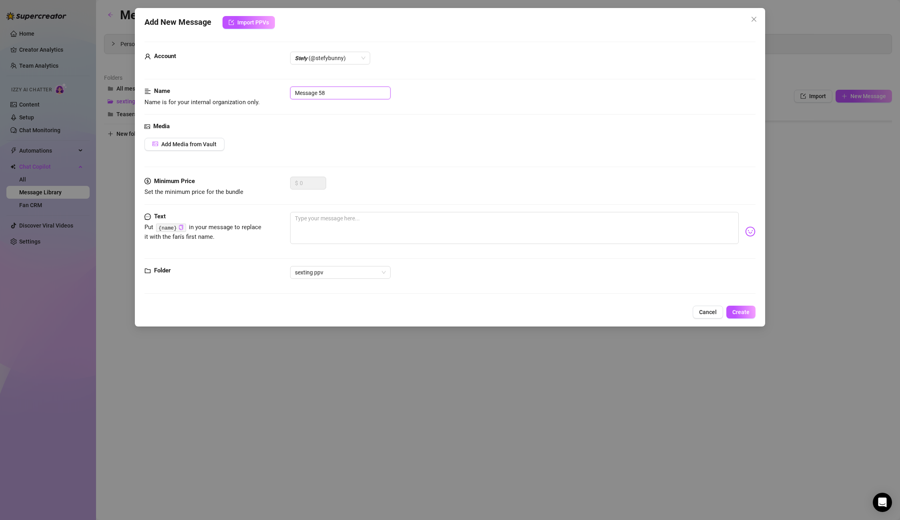
drag, startPoint x: 351, startPoint y: 96, endPoint x: 235, endPoint y: 93, distance: 115.7
click at [235, 93] on div "Name Name is for your internal organization only. Message 58" at bounding box center [450, 96] width 611 height 20
click at [303, 235] on textarea at bounding box center [514, 228] width 448 height 32
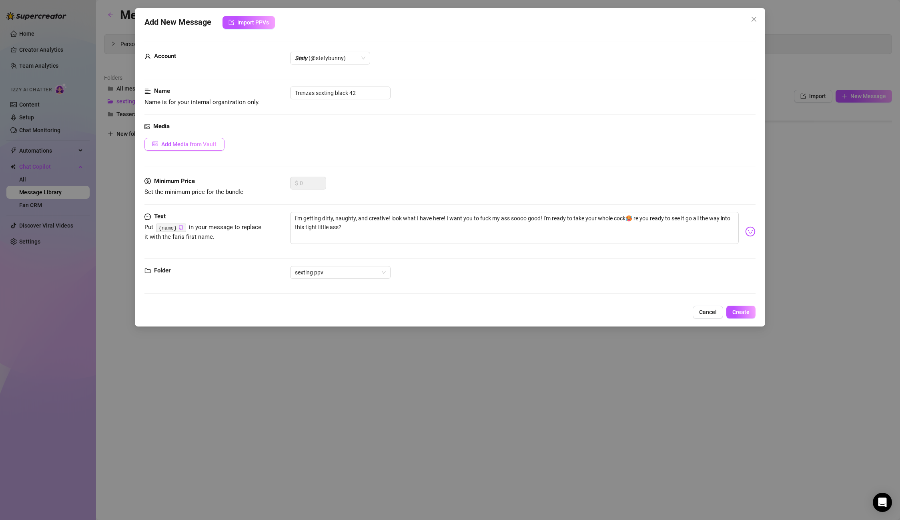
click at [205, 148] on button "Add Media from Vault" at bounding box center [185, 144] width 80 height 13
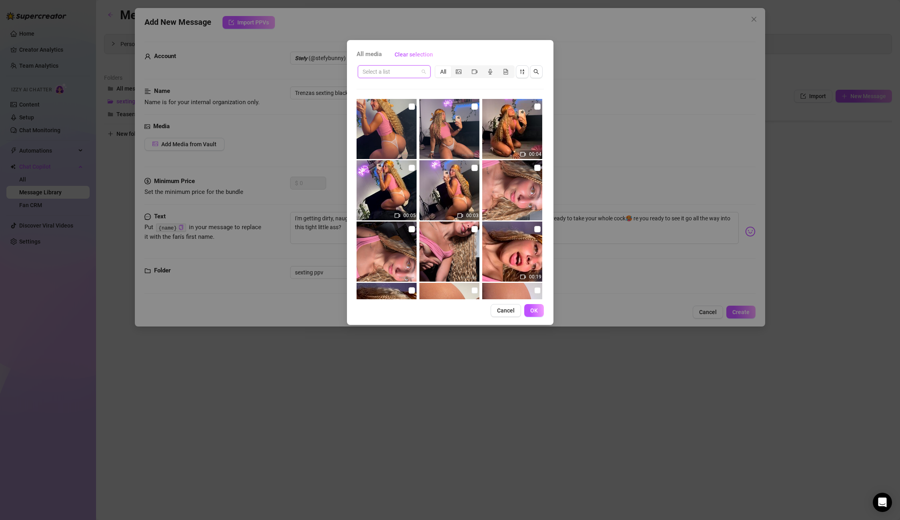
click at [379, 73] on input "search" at bounding box center [391, 72] width 56 height 12
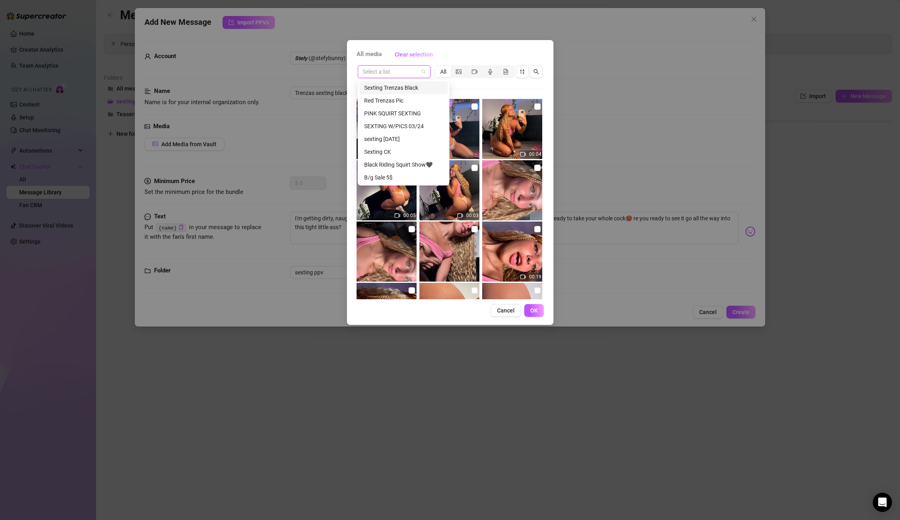
click at [396, 87] on div "Sexting Trenzas Black" at bounding box center [403, 87] width 79 height 9
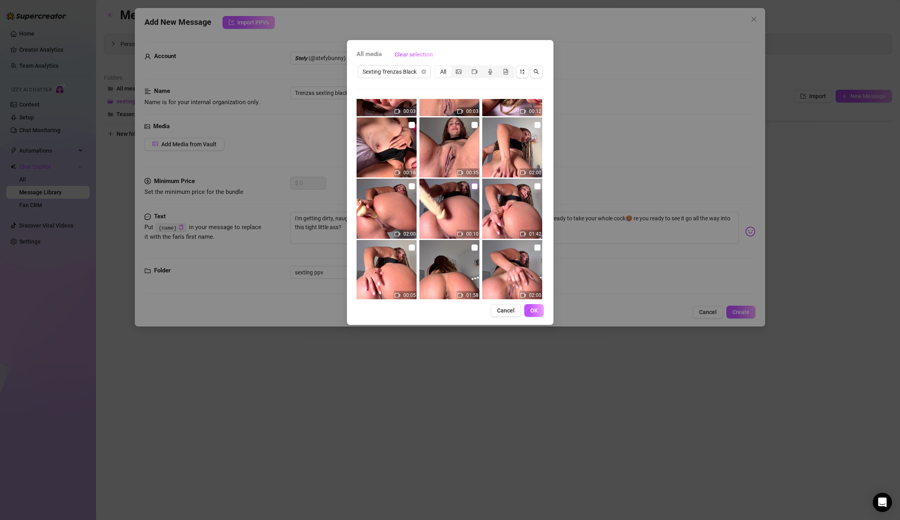
click at [472, 187] on input "checkbox" at bounding box center [475, 186] width 6 height 6
click at [532, 308] on span "OK" at bounding box center [534, 310] width 8 height 6
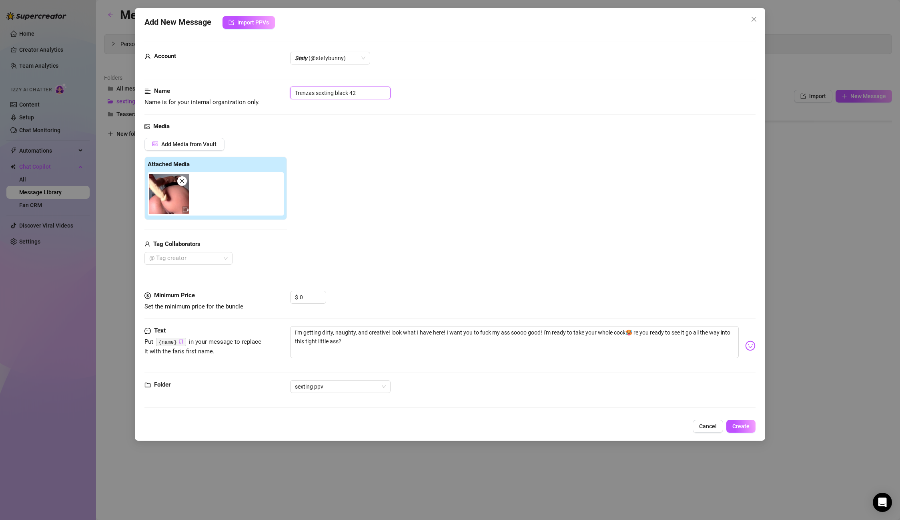
drag, startPoint x: 366, startPoint y: 96, endPoint x: 252, endPoint y: 92, distance: 113.8
click at [252, 92] on div "Name Name is for your internal organization only. Trenzas sexting black 42" at bounding box center [450, 96] width 611 height 20
click at [751, 426] on button "Create" at bounding box center [741, 426] width 29 height 13
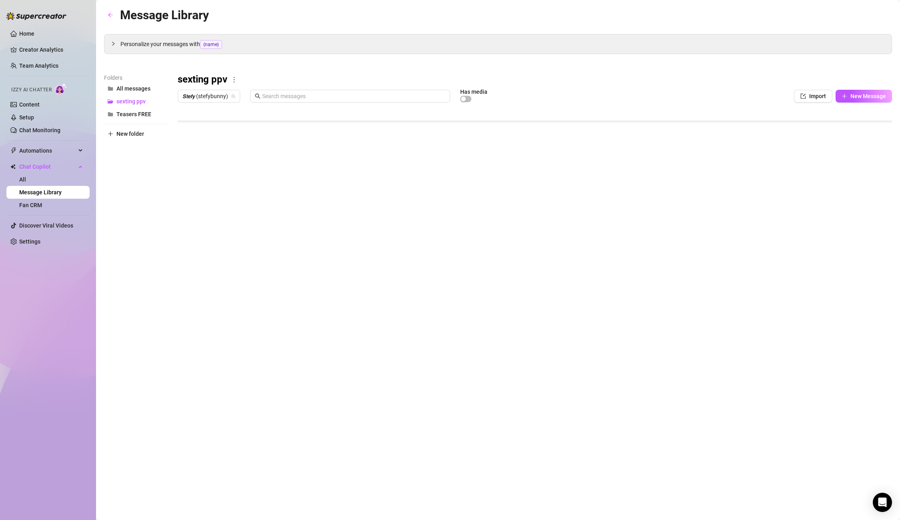
click at [219, 285] on div "Message Library Personalize your messages with {name} Insert the placeholder {n…" at bounding box center [498, 251] width 788 height 490
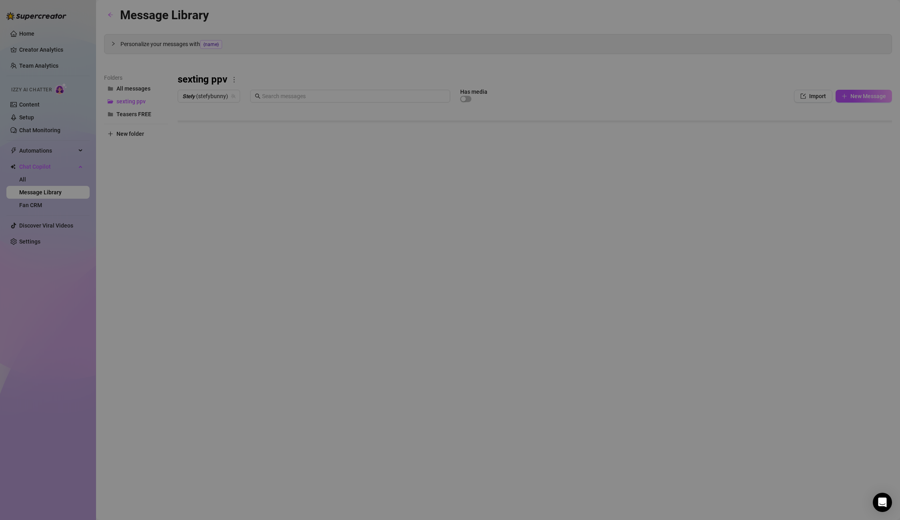
click at [221, 280] on body "Home Creator Analytics Team Analytics Izzy AI Chatter Content Setup Chat Monito…" at bounding box center [450, 260] width 900 height 520
